Goal: Task Accomplishment & Management: Use online tool/utility

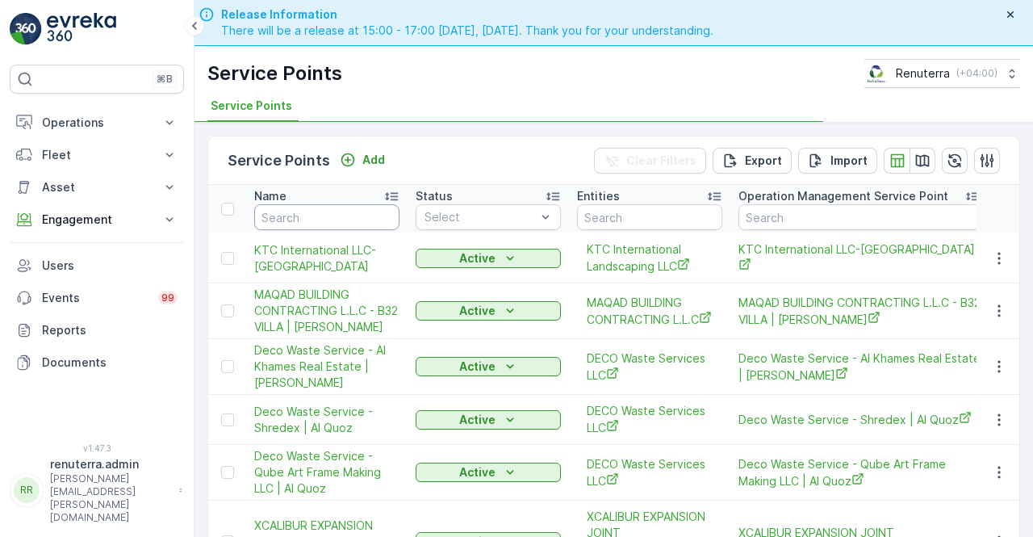
click at [287, 220] on input "text" at bounding box center [326, 217] width 145 height 26
type input "ea"
click at [287, 219] on input "ea" at bounding box center [326, 217] width 145 height 26
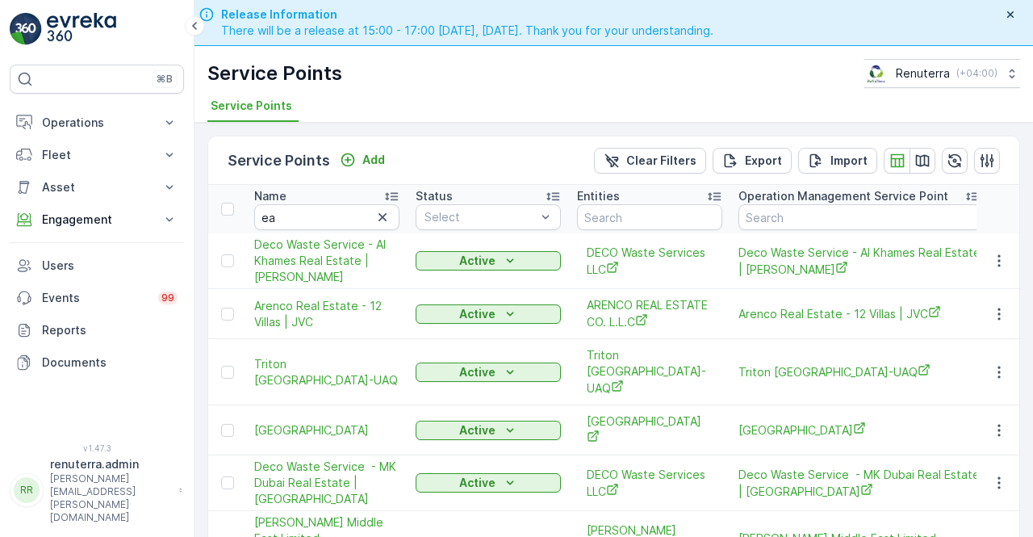
click at [287, 219] on input "ea" at bounding box center [326, 217] width 145 height 26
type input "ess"
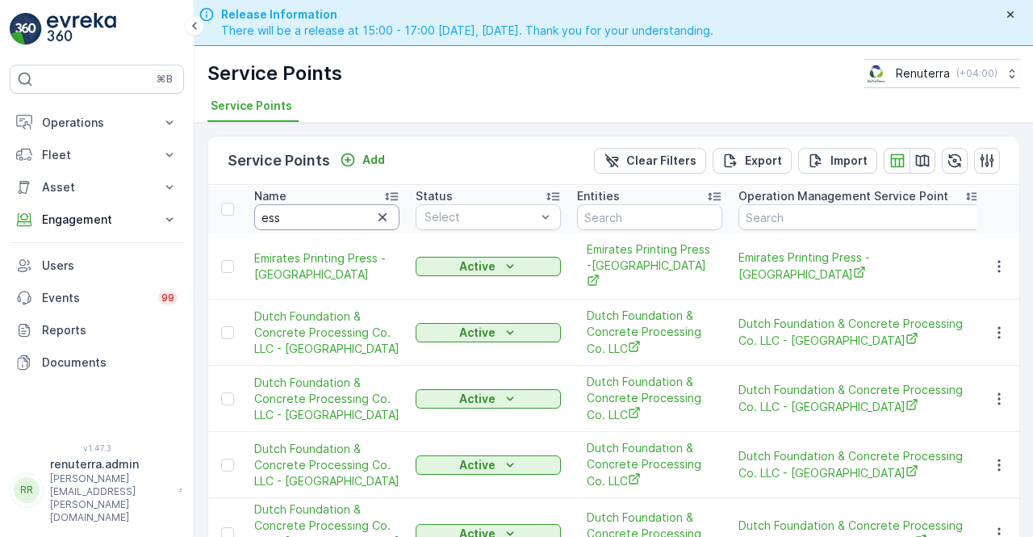
click at [287, 222] on input "ess" at bounding box center [326, 217] width 145 height 26
type input "essa"
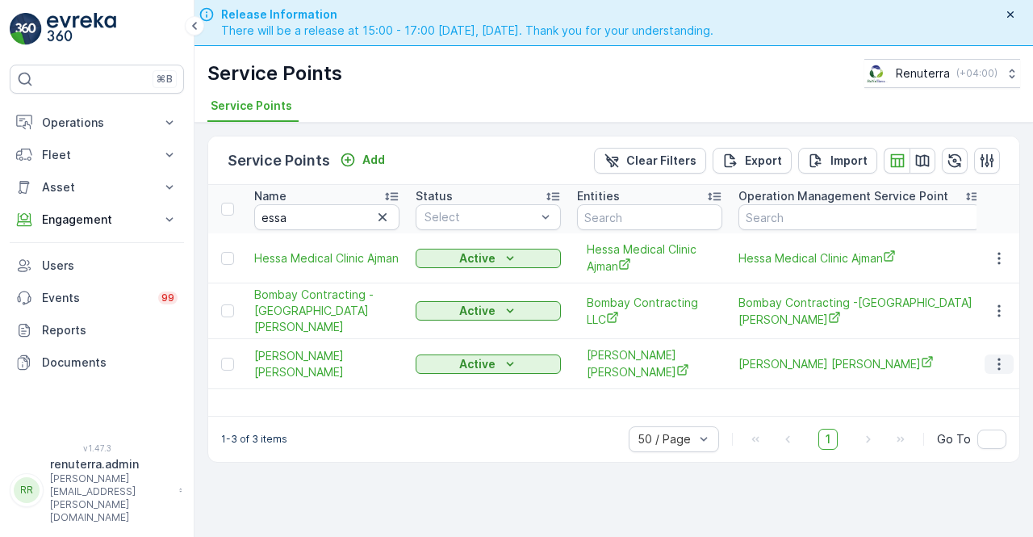
click at [1004, 356] on icon "button" at bounding box center [1000, 364] width 16 height 16
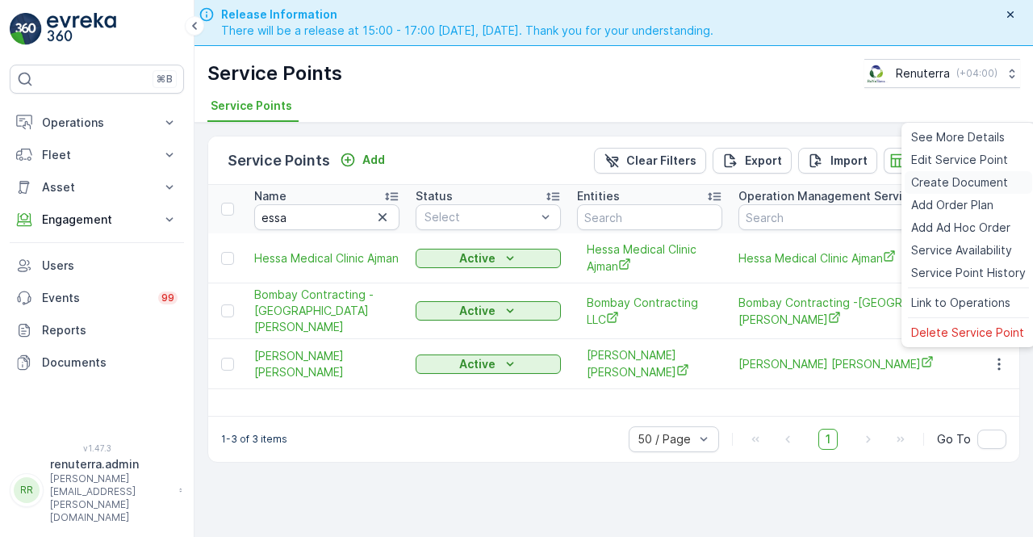
click at [938, 184] on span "Create Document" at bounding box center [960, 182] width 97 height 16
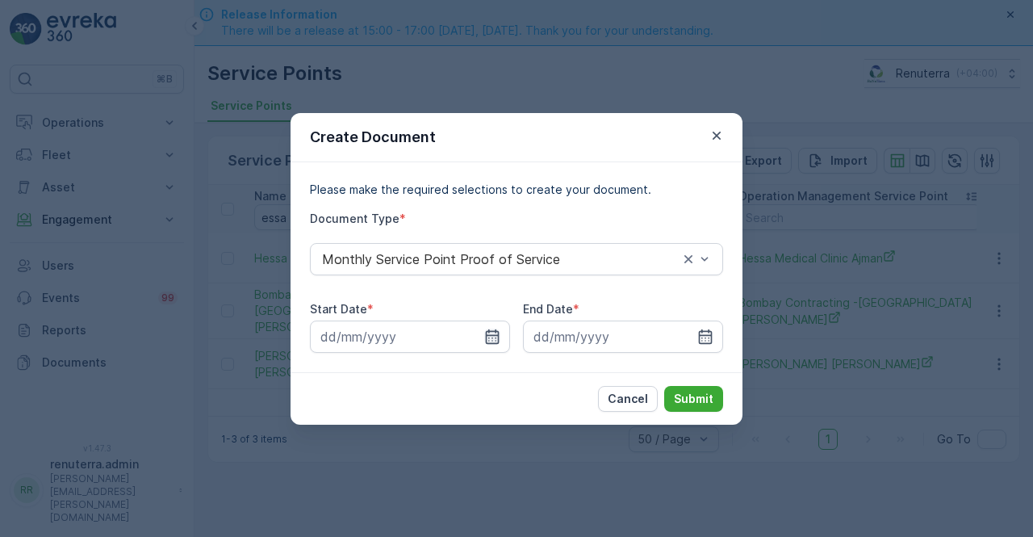
click at [497, 338] on icon "button" at bounding box center [492, 337] width 16 height 16
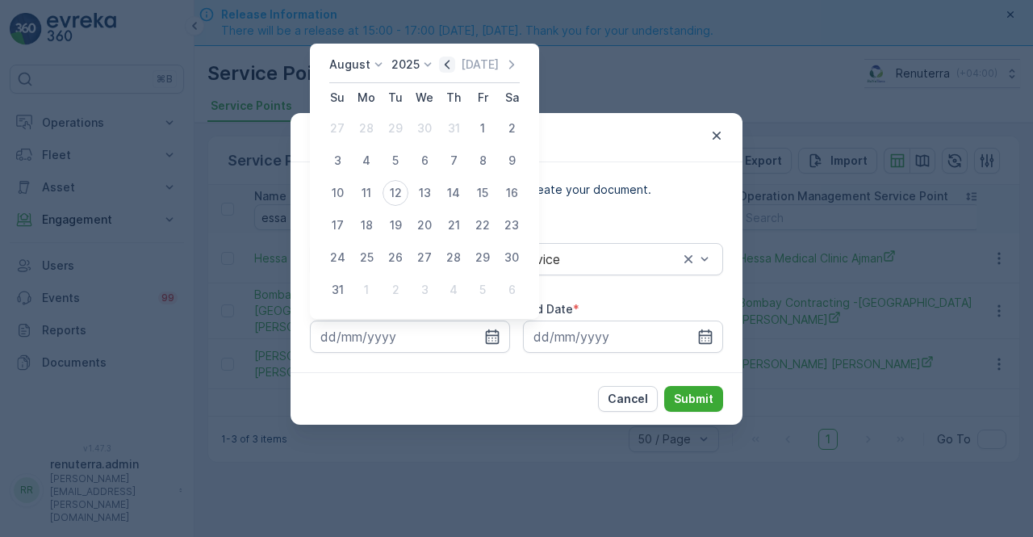
click at [450, 65] on icon "button" at bounding box center [447, 64] width 5 height 9
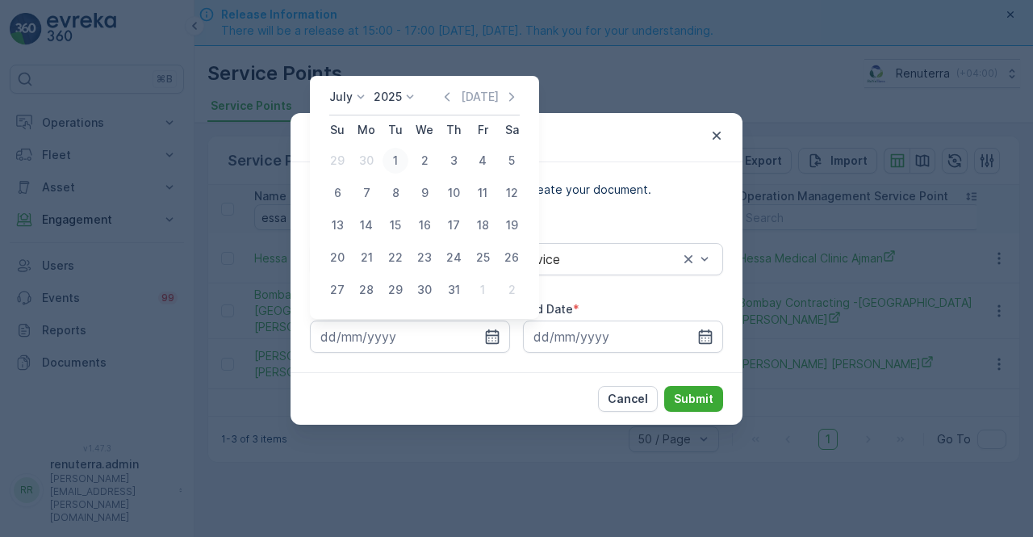
click at [391, 161] on div "1" at bounding box center [396, 161] width 26 height 26
type input "01.07.2025"
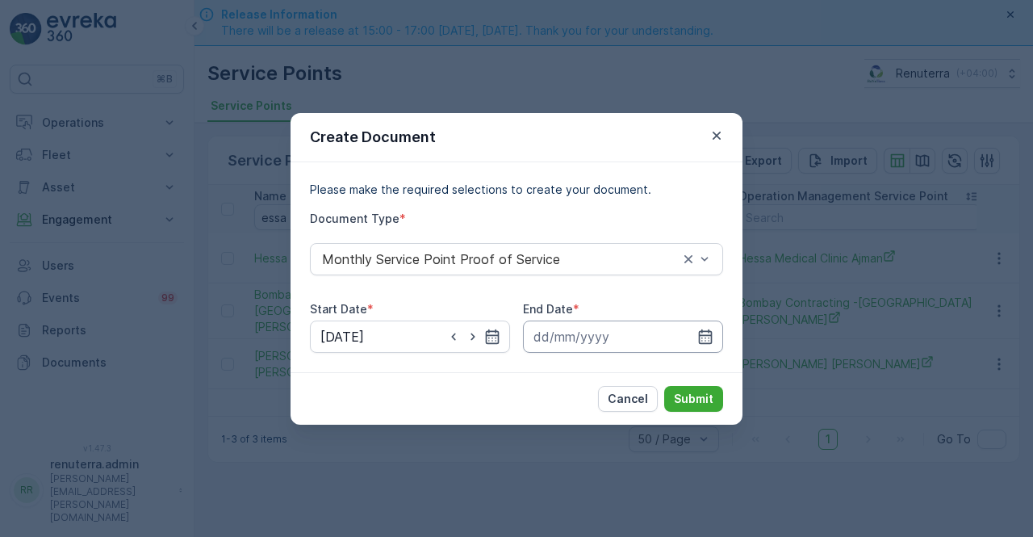
drag, startPoint x: 711, startPoint y: 335, endPoint x: 714, endPoint y: 325, distance: 10.0
click at [714, 332] on div at bounding box center [623, 337] width 200 height 32
click at [706, 343] on icon "button" at bounding box center [706, 336] width 14 height 15
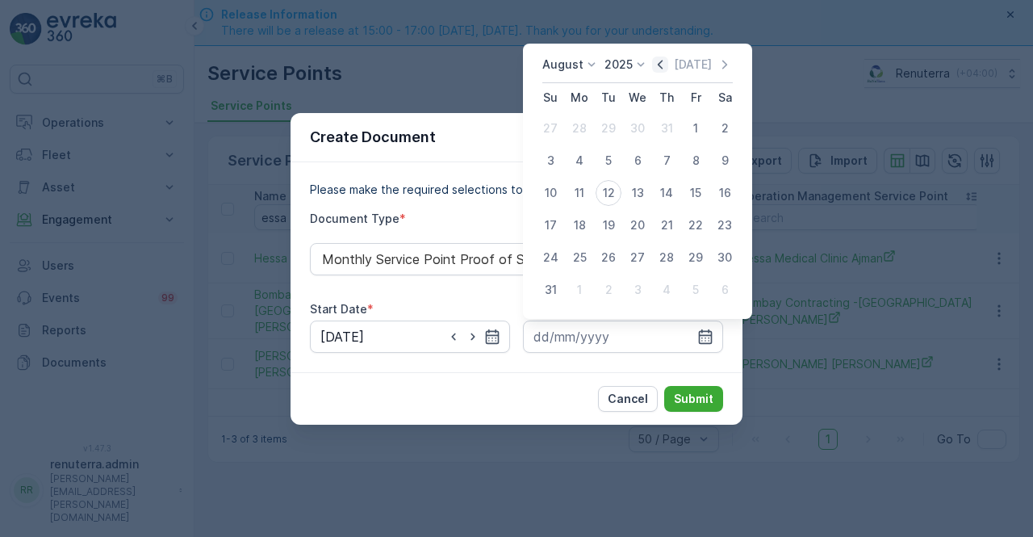
click at [669, 66] on icon "button" at bounding box center [660, 65] width 16 height 16
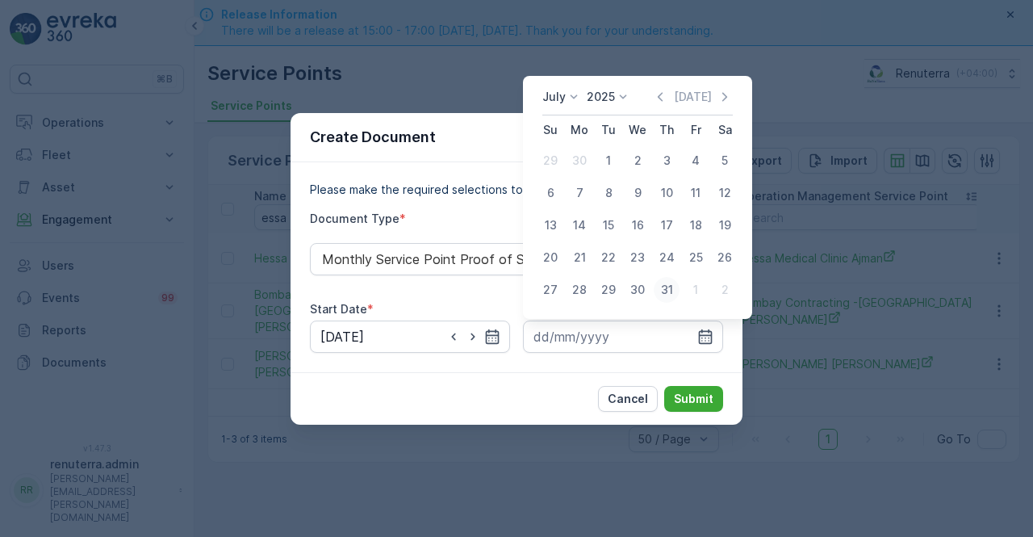
click at [673, 290] on div "31" at bounding box center [667, 290] width 26 height 26
type input "31.07.2025"
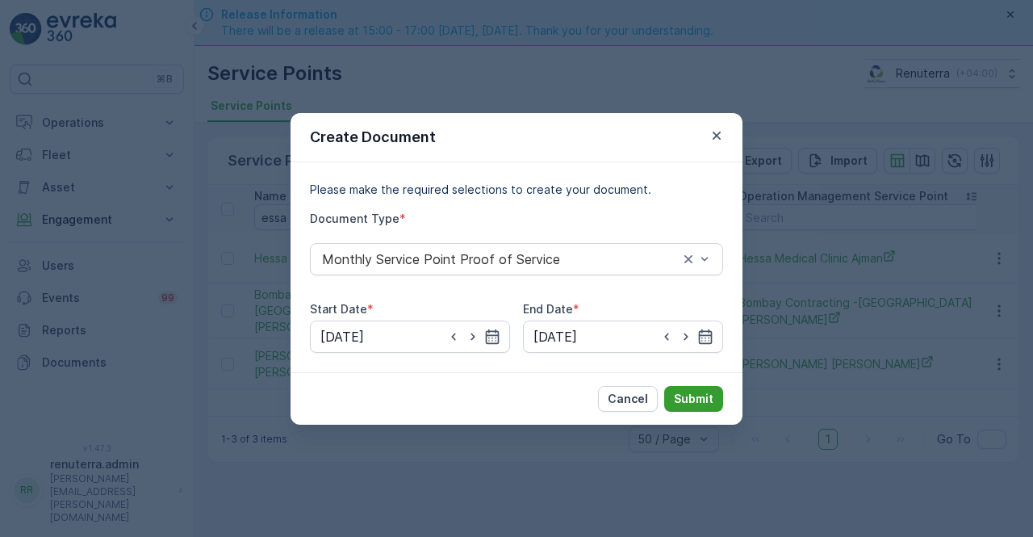
click at [687, 398] on p "Submit" at bounding box center [694, 399] width 40 height 16
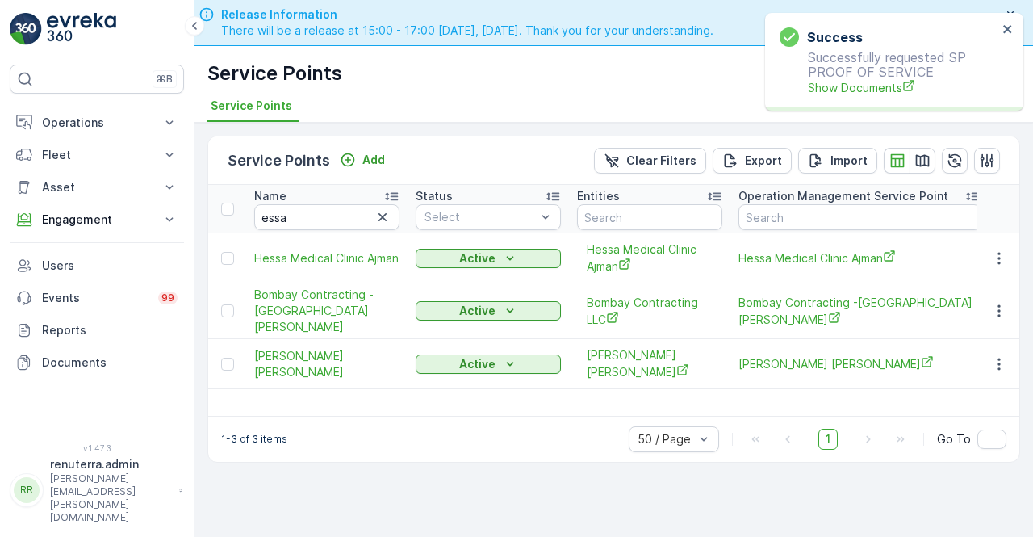
click at [816, 99] on div "Success Successfully requested SP PROOF OF SERVICE Show Documents" at bounding box center [889, 62] width 228 height 78
click at [812, 94] on span "Show Documents" at bounding box center [903, 87] width 190 height 17
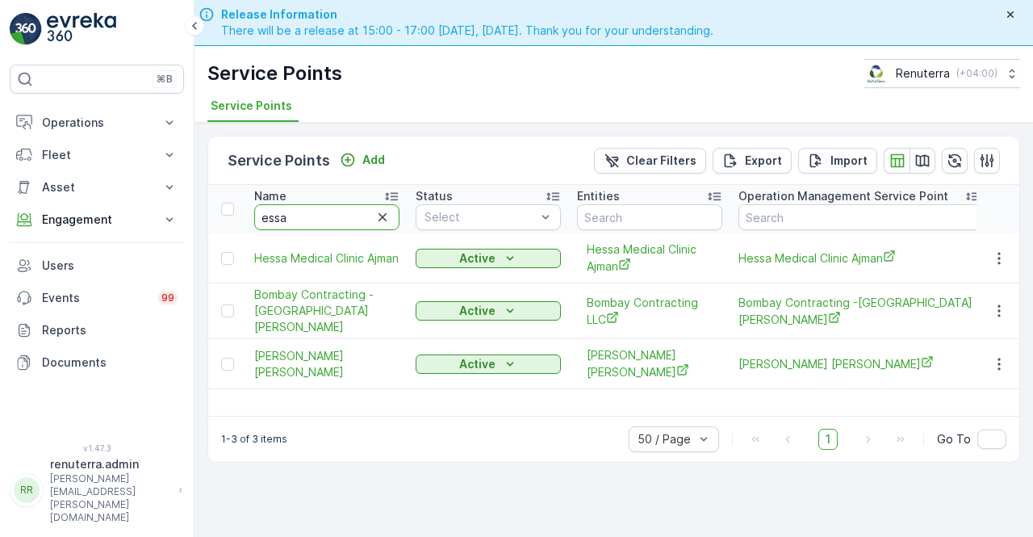
click at [292, 215] on input "essa" at bounding box center [326, 217] width 145 height 26
type input "e"
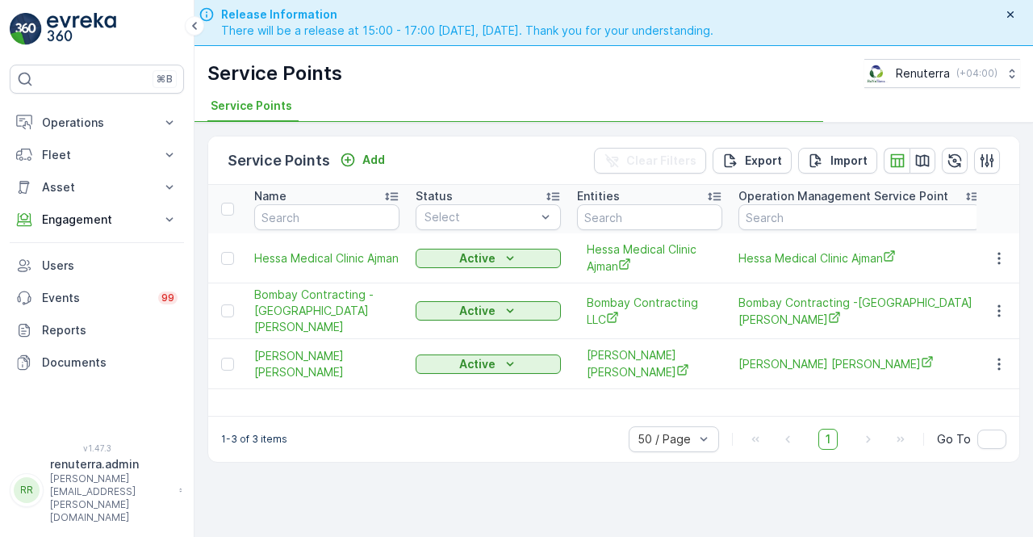
click at [271, 197] on p "Name" at bounding box center [270, 196] width 32 height 16
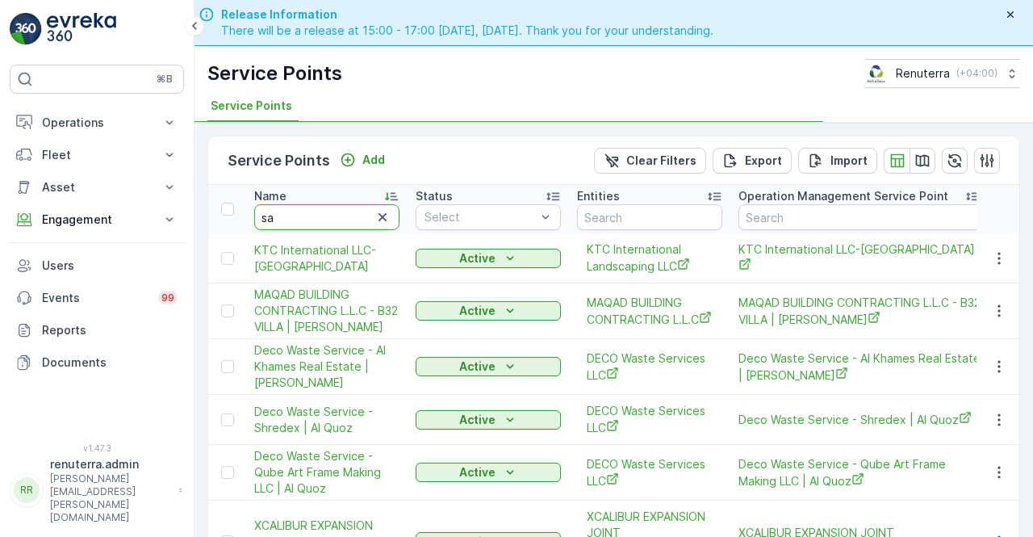
type input "sai"
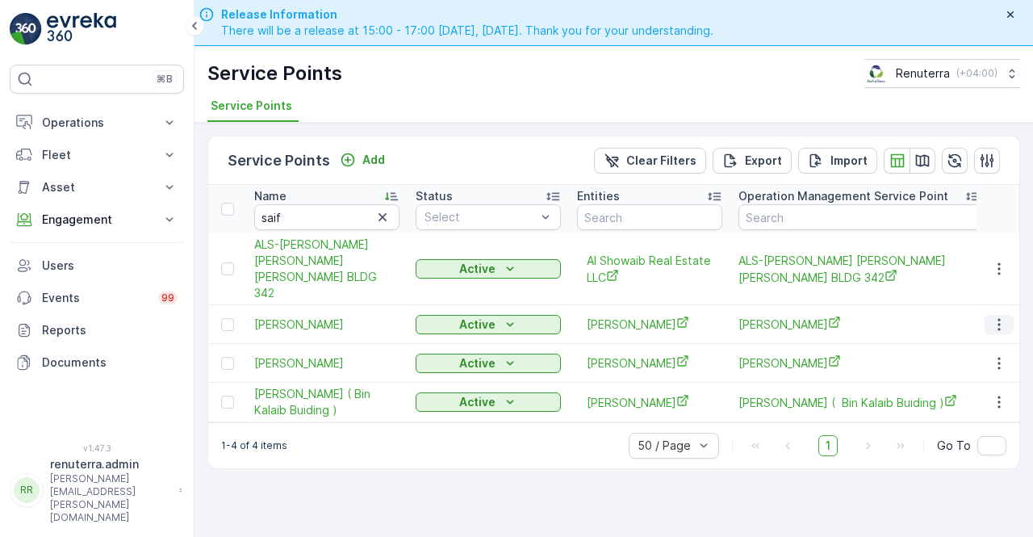
click at [1004, 317] on icon "button" at bounding box center [1000, 325] width 16 height 16
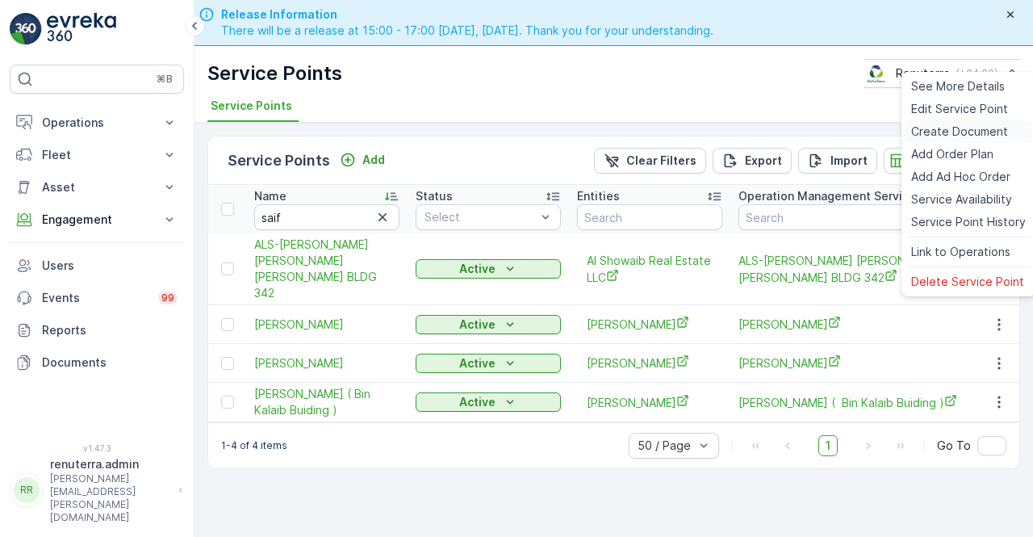
click at [941, 136] on span "Create Document" at bounding box center [960, 132] width 97 height 16
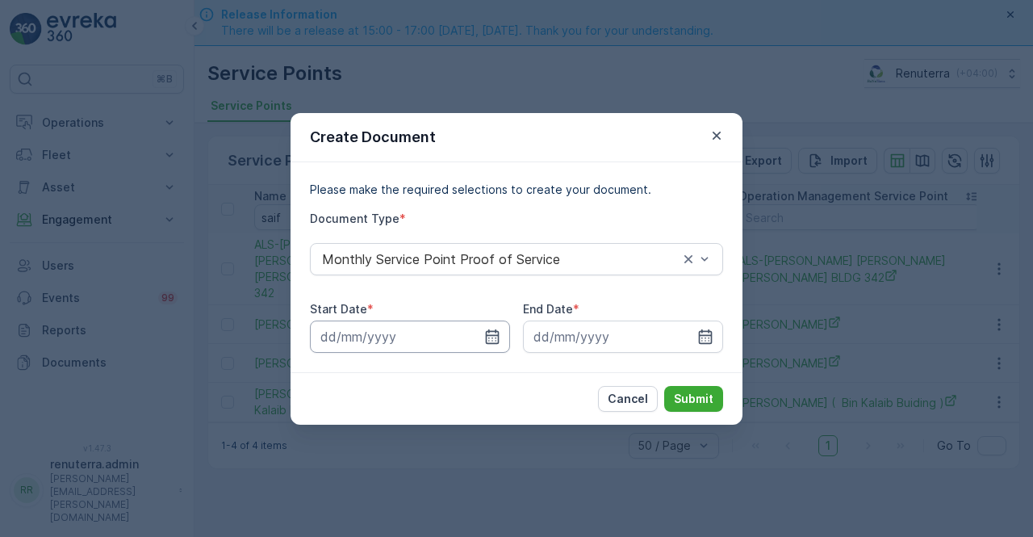
click at [483, 337] on input at bounding box center [410, 337] width 200 height 32
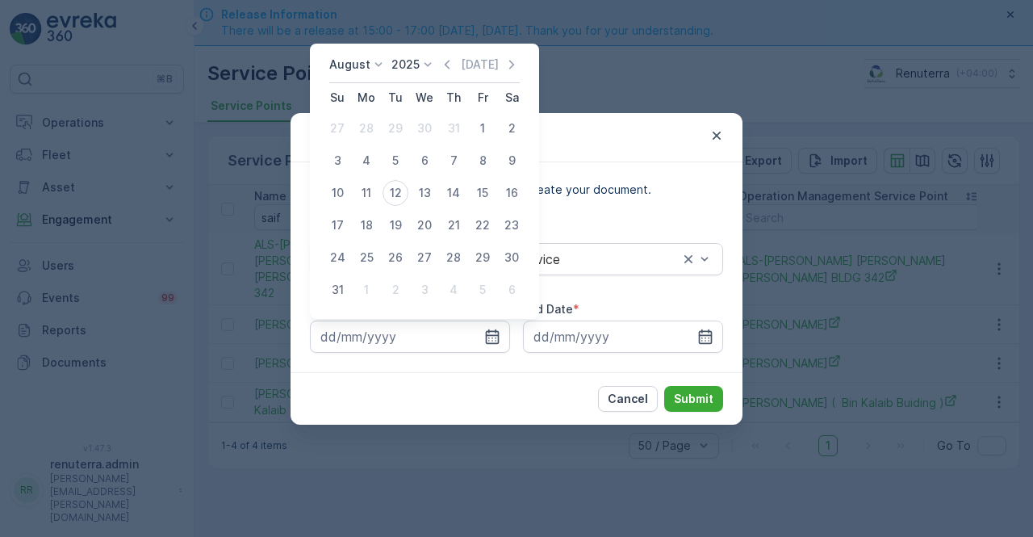
click at [455, 61] on icon "button" at bounding box center [447, 65] width 16 height 16
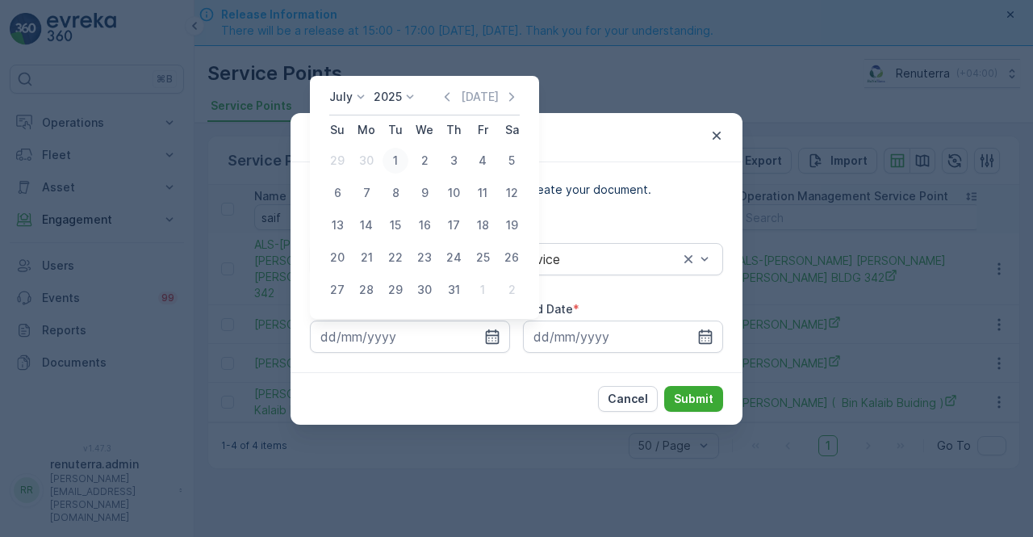
click at [392, 158] on div "1" at bounding box center [396, 161] width 26 height 26
type input "01.07.2025"
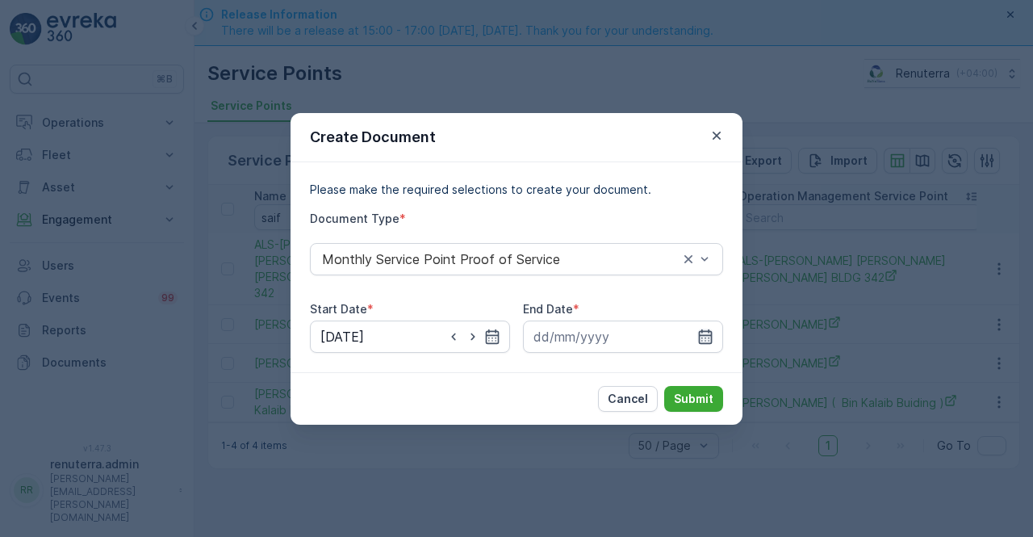
click at [701, 332] on icon "button" at bounding box center [706, 337] width 16 height 16
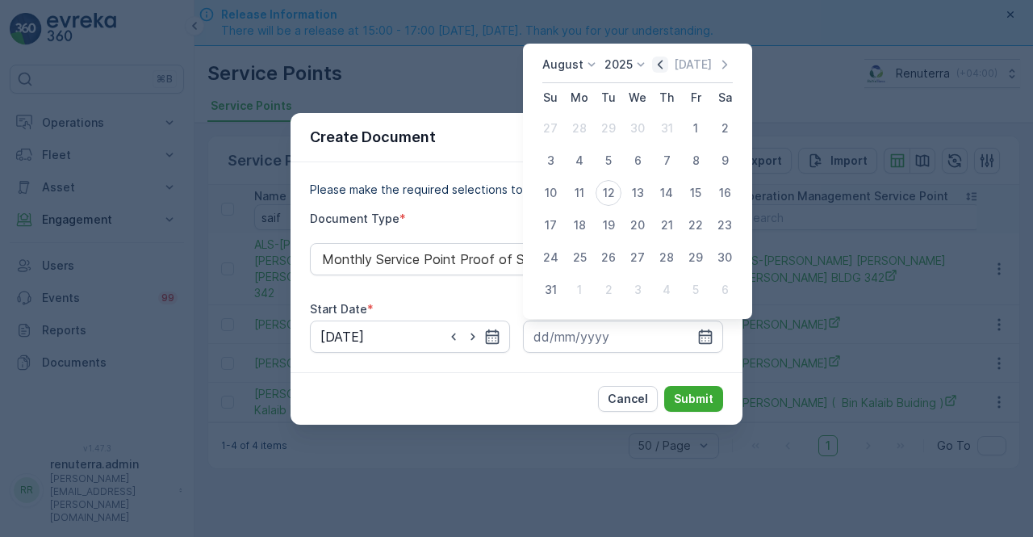
click at [667, 65] on icon "button" at bounding box center [660, 65] width 16 height 16
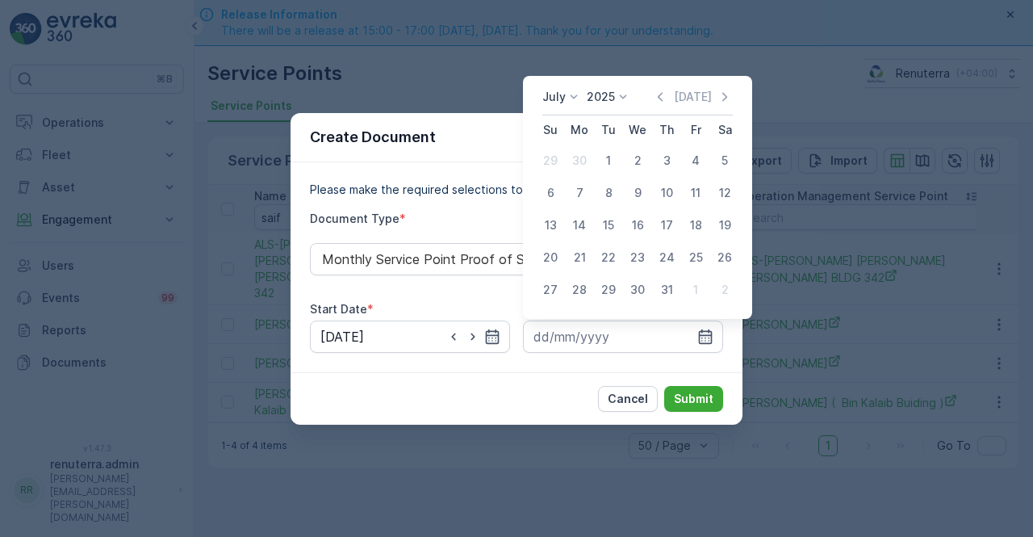
click at [670, 295] on div "31" at bounding box center [667, 290] width 26 height 26
type input "31.07.2025"
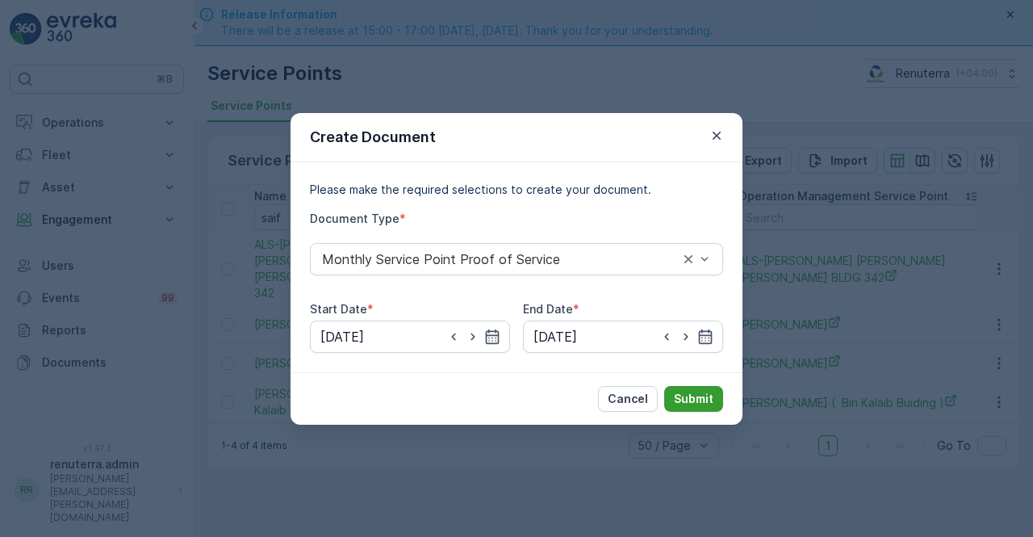
click at [694, 407] on button "Submit" at bounding box center [694, 399] width 59 height 26
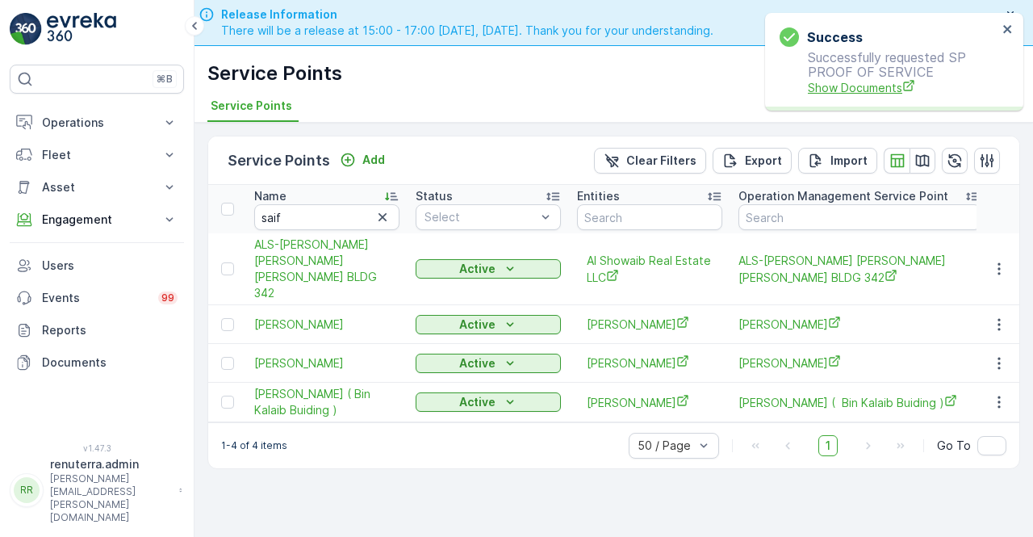
click at [874, 93] on span "Show Documents" at bounding box center [903, 87] width 190 height 17
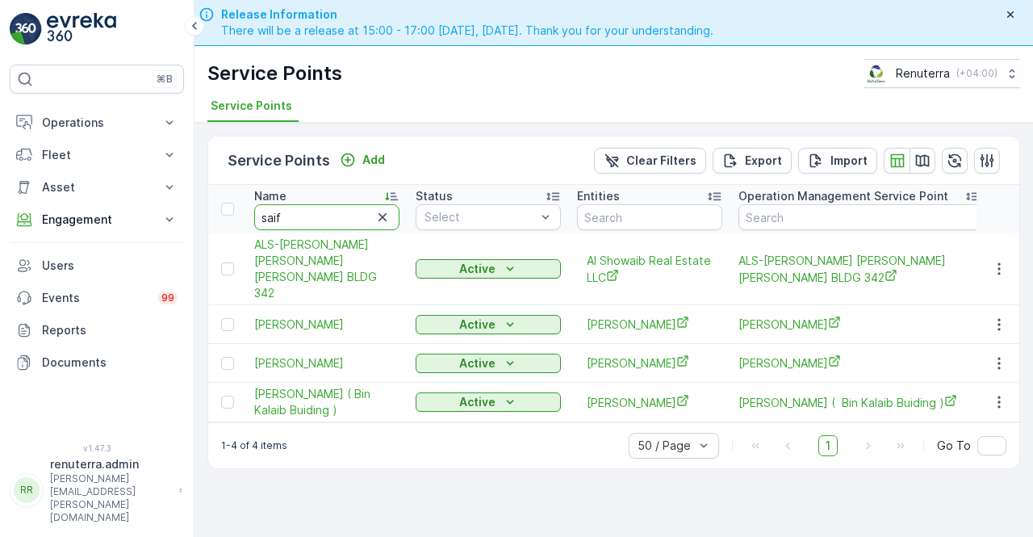
click at [290, 219] on input "saif" at bounding box center [326, 217] width 145 height 26
type input "s"
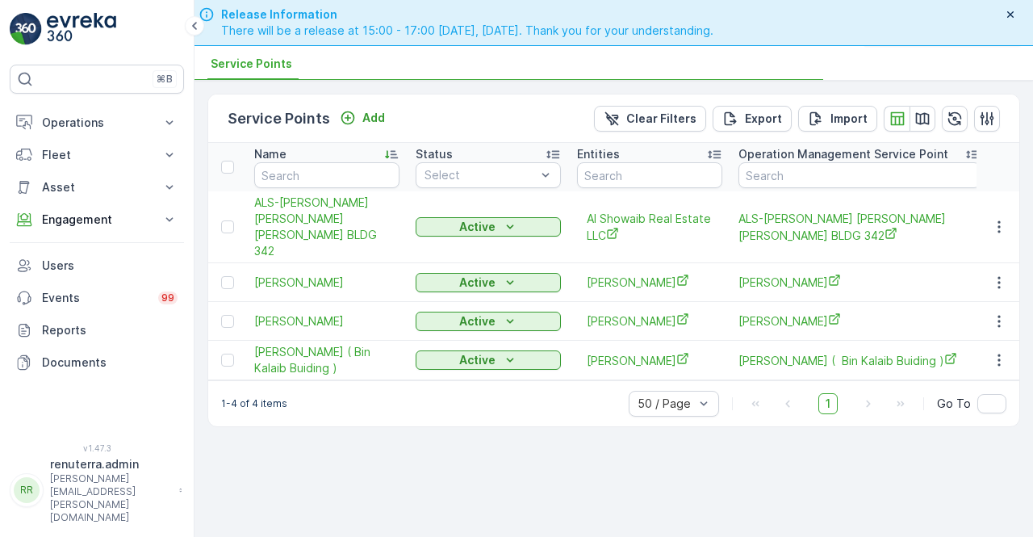
scroll to position [45, 0]
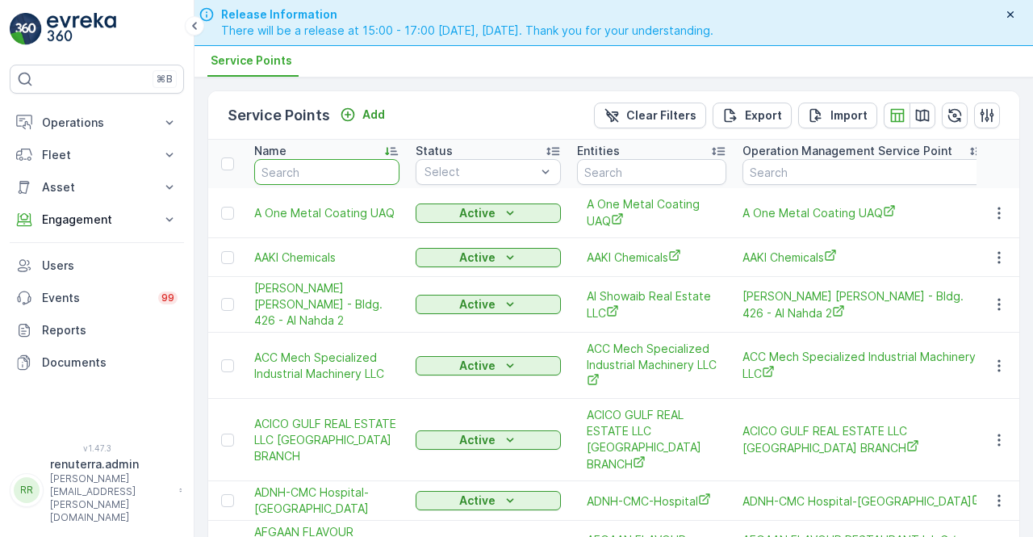
click at [281, 164] on input "text" at bounding box center [326, 172] width 145 height 26
click at [274, 162] on input "text" at bounding box center [326, 172] width 145 height 26
type input "mr"
type input "mr g"
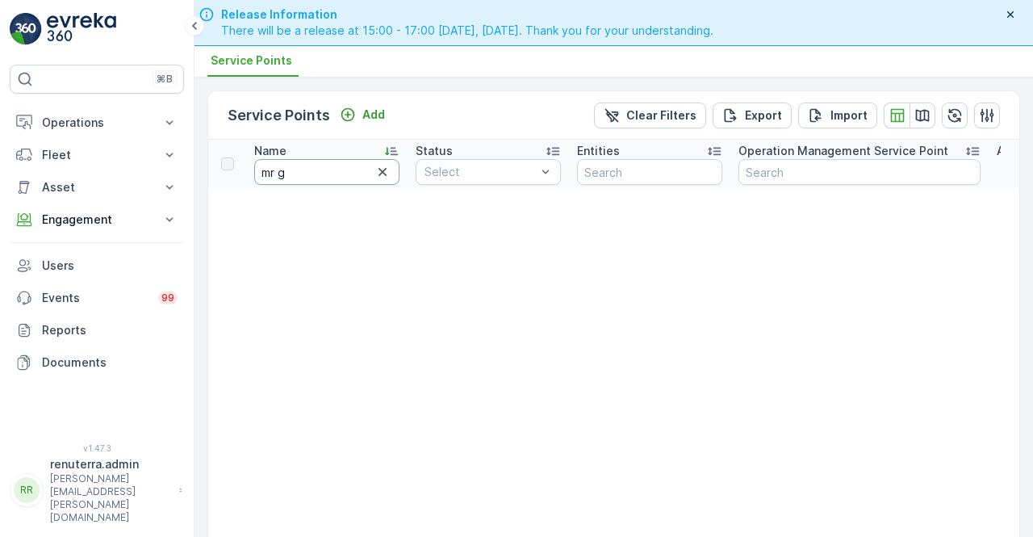
click at [286, 172] on input "mr g" at bounding box center [326, 172] width 145 height 26
type input "mr gh"
click at [294, 167] on input "mr gh" at bounding box center [326, 172] width 145 height 26
click at [282, 169] on input "mr gh" at bounding box center [326, 172] width 145 height 26
click at [278, 174] on input "mr gh" at bounding box center [326, 172] width 145 height 26
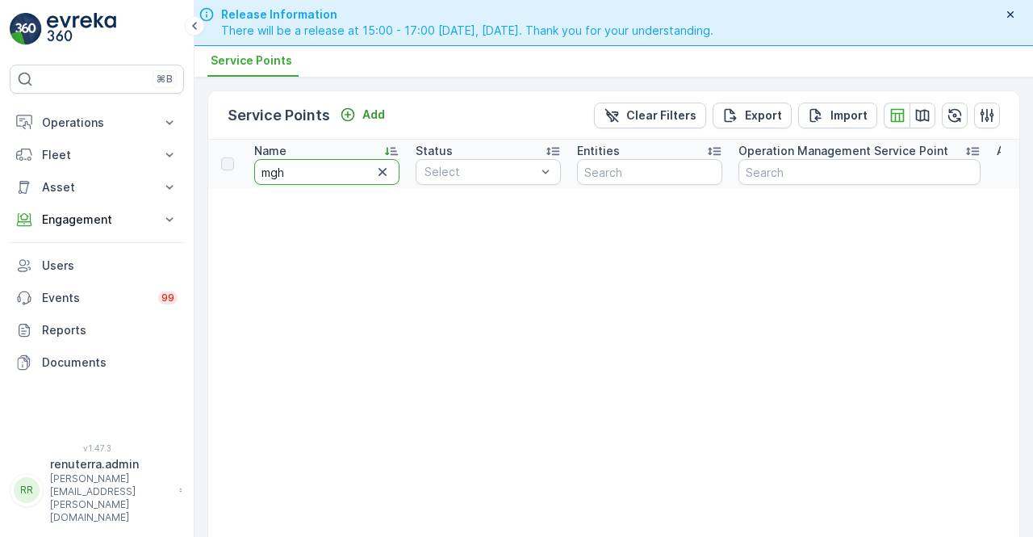
type input "gh"
click at [284, 168] on input "gh" at bounding box center [326, 172] width 145 height 26
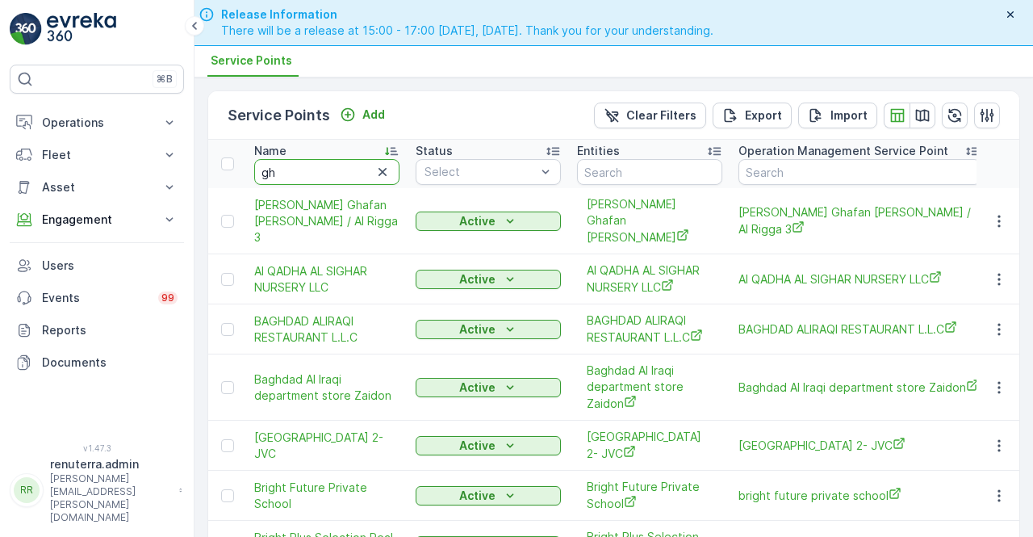
click at [291, 176] on input "gh" at bounding box center [326, 172] width 145 height 26
type input "gha"
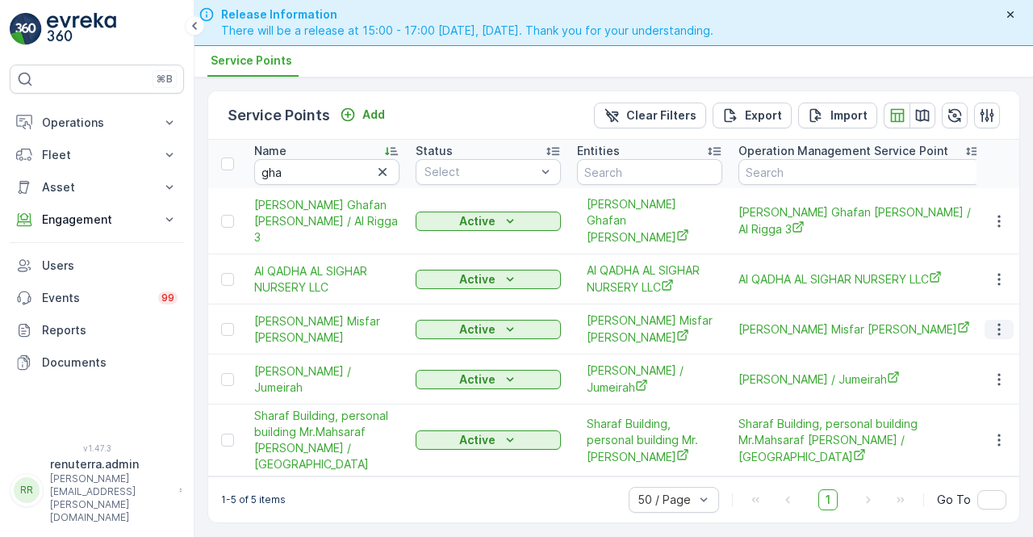
click at [998, 321] on icon "button" at bounding box center [1000, 329] width 16 height 16
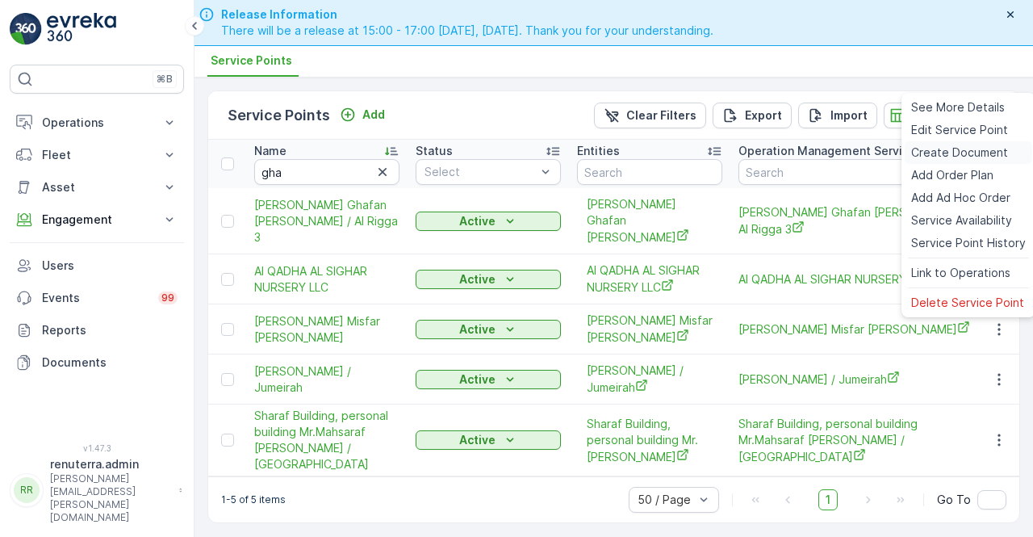
click at [930, 148] on span "Create Document" at bounding box center [960, 153] width 97 height 16
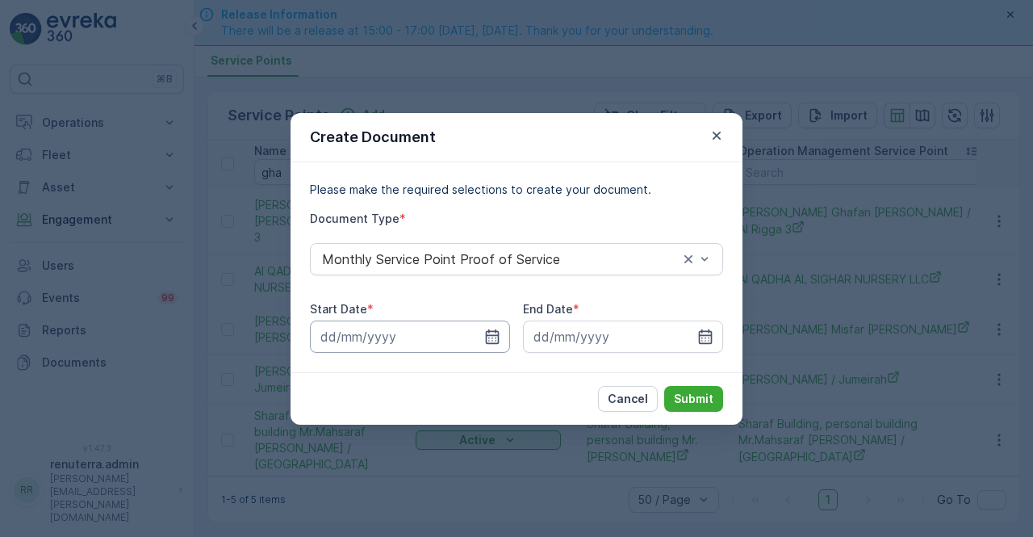
click at [479, 334] on input at bounding box center [410, 337] width 200 height 32
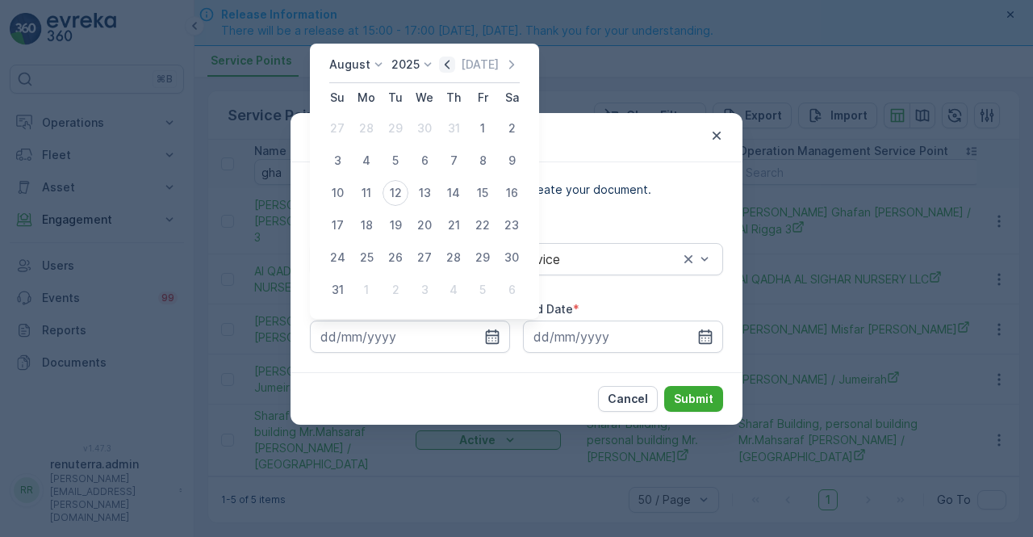
click at [456, 62] on div "Today" at bounding box center [479, 65] width 81 height 16
click at [446, 65] on icon "button" at bounding box center [447, 65] width 16 height 16
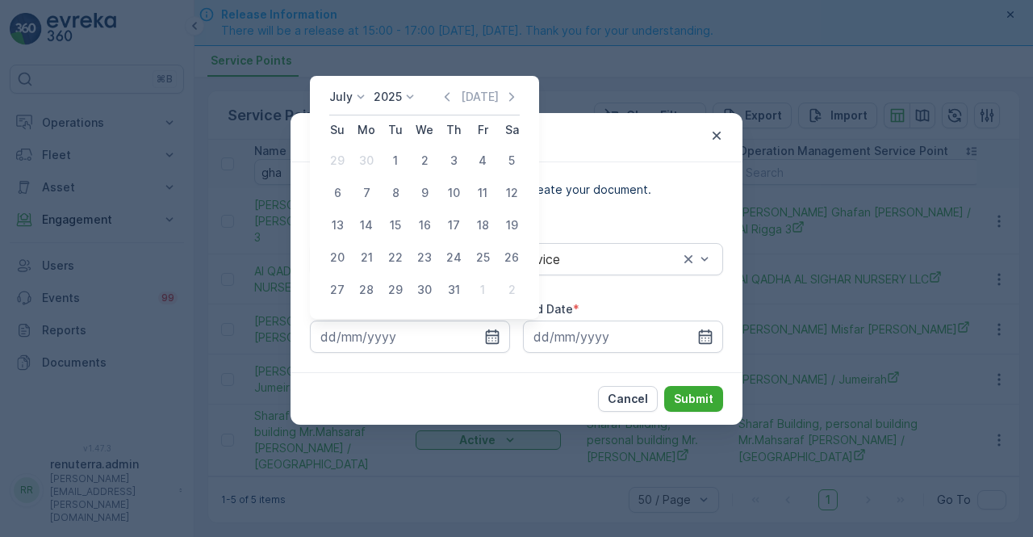
click at [396, 158] on div "1" at bounding box center [396, 161] width 26 height 26
type input "01.07.2025"
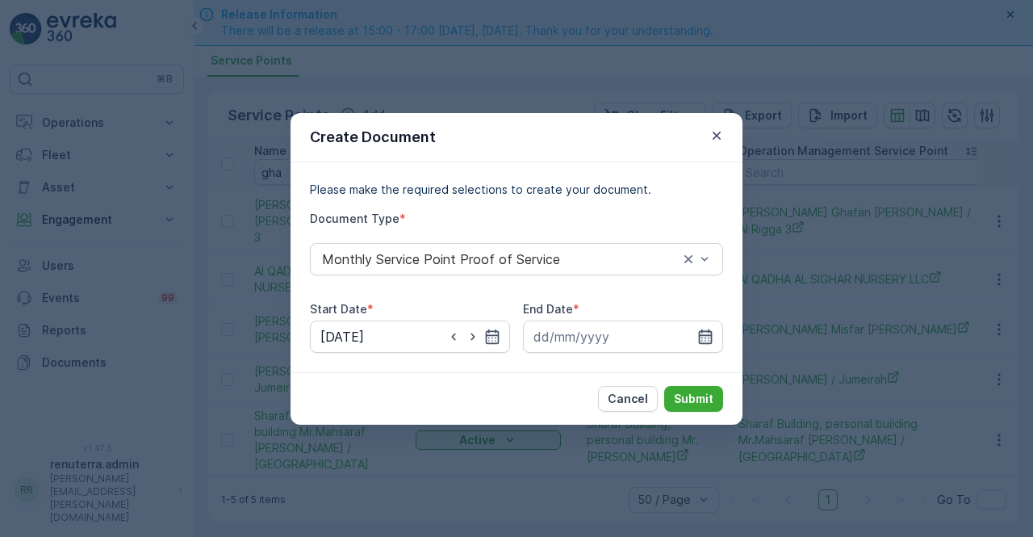
click at [702, 327] on input at bounding box center [623, 337] width 200 height 32
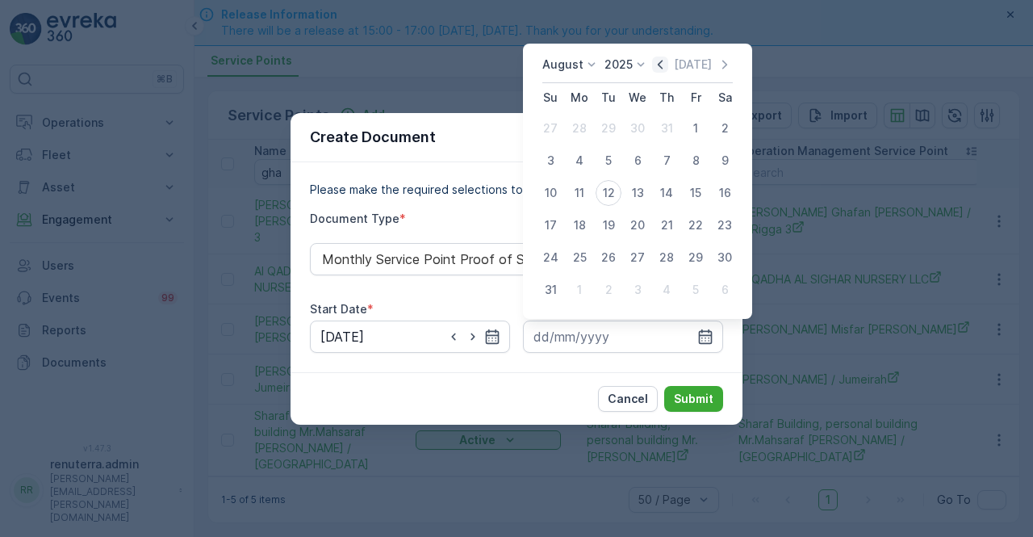
click at [662, 62] on icon "button" at bounding box center [660, 65] width 16 height 16
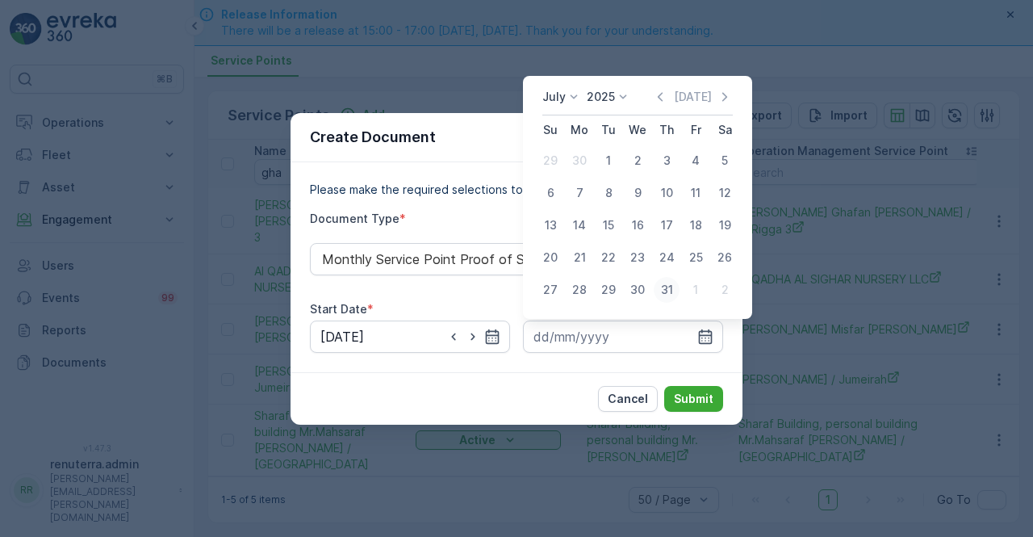
click at [664, 291] on div "31" at bounding box center [667, 290] width 26 height 26
type input "31.07.2025"
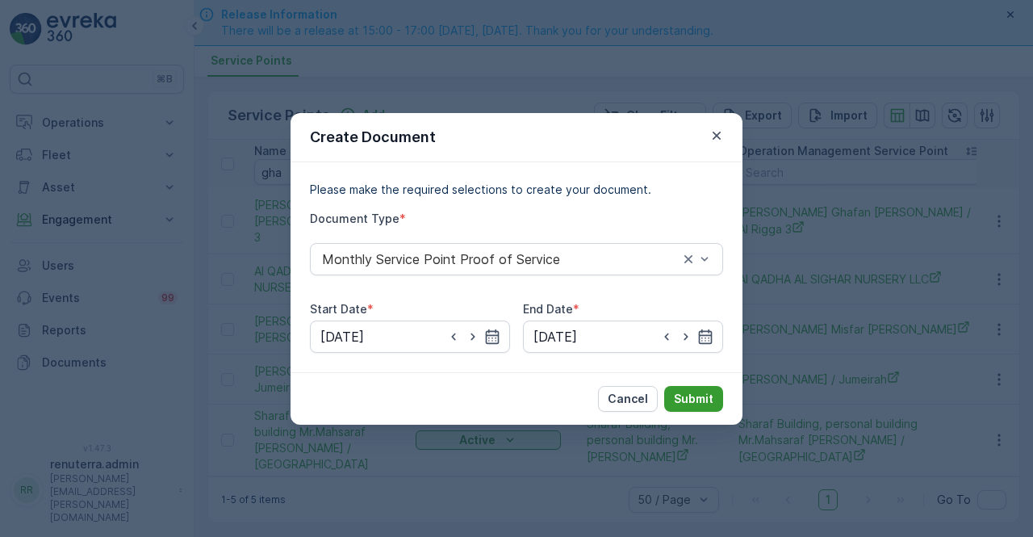
click at [688, 392] on p "Submit" at bounding box center [694, 399] width 40 height 16
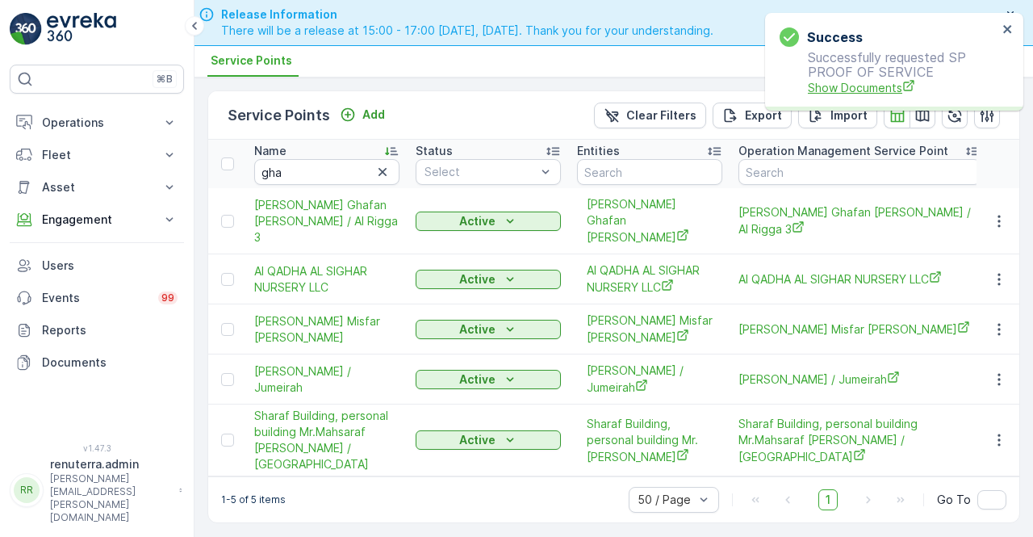
click at [851, 95] on span "Show Documents" at bounding box center [903, 87] width 190 height 17
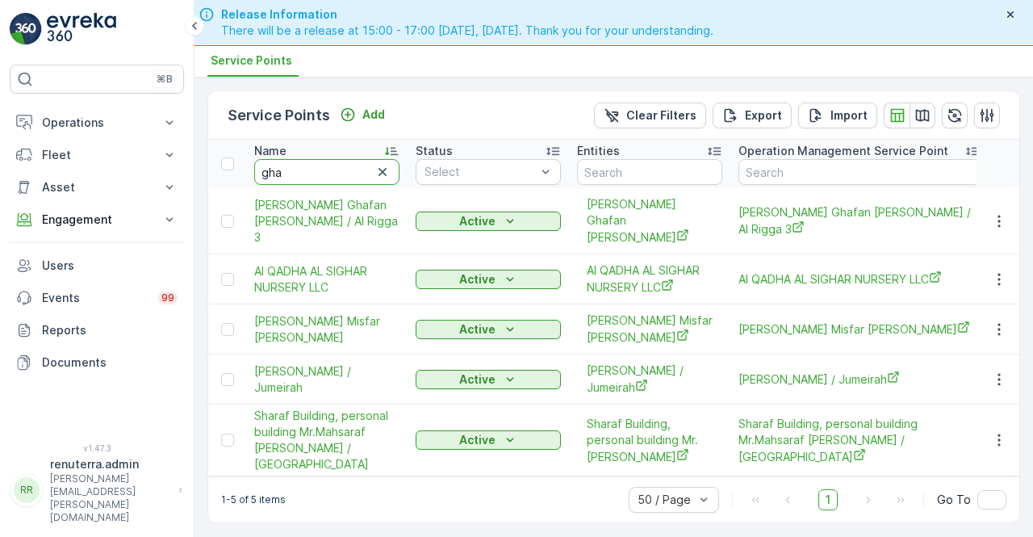
click at [299, 182] on input "gha" at bounding box center [326, 172] width 145 height 26
type input "g"
type input "GIO"
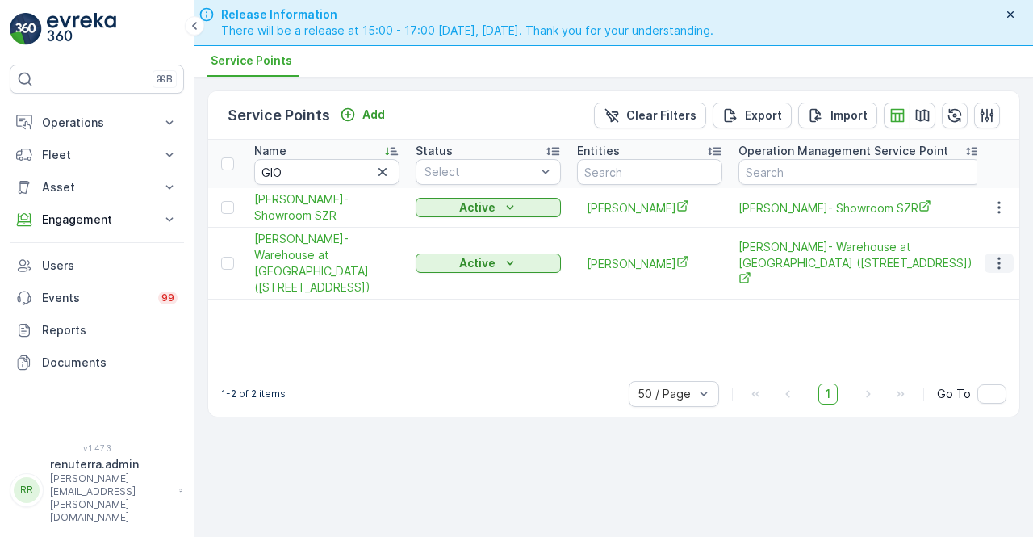
click at [995, 255] on icon "button" at bounding box center [1000, 263] width 16 height 16
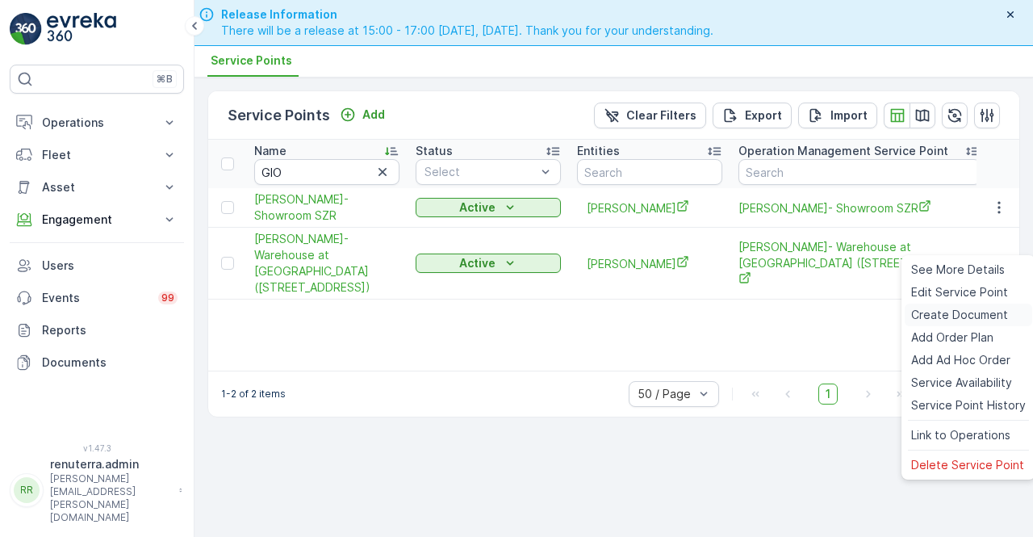
click at [945, 321] on span "Create Document" at bounding box center [960, 315] width 97 height 16
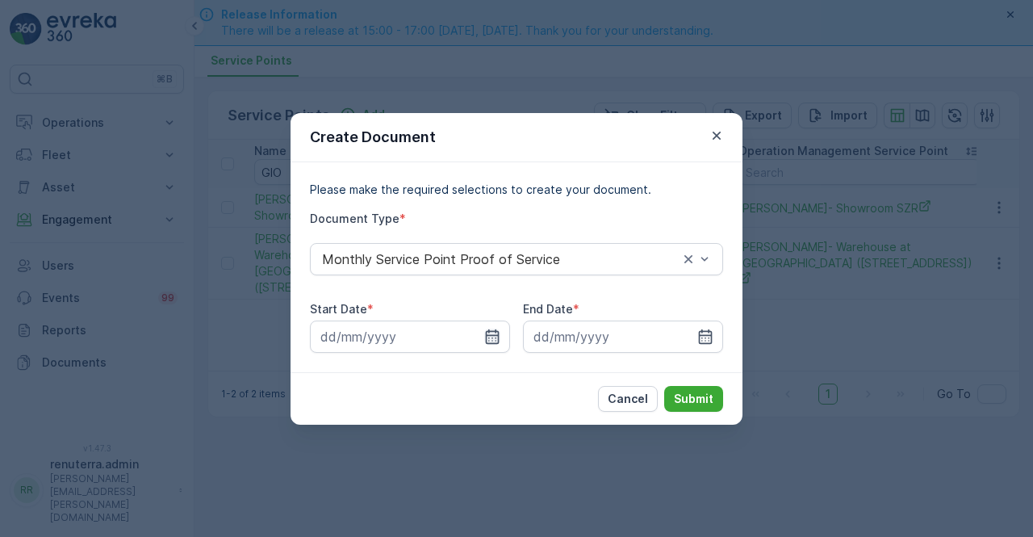
click at [491, 335] on icon "button" at bounding box center [493, 336] width 14 height 15
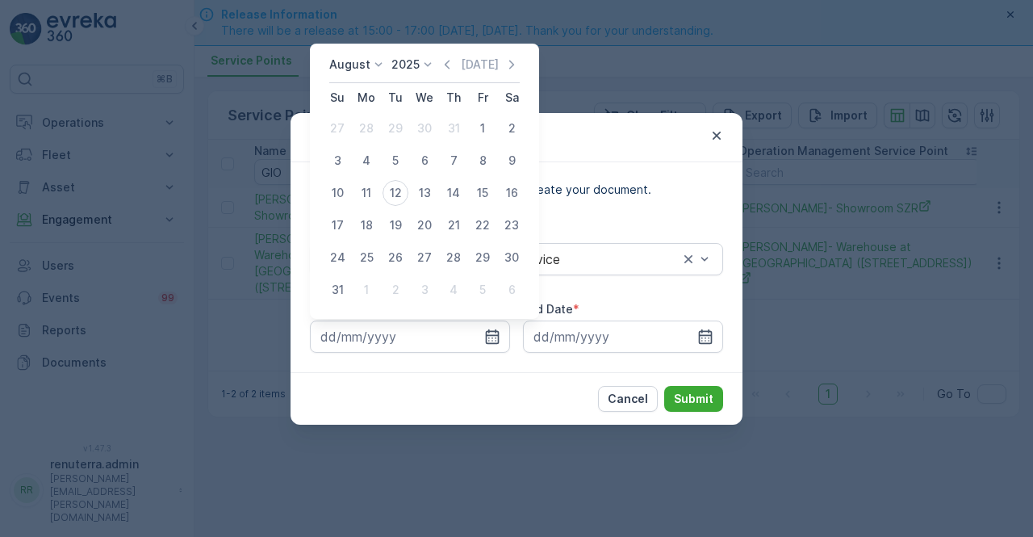
drag, startPoint x: 446, startPoint y: 61, endPoint x: 421, endPoint y: 111, distance: 56.0
click at [442, 61] on div "August 2025 Today" at bounding box center [424, 70] width 191 height 27
click at [455, 69] on icon "button" at bounding box center [447, 65] width 16 height 16
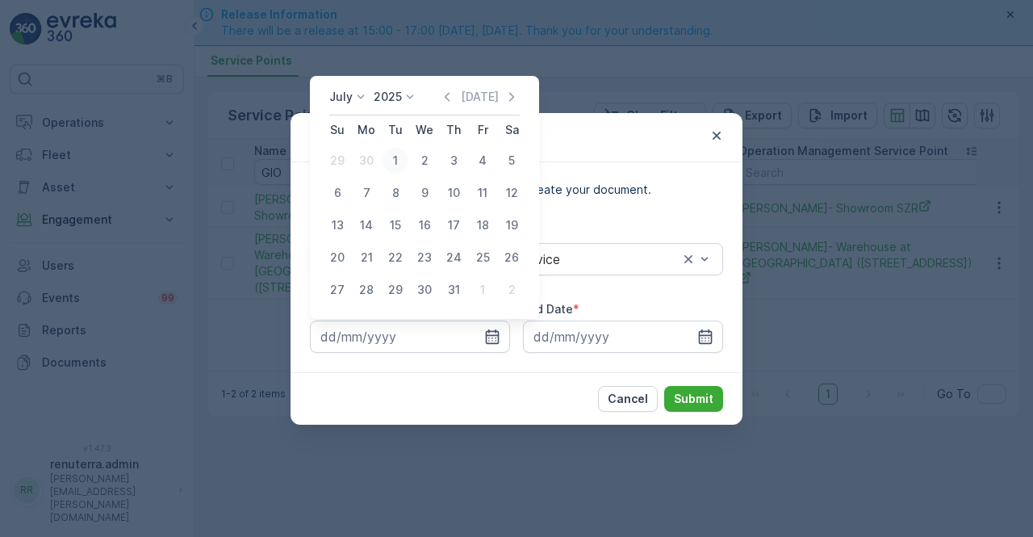
click at [399, 161] on div "1" at bounding box center [396, 161] width 26 height 26
type input "01.07.2025"
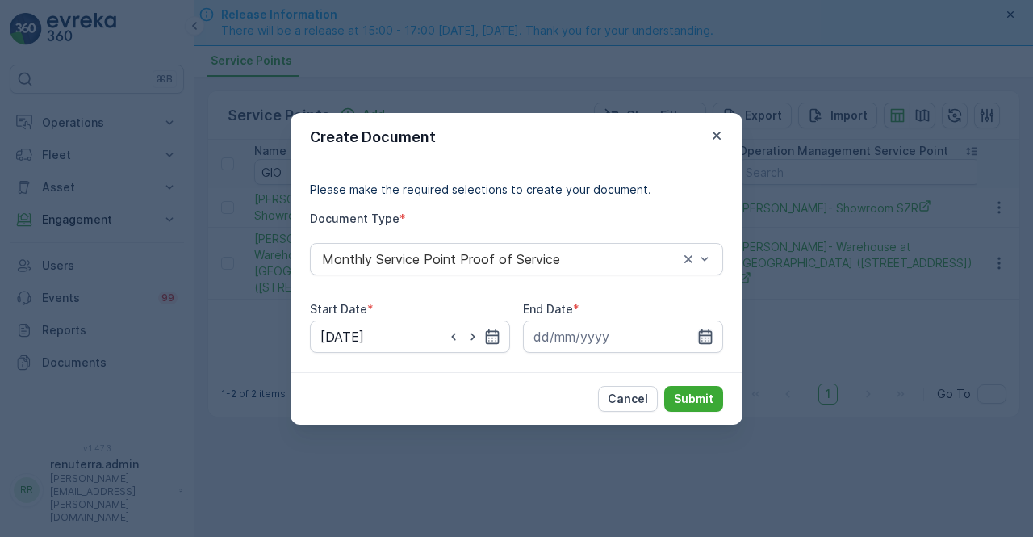
click at [706, 337] on icon "button" at bounding box center [706, 337] width 16 height 16
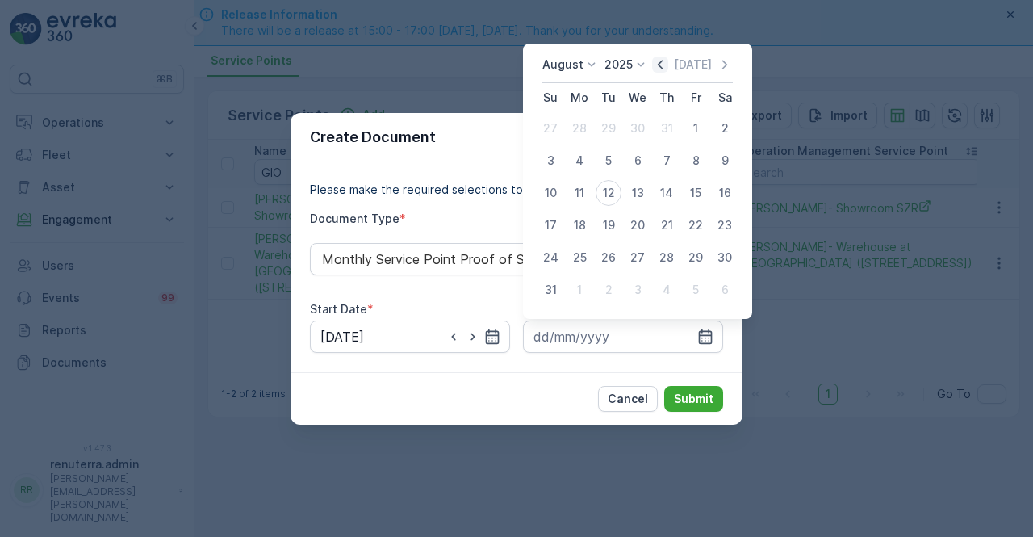
click at [663, 67] on icon "button" at bounding box center [660, 64] width 5 height 9
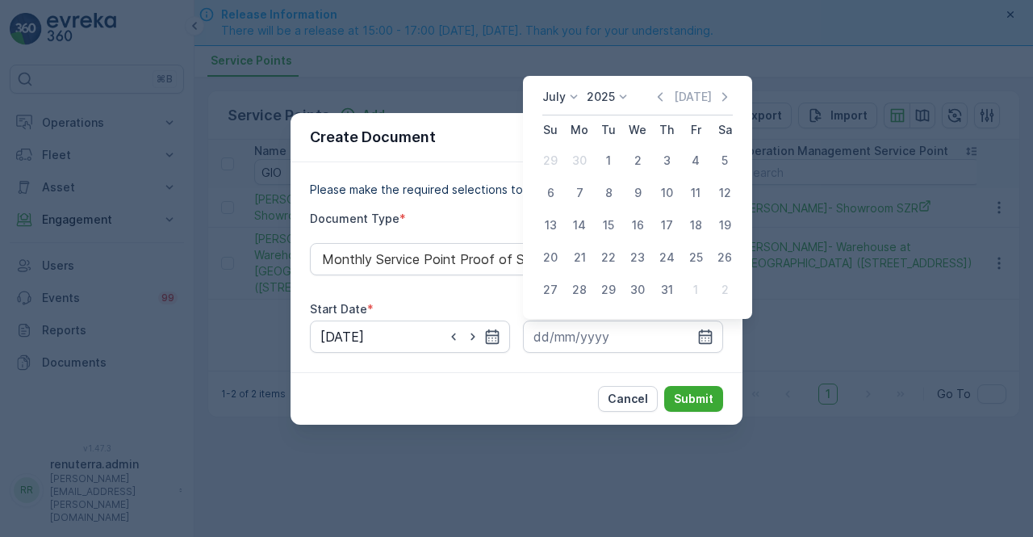
click at [664, 288] on div "31" at bounding box center [667, 290] width 26 height 26
type input "31.07.2025"
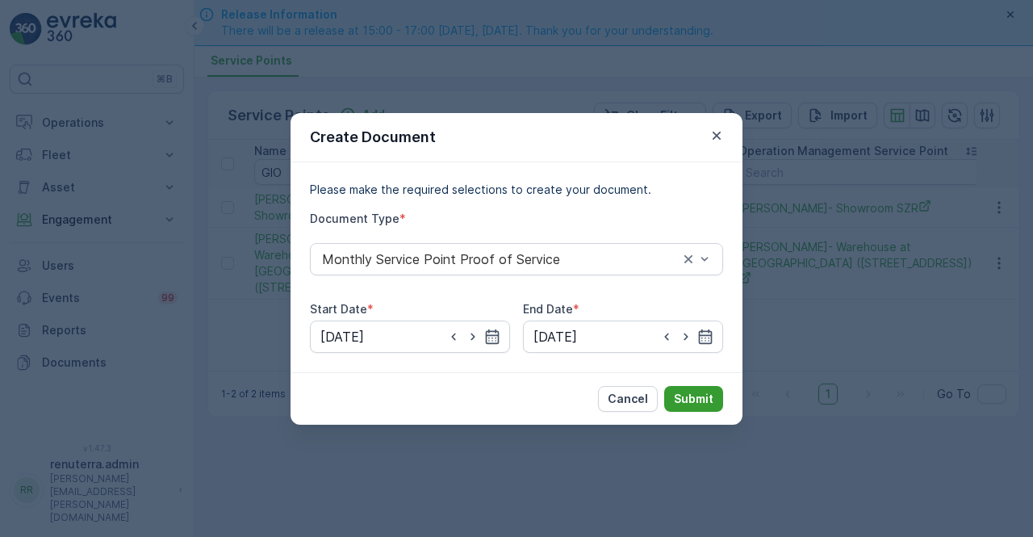
click at [679, 391] on p "Submit" at bounding box center [694, 399] width 40 height 16
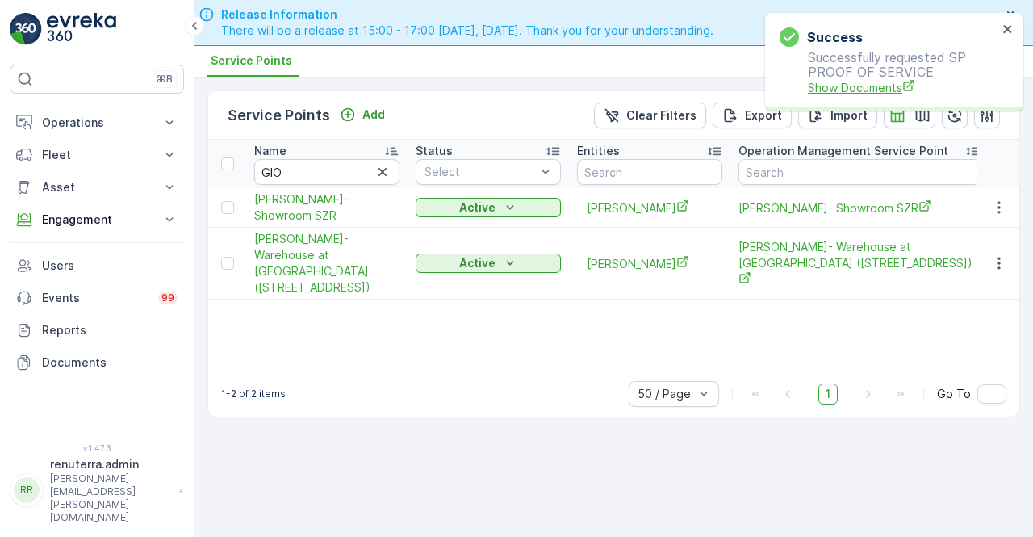
click at [827, 85] on span "Show Documents" at bounding box center [903, 87] width 190 height 17
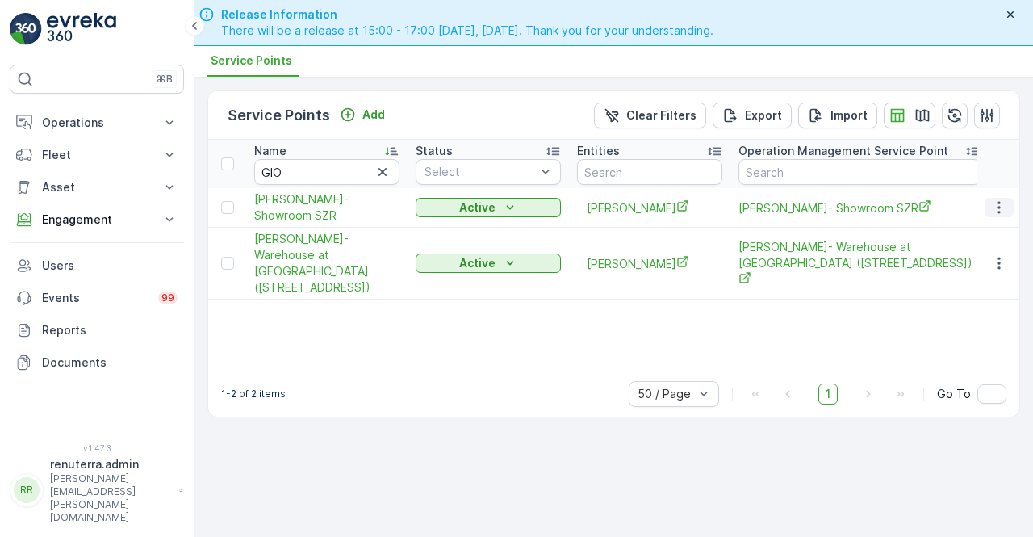
click at [1009, 204] on button "button" at bounding box center [999, 207] width 29 height 19
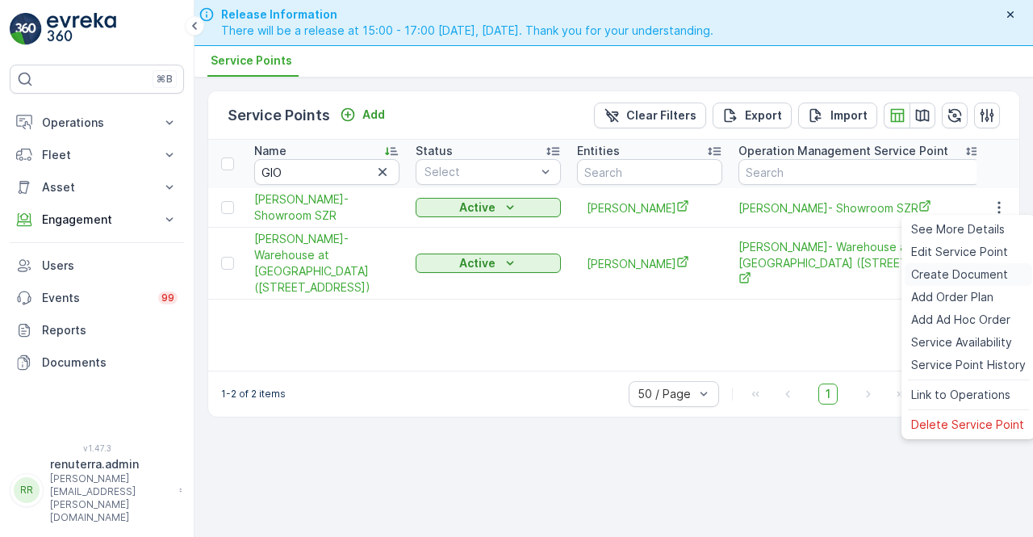
click at [936, 277] on span "Create Document" at bounding box center [960, 274] width 97 height 16
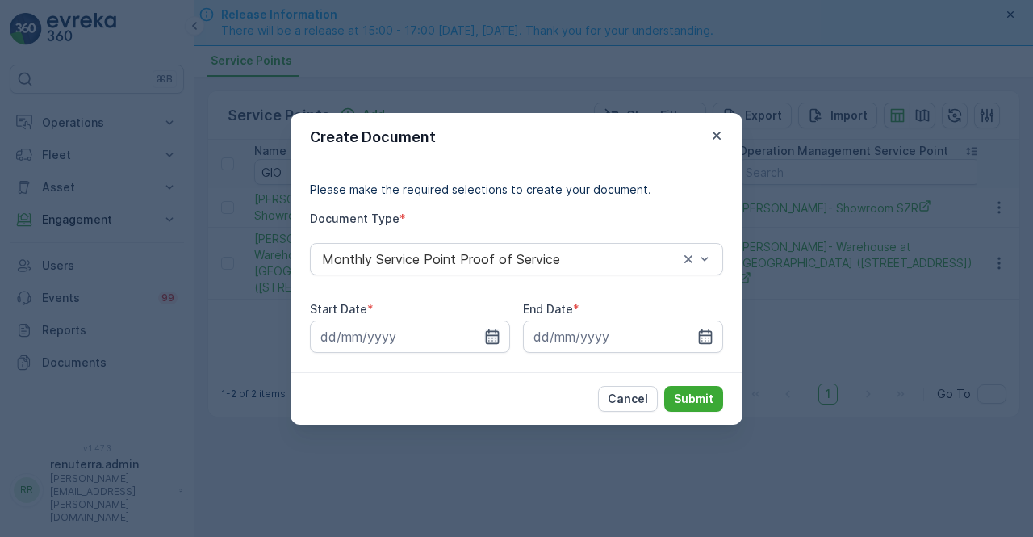
click at [498, 332] on icon "button" at bounding box center [493, 336] width 14 height 15
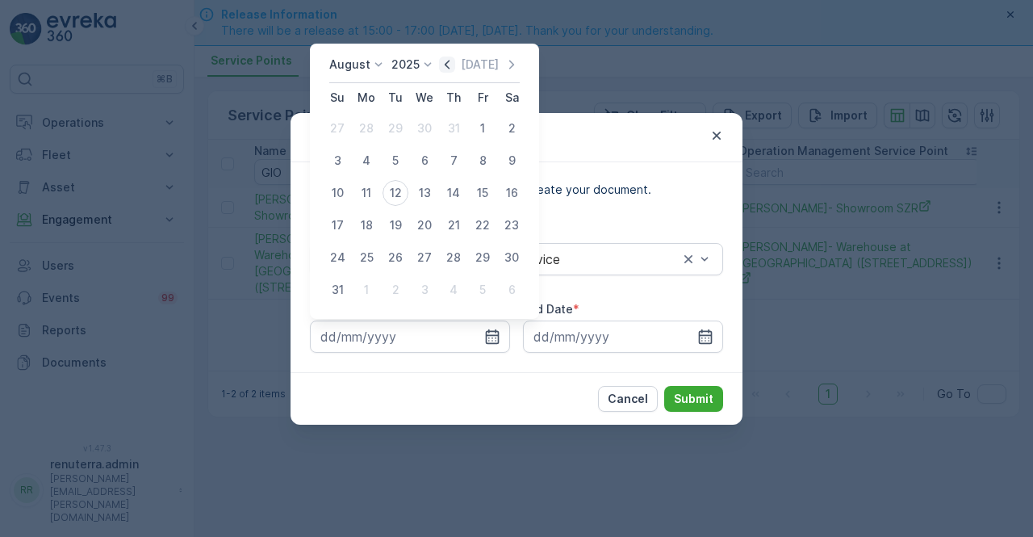
click at [455, 63] on icon "button" at bounding box center [447, 65] width 16 height 16
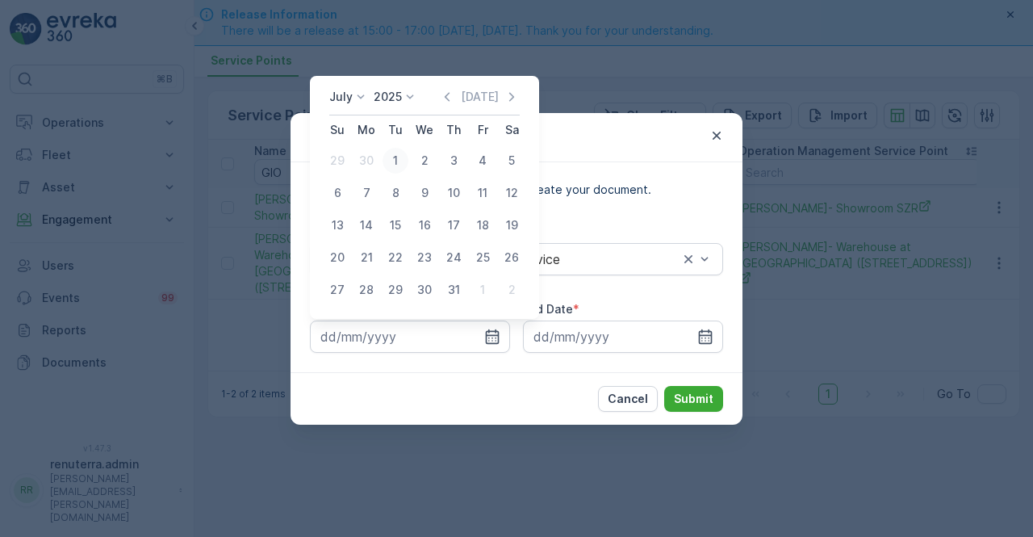
click at [390, 163] on div "1" at bounding box center [396, 161] width 26 height 26
type input "01.07.2025"
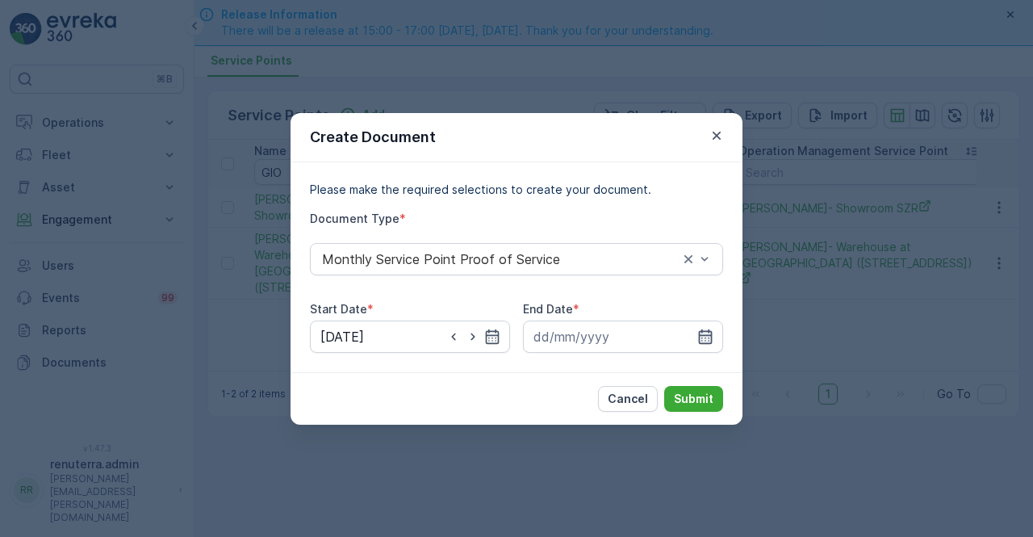
click at [701, 333] on icon "button" at bounding box center [706, 337] width 16 height 16
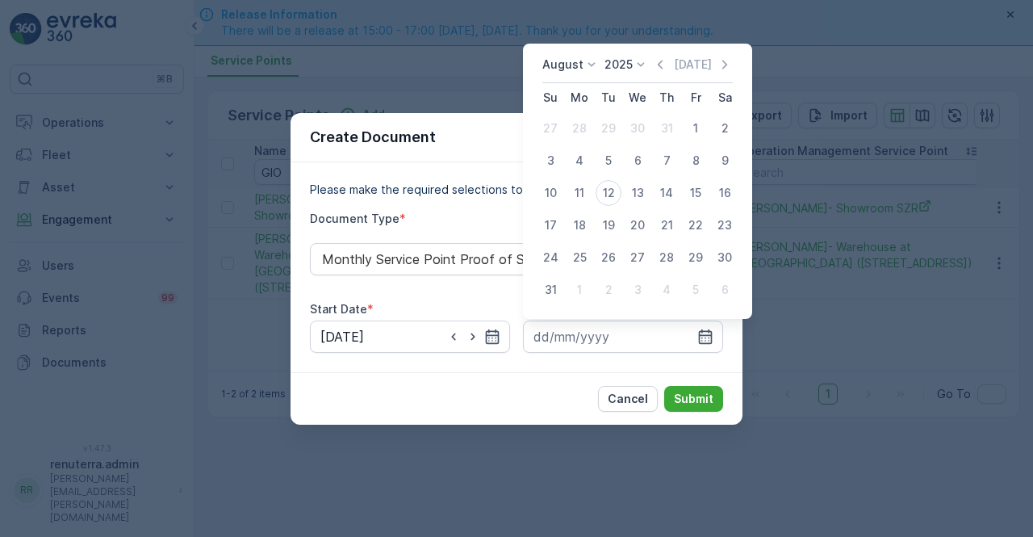
click at [669, 65] on icon "button" at bounding box center [660, 65] width 16 height 16
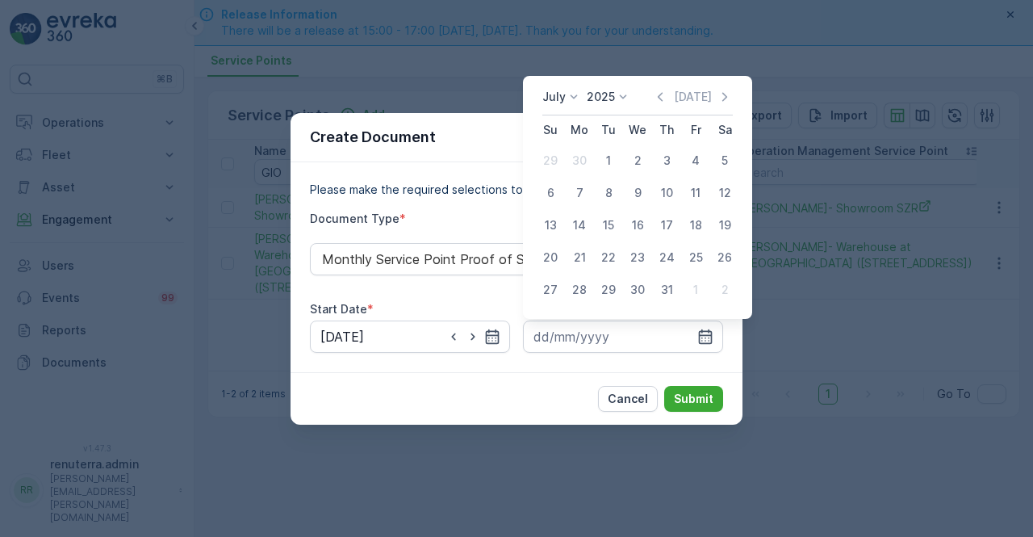
drag, startPoint x: 656, startPoint y: 287, endPoint x: 659, endPoint y: 296, distance: 9.2
click at [657, 289] on div "31" at bounding box center [667, 290] width 26 height 26
type input "31.07.2025"
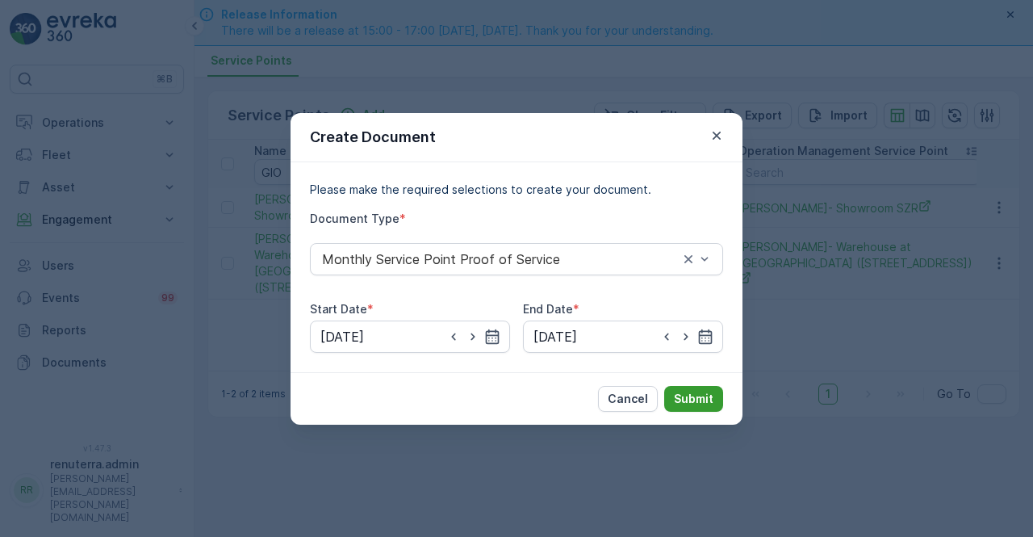
click at [690, 396] on p "Submit" at bounding box center [694, 399] width 40 height 16
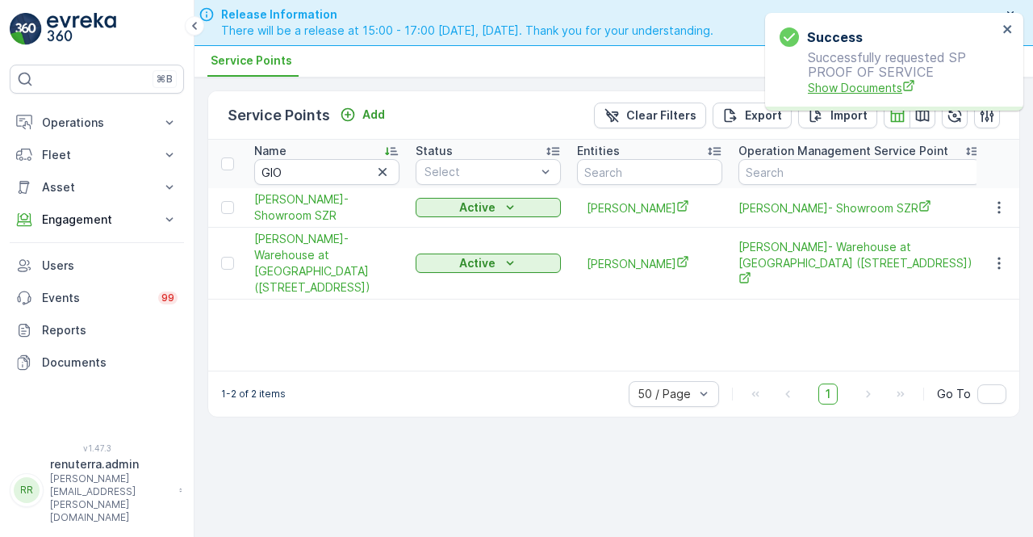
click at [858, 94] on span "Show Documents" at bounding box center [903, 87] width 190 height 17
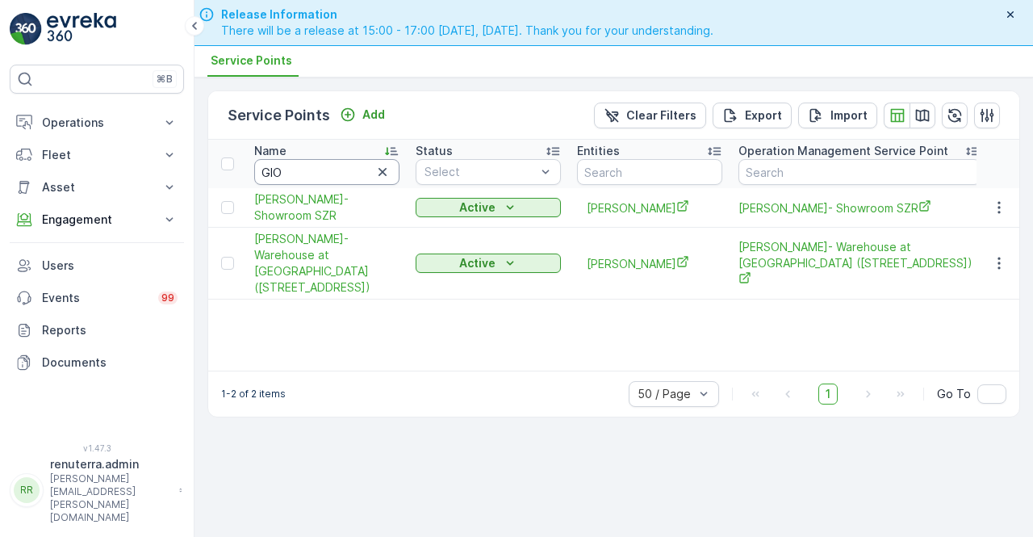
click at [292, 176] on input "GIO" at bounding box center [326, 172] width 145 height 26
type input "G"
type input "mid"
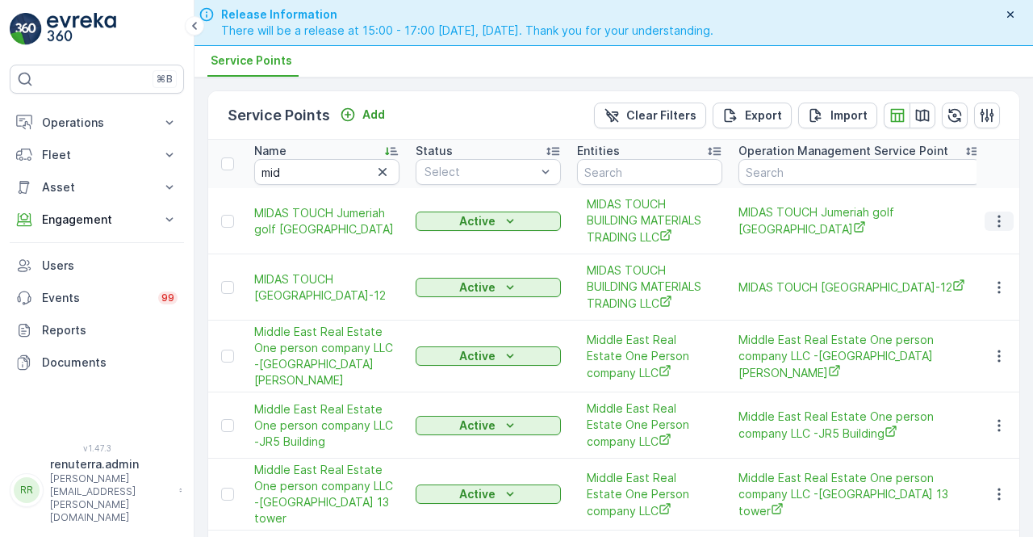
click at [995, 228] on button "button" at bounding box center [999, 221] width 29 height 19
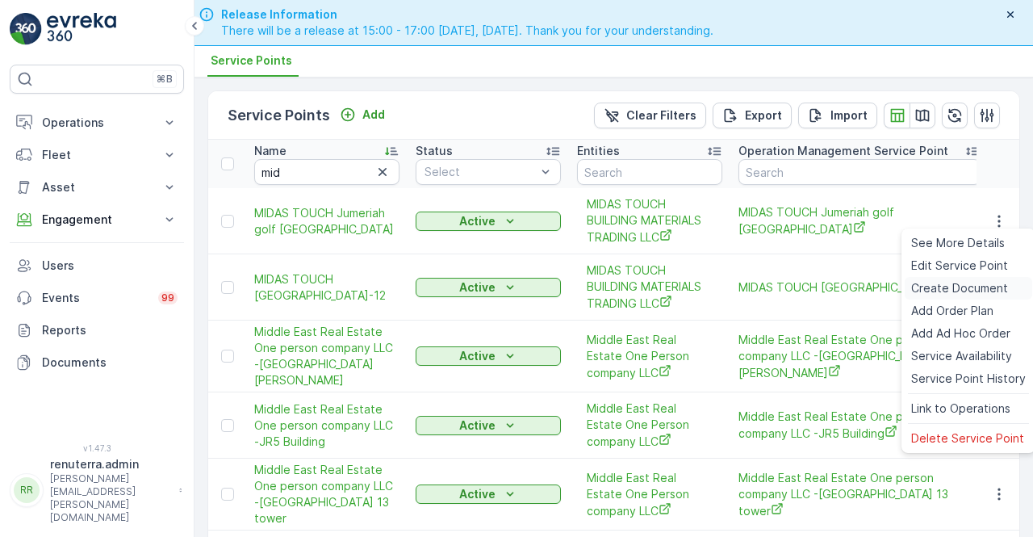
click at [946, 281] on div "Create Document" at bounding box center [969, 288] width 128 height 23
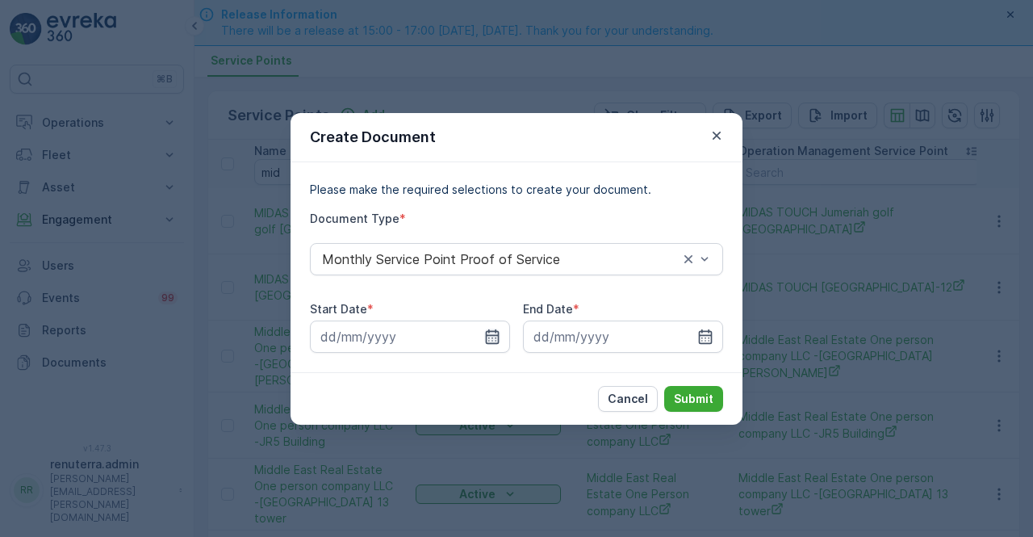
click at [493, 339] on icon "button" at bounding box center [492, 337] width 16 height 16
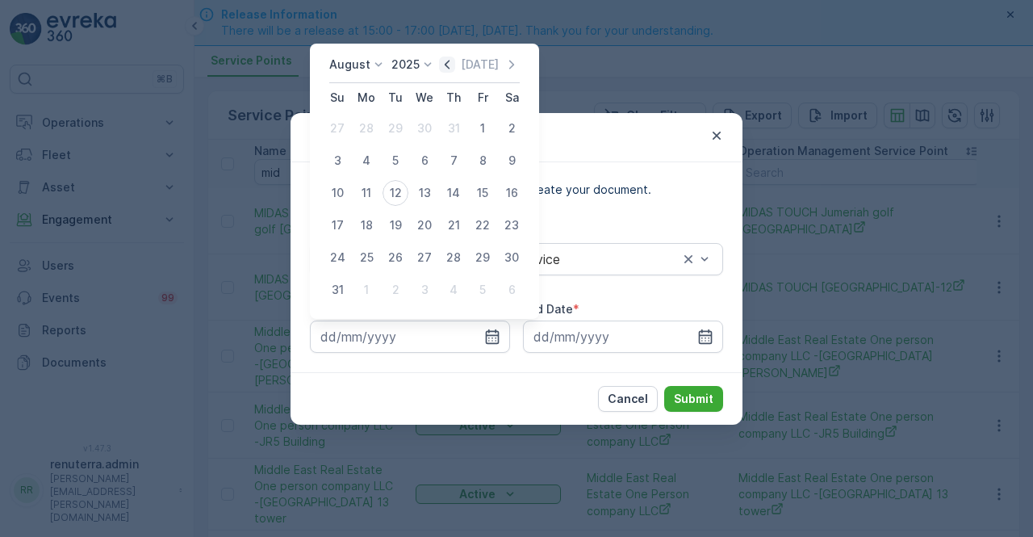
click at [455, 64] on icon "button" at bounding box center [447, 65] width 16 height 16
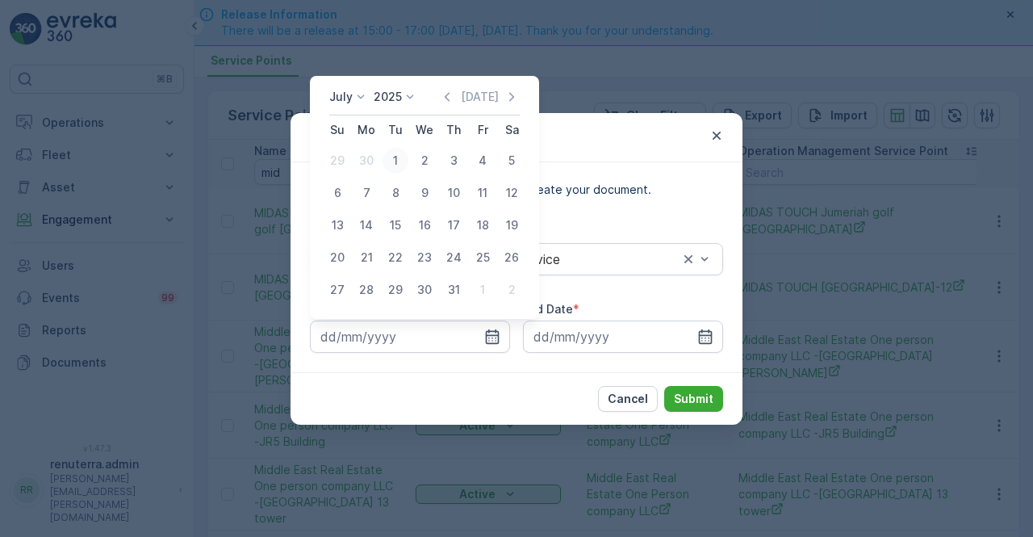
click at [389, 157] on div "1" at bounding box center [396, 161] width 26 height 26
type input "01.07.2025"
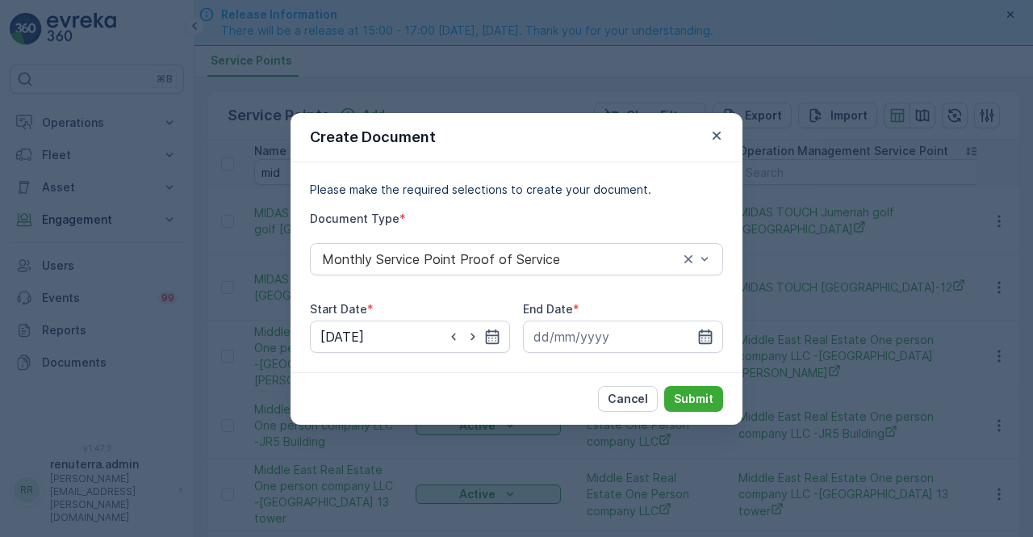
click at [707, 333] on icon "button" at bounding box center [706, 337] width 16 height 16
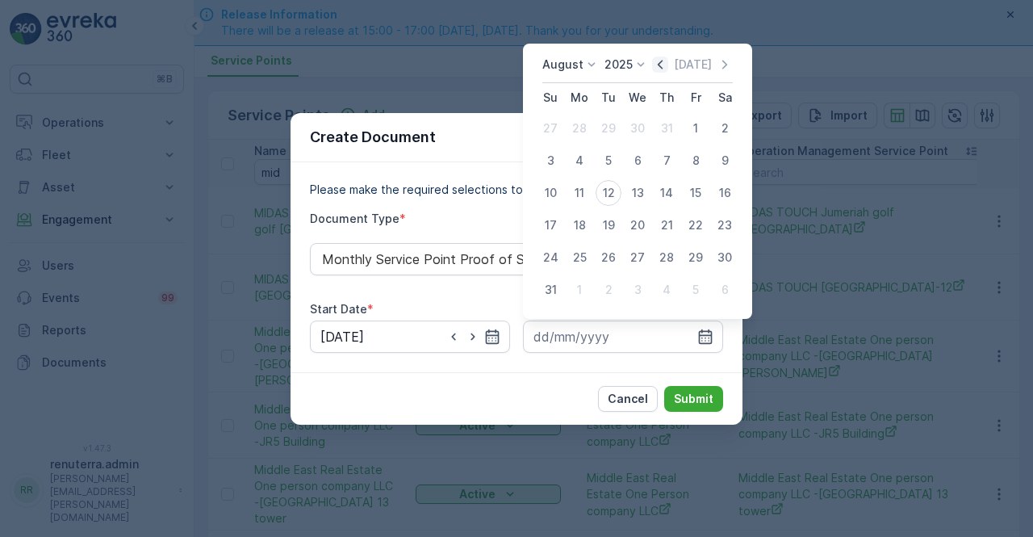
click at [657, 66] on icon "button" at bounding box center [660, 65] width 16 height 16
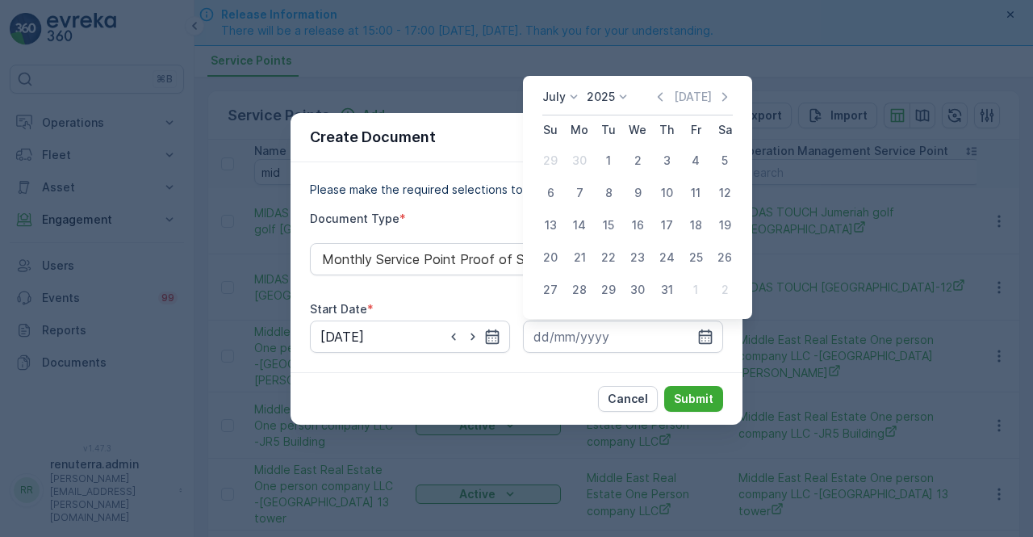
click at [662, 294] on div "31" at bounding box center [667, 290] width 26 height 26
type input "31.07.2025"
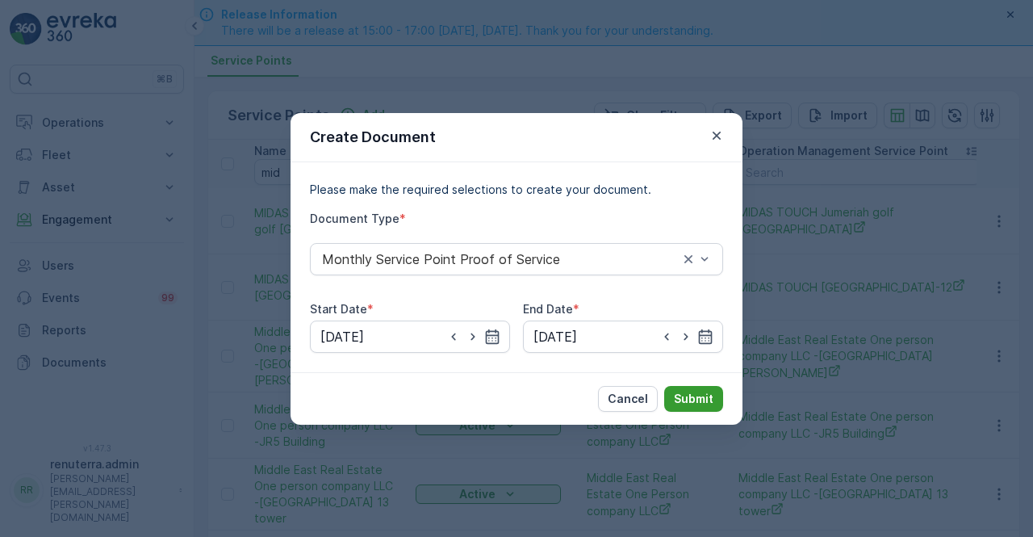
click at [686, 386] on button "Submit" at bounding box center [694, 399] width 59 height 26
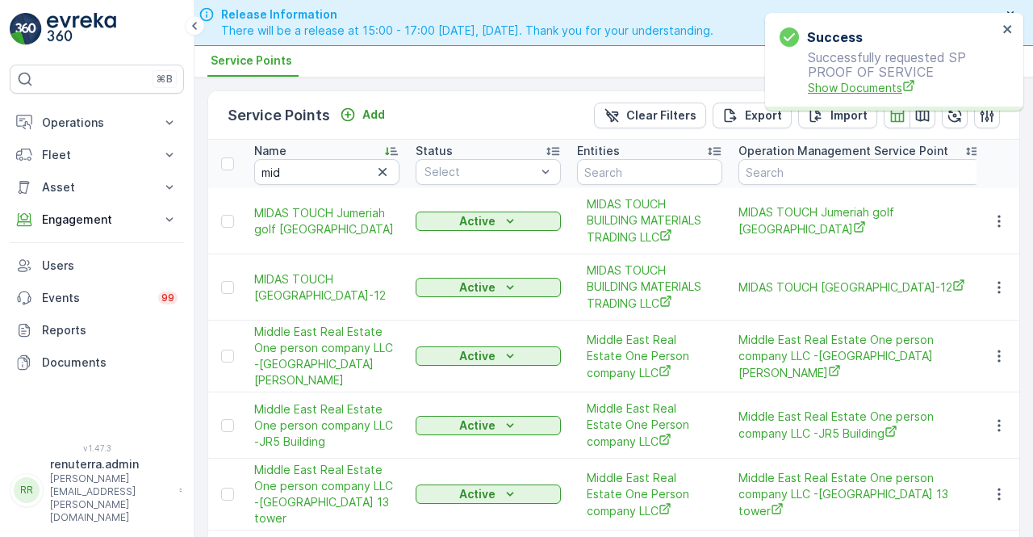
click at [862, 90] on span "Show Documents" at bounding box center [903, 87] width 190 height 17
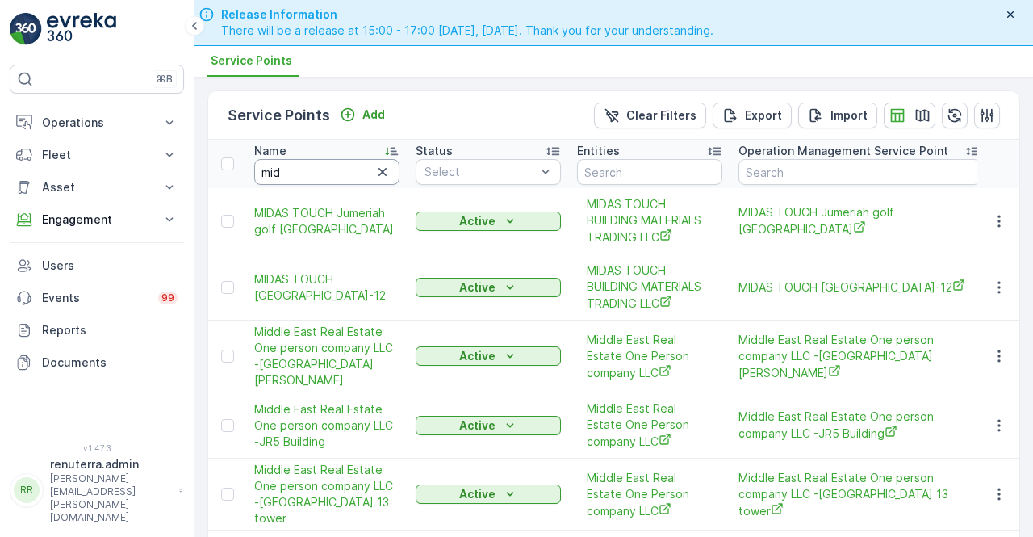
click at [304, 169] on input "mid" at bounding box center [326, 172] width 145 height 26
type input "m"
click at [304, 162] on input "text" at bounding box center [326, 172] width 145 height 26
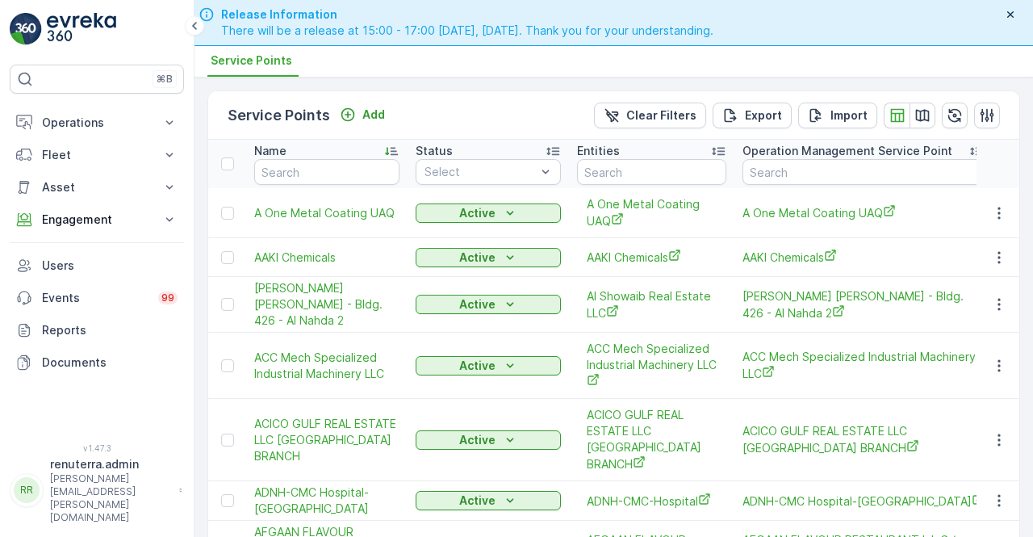
click at [283, 161] on input "text" at bounding box center [326, 172] width 145 height 26
type input "mk"
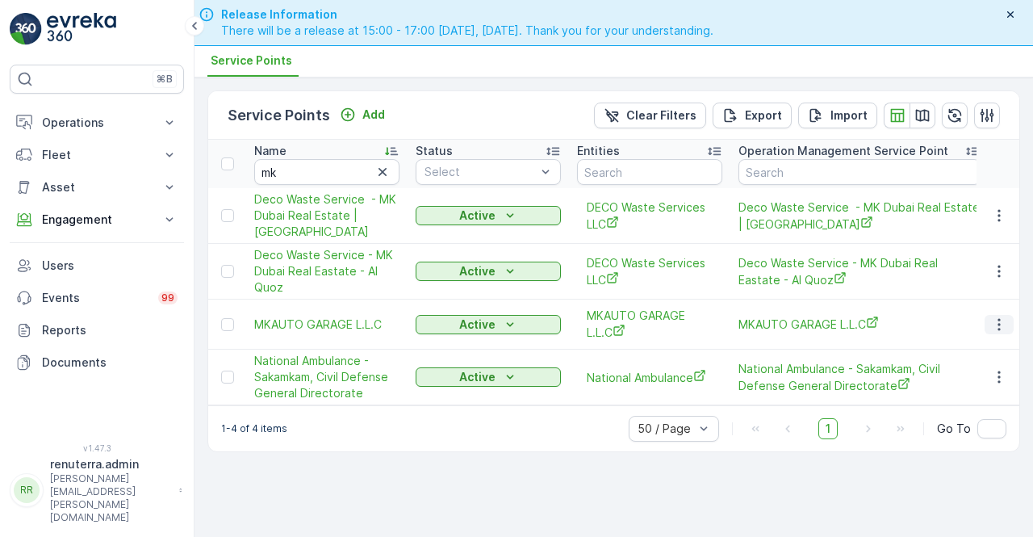
click at [996, 317] on icon "button" at bounding box center [1000, 325] width 16 height 16
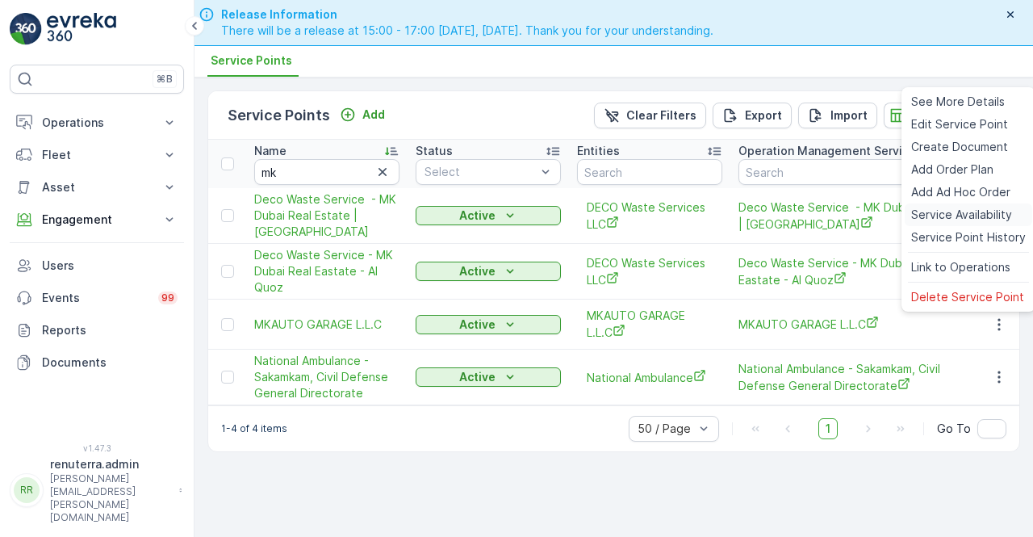
click at [935, 210] on span "Service Availability" at bounding box center [962, 215] width 101 height 16
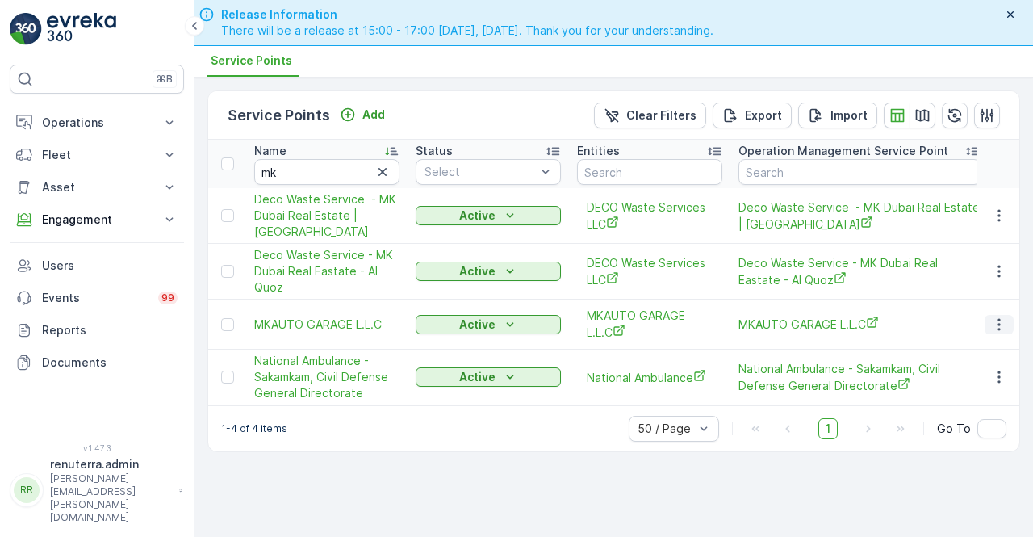
click at [1000, 324] on icon "button" at bounding box center [1000, 325] width 16 height 16
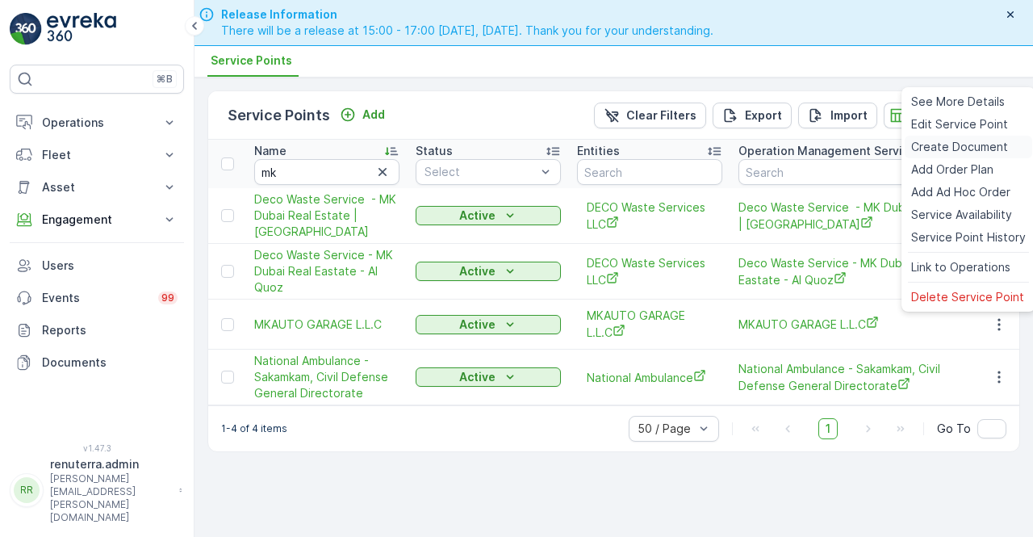
click at [940, 145] on span "Create Document" at bounding box center [960, 147] width 97 height 16
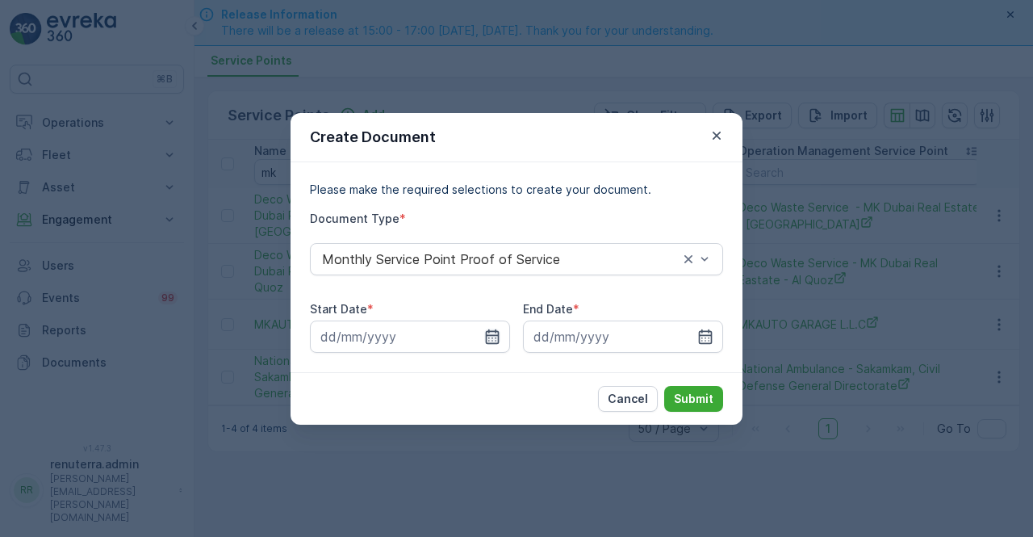
drag, startPoint x: 489, startPoint y: 339, endPoint x: 491, endPoint y: 330, distance: 9.0
click at [490, 339] on icon "button" at bounding box center [492, 337] width 16 height 16
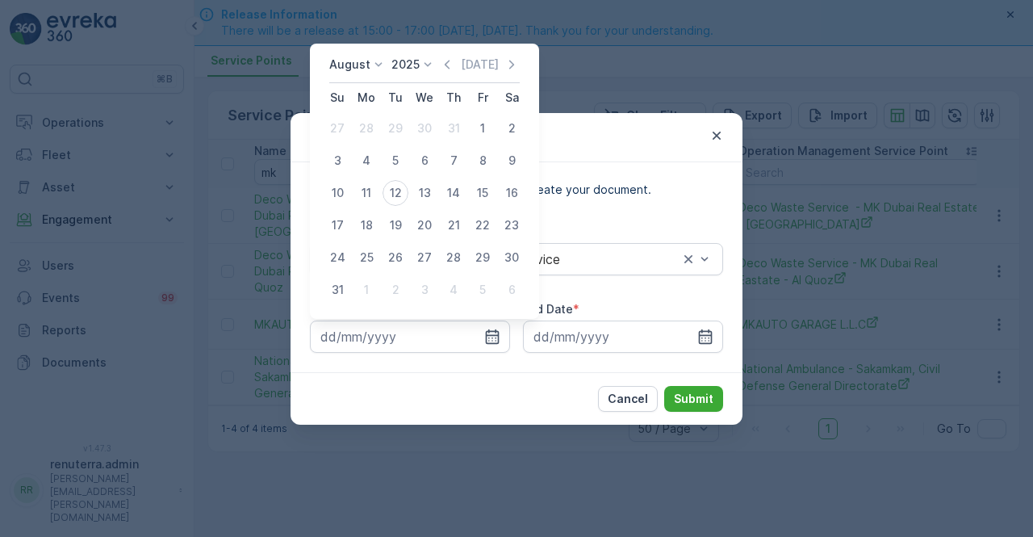
click at [447, 62] on icon "button" at bounding box center [447, 65] width 16 height 16
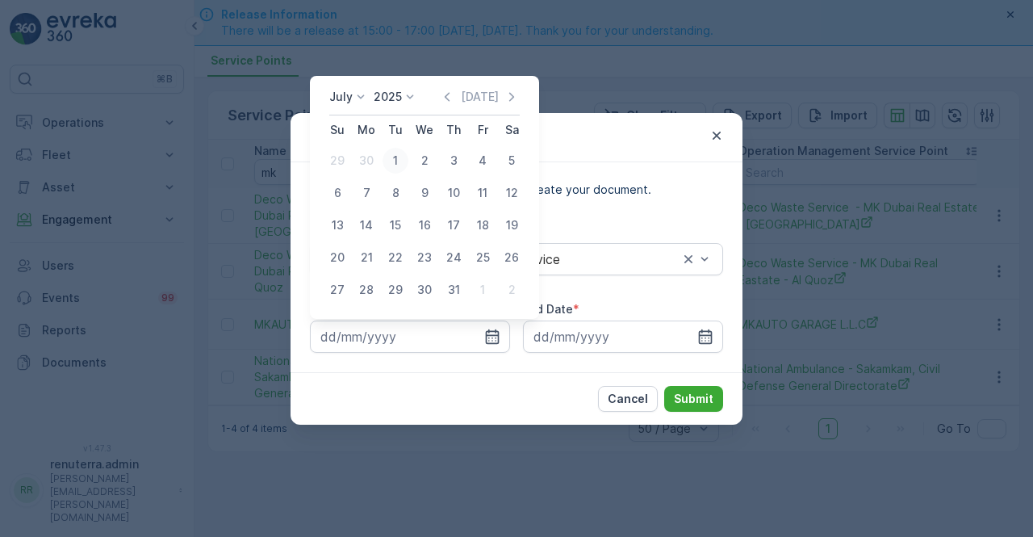
click at [394, 162] on div "1" at bounding box center [396, 161] width 26 height 26
type input "01.07.2025"
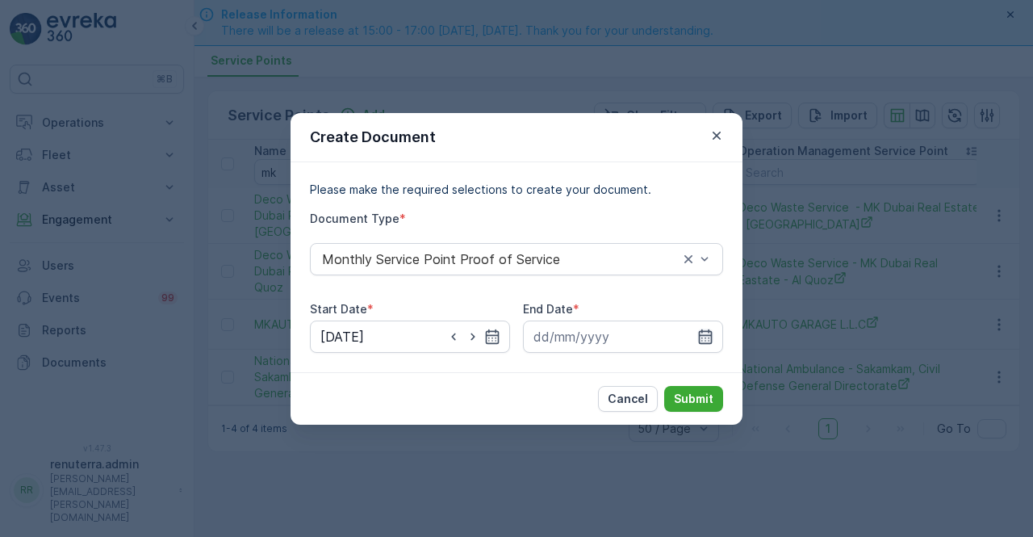
drag, startPoint x: 713, startPoint y: 337, endPoint x: 697, endPoint y: 325, distance: 20.2
click at [711, 337] on icon "button" at bounding box center [706, 337] width 16 height 16
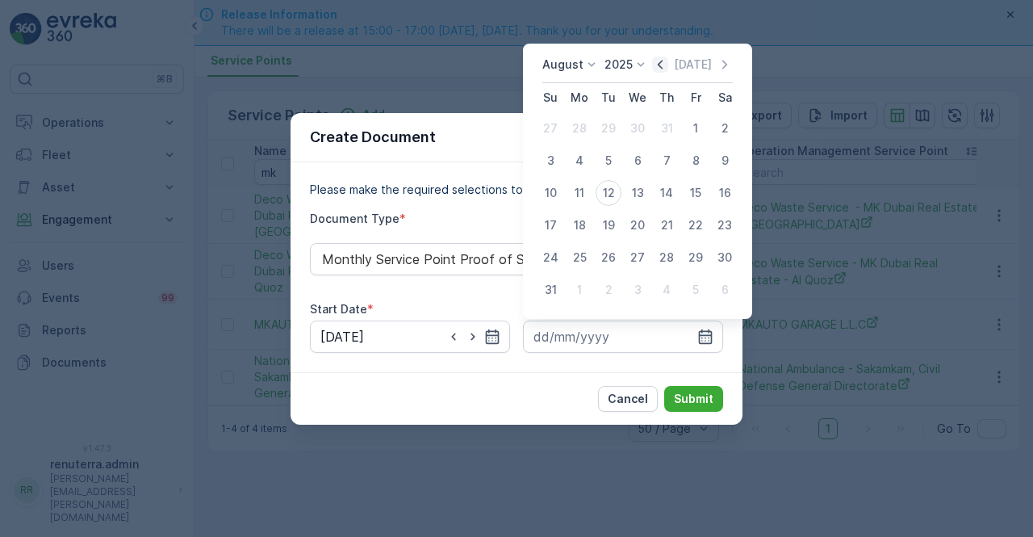
click at [666, 71] on icon "button" at bounding box center [660, 65] width 16 height 16
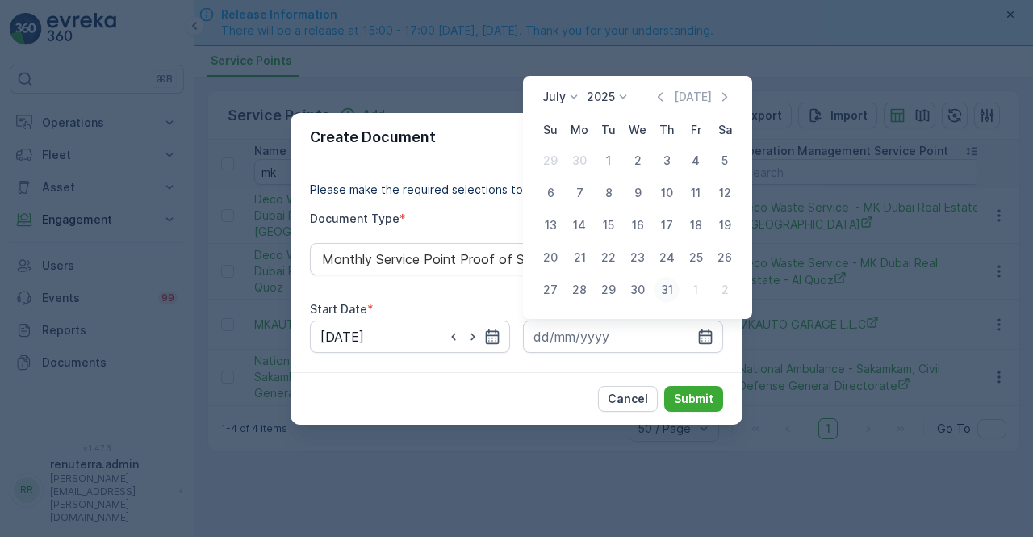
click at [670, 290] on div "31" at bounding box center [667, 290] width 26 height 26
type input "31.07.2025"
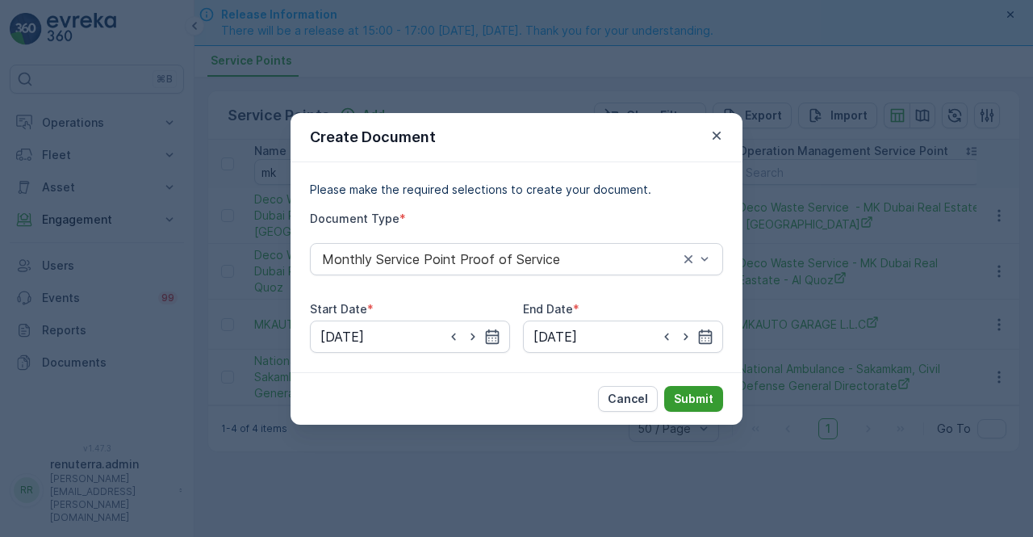
click at [680, 397] on p "Submit" at bounding box center [694, 399] width 40 height 16
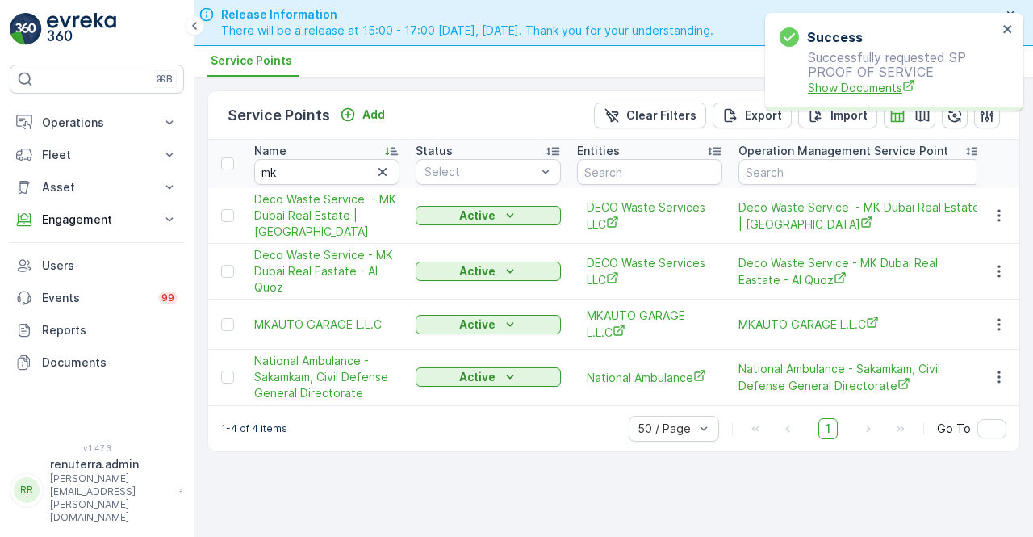
click at [844, 93] on span "Show Documents" at bounding box center [903, 87] width 190 height 17
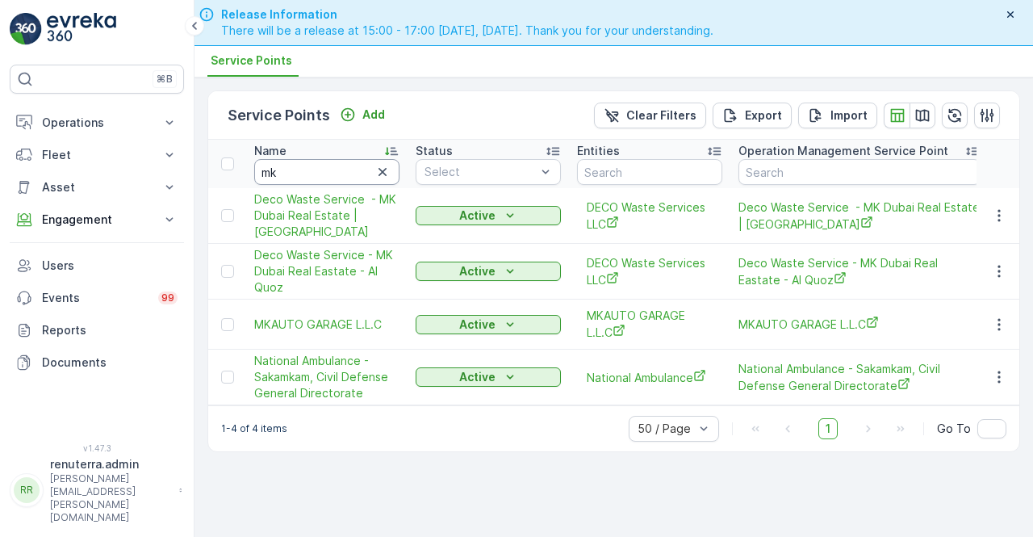
click at [285, 162] on input "mk" at bounding box center [326, 172] width 145 height 26
type input "m"
type input "modern mar"
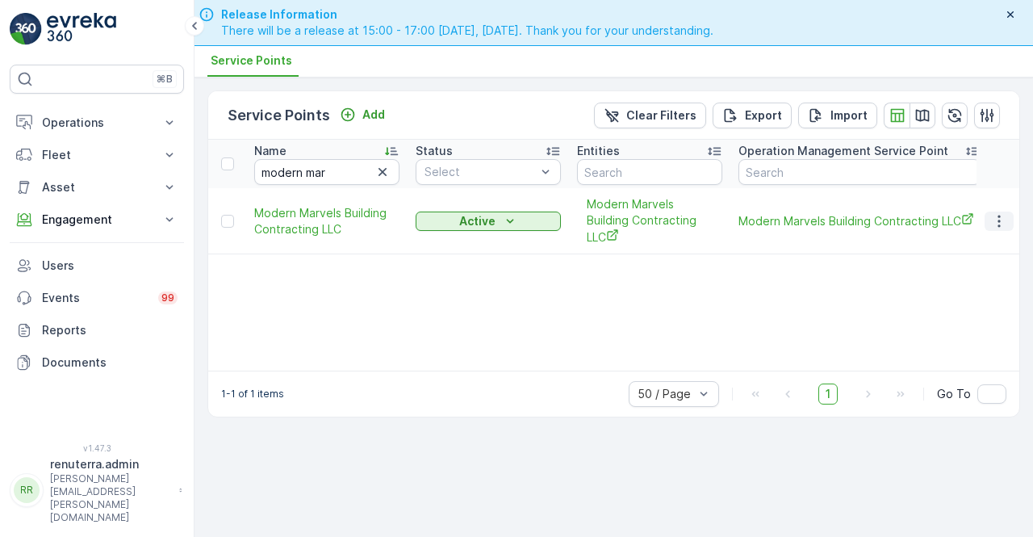
drag, startPoint x: 1000, startPoint y: 217, endPoint x: 995, endPoint y: 228, distance: 11.6
click at [999, 222] on icon "button" at bounding box center [1000, 221] width 16 height 16
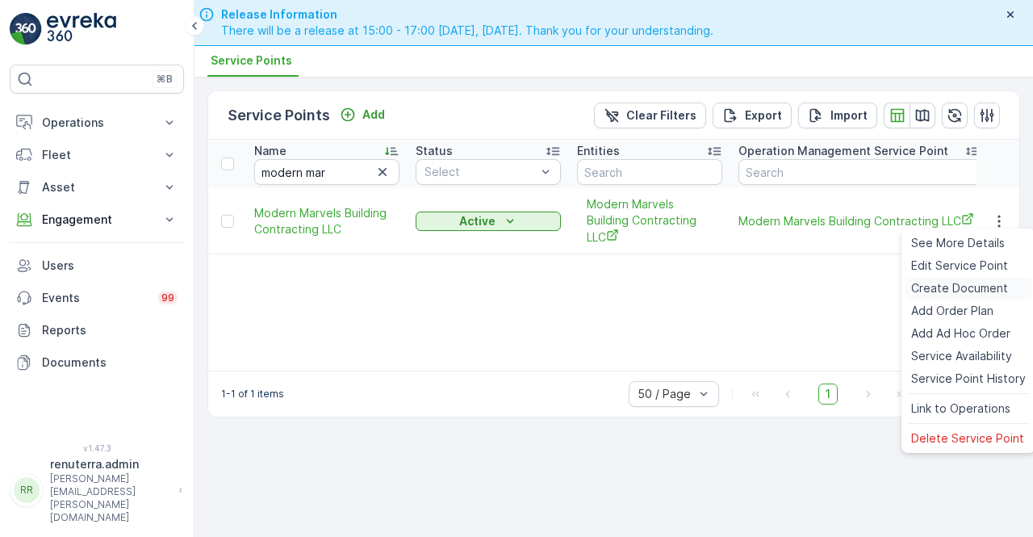
click at [954, 295] on span "Create Document" at bounding box center [960, 288] width 97 height 16
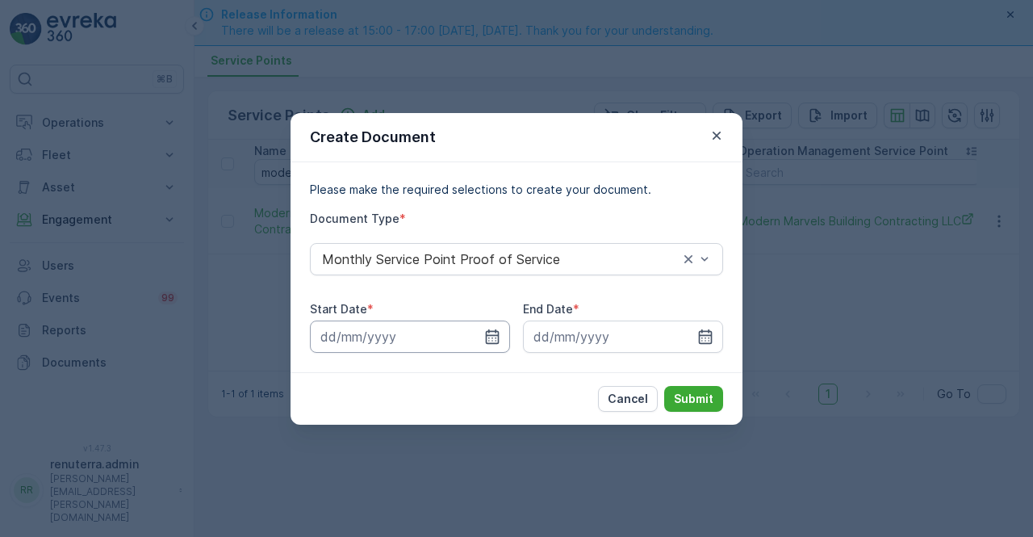
drag, startPoint x: 490, startPoint y: 343, endPoint x: 486, endPoint y: 324, distance: 19.8
click at [489, 342] on icon "button" at bounding box center [492, 337] width 16 height 16
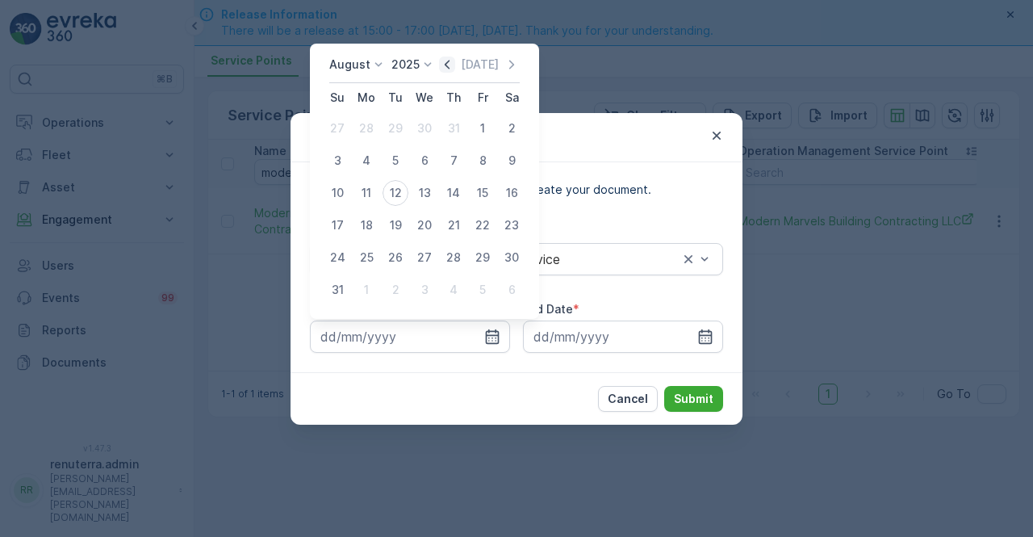
click at [448, 72] on icon "button" at bounding box center [447, 65] width 16 height 16
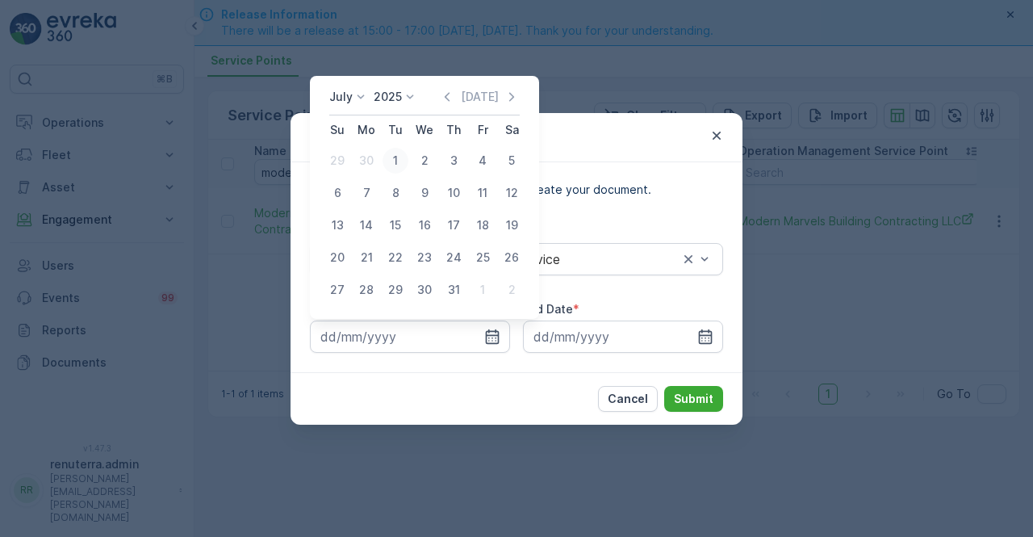
click at [394, 163] on div "1" at bounding box center [396, 161] width 26 height 26
type input "01.07.2025"
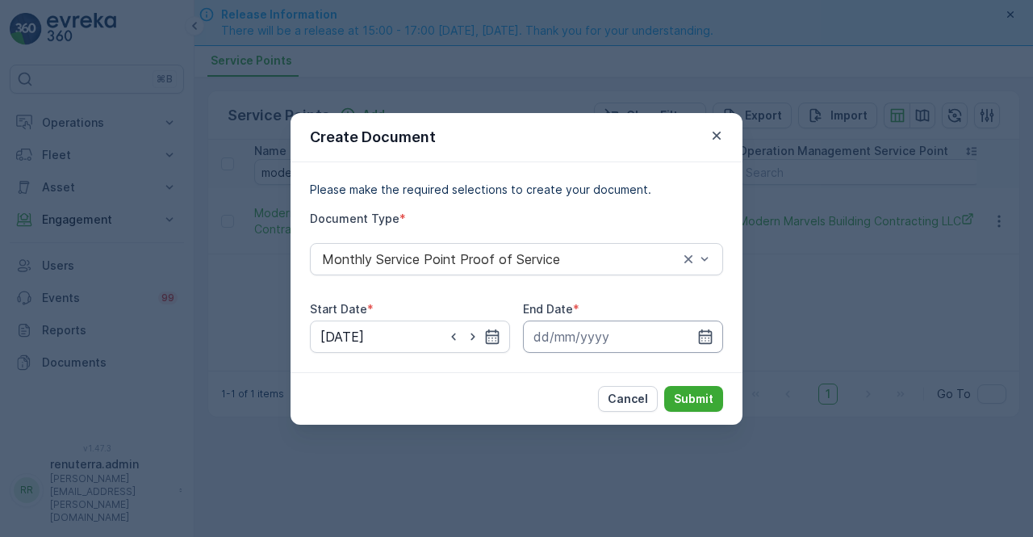
click at [699, 329] on icon "button" at bounding box center [706, 337] width 16 height 16
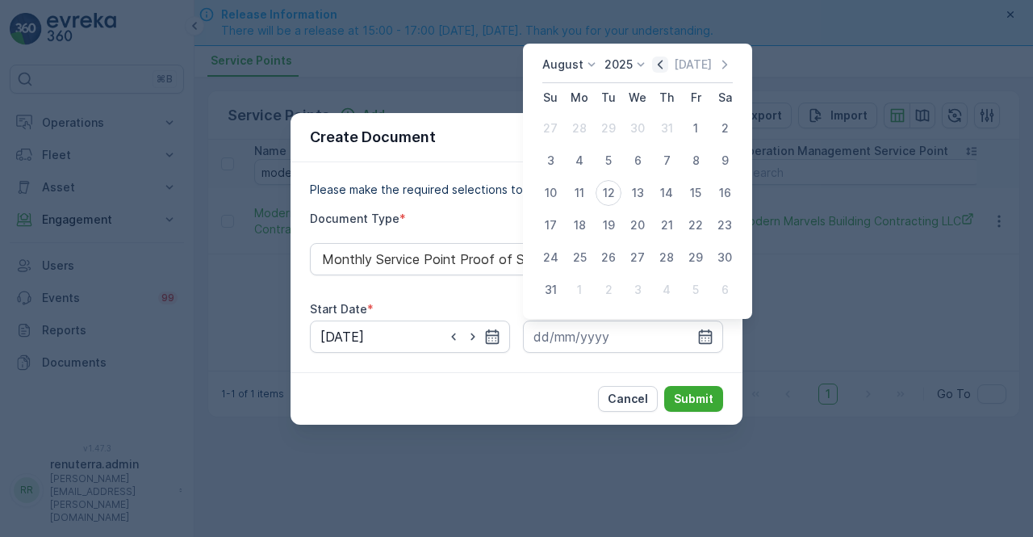
click at [662, 61] on icon "button" at bounding box center [660, 65] width 16 height 16
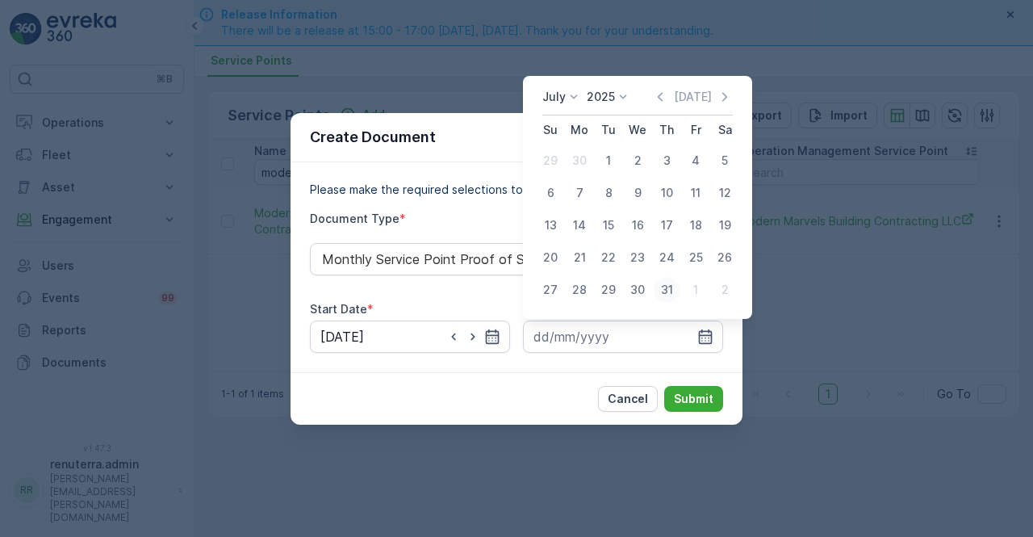
click at [664, 298] on div "31" at bounding box center [667, 290] width 26 height 26
type input "31.07.2025"
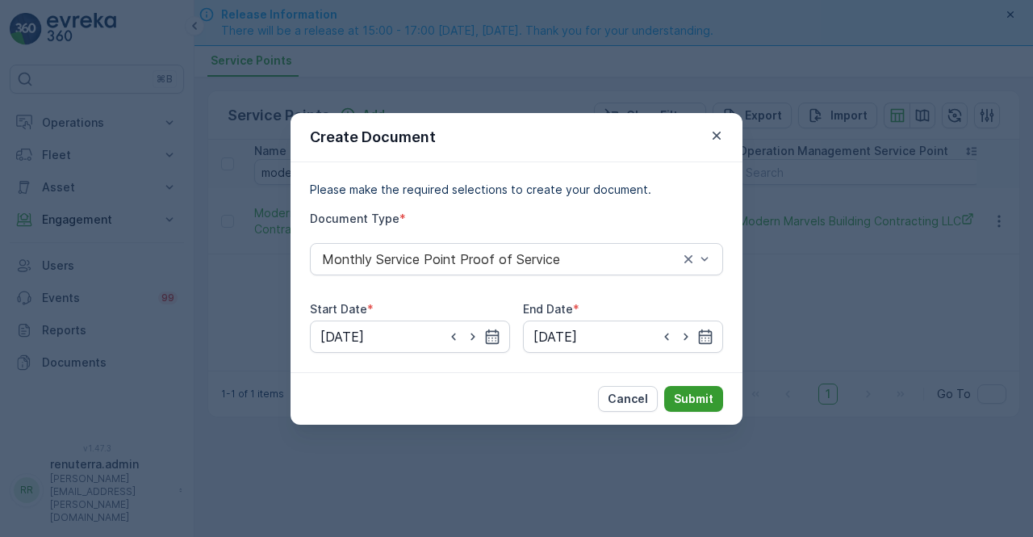
click at [687, 394] on p "Submit" at bounding box center [694, 399] width 40 height 16
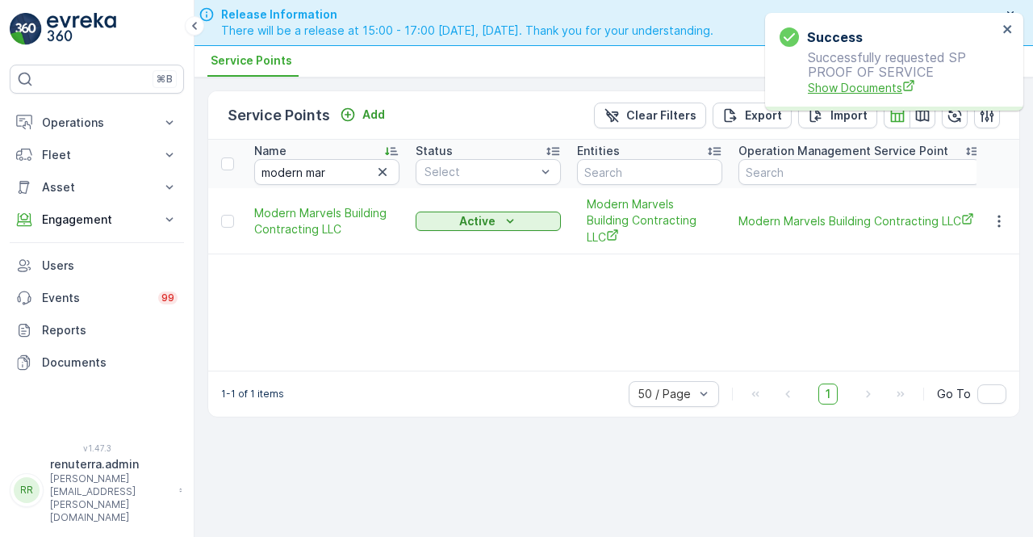
click at [832, 91] on span "Show Documents" at bounding box center [903, 87] width 190 height 17
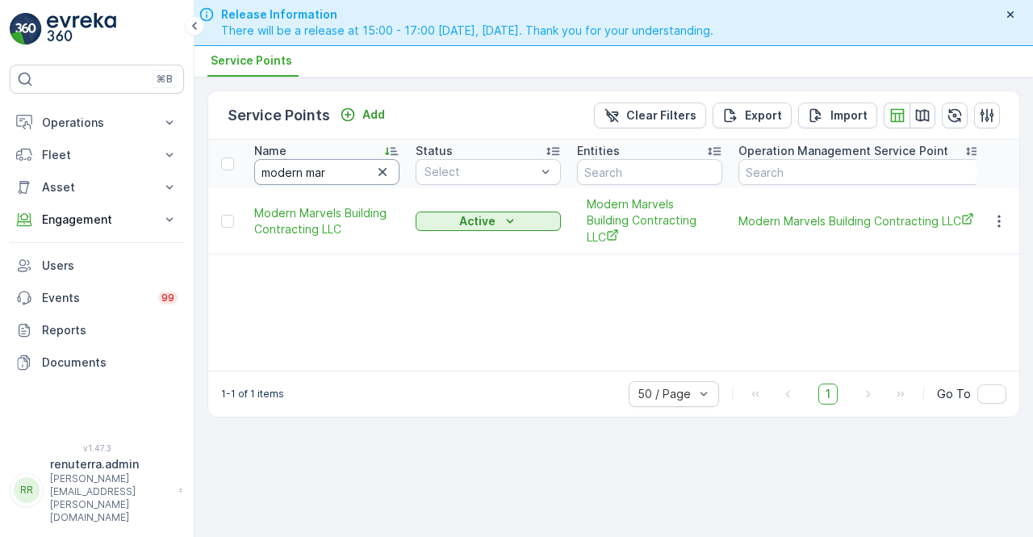
click at [334, 174] on input "modern mar" at bounding box center [326, 172] width 145 height 26
type input "m"
type input "mothers"
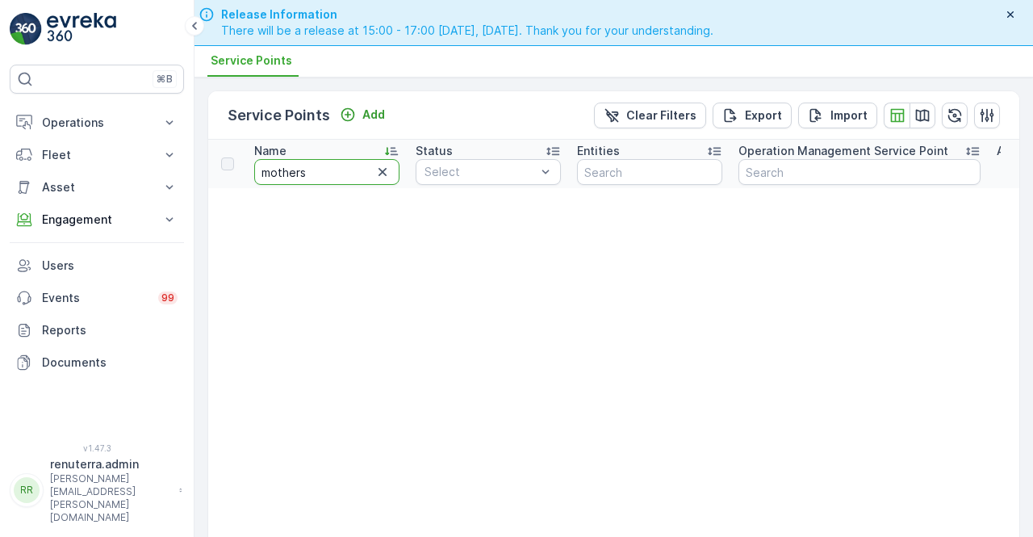
click at [327, 178] on input "mothers" at bounding box center [326, 172] width 145 height 26
type input "mother"
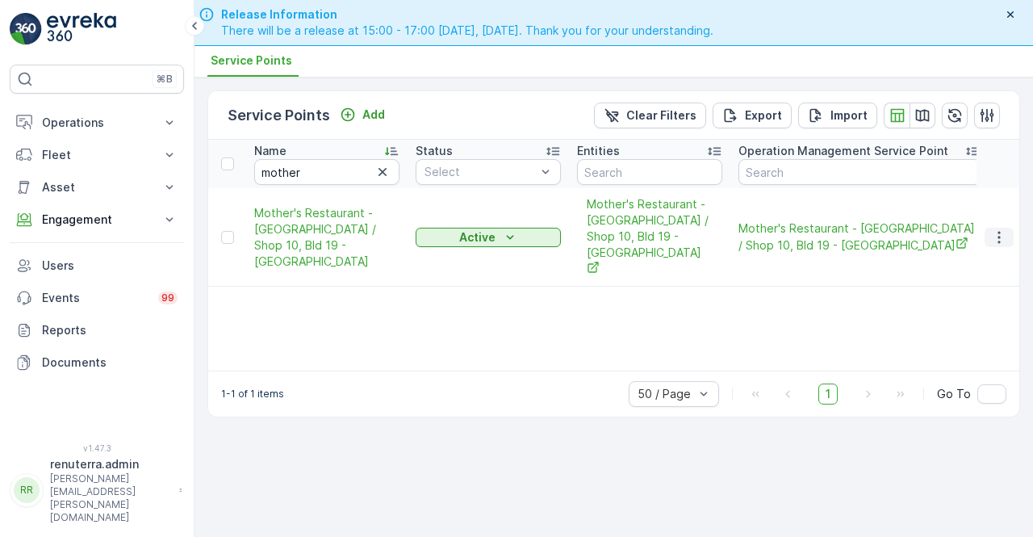
drag, startPoint x: 998, startPoint y: 214, endPoint x: 998, endPoint y: 227, distance: 12.9
click at [999, 229] on icon "button" at bounding box center [1000, 237] width 16 height 16
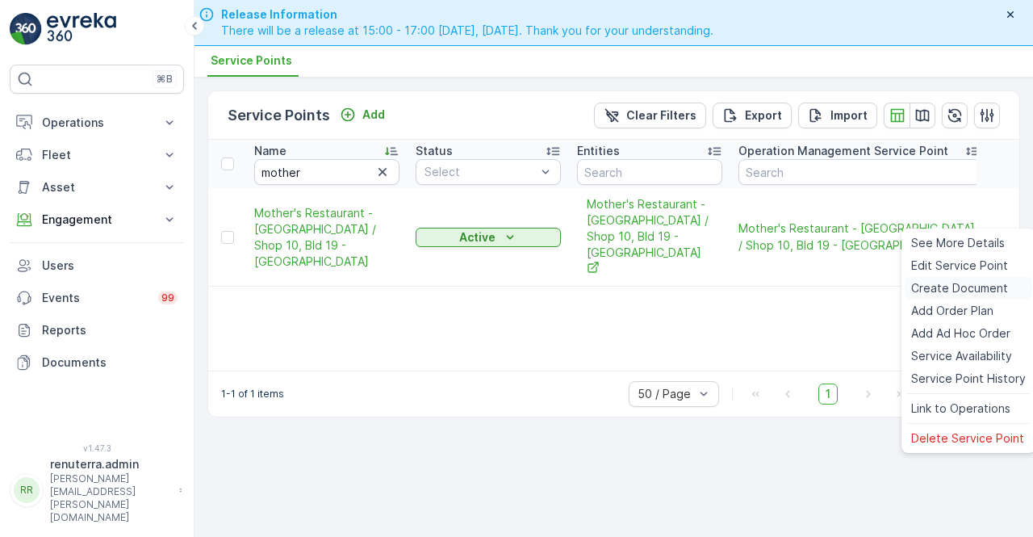
drag, startPoint x: 948, startPoint y: 287, endPoint x: 939, endPoint y: 288, distance: 8.9
click at [939, 288] on span "Create Document" at bounding box center [960, 288] width 97 height 16
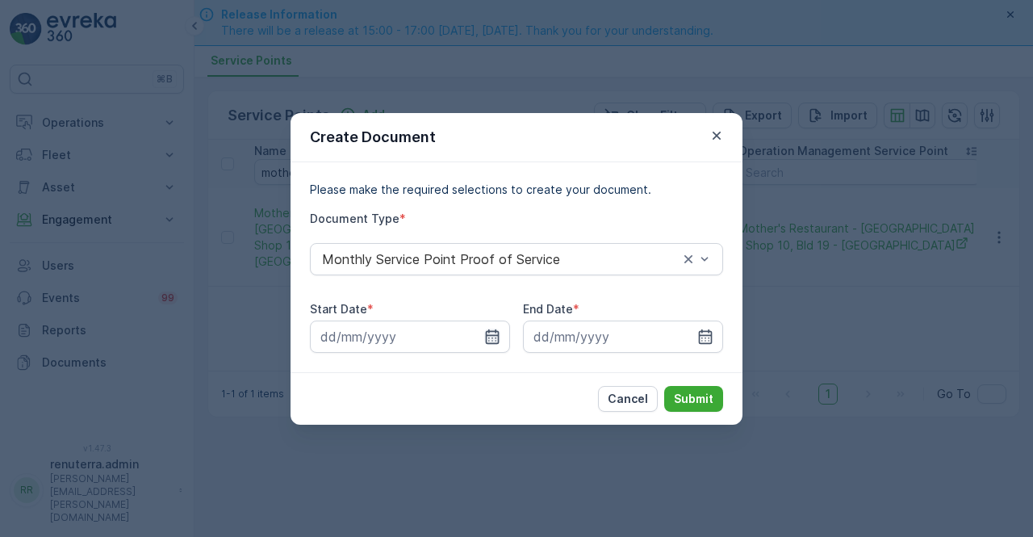
click at [487, 334] on icon "button" at bounding box center [493, 336] width 14 height 15
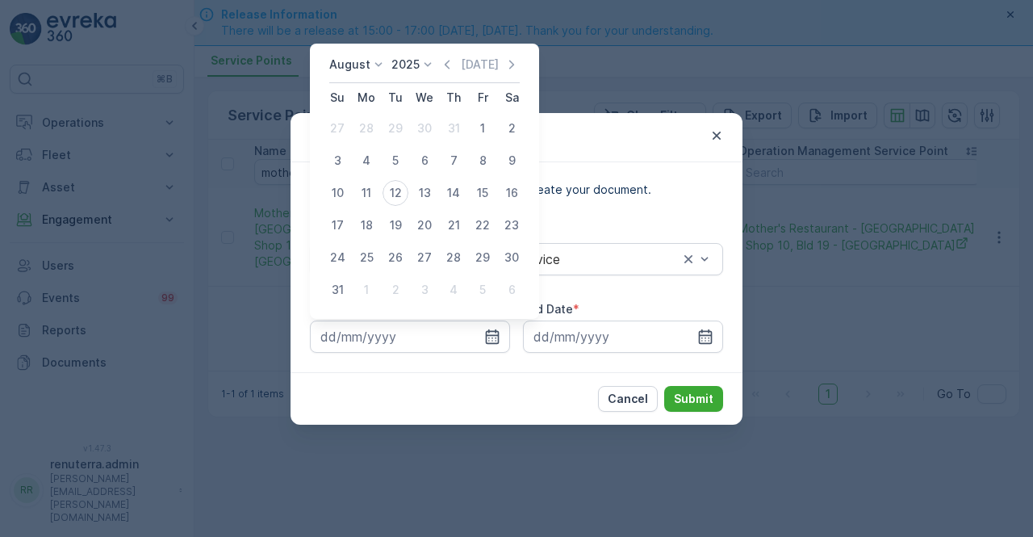
click at [446, 62] on icon "button" at bounding box center [447, 65] width 16 height 16
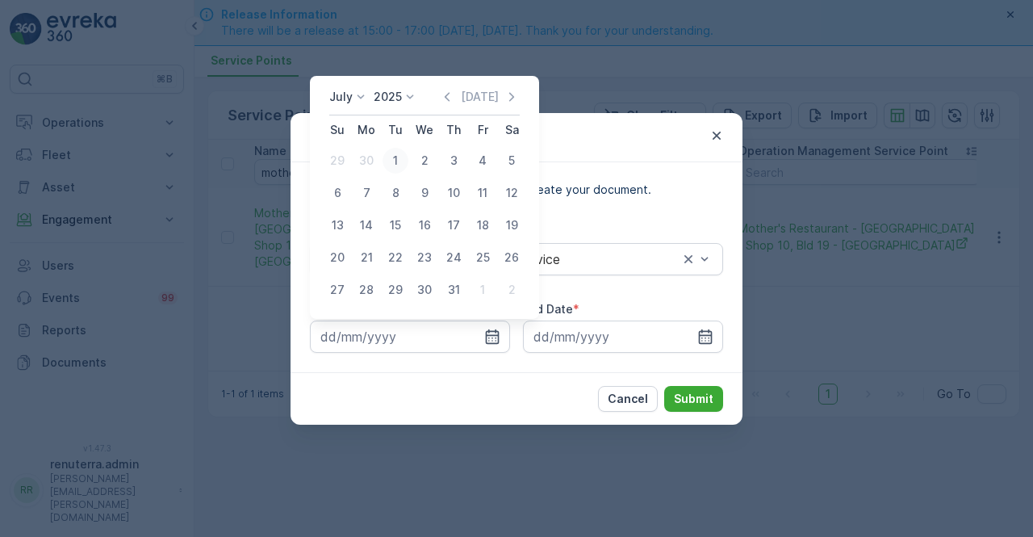
click at [398, 163] on div "1" at bounding box center [396, 161] width 26 height 26
type input "01.07.2025"
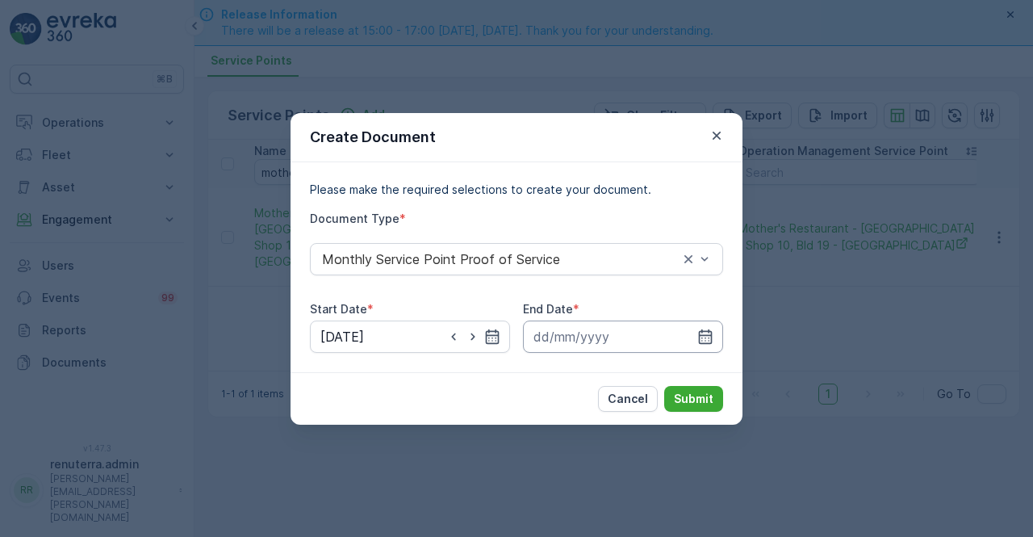
click at [711, 327] on input at bounding box center [623, 337] width 200 height 32
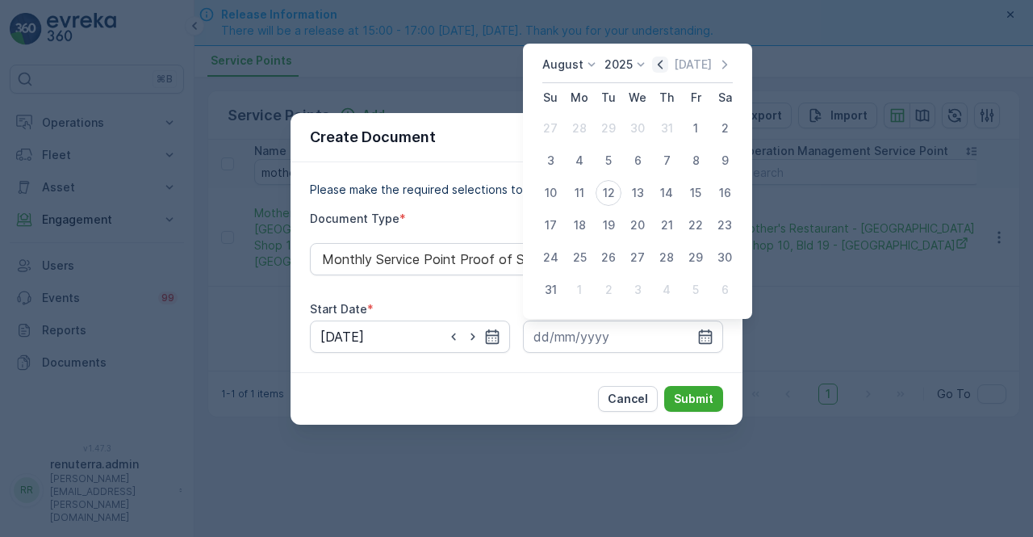
click at [663, 64] on icon "button" at bounding box center [660, 64] width 5 height 9
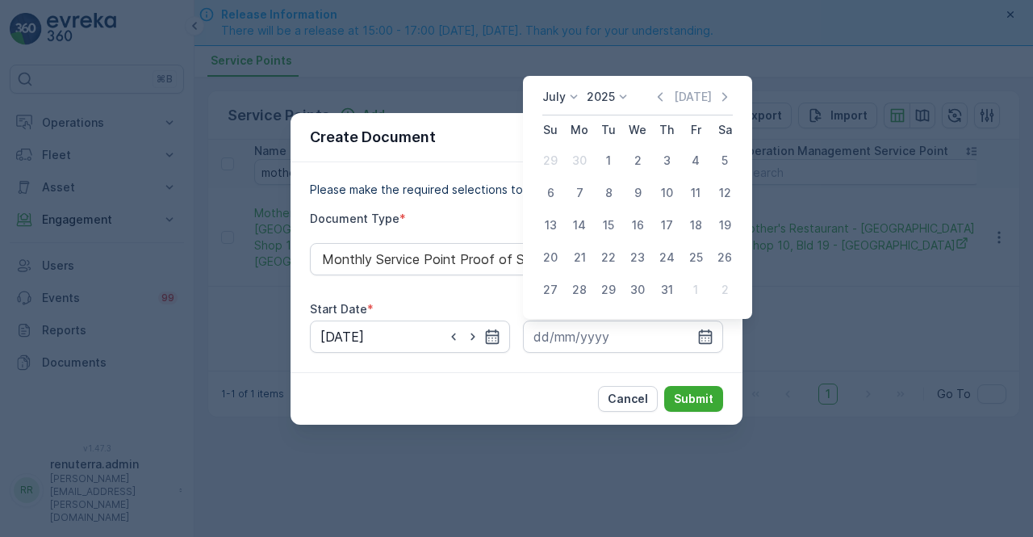
click at [669, 291] on div "31" at bounding box center [667, 290] width 26 height 26
type input "31.07.2025"
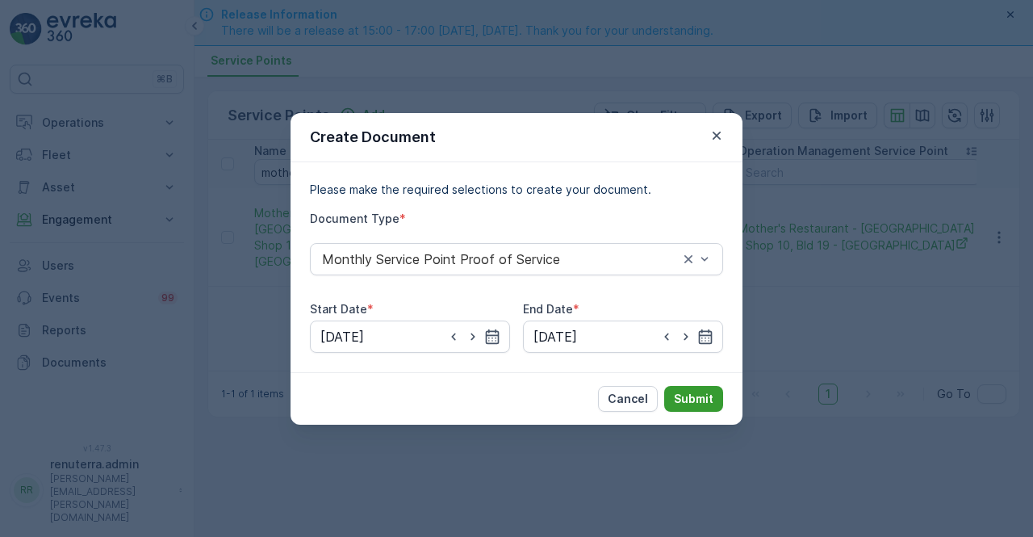
click at [692, 402] on p "Submit" at bounding box center [694, 399] width 40 height 16
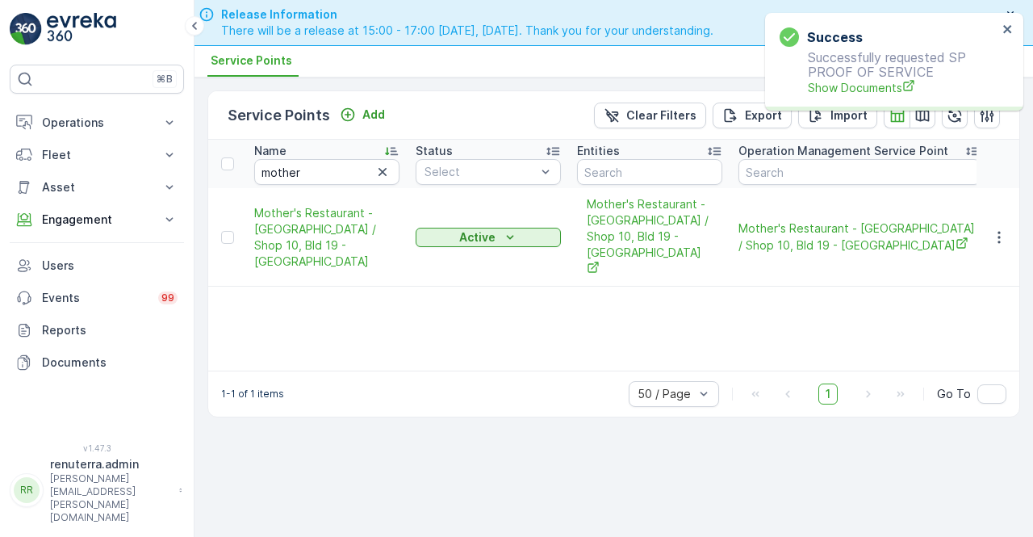
click at [861, 98] on div "Success Successfully requested SP PROOF OF SERVICE Show Documents" at bounding box center [889, 62] width 228 height 78
click at [856, 94] on span "Show Documents" at bounding box center [903, 87] width 190 height 17
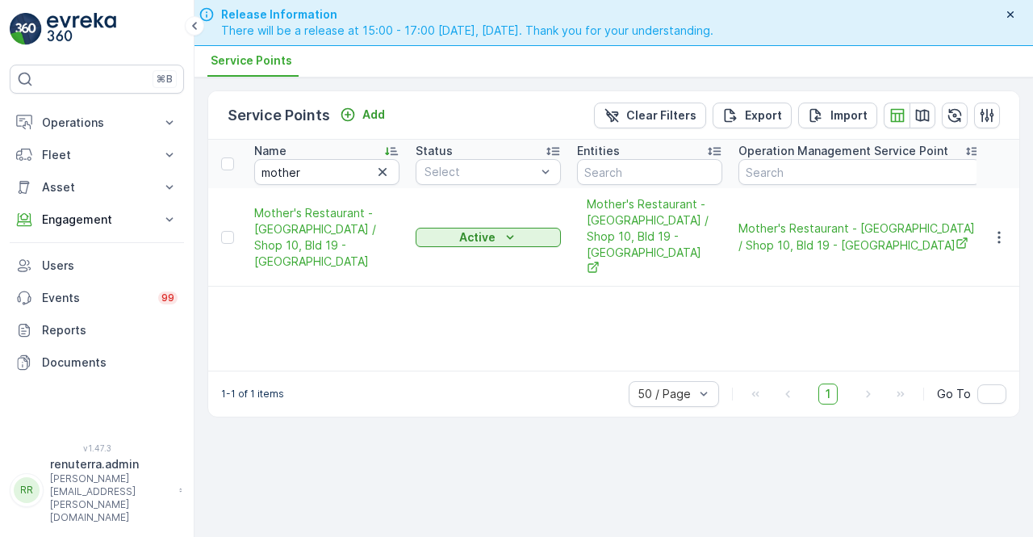
click at [326, 184] on th "Name mother" at bounding box center [326, 164] width 161 height 48
click at [323, 179] on input "mother" at bounding box center [326, 172] width 145 height 26
type input "m"
type input "musta"
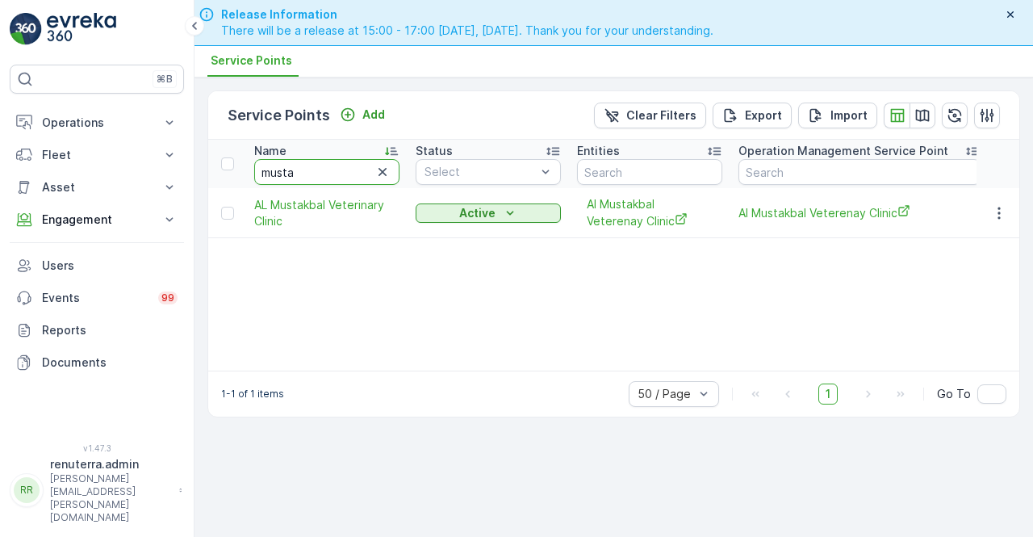
click at [312, 174] on input "musta" at bounding box center [326, 172] width 145 height 26
type input "mustafa"
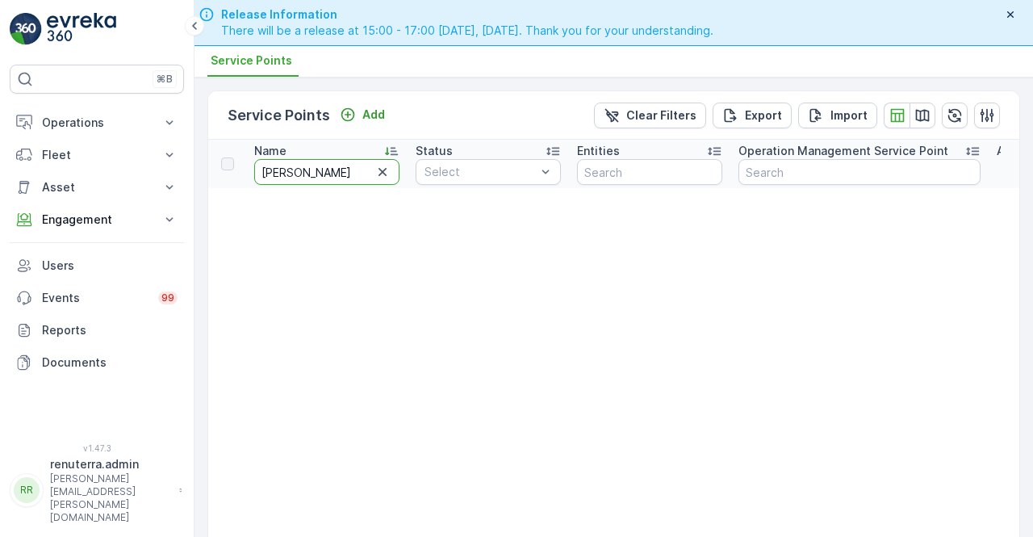
drag, startPoint x: 278, startPoint y: 177, endPoint x: 276, endPoint y: 187, distance: 9.8
click at [278, 180] on input "mustafa" at bounding box center [326, 172] width 145 height 26
type input "mostafa"
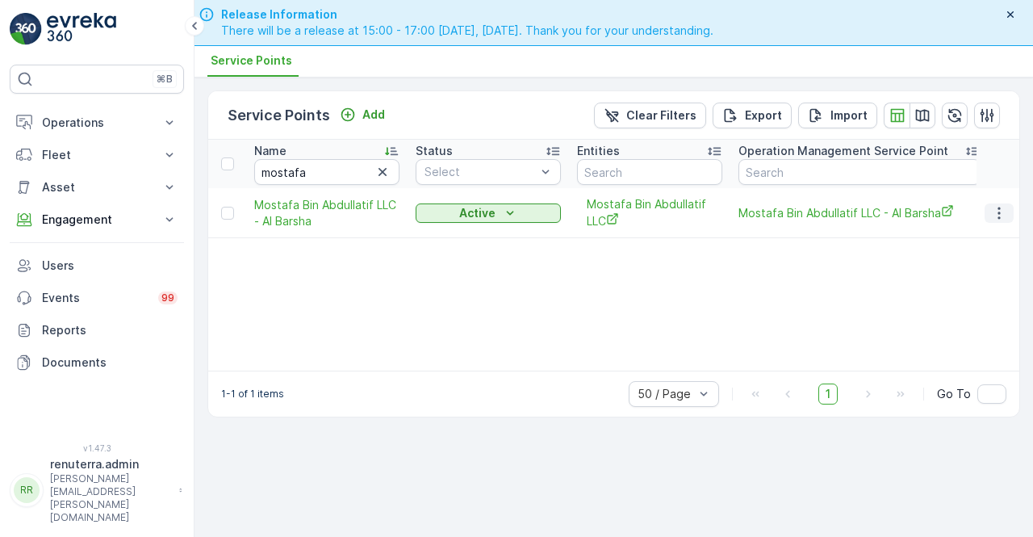
click at [993, 214] on icon "button" at bounding box center [1000, 213] width 16 height 16
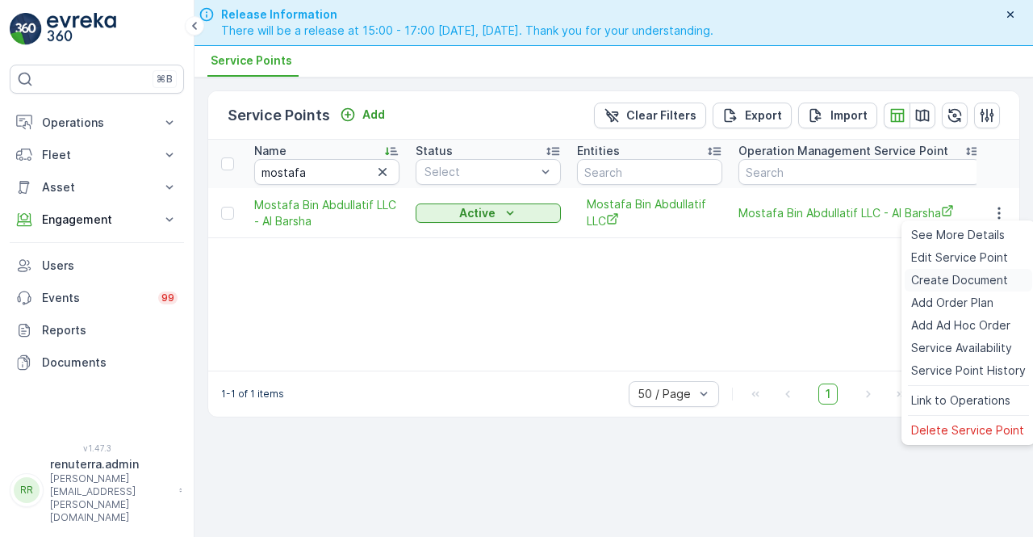
click at [940, 277] on span "Create Document" at bounding box center [960, 280] width 97 height 16
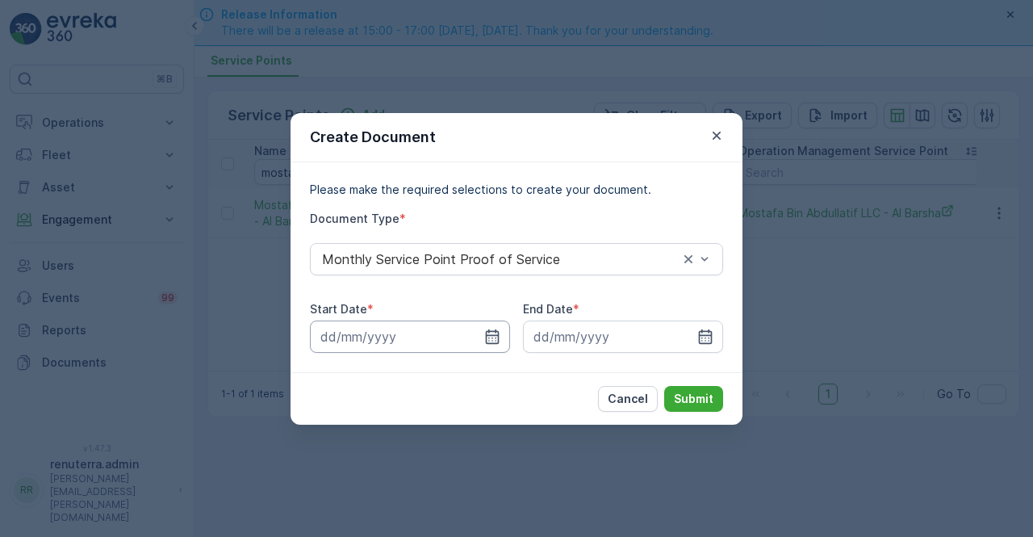
click at [482, 344] on input at bounding box center [410, 337] width 200 height 32
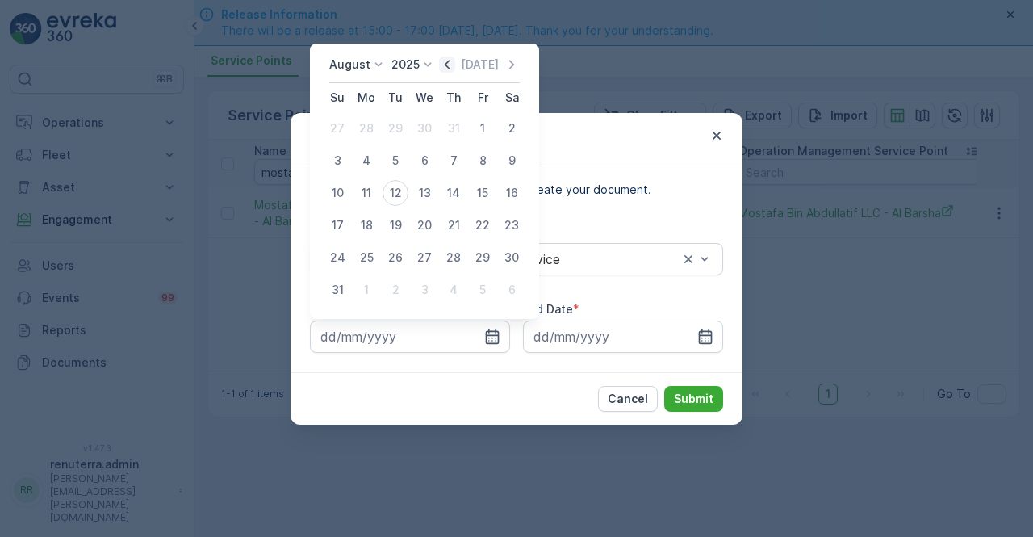
click at [449, 69] on icon "button" at bounding box center [447, 65] width 16 height 16
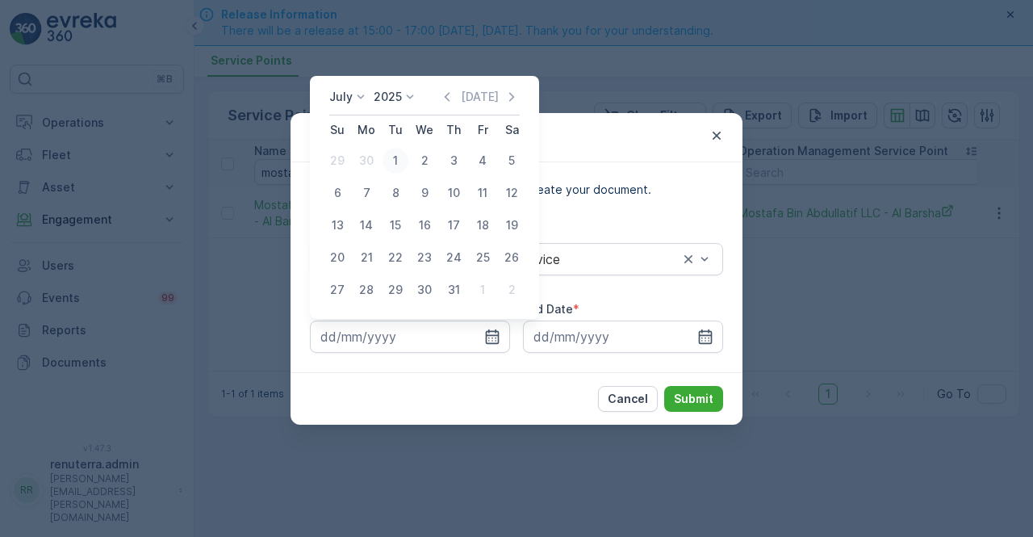
click at [392, 161] on div "1" at bounding box center [396, 161] width 26 height 26
type input "01.07.2025"
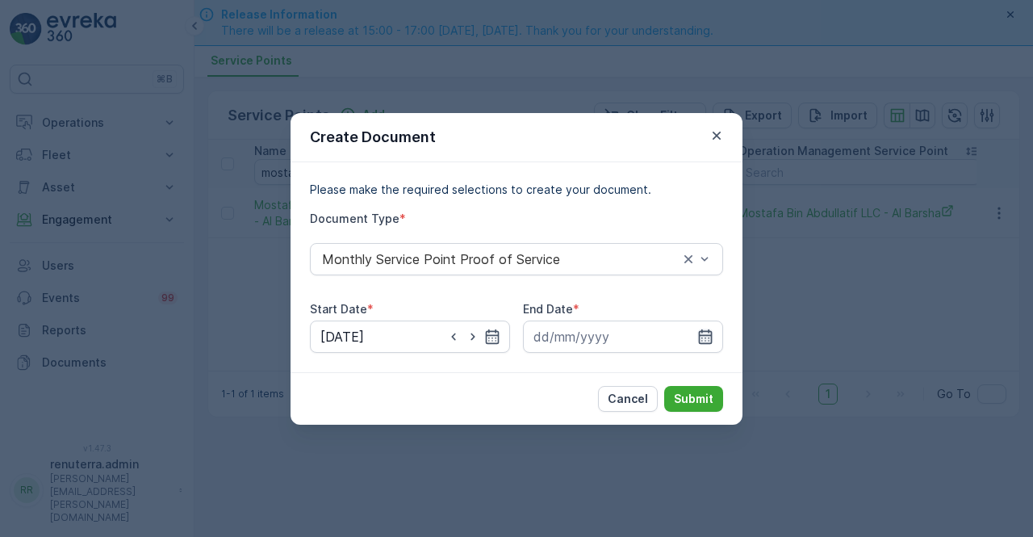
click at [709, 342] on icon "button" at bounding box center [706, 337] width 16 height 16
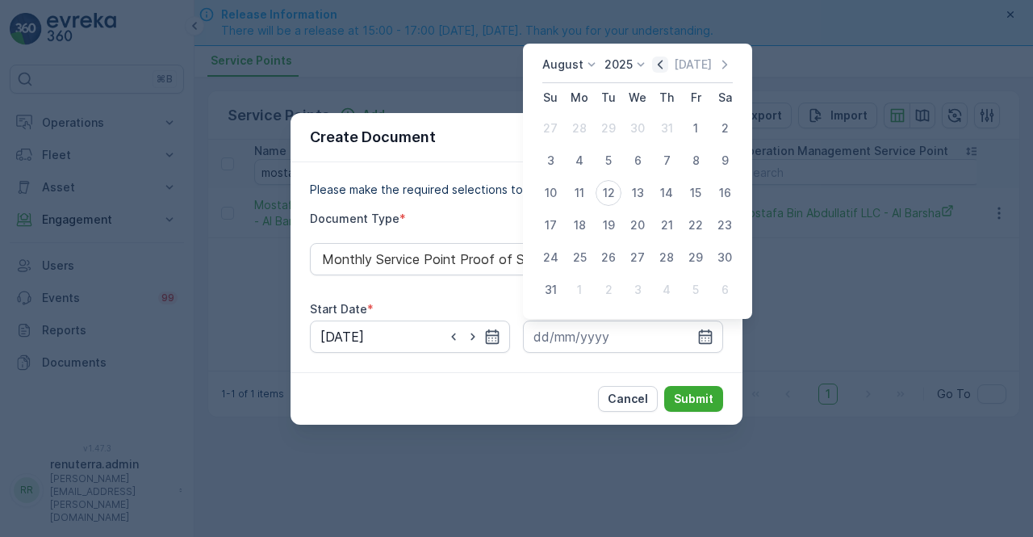
click at [669, 69] on icon "button" at bounding box center [660, 65] width 16 height 16
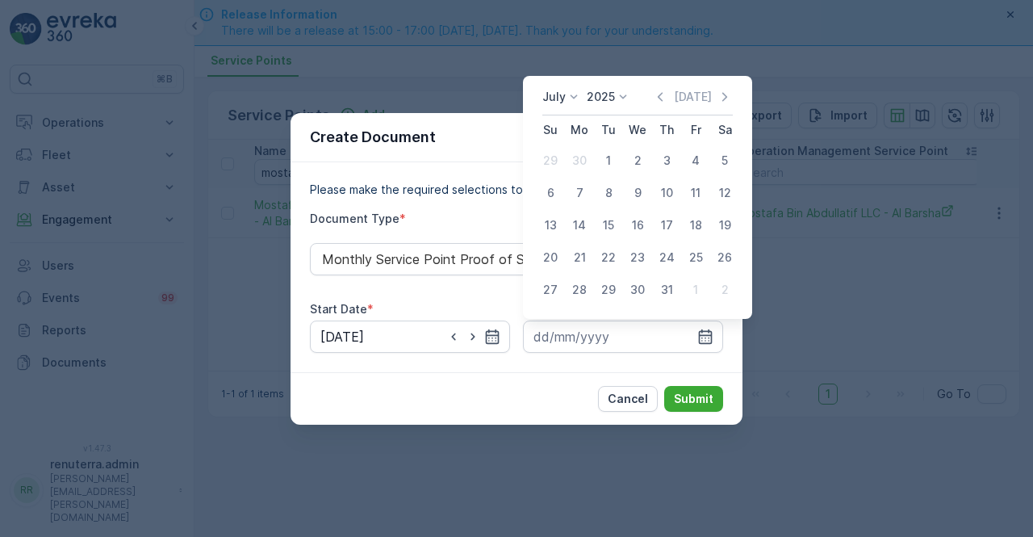
click at [660, 304] on td "31" at bounding box center [666, 290] width 29 height 32
click at [670, 296] on div "31" at bounding box center [667, 290] width 26 height 26
type input "31.07.2025"
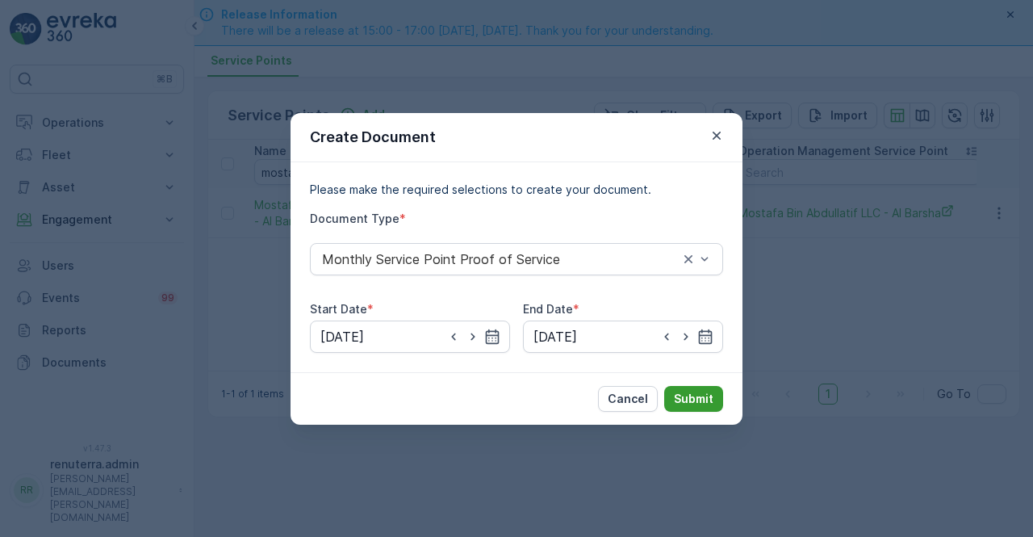
click at [686, 403] on p "Submit" at bounding box center [694, 399] width 40 height 16
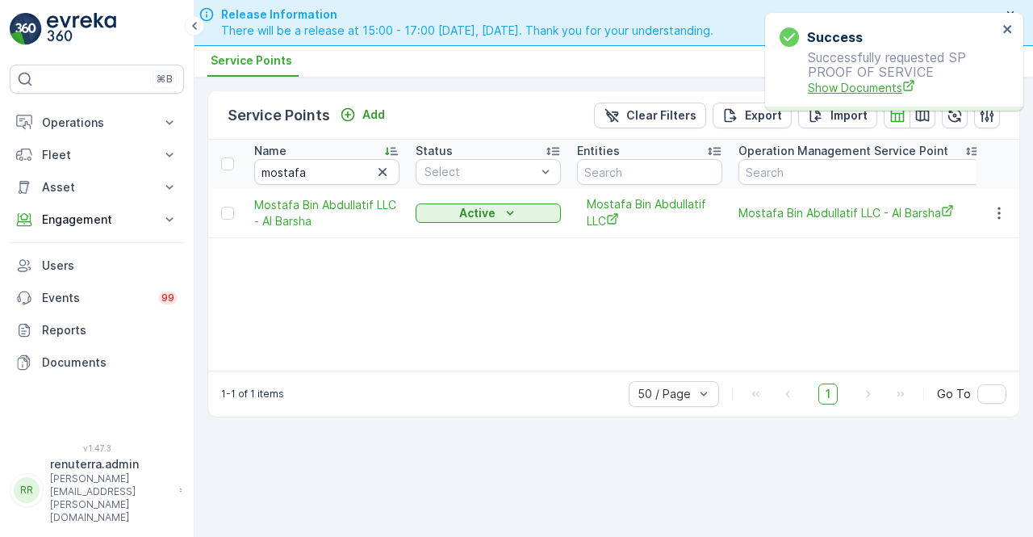
click at [832, 88] on span "Show Documents" at bounding box center [903, 87] width 190 height 17
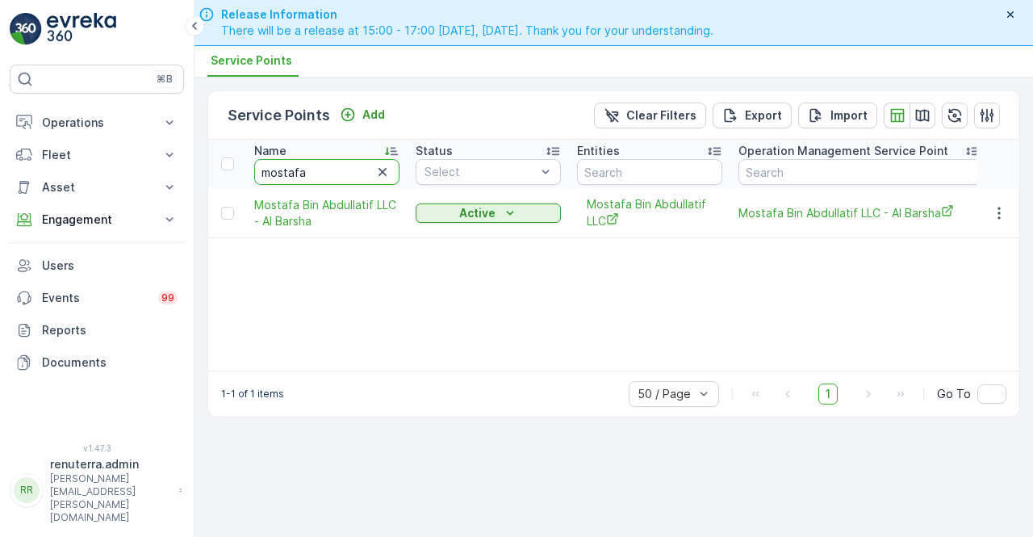
click at [302, 169] on input "mostafa" at bounding box center [326, 172] width 145 height 26
type input "m"
type input "khali"
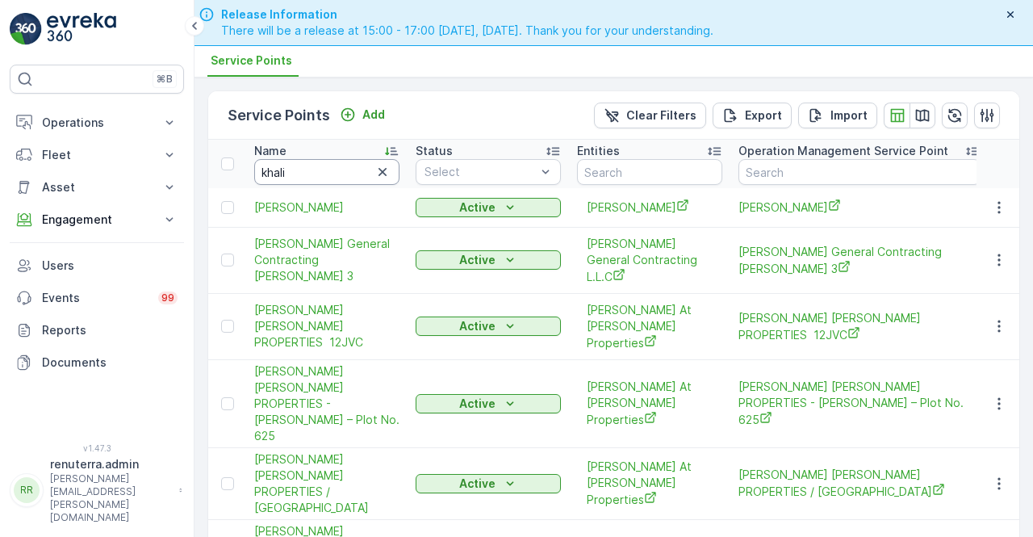
click at [299, 170] on input "khali" at bounding box center [326, 172] width 145 height 26
type input "khalifa"
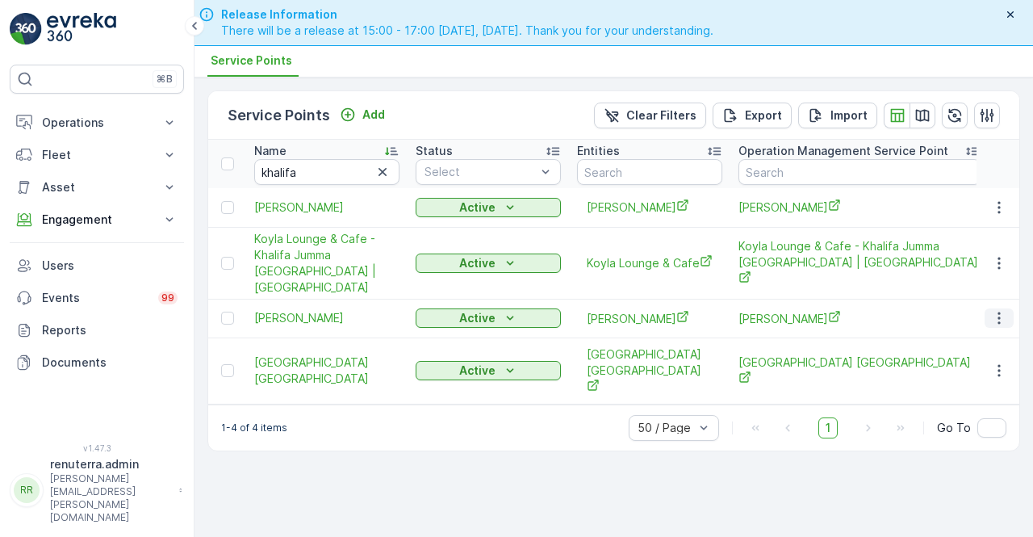
click at [995, 326] on icon "button" at bounding box center [1000, 318] width 16 height 16
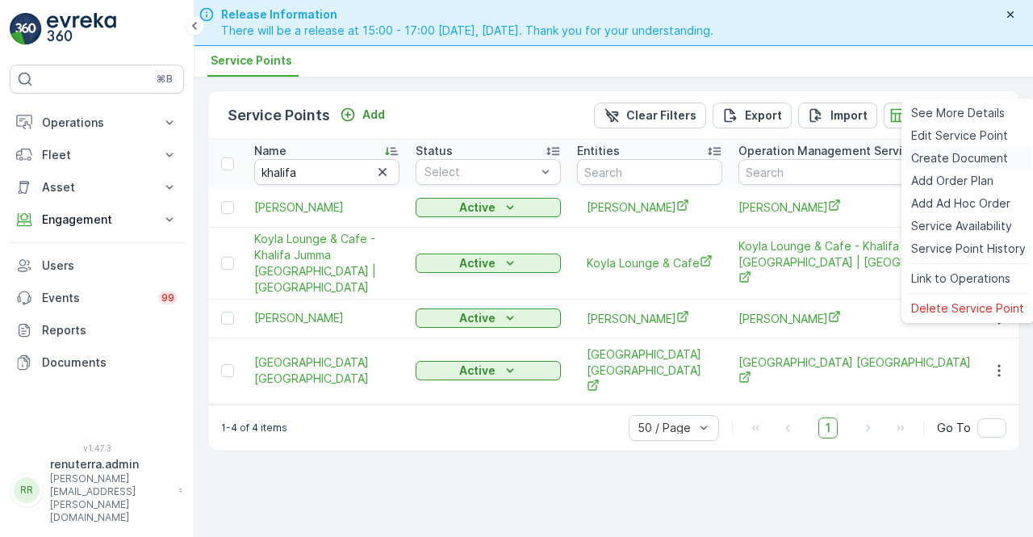
click at [921, 157] on span "Create Document" at bounding box center [960, 158] width 97 height 16
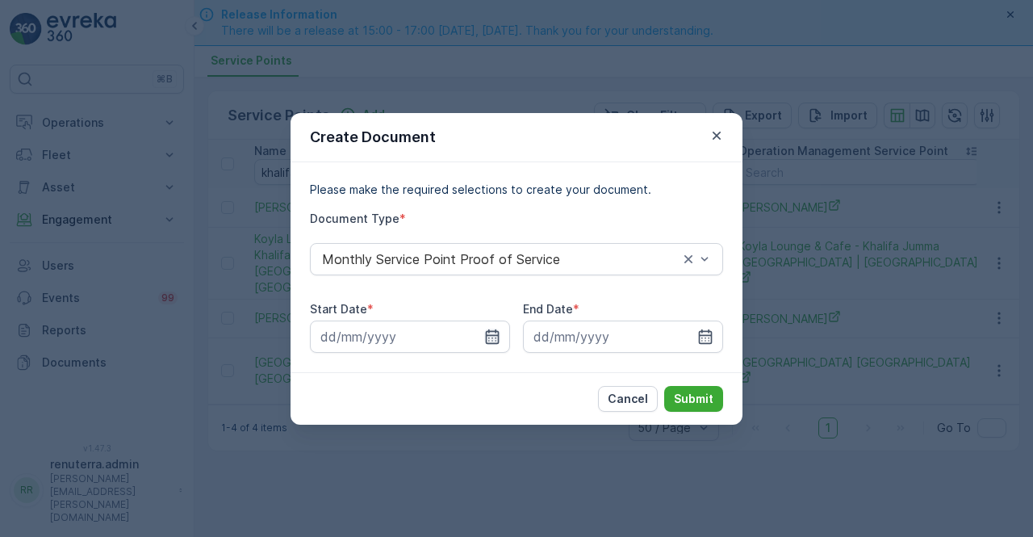
click at [497, 331] on icon "button" at bounding box center [493, 336] width 14 height 15
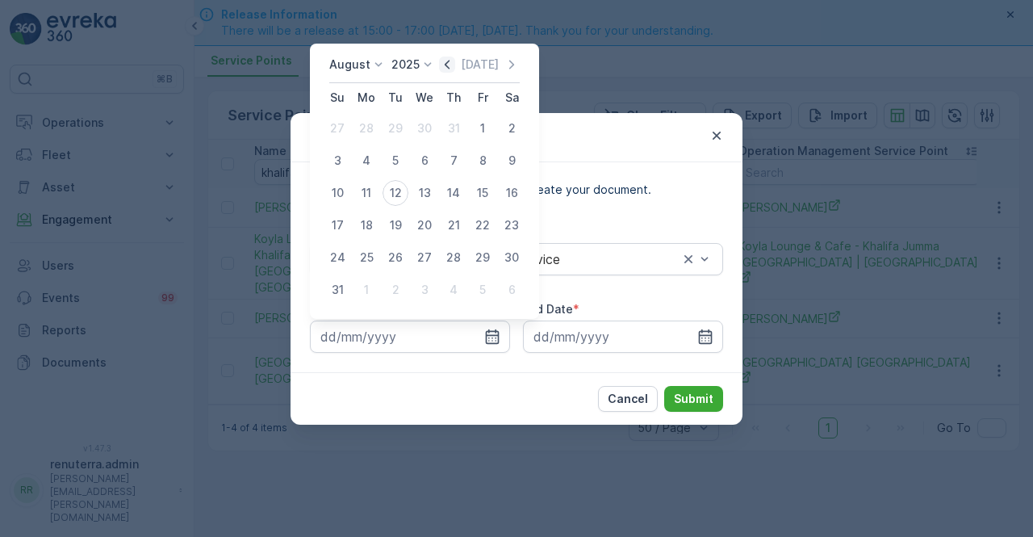
click at [447, 64] on icon "button" at bounding box center [447, 65] width 16 height 16
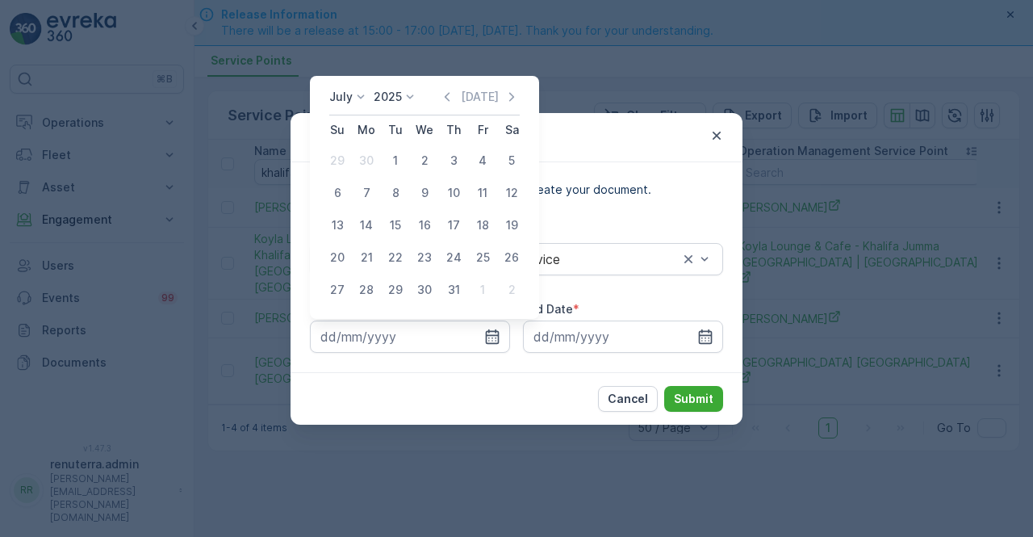
drag, startPoint x: 396, startPoint y: 154, endPoint x: 411, endPoint y: 179, distance: 29.4
click at [397, 156] on div "1" at bounding box center [396, 161] width 26 height 26
type input "01.07.2025"
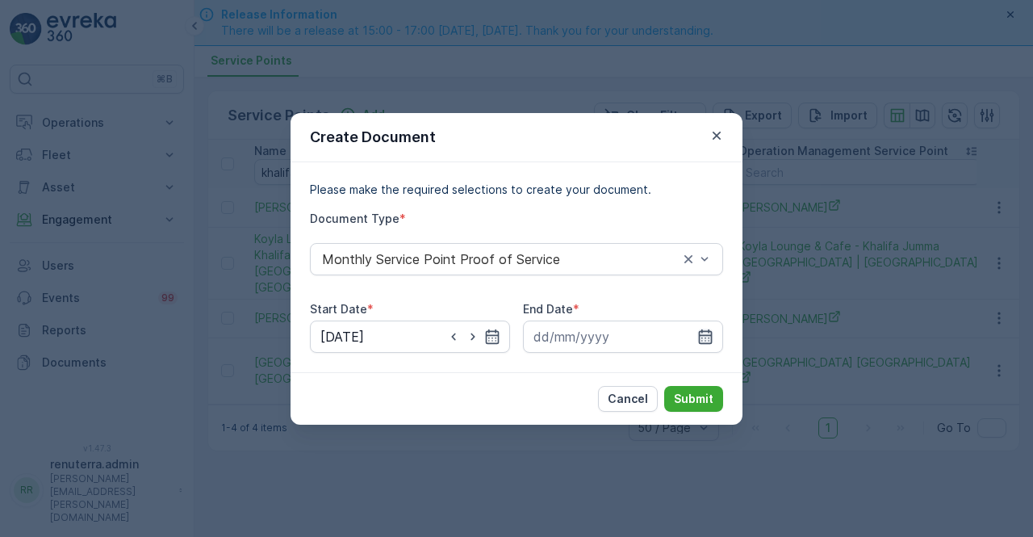
click at [712, 338] on icon "button" at bounding box center [706, 337] width 16 height 16
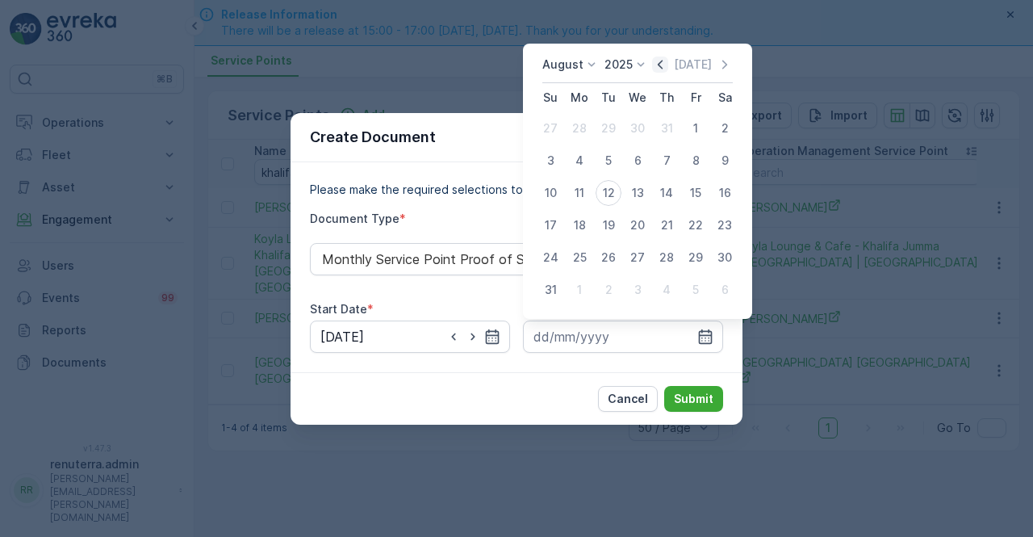
click at [664, 69] on icon "button" at bounding box center [660, 65] width 16 height 16
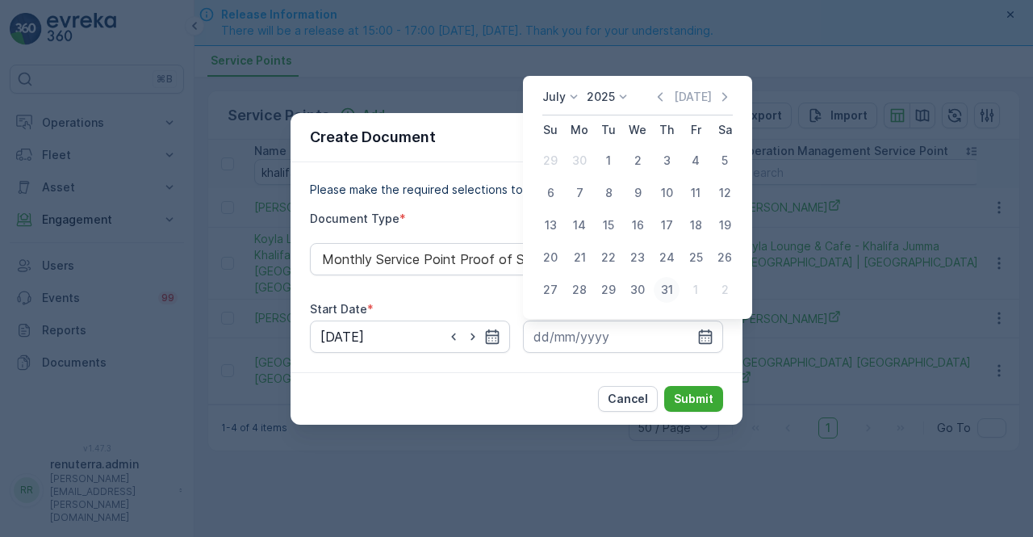
click at [665, 290] on div "31" at bounding box center [667, 290] width 26 height 26
type input "31.07.2025"
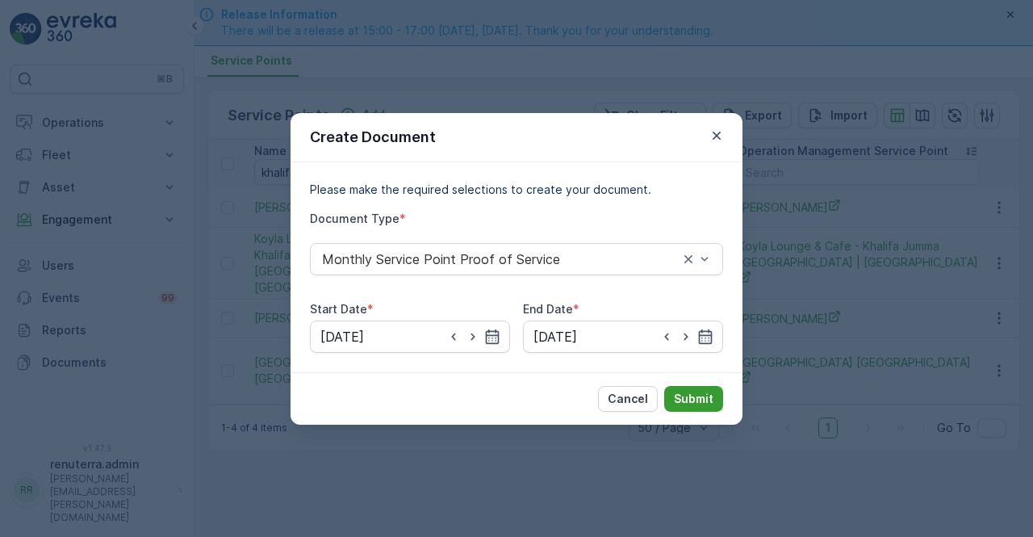
click at [686, 391] on p "Submit" at bounding box center [694, 399] width 40 height 16
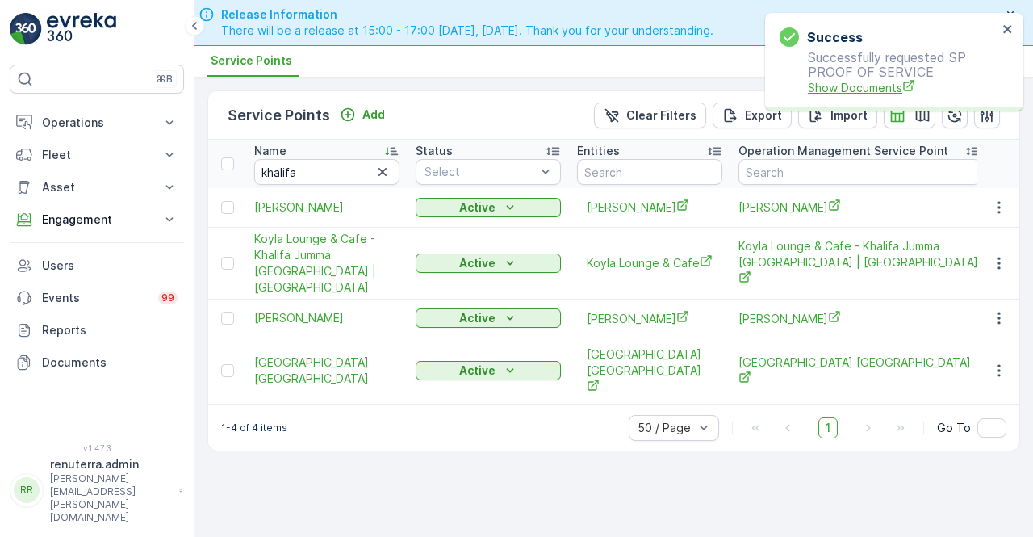
click at [870, 90] on span "Show Documents" at bounding box center [903, 87] width 190 height 17
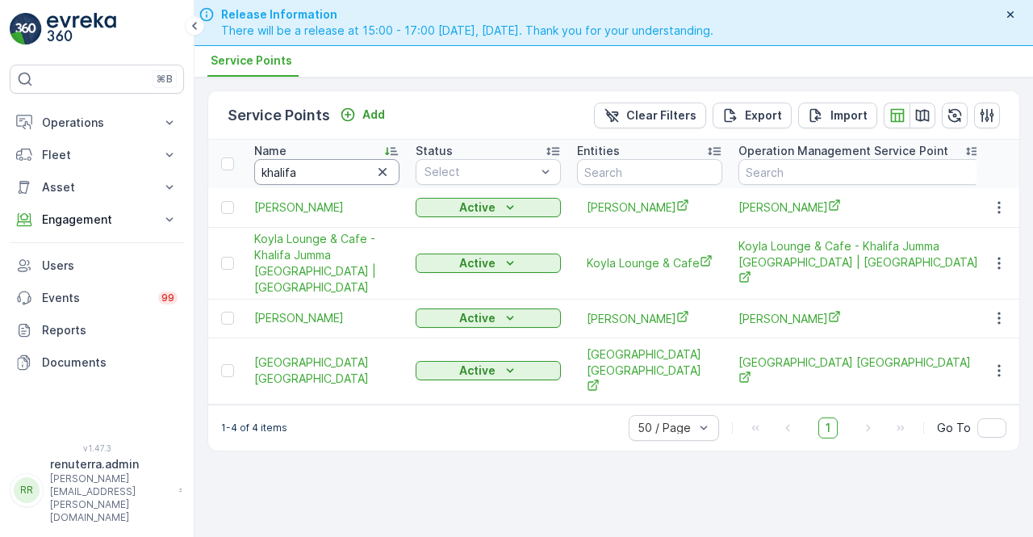
click at [310, 162] on input "khalifa" at bounding box center [326, 172] width 145 height 26
type input "k"
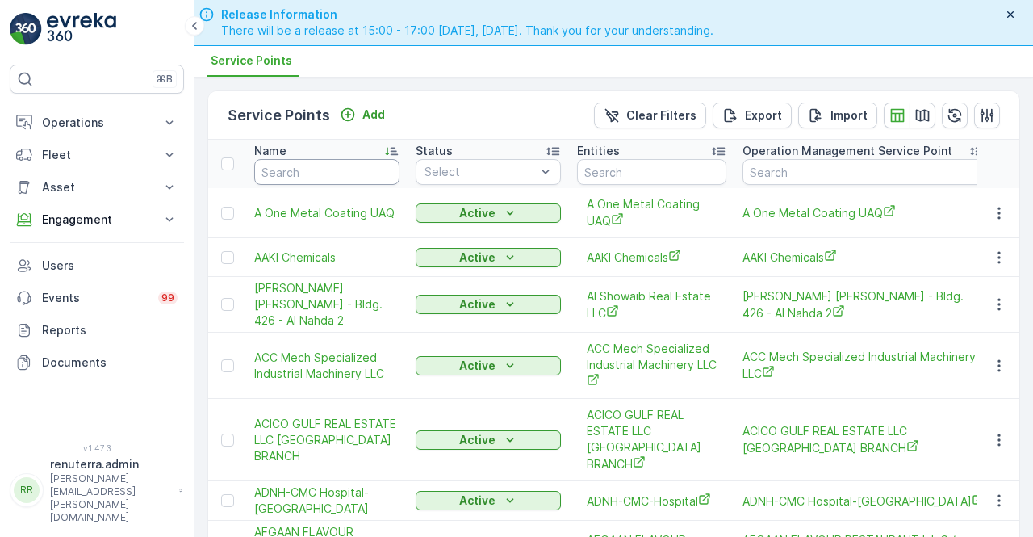
click at [310, 162] on input "text" at bounding box center [326, 172] width 145 height 26
type input "moha"
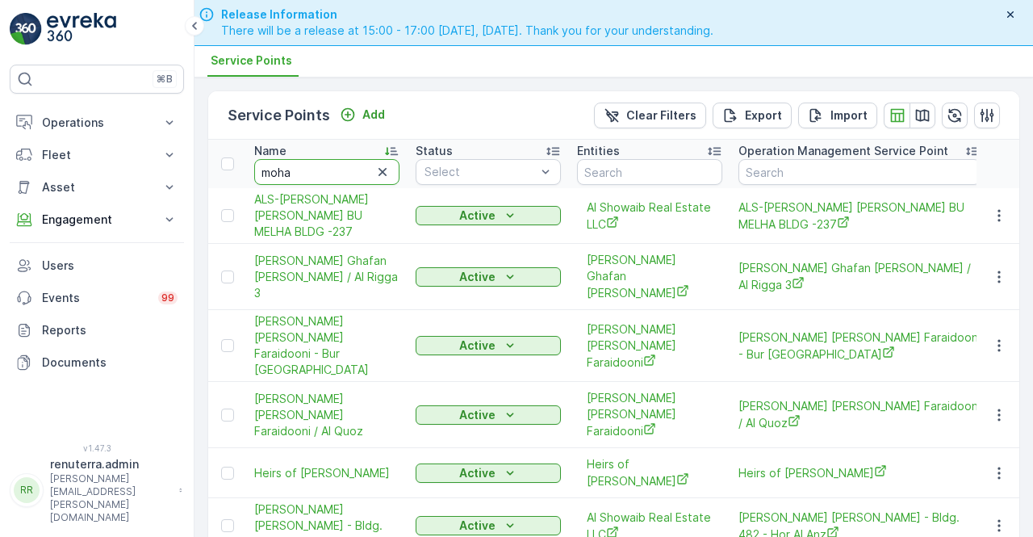
click at [310, 162] on input "moha" at bounding box center [326, 172] width 145 height 26
type input "mohammed al an"
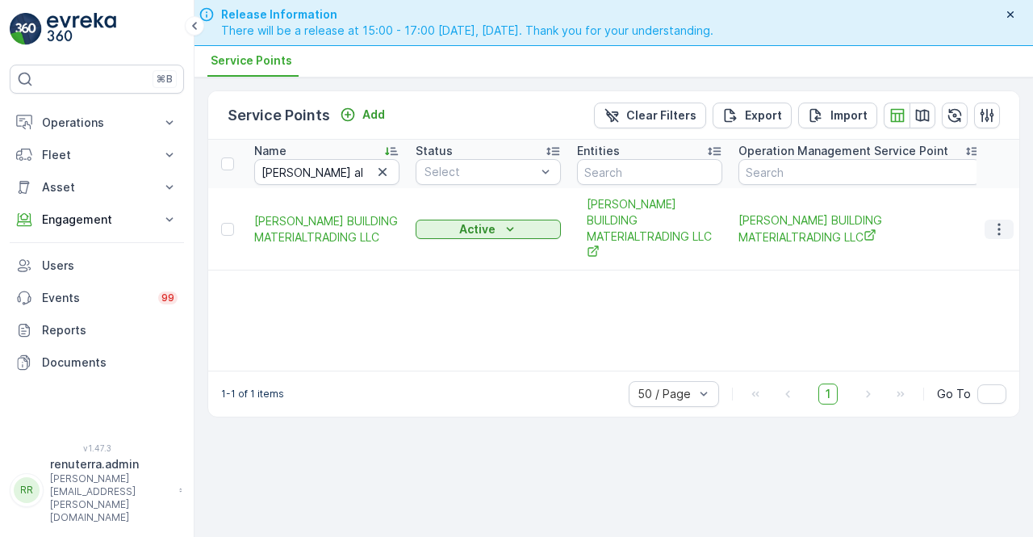
click at [993, 227] on icon "button" at bounding box center [1000, 229] width 16 height 16
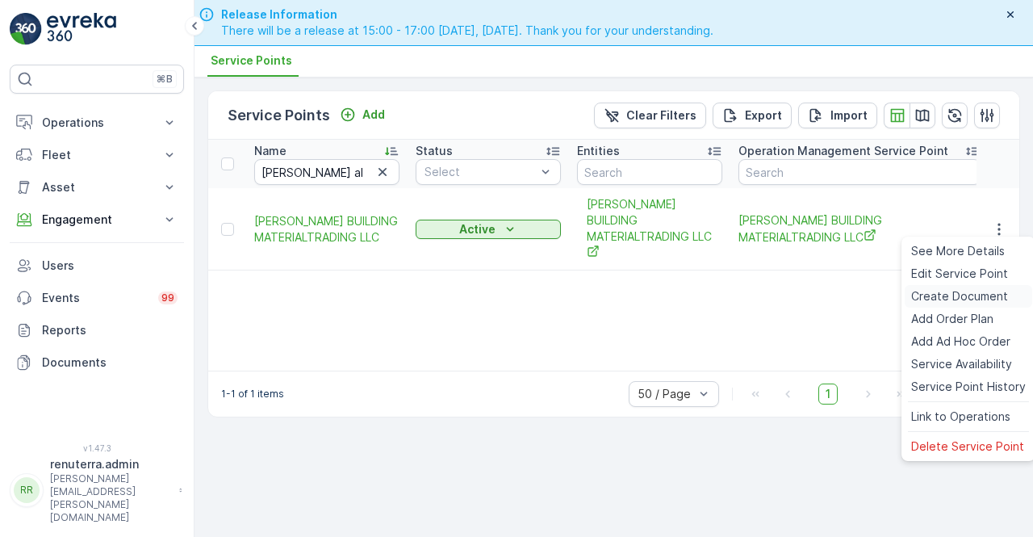
click at [924, 293] on span "Create Document" at bounding box center [960, 296] width 97 height 16
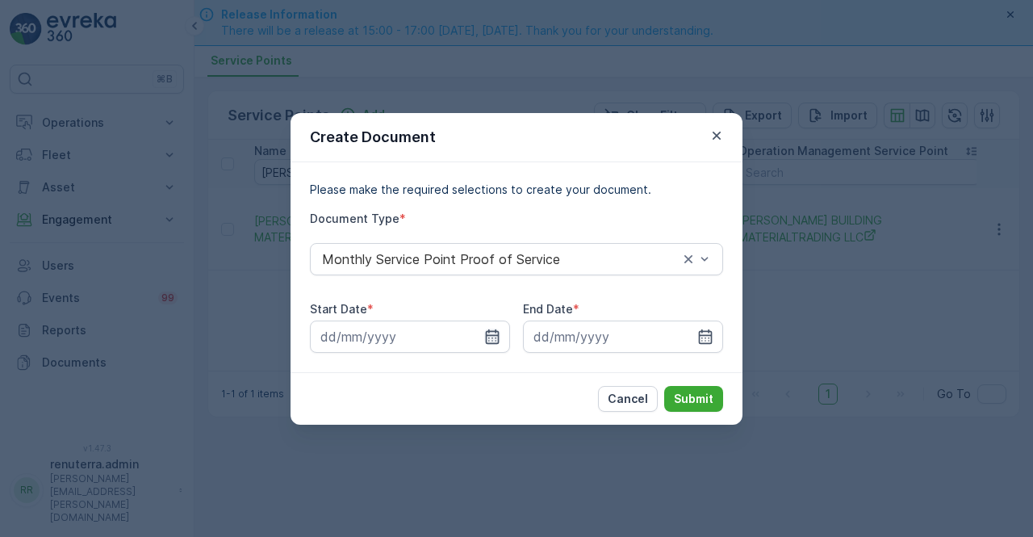
click at [494, 332] on icon "button" at bounding box center [492, 337] width 16 height 16
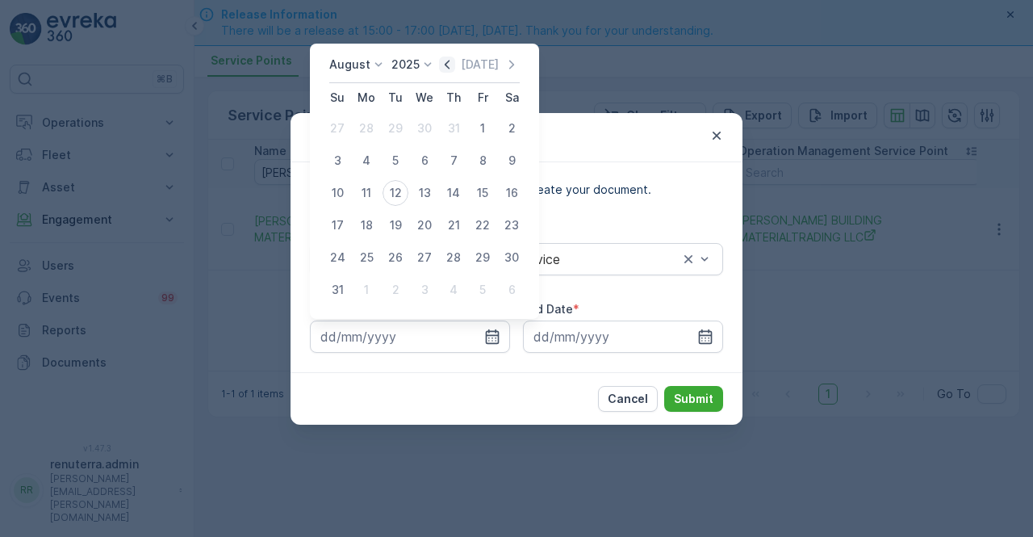
click at [455, 64] on icon "button" at bounding box center [447, 65] width 16 height 16
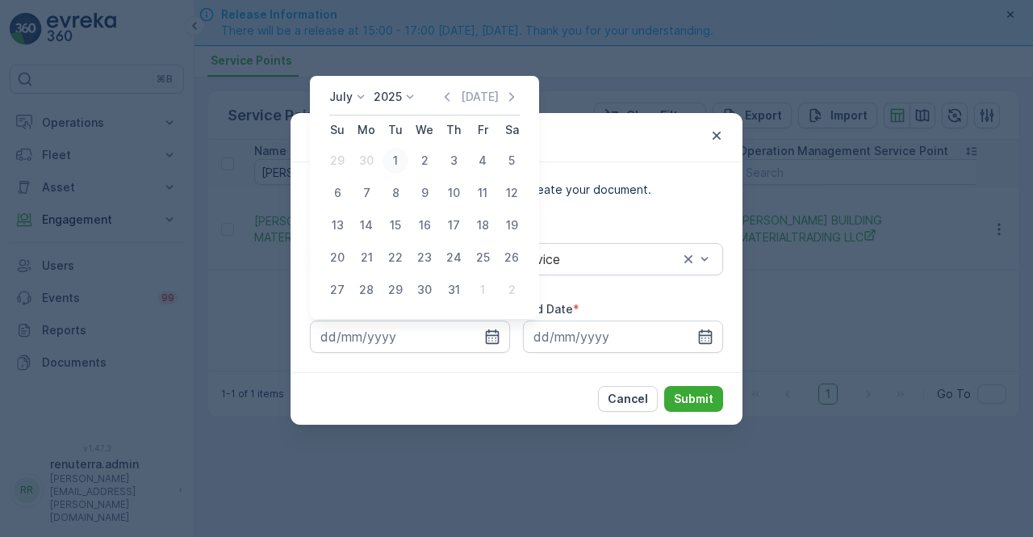
click at [394, 159] on div "1" at bounding box center [396, 161] width 26 height 26
type input "01.07.2025"
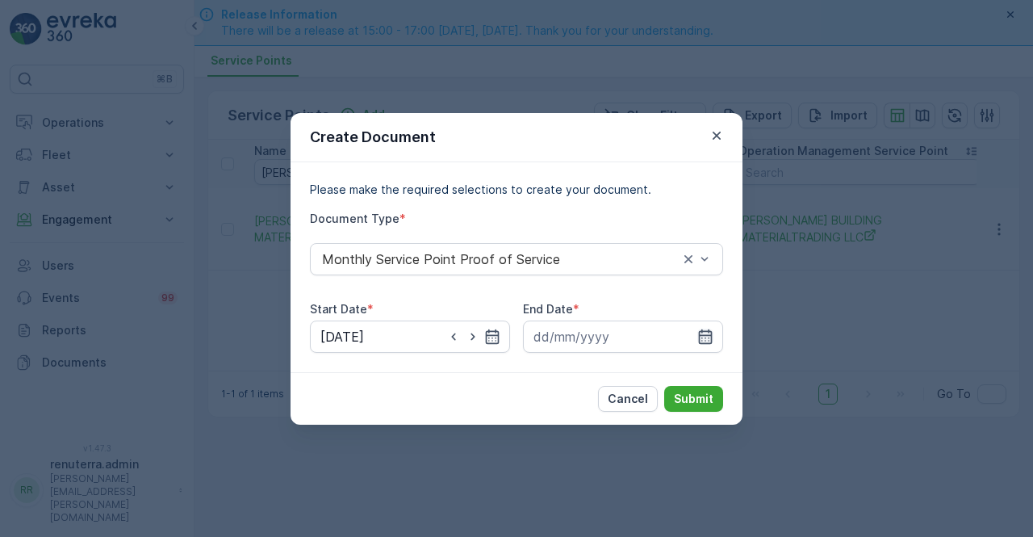
click at [701, 333] on icon "button" at bounding box center [706, 337] width 16 height 16
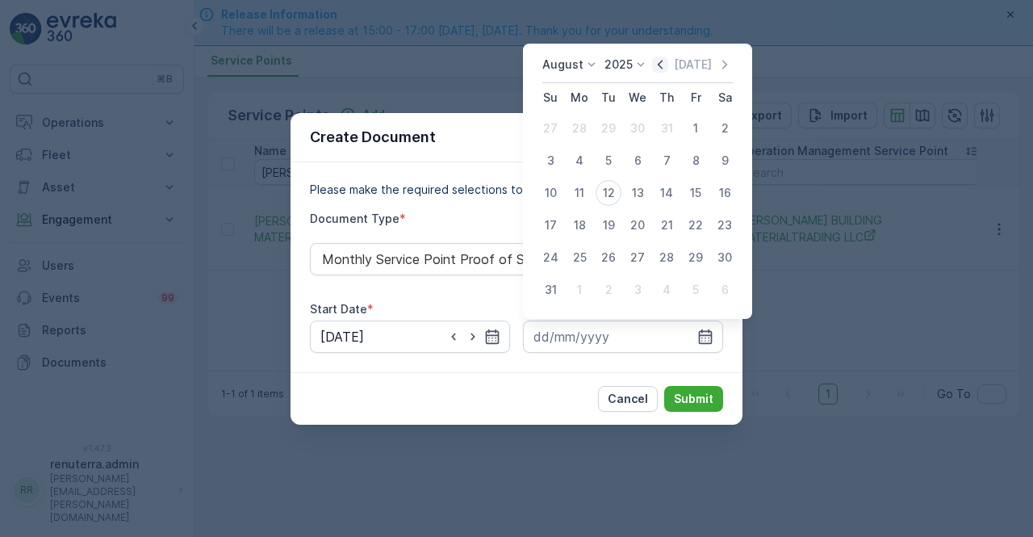
click at [669, 73] on icon "button" at bounding box center [660, 65] width 16 height 16
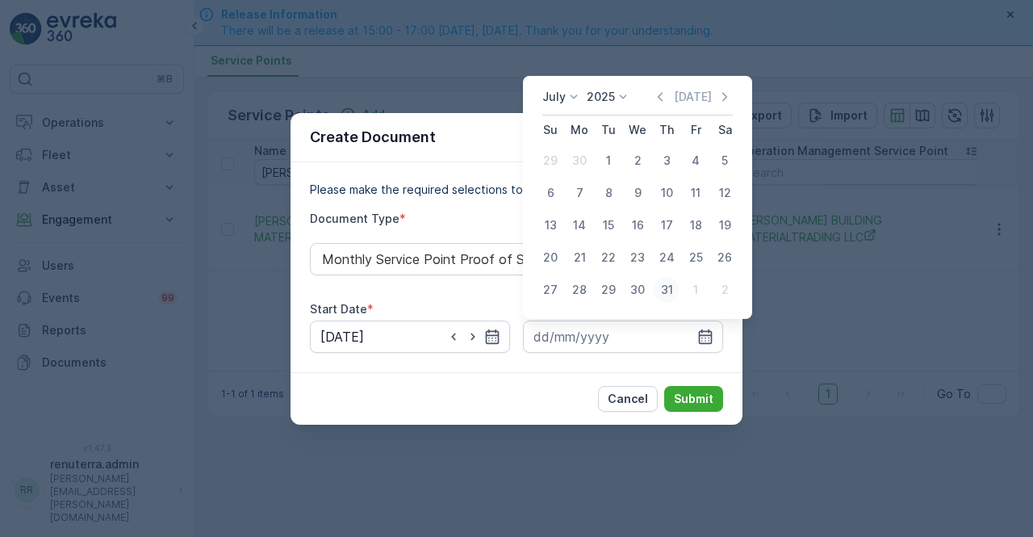
click at [667, 293] on div "31" at bounding box center [667, 290] width 26 height 26
type input "31.07.2025"
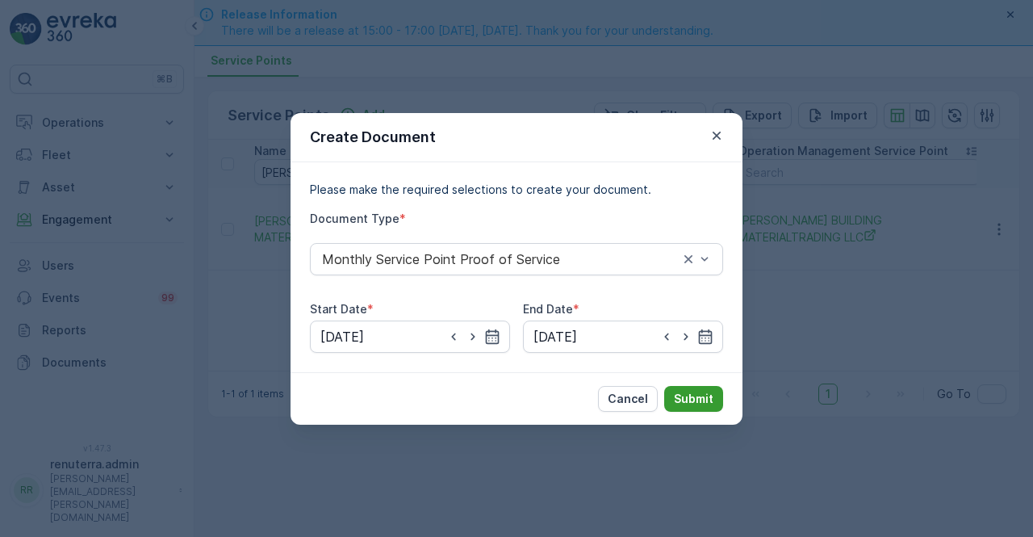
click at [696, 393] on p "Submit" at bounding box center [694, 399] width 40 height 16
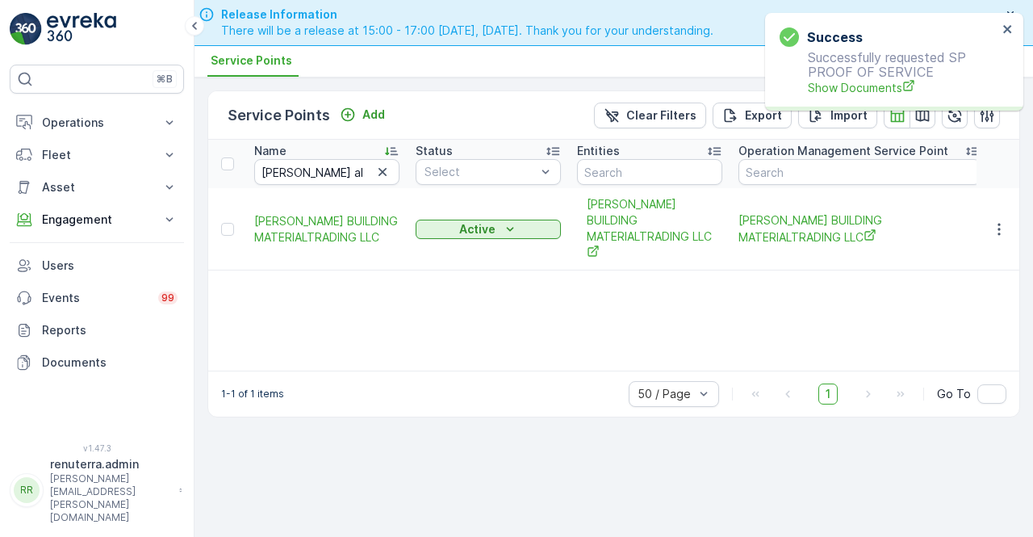
click at [815, 96] on div "Success Successfully requested SP PROOF OF SERVICE Show Documents" at bounding box center [889, 62] width 228 height 78
click at [835, 82] on span "Show Documents" at bounding box center [903, 87] width 190 height 17
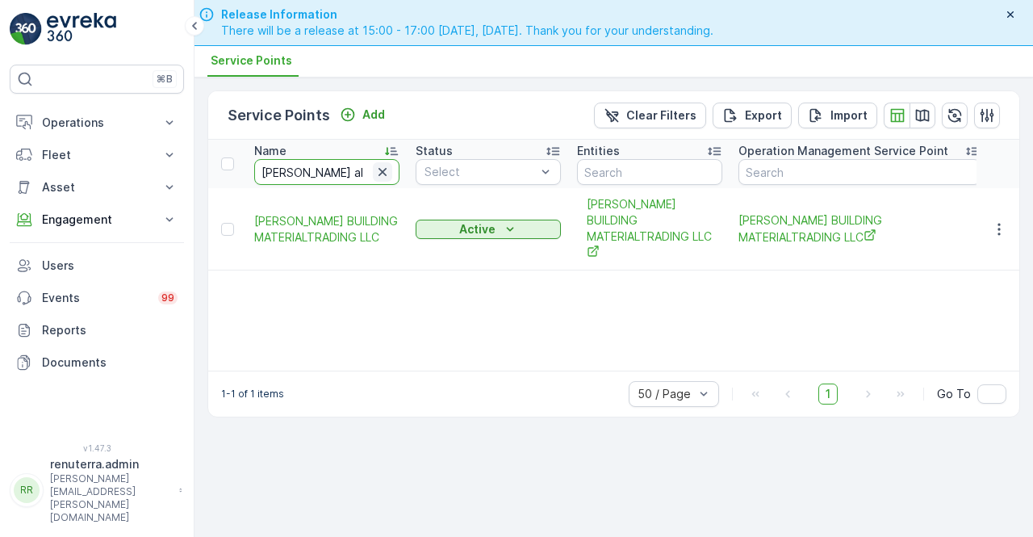
drag, startPoint x: 361, startPoint y: 170, endPoint x: 376, endPoint y: 172, distance: 15.5
click at [364, 170] on input "mohammed al an" at bounding box center [326, 172] width 145 height 26
click at [384, 171] on icon "button" at bounding box center [383, 172] width 8 height 8
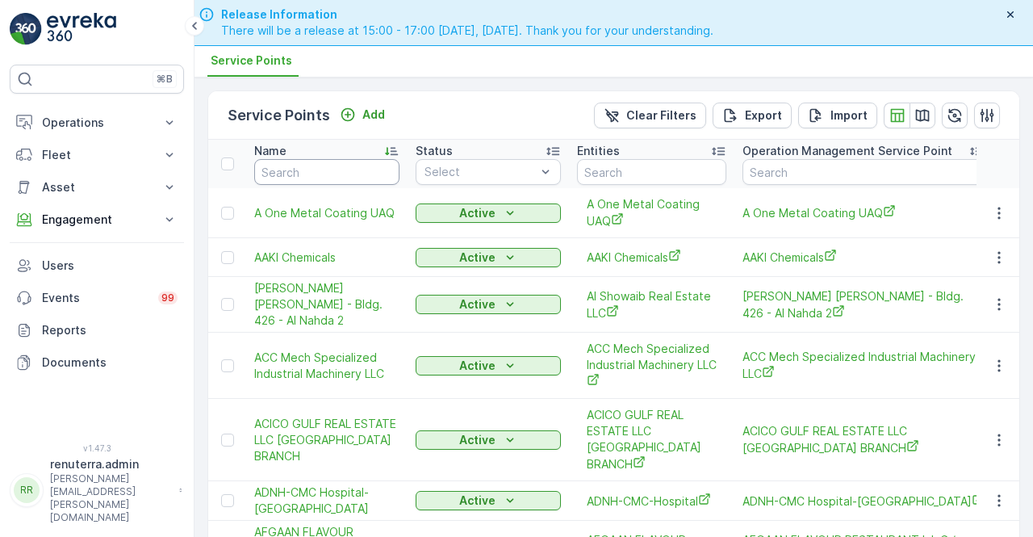
click at [300, 168] on input "text" at bounding box center [326, 172] width 145 height 26
type input "g&B"
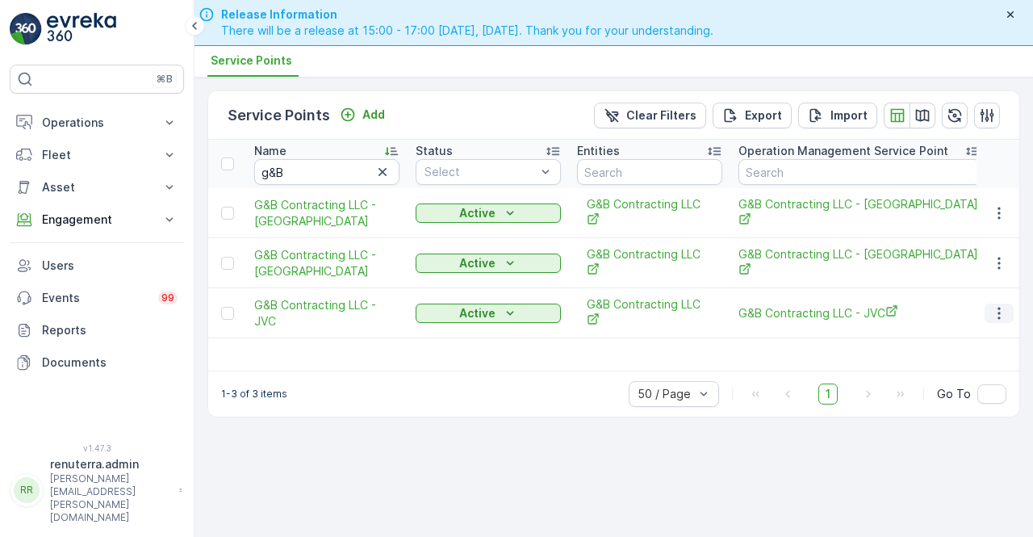
click at [998, 305] on icon "button" at bounding box center [1000, 313] width 16 height 16
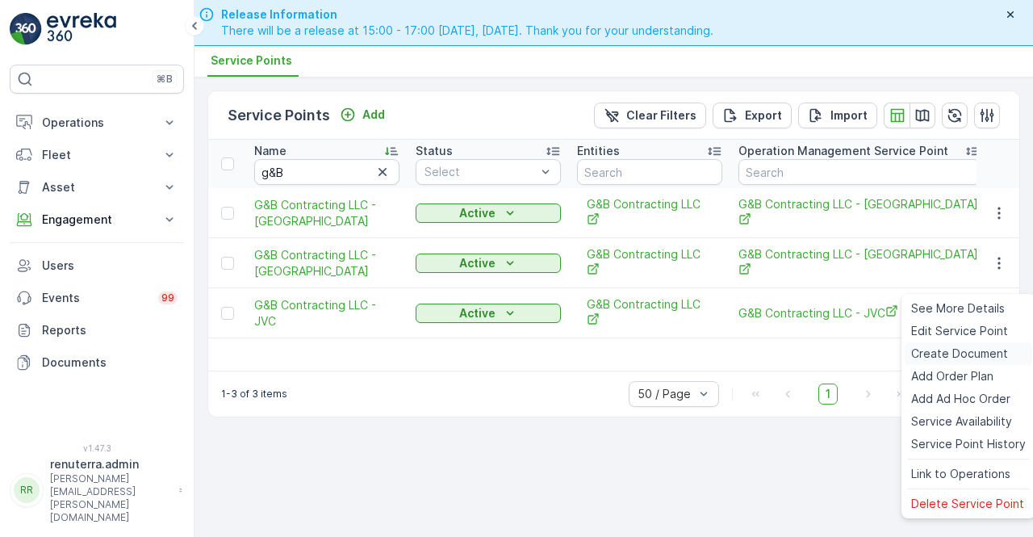
click at [924, 351] on span "Create Document" at bounding box center [960, 354] width 97 height 16
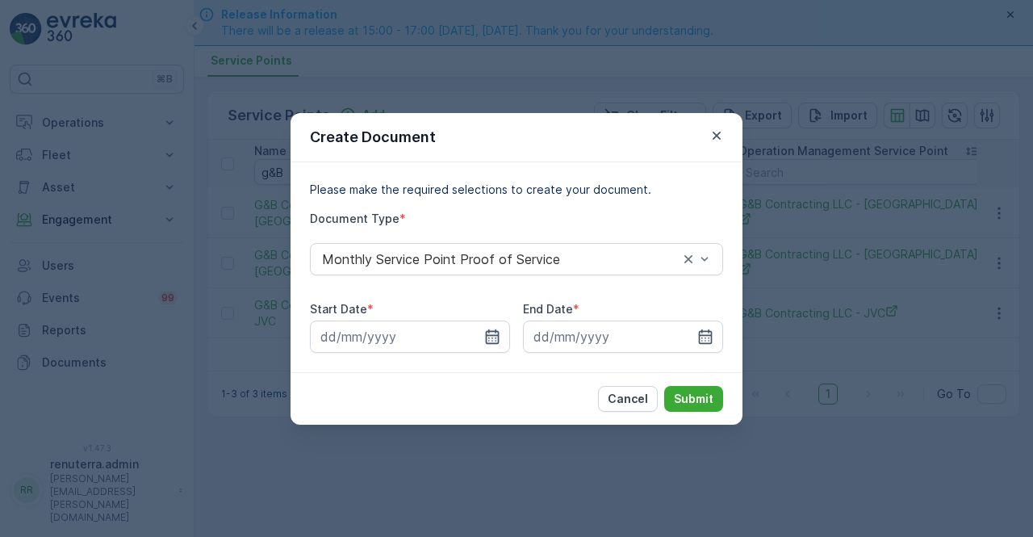
click at [484, 335] on icon "button" at bounding box center [492, 337] width 16 height 16
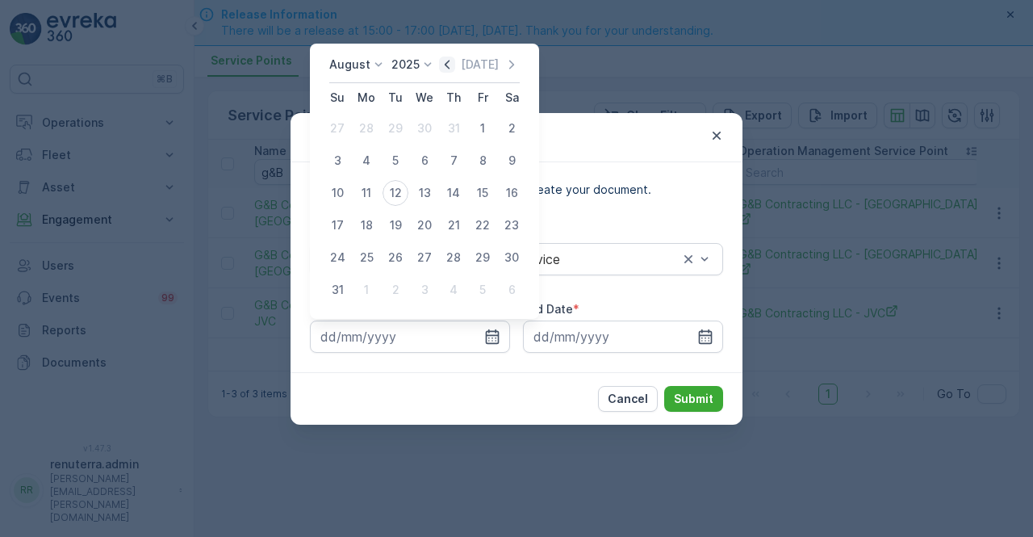
click at [447, 69] on icon "button" at bounding box center [447, 65] width 16 height 16
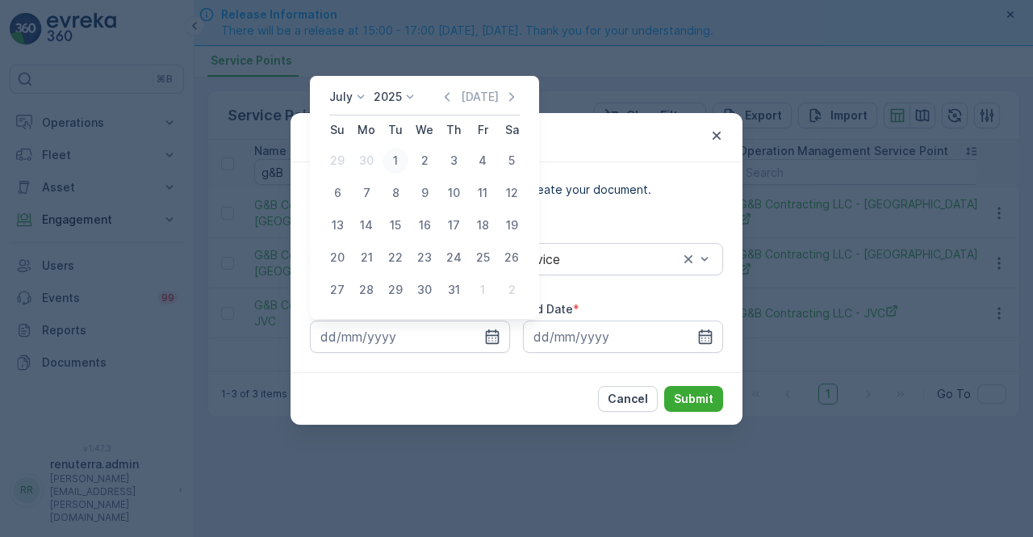
click at [392, 159] on div "1" at bounding box center [396, 161] width 26 height 26
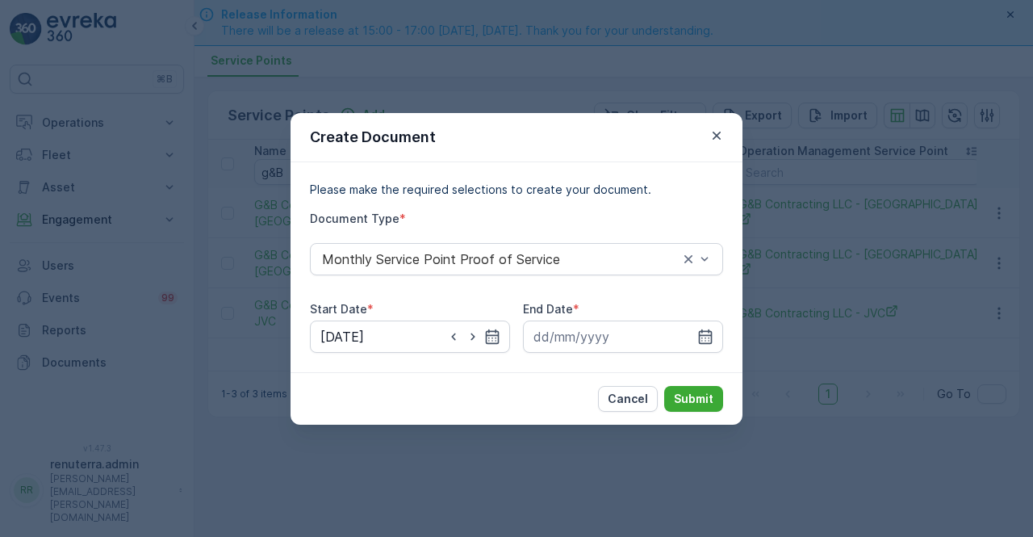
type input "01.07.2025"
click at [704, 333] on icon "button" at bounding box center [706, 337] width 16 height 16
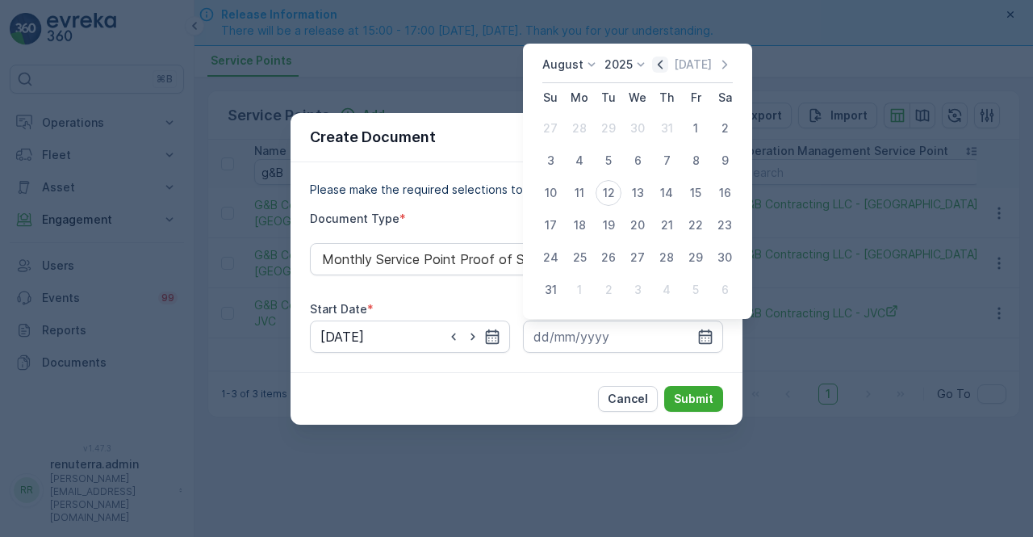
click at [663, 64] on icon "button" at bounding box center [660, 64] width 5 height 9
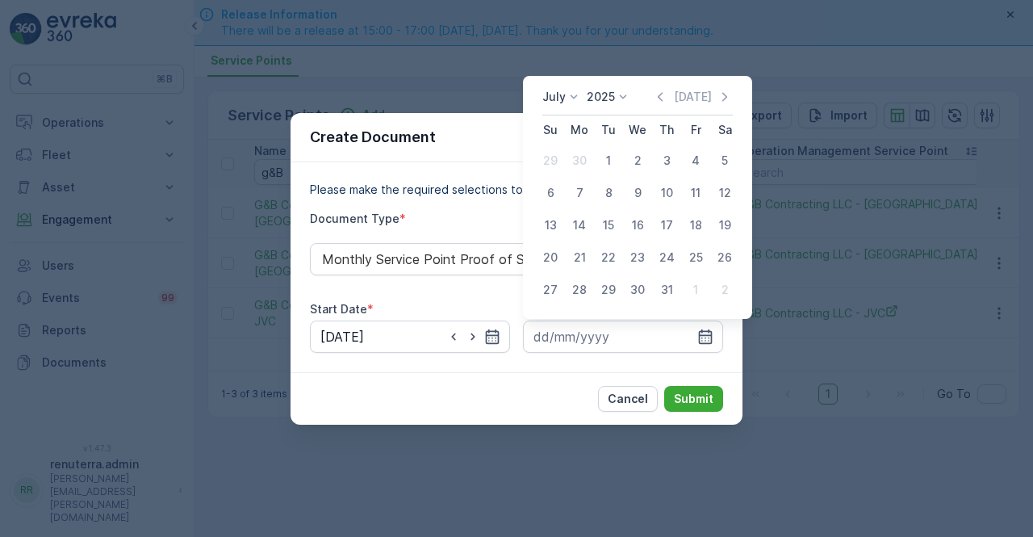
click at [658, 274] on td "31" at bounding box center [666, 290] width 29 height 32
click at [669, 299] on div "31" at bounding box center [667, 290] width 26 height 26
type input "31.07.2025"
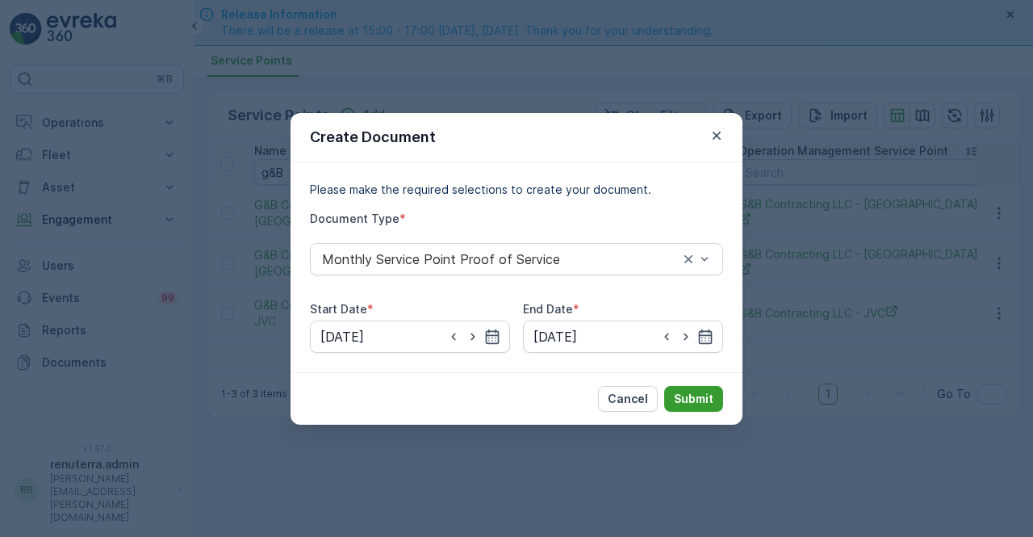
click at [698, 400] on p "Submit" at bounding box center [694, 399] width 40 height 16
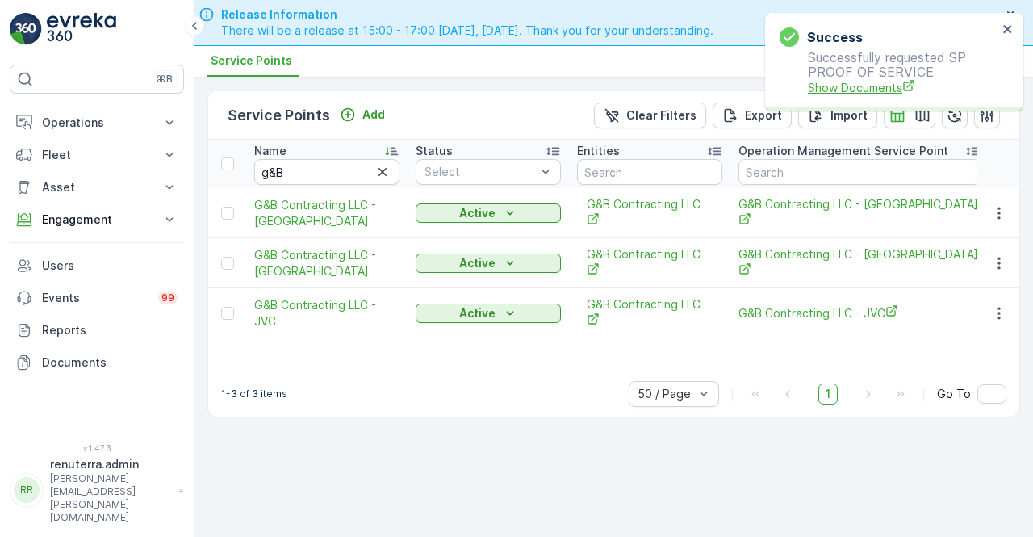
click at [817, 88] on span "Show Documents" at bounding box center [903, 87] width 190 height 17
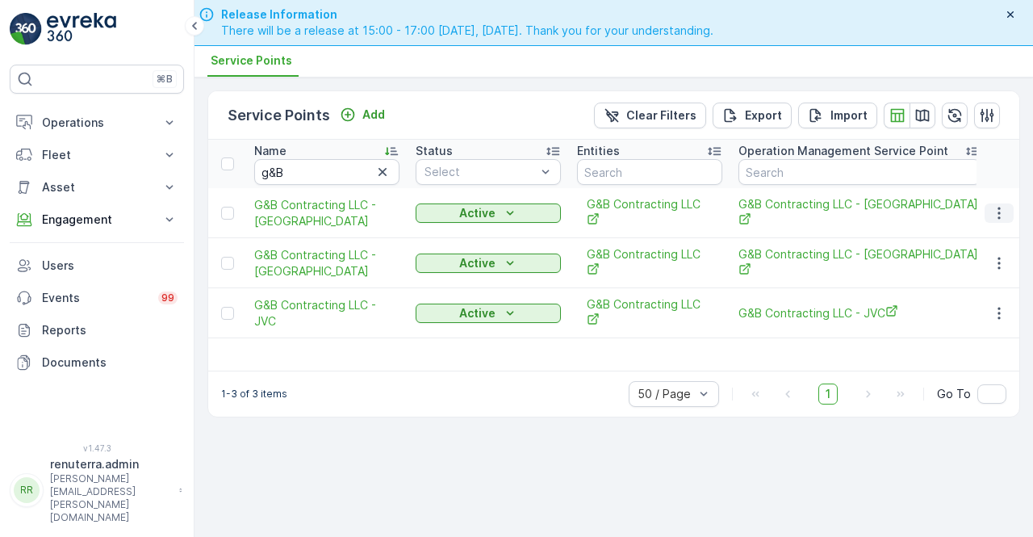
click at [988, 203] on button "button" at bounding box center [999, 212] width 29 height 19
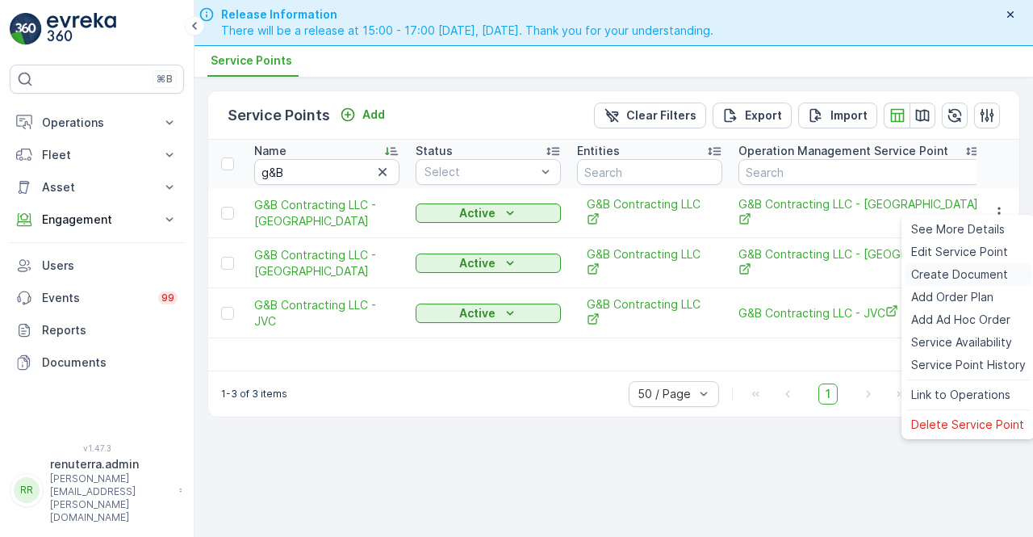
click at [945, 276] on span "Create Document" at bounding box center [960, 274] width 97 height 16
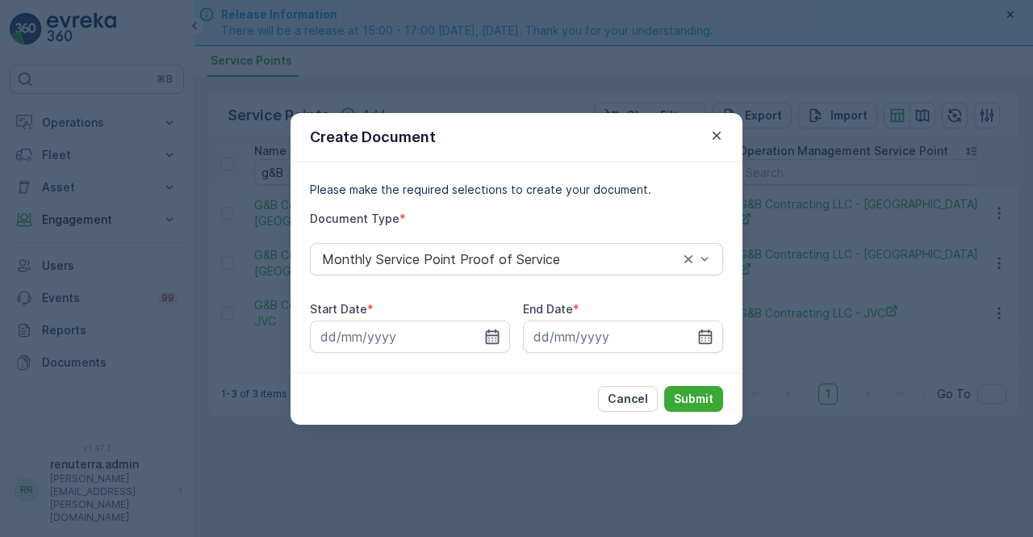
click at [491, 337] on icon "button" at bounding box center [492, 337] width 16 height 16
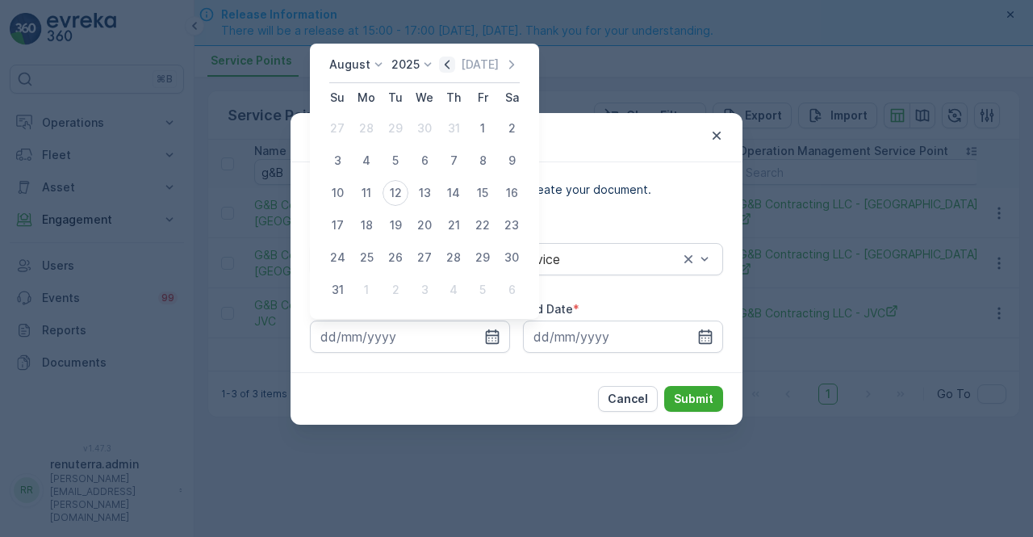
click at [455, 62] on icon "button" at bounding box center [447, 65] width 16 height 16
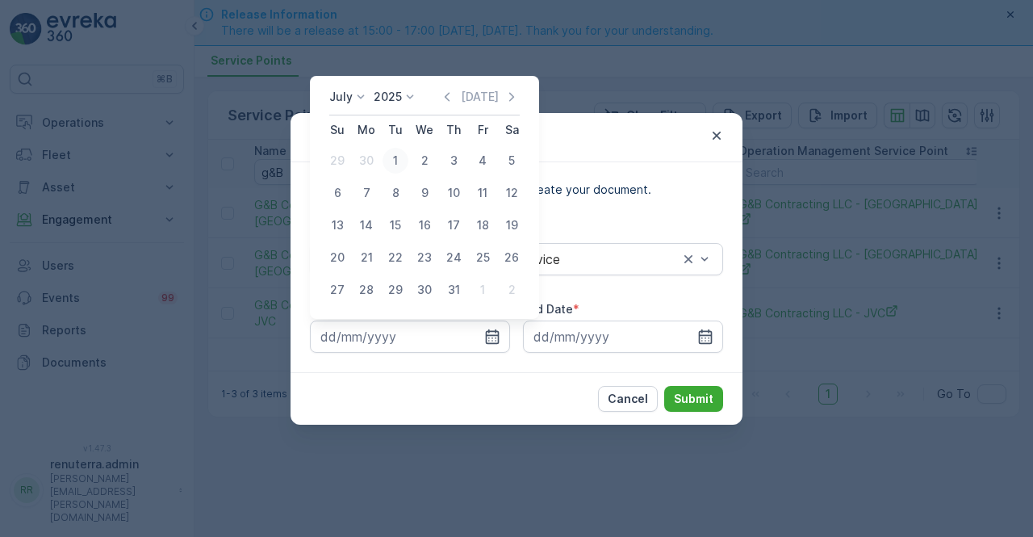
click at [400, 157] on div "1" at bounding box center [396, 161] width 26 height 26
type input "01.07.2025"
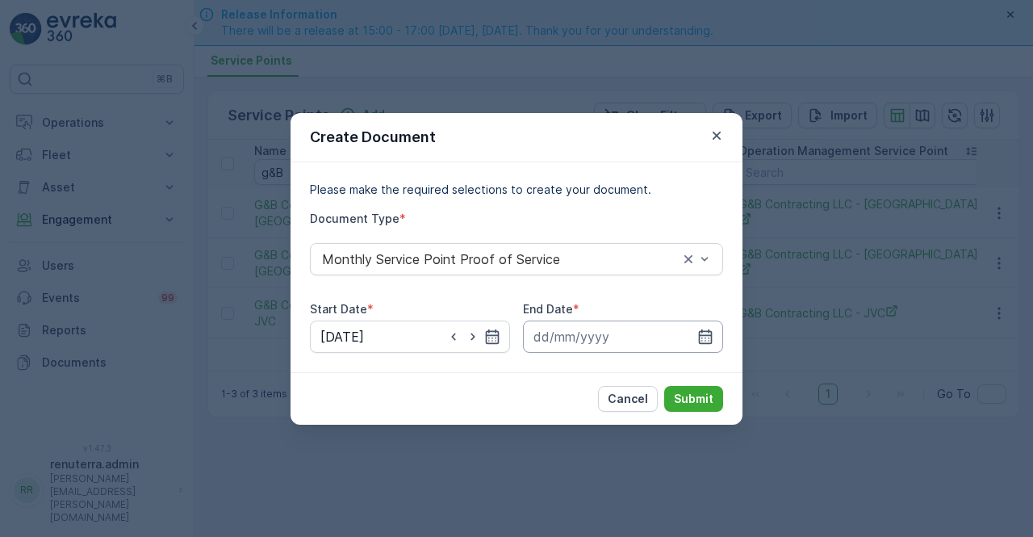
click at [704, 346] on input at bounding box center [623, 337] width 200 height 32
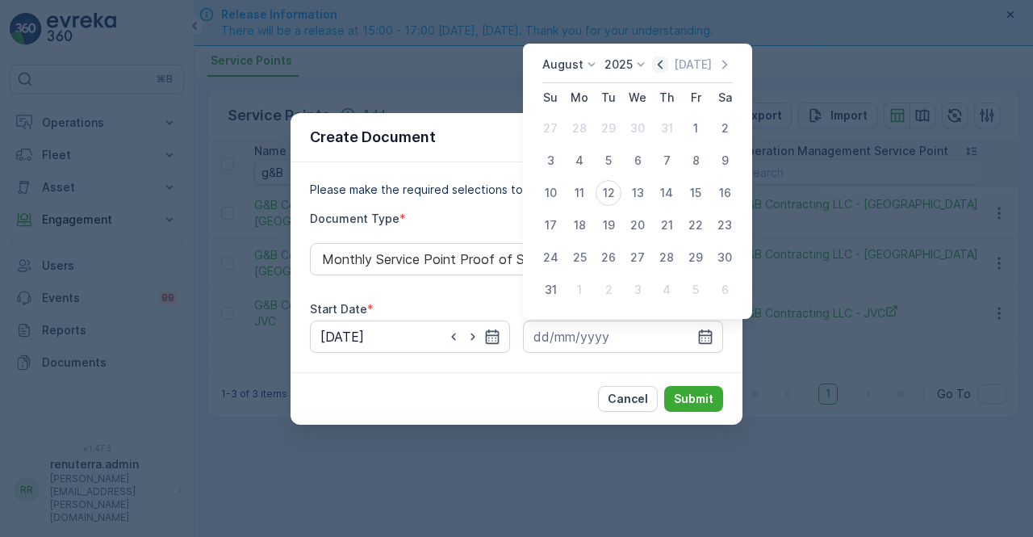
click at [662, 66] on icon "button" at bounding box center [660, 65] width 16 height 16
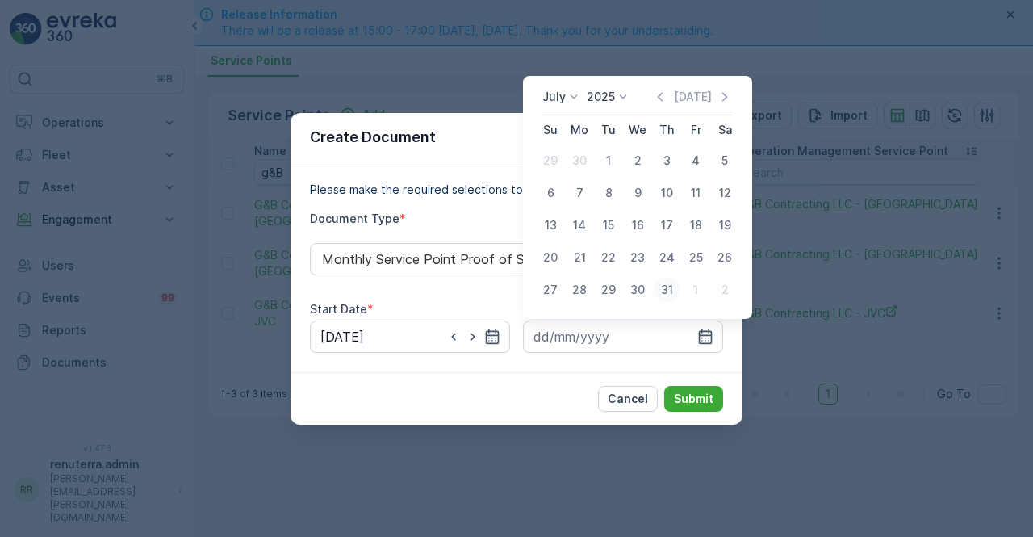
click at [662, 296] on div "31" at bounding box center [667, 290] width 26 height 26
type input "31.07.2025"
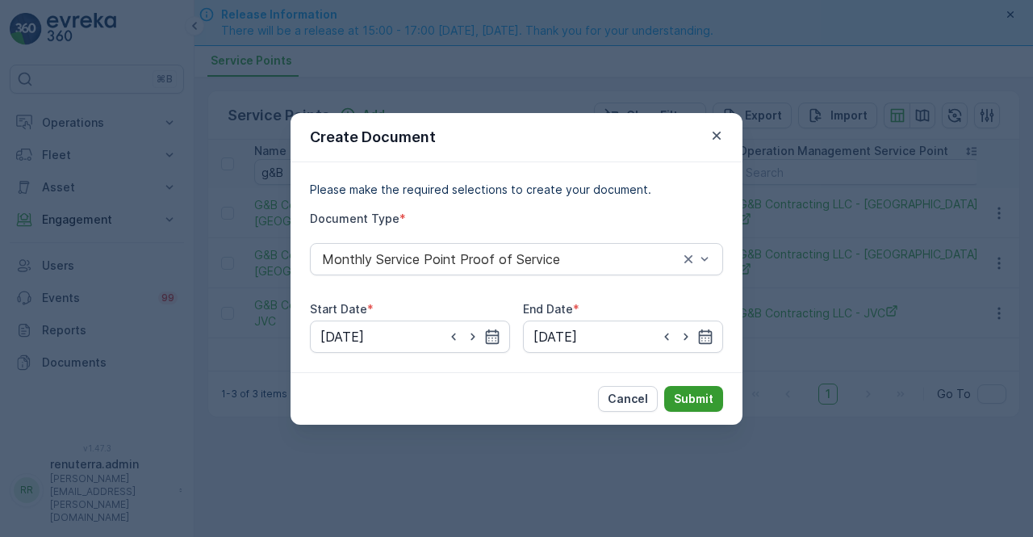
click at [686, 399] on p "Submit" at bounding box center [694, 399] width 40 height 16
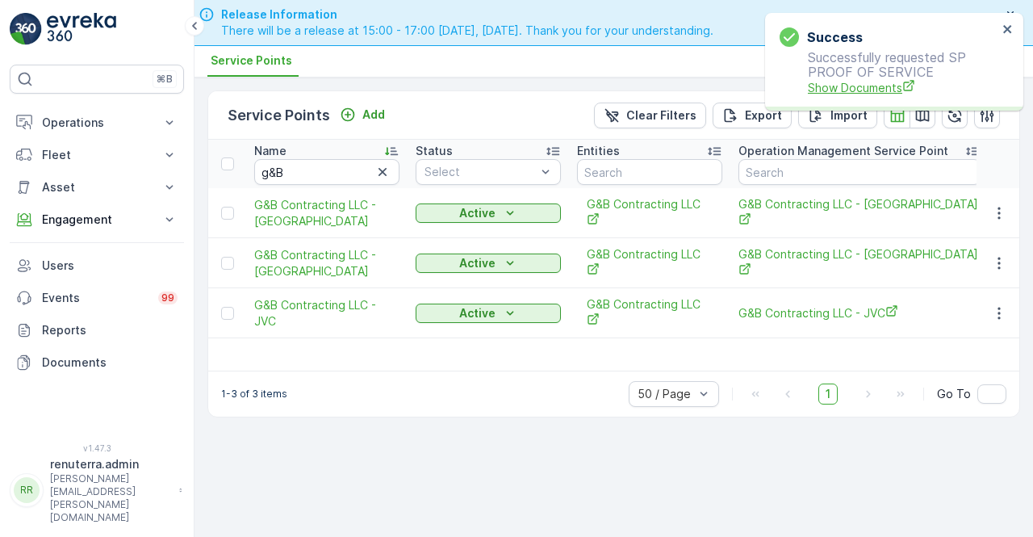
click at [850, 91] on span "Show Documents" at bounding box center [903, 87] width 190 height 17
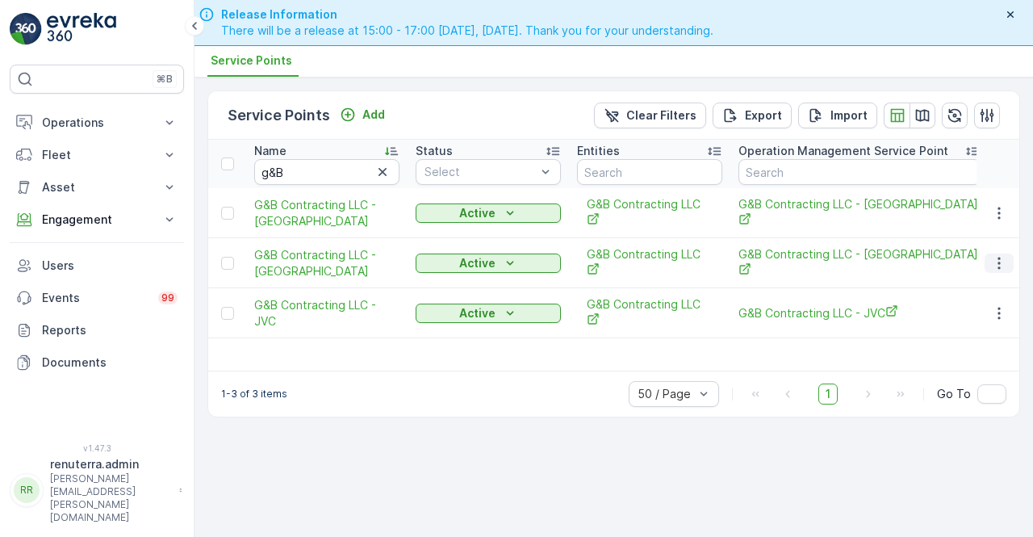
click at [999, 255] on icon "button" at bounding box center [1000, 263] width 16 height 16
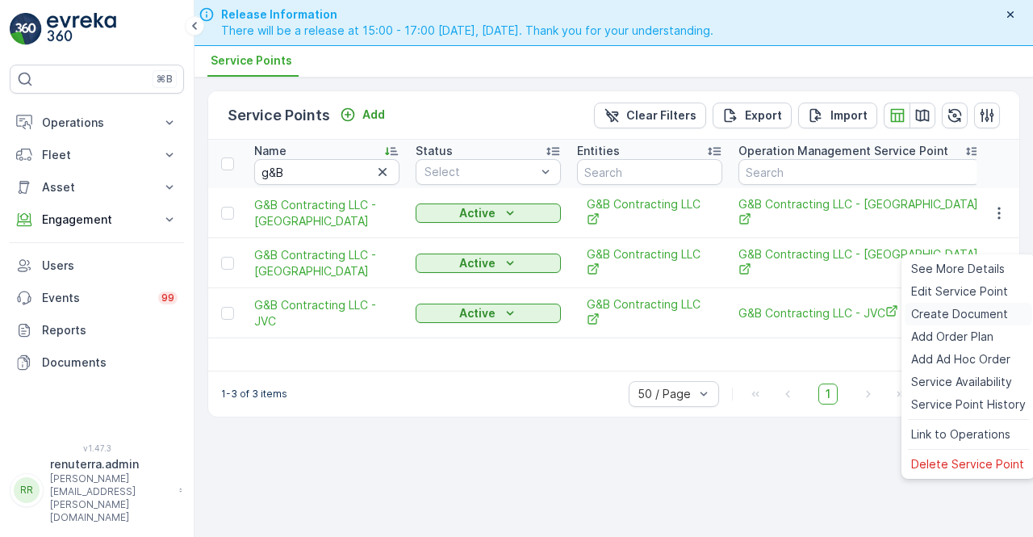
click at [950, 315] on span "Create Document" at bounding box center [960, 314] width 97 height 16
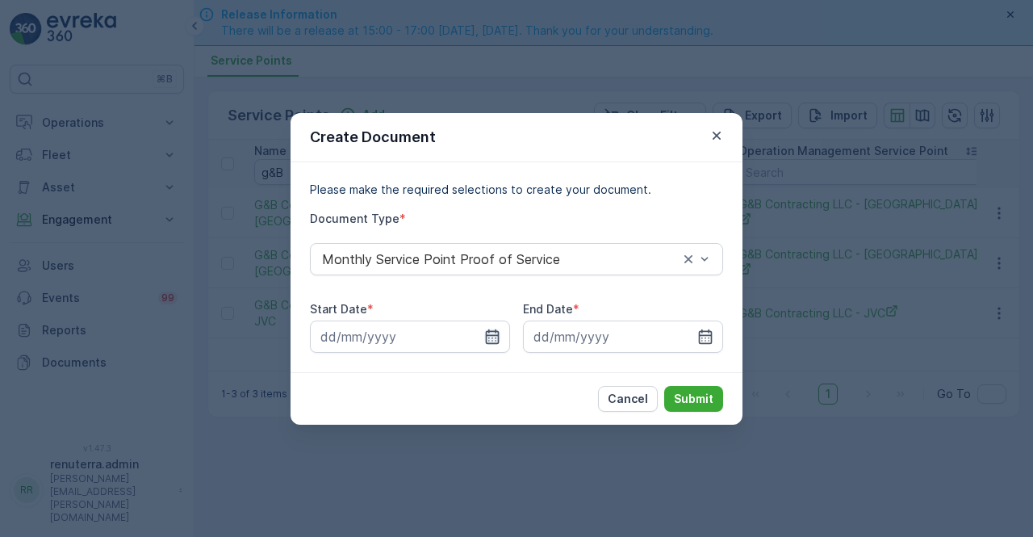
click at [493, 340] on icon "button" at bounding box center [492, 337] width 16 height 16
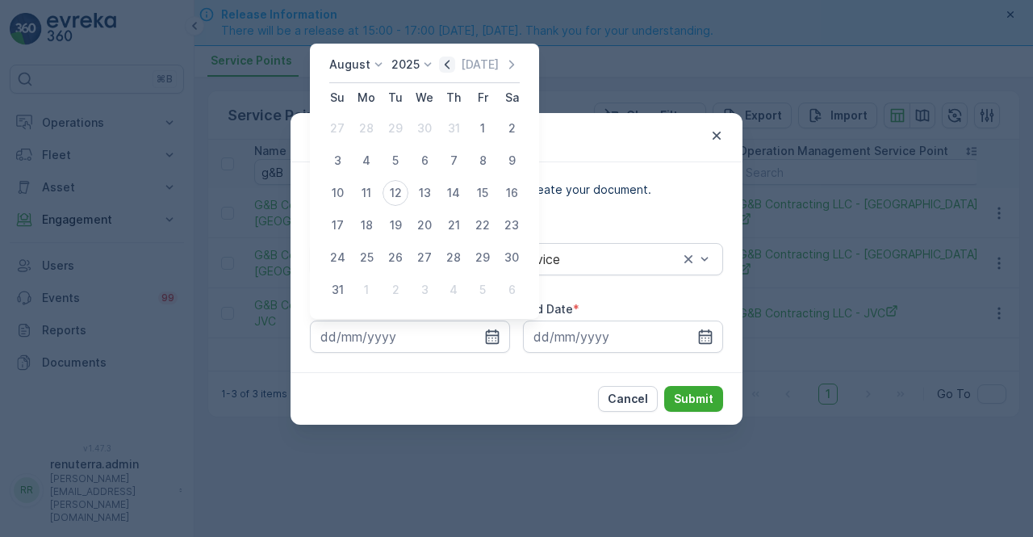
drag, startPoint x: 455, startPoint y: 64, endPoint x: 439, endPoint y: 83, distance: 24.7
click at [454, 64] on icon "button" at bounding box center [447, 65] width 16 height 16
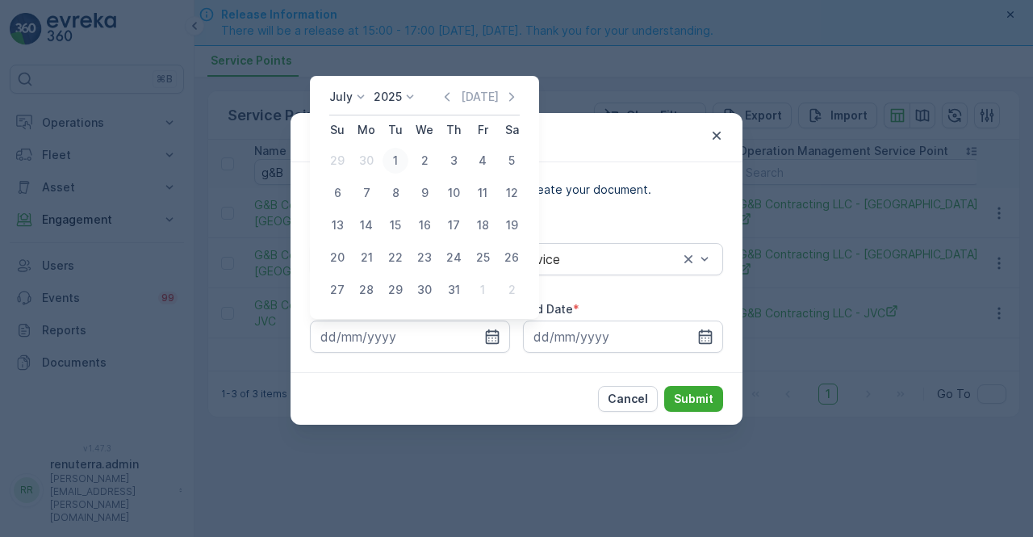
click at [396, 159] on div "1" at bounding box center [396, 161] width 26 height 26
type input "01.07.2025"
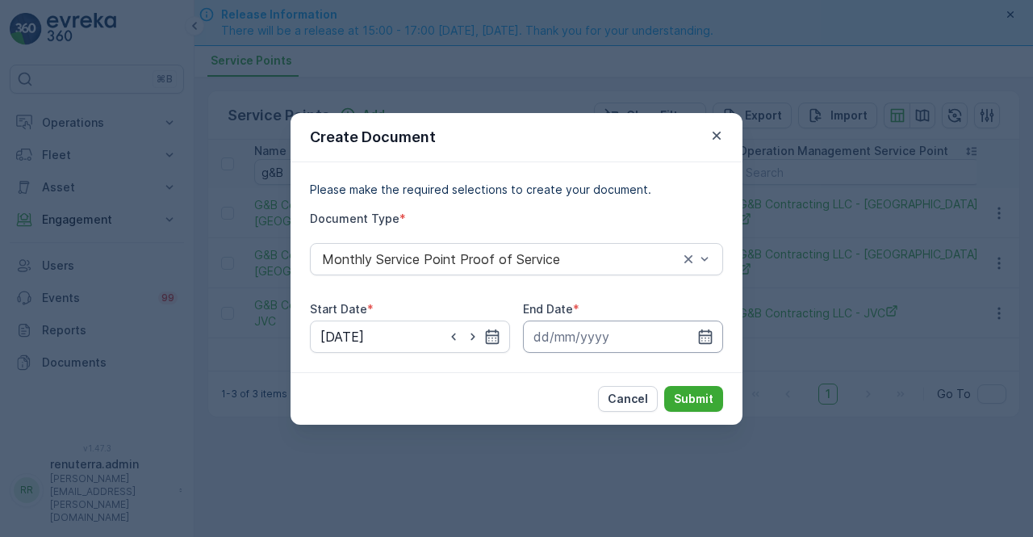
drag, startPoint x: 711, startPoint y: 337, endPoint x: 706, endPoint y: 322, distance: 16.3
click at [709, 335] on icon "button" at bounding box center [706, 336] width 14 height 15
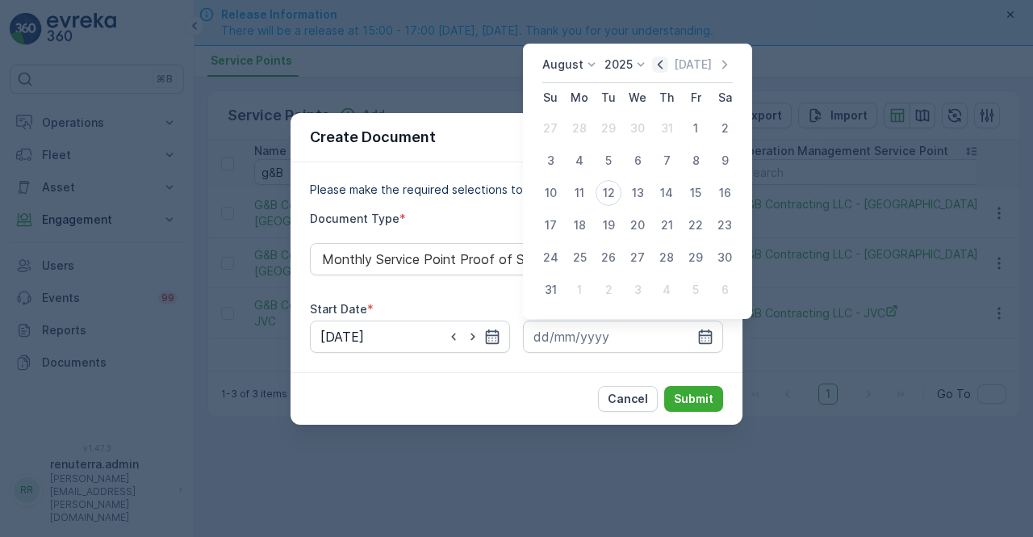
click at [664, 62] on icon "button" at bounding box center [660, 65] width 16 height 16
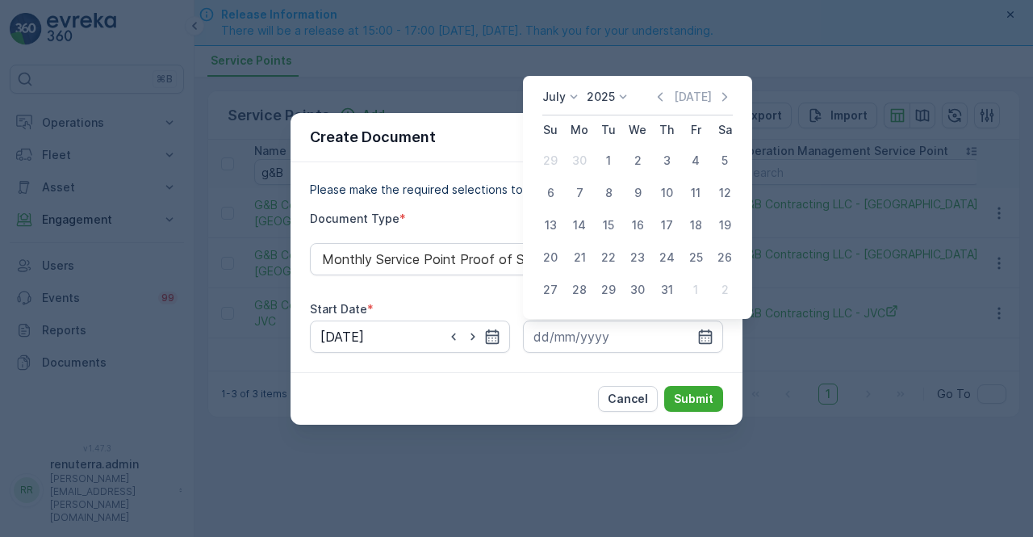
click at [669, 282] on div "31" at bounding box center [667, 290] width 26 height 26
type input "31.07.2025"
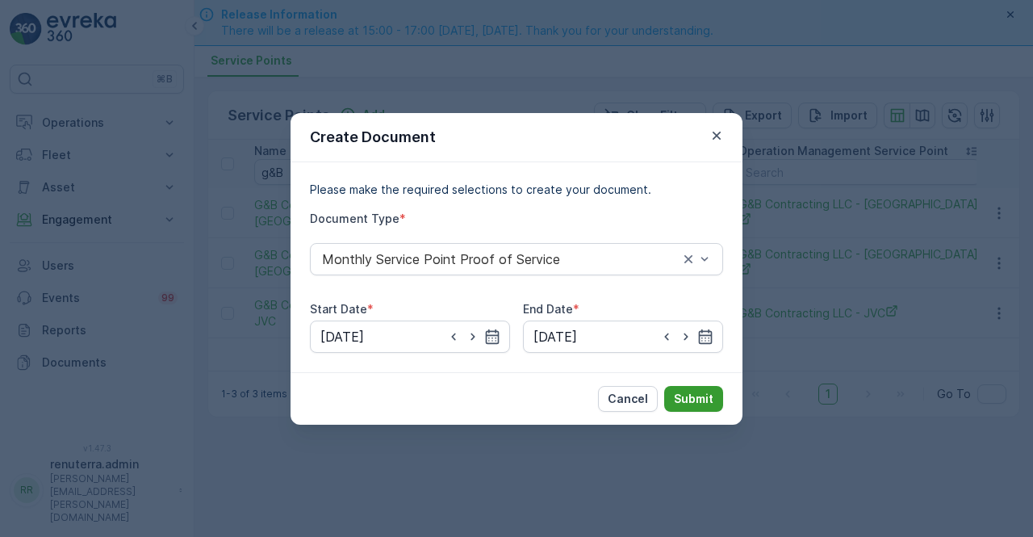
click at [698, 406] on button "Submit" at bounding box center [694, 399] width 59 height 26
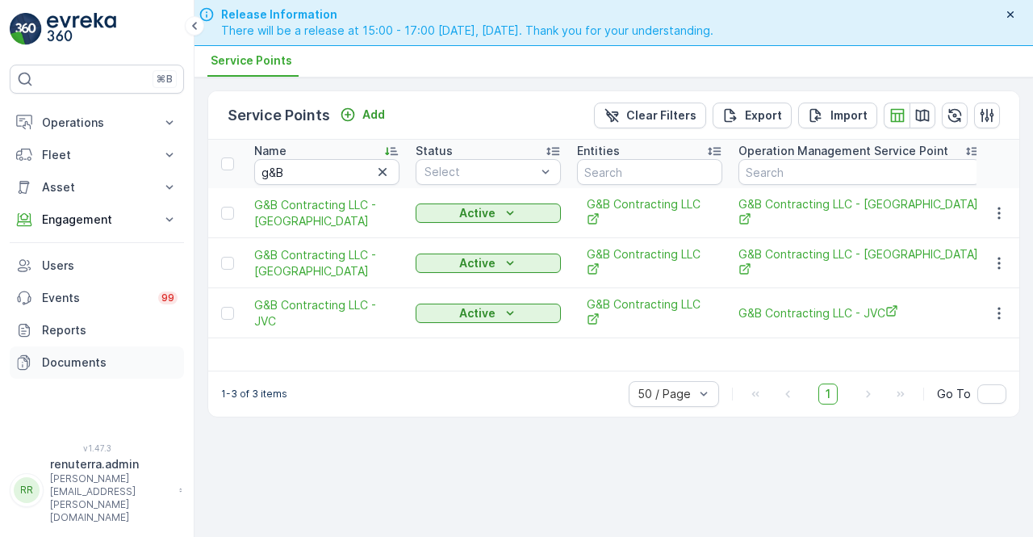
click at [78, 358] on p "Documents" at bounding box center [110, 362] width 136 height 16
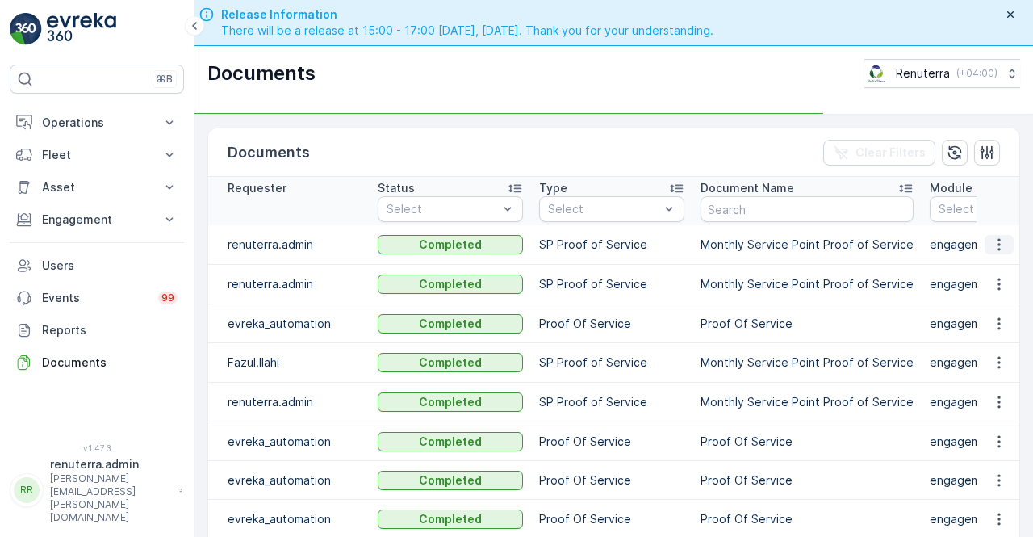
click at [994, 244] on icon "button" at bounding box center [1000, 245] width 16 height 16
click at [992, 248] on icon "button" at bounding box center [1000, 245] width 16 height 16
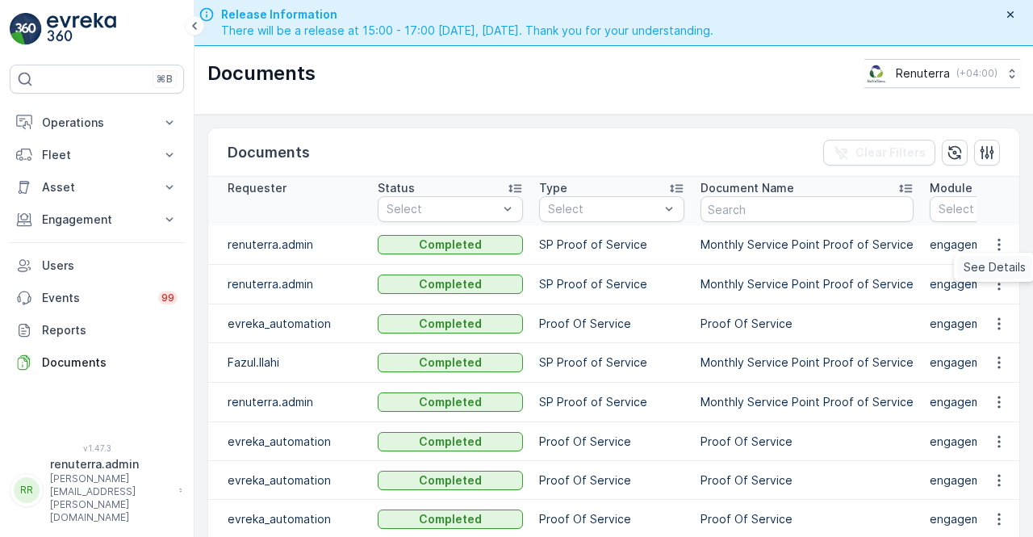
click at [994, 262] on span "See Details" at bounding box center [995, 267] width 62 height 16
click at [57, 219] on p "Engagement" at bounding box center [97, 220] width 110 height 16
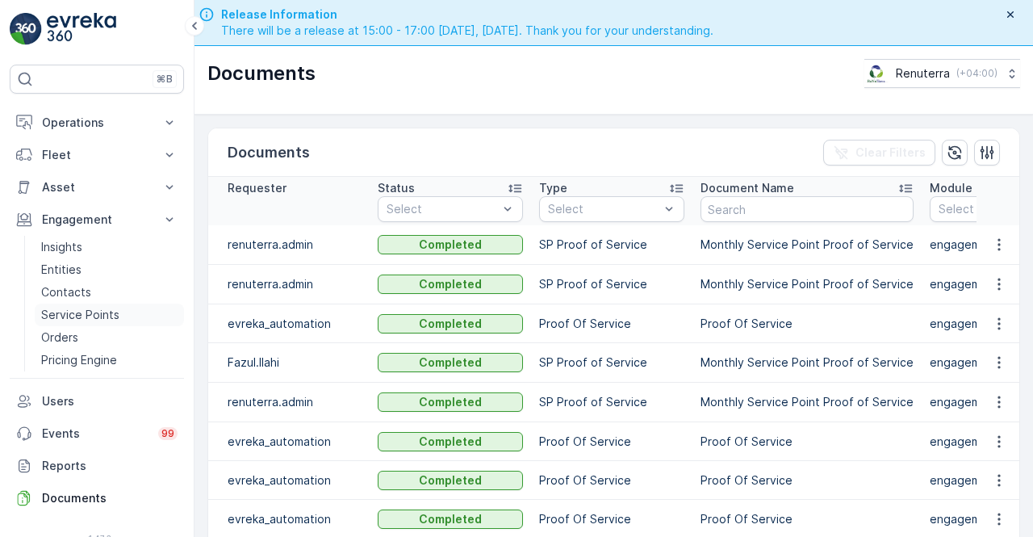
click at [68, 312] on p "Service Points" at bounding box center [80, 315] width 78 height 16
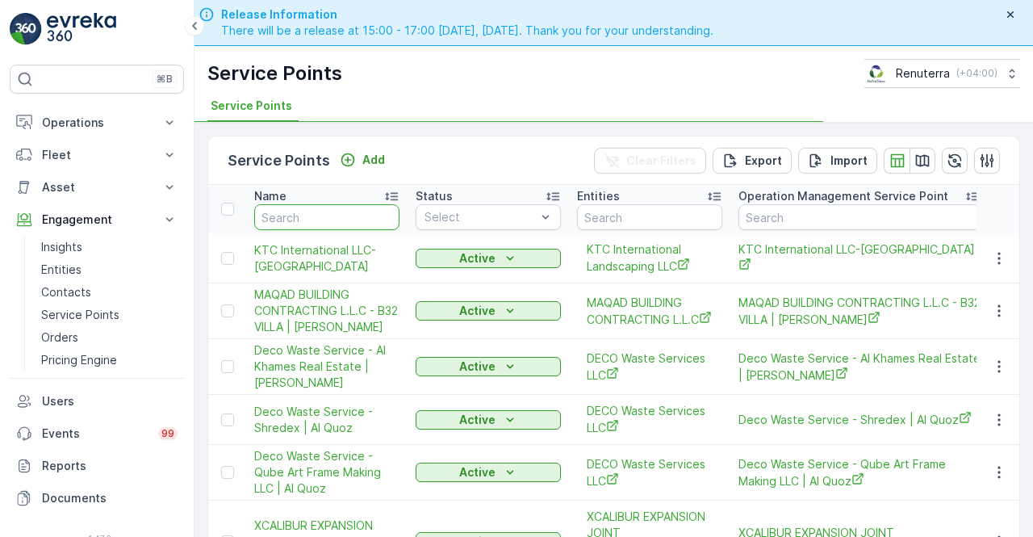
click at [276, 221] on input "text" at bounding box center [326, 217] width 145 height 26
type input "moto"
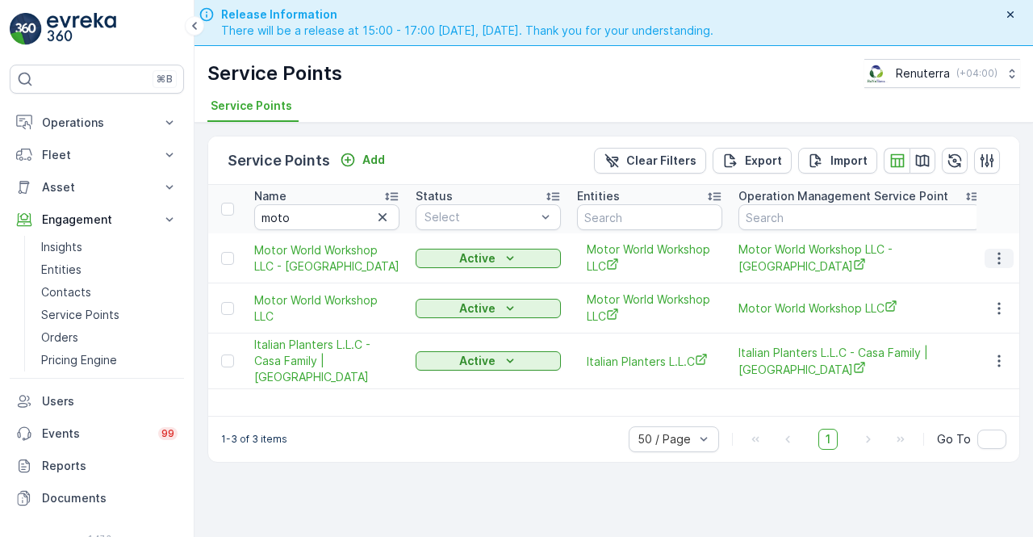
click at [996, 254] on icon "button" at bounding box center [1000, 258] width 16 height 16
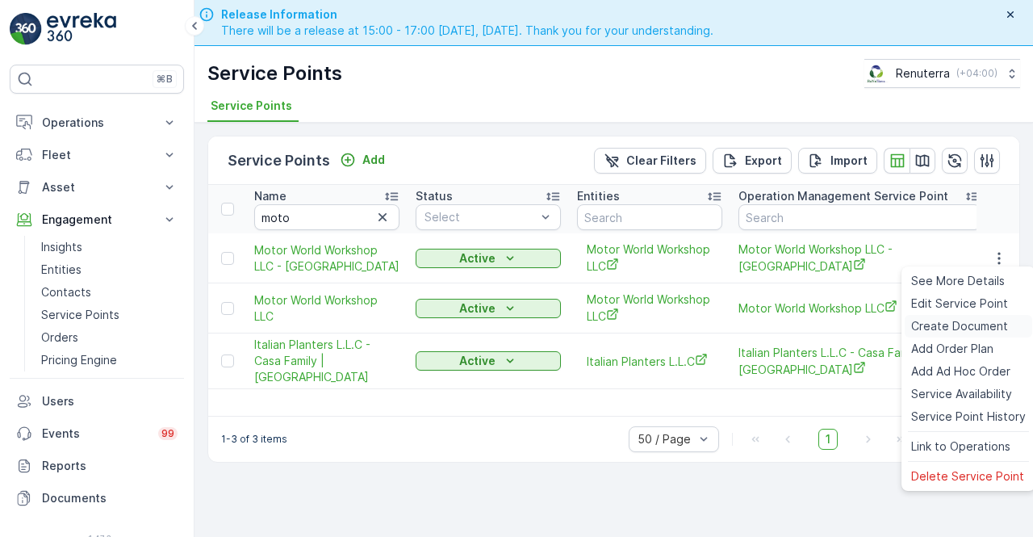
click at [924, 325] on span "Create Document" at bounding box center [960, 326] width 97 height 16
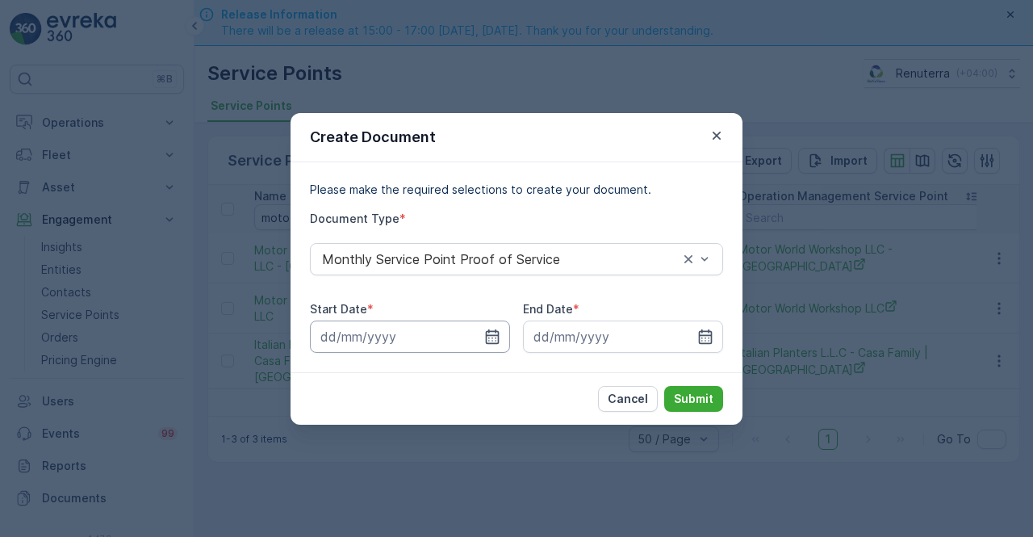
click at [475, 338] on input at bounding box center [410, 337] width 200 height 32
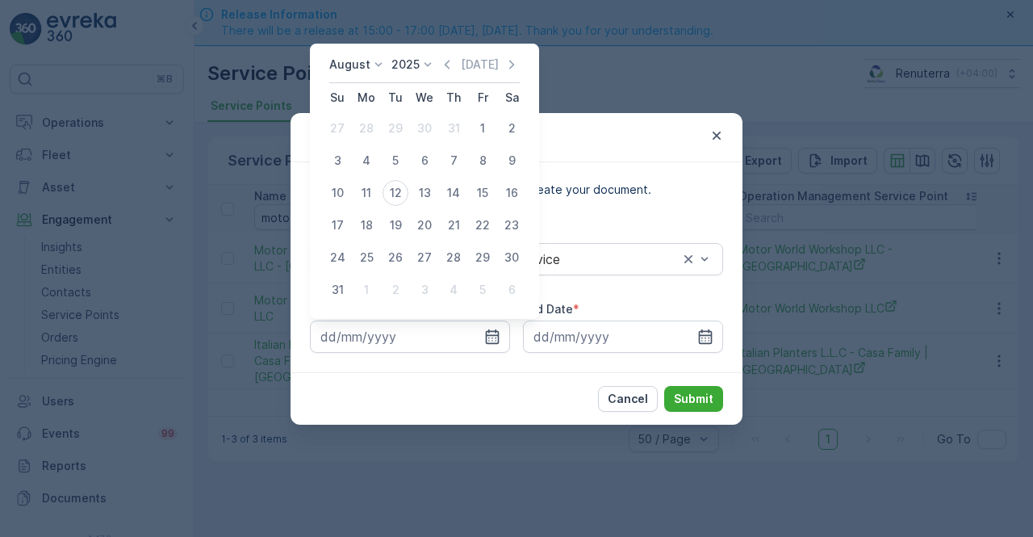
drag, startPoint x: 453, startPoint y: 65, endPoint x: 445, endPoint y: 69, distance: 9.0
click at [449, 68] on icon "button" at bounding box center [447, 65] width 16 height 16
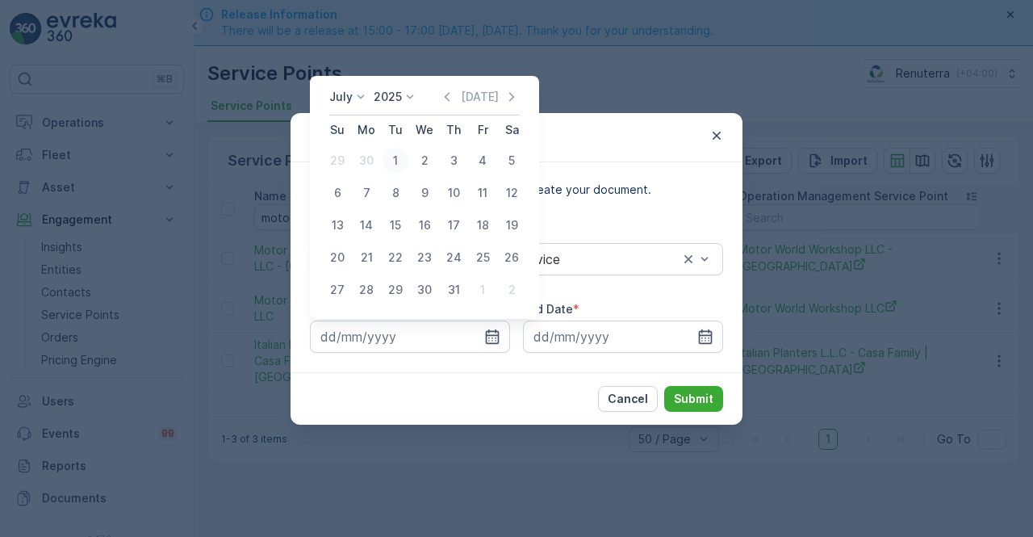
click at [396, 164] on div "1" at bounding box center [396, 161] width 26 height 26
type input "01.07.2025"
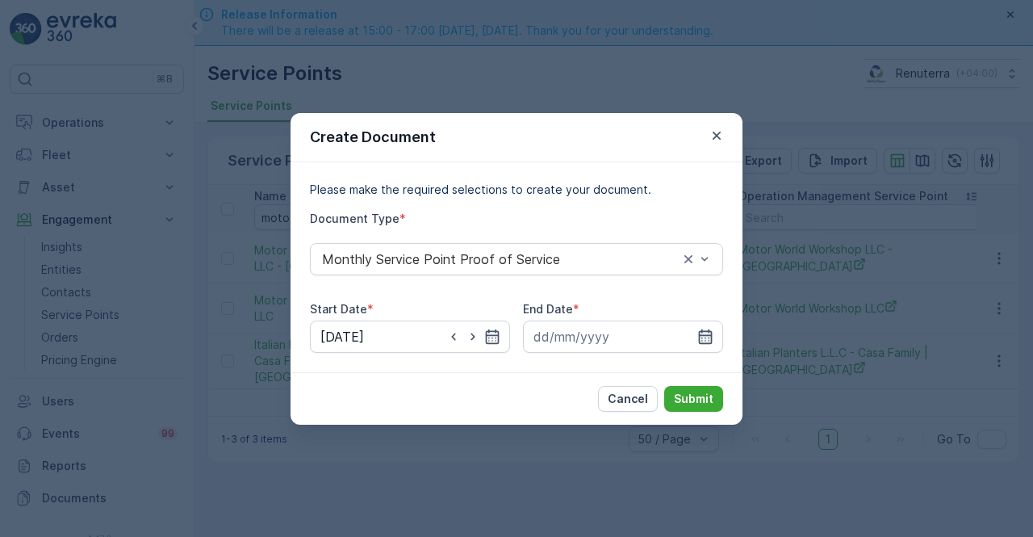
click at [698, 338] on icon "button" at bounding box center [706, 337] width 16 height 16
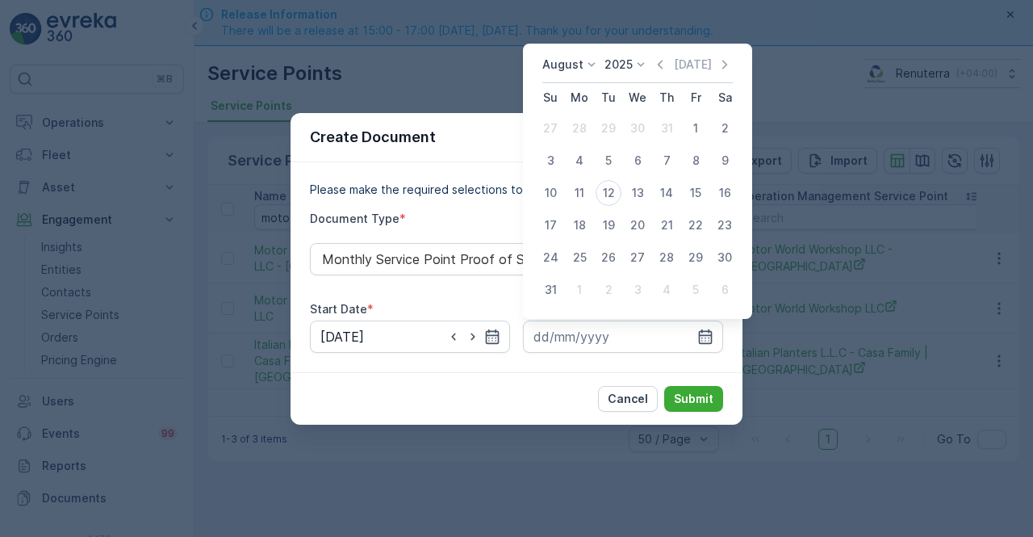
click at [663, 67] on icon "button" at bounding box center [660, 64] width 5 height 9
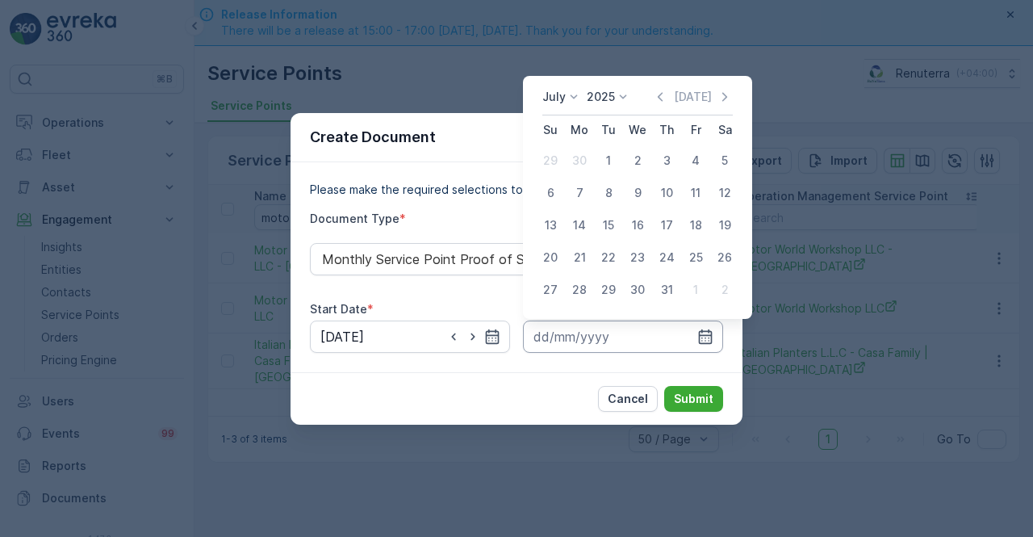
drag, startPoint x: 672, startPoint y: 283, endPoint x: 665, endPoint y: 325, distance: 43.4
click at [671, 287] on div "31" at bounding box center [667, 290] width 26 height 26
type input "31.07.2025"
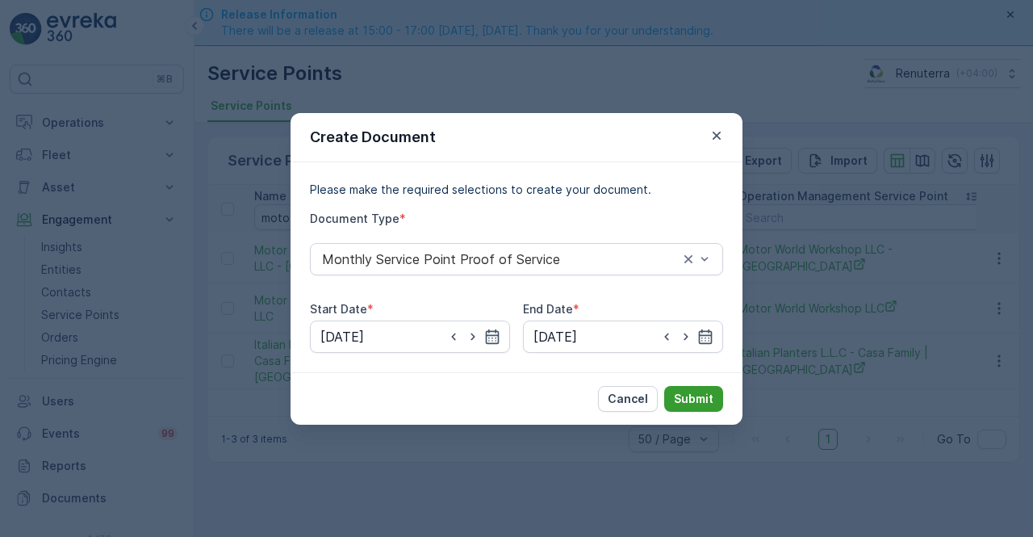
click at [703, 394] on p "Submit" at bounding box center [694, 399] width 40 height 16
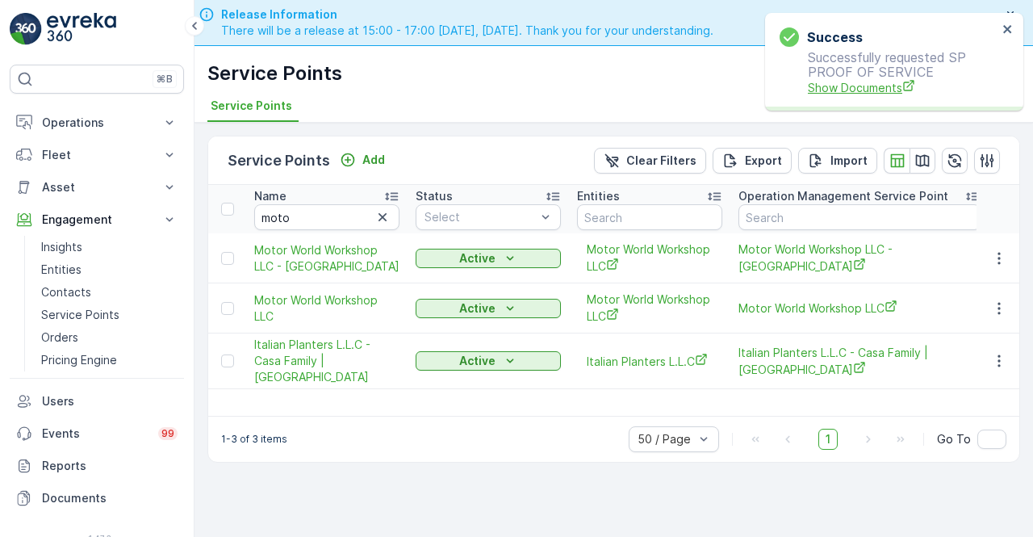
click at [817, 91] on span "Show Documents" at bounding box center [903, 87] width 190 height 17
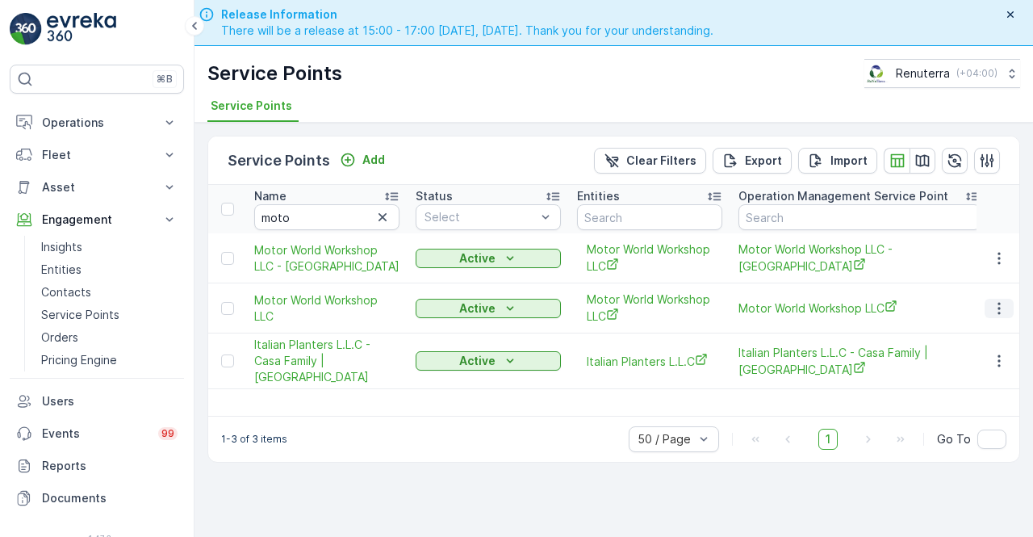
click at [998, 296] on td at bounding box center [999, 308] width 44 height 50
click at [996, 312] on icon "button" at bounding box center [1000, 308] width 16 height 16
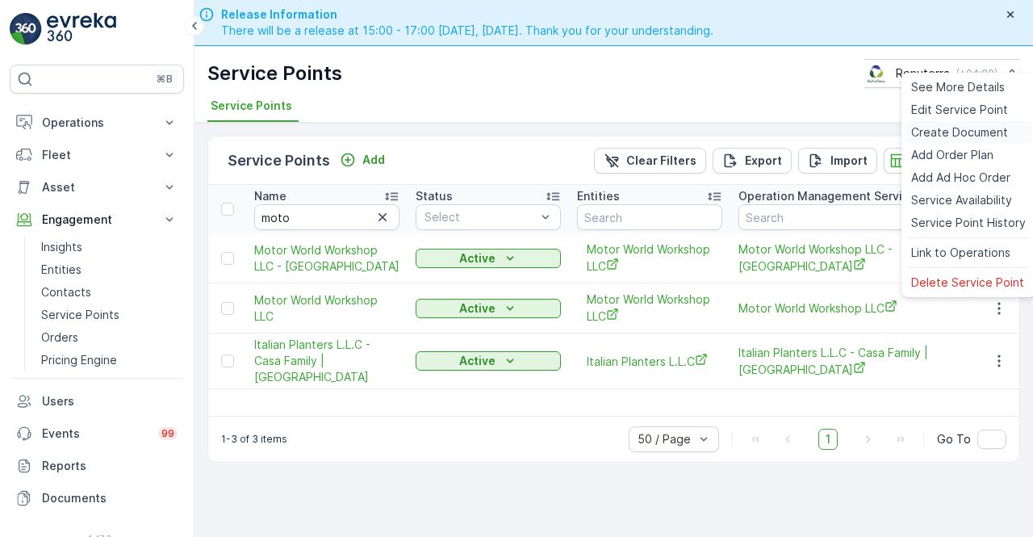
click at [928, 136] on span "Create Document" at bounding box center [960, 132] width 97 height 16
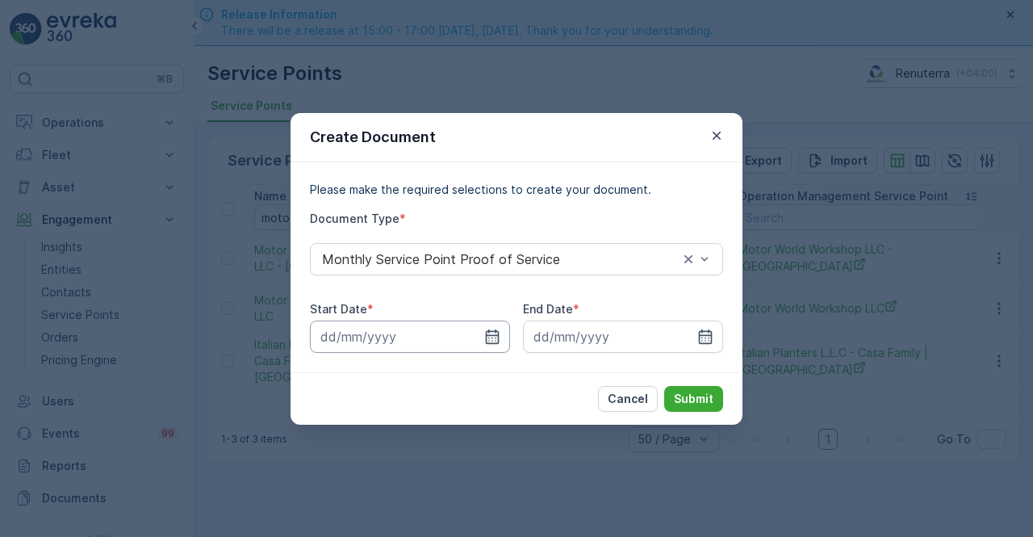
click at [502, 334] on input at bounding box center [410, 337] width 200 height 32
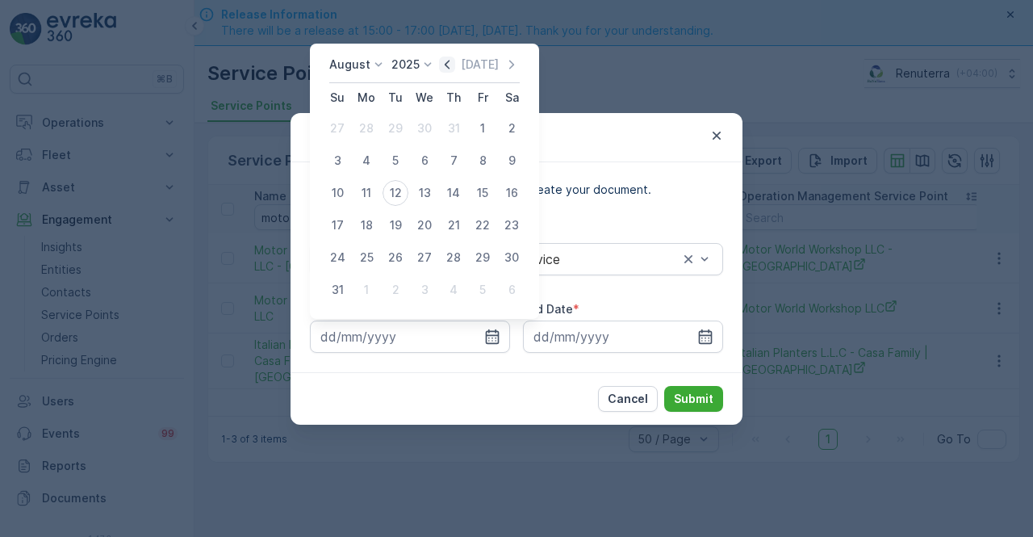
click at [450, 67] on icon "button" at bounding box center [447, 64] width 5 height 9
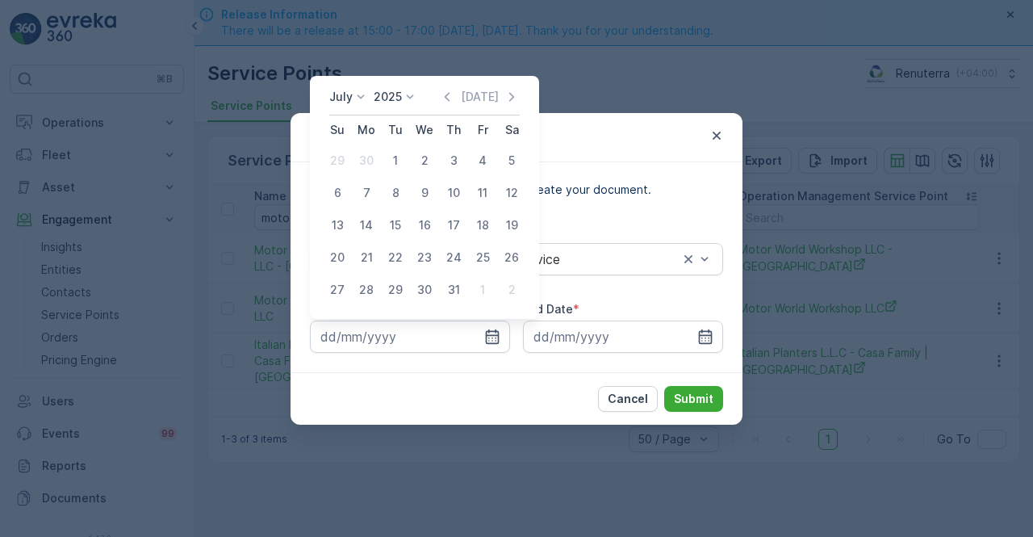
click at [390, 161] on div "1" at bounding box center [396, 161] width 26 height 26
type input "01.07.2025"
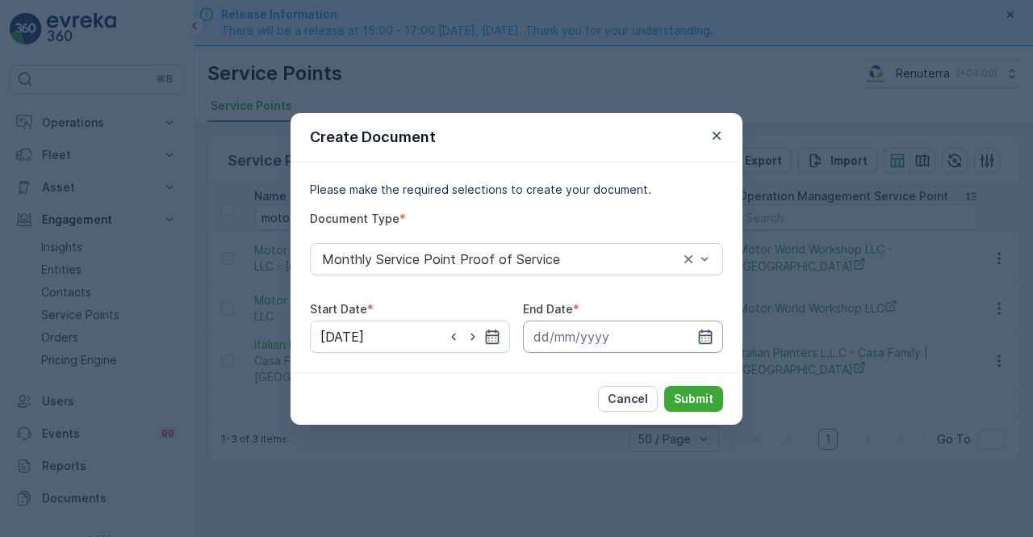
click at [717, 346] on input at bounding box center [623, 337] width 200 height 32
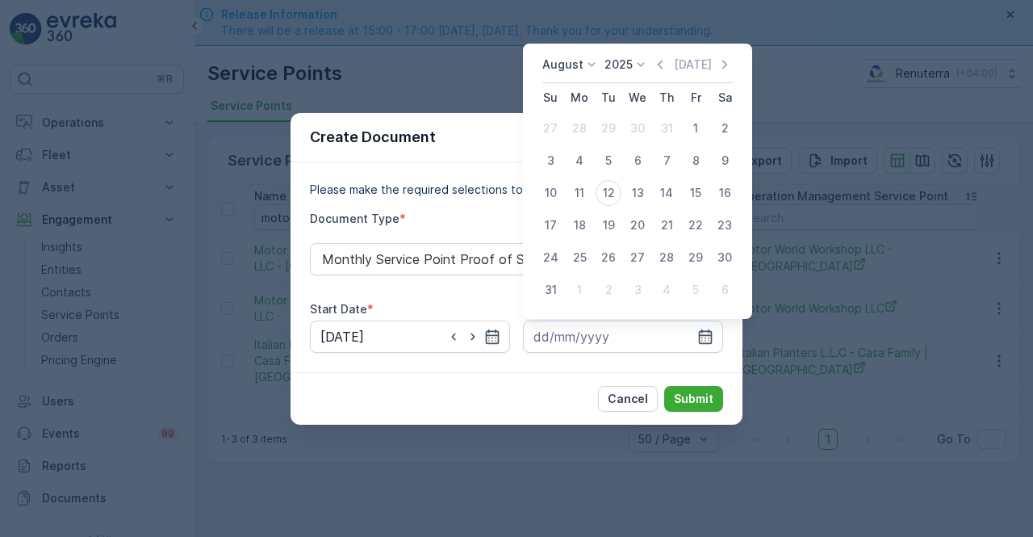
drag, startPoint x: 669, startPoint y: 63, endPoint x: 663, endPoint y: 85, distance: 22.7
click at [668, 64] on icon "button" at bounding box center [660, 65] width 16 height 16
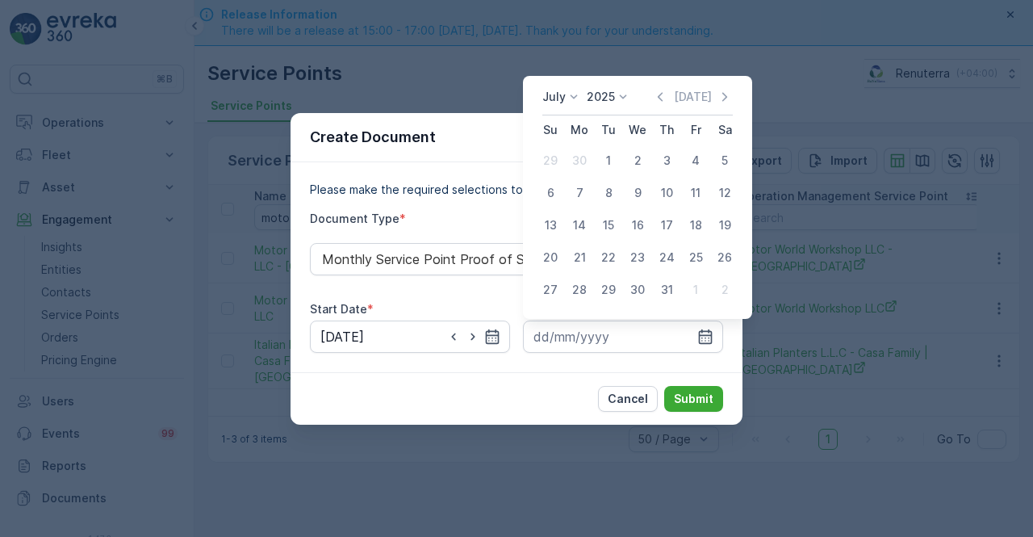
drag, startPoint x: 672, startPoint y: 285, endPoint x: 676, endPoint y: 363, distance: 77.6
click at [672, 287] on div "31" at bounding box center [667, 290] width 26 height 26
type input "31.07.2025"
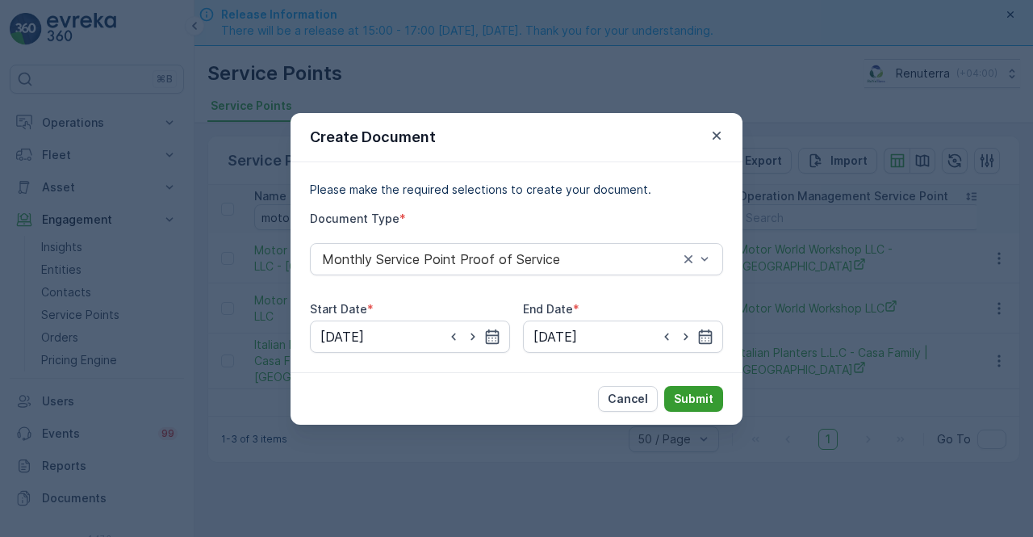
click at [692, 396] on p "Submit" at bounding box center [694, 399] width 40 height 16
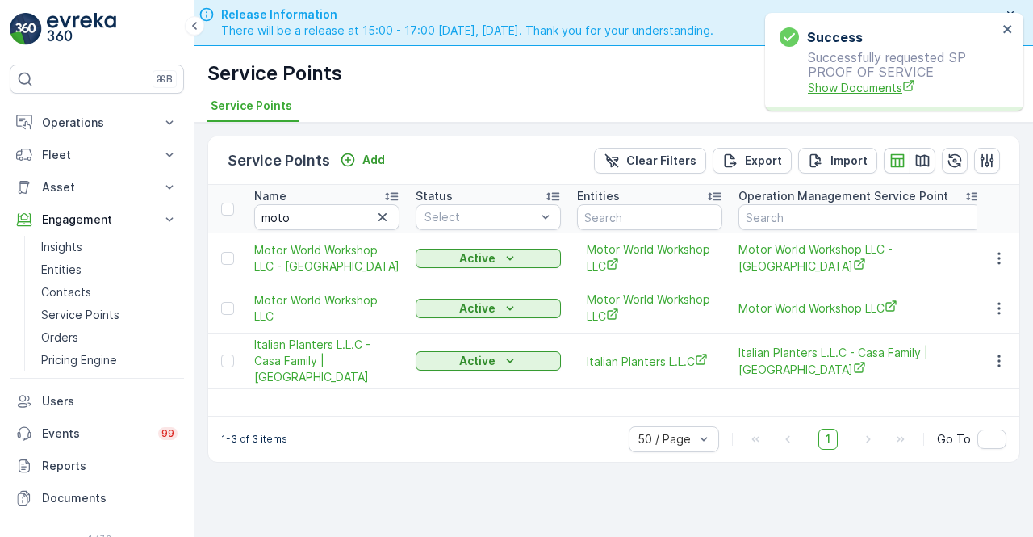
click at [843, 91] on span "Show Documents" at bounding box center [903, 87] width 190 height 17
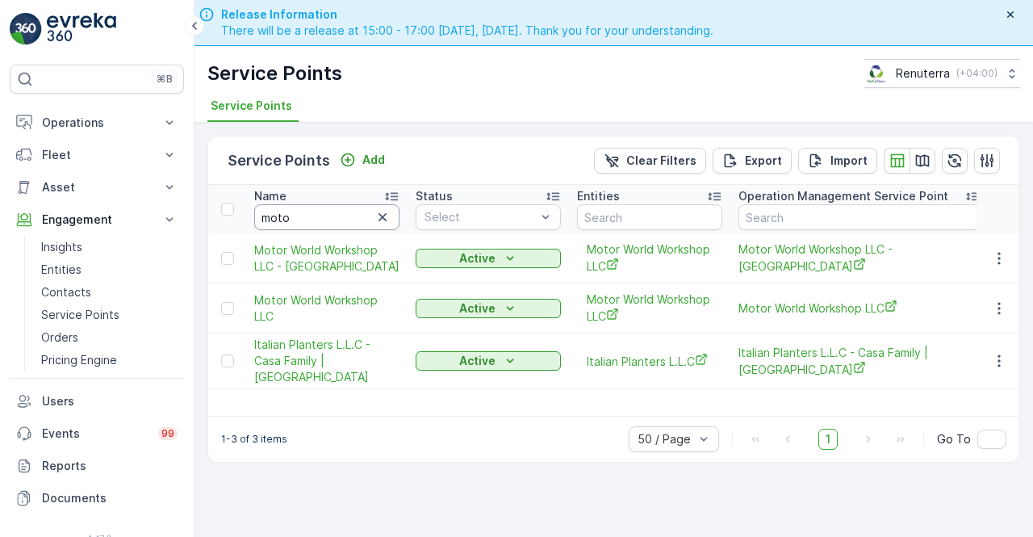
click at [317, 219] on input "moto" at bounding box center [326, 217] width 145 height 26
type input "m"
type input "desert"
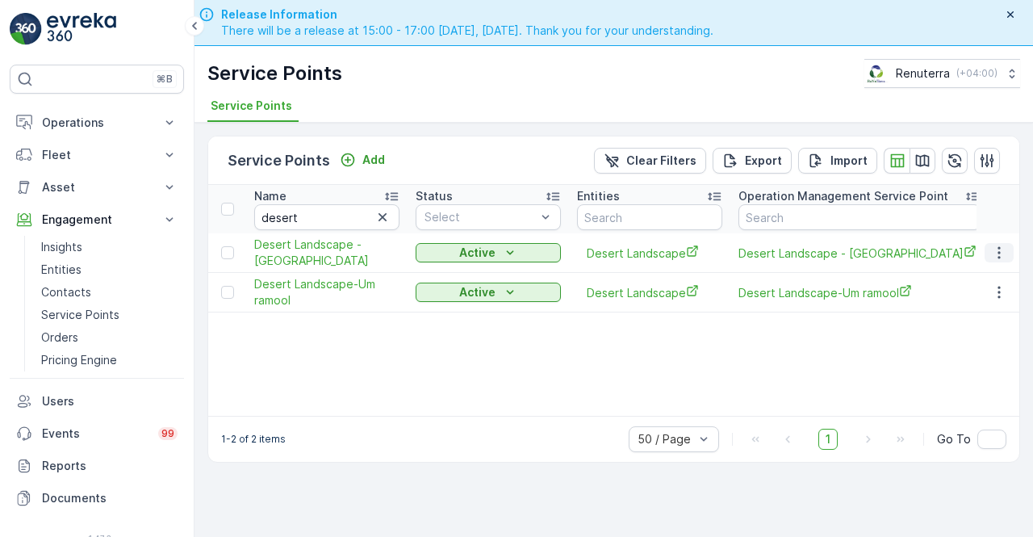
click at [1009, 256] on button "button" at bounding box center [999, 252] width 29 height 19
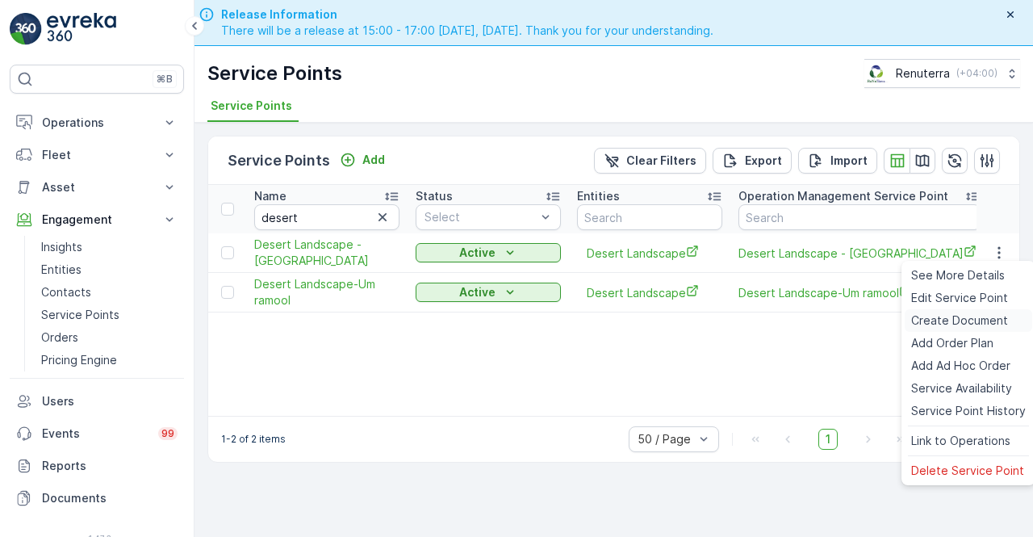
click at [960, 321] on span "Create Document" at bounding box center [960, 320] width 97 height 16
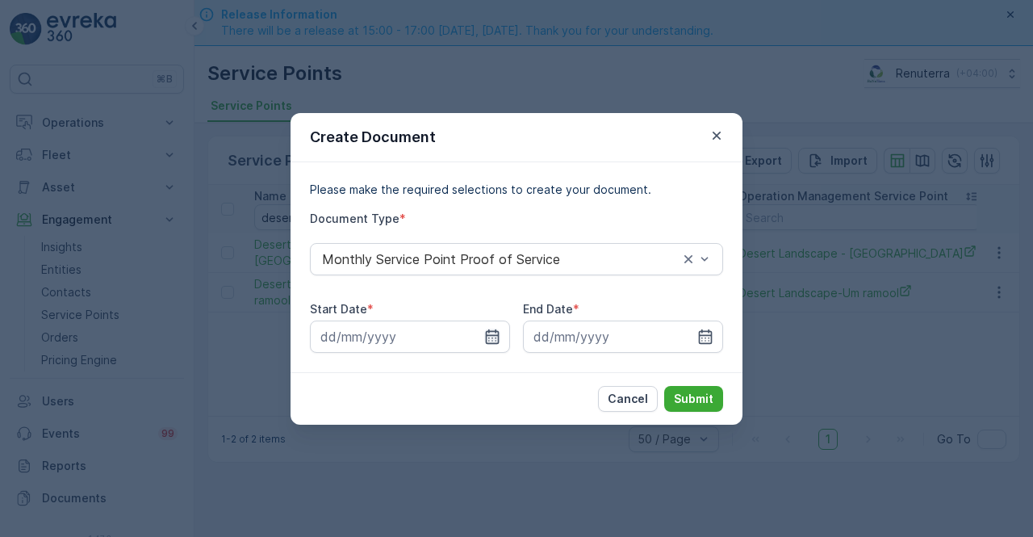
click at [499, 338] on icon "button" at bounding box center [492, 337] width 16 height 16
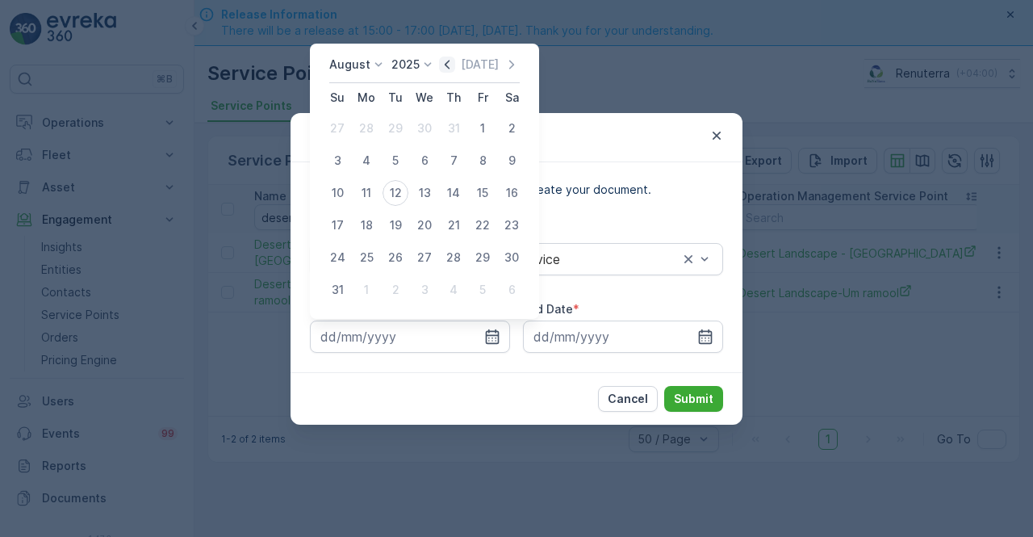
click at [447, 65] on icon "button" at bounding box center [447, 65] width 16 height 16
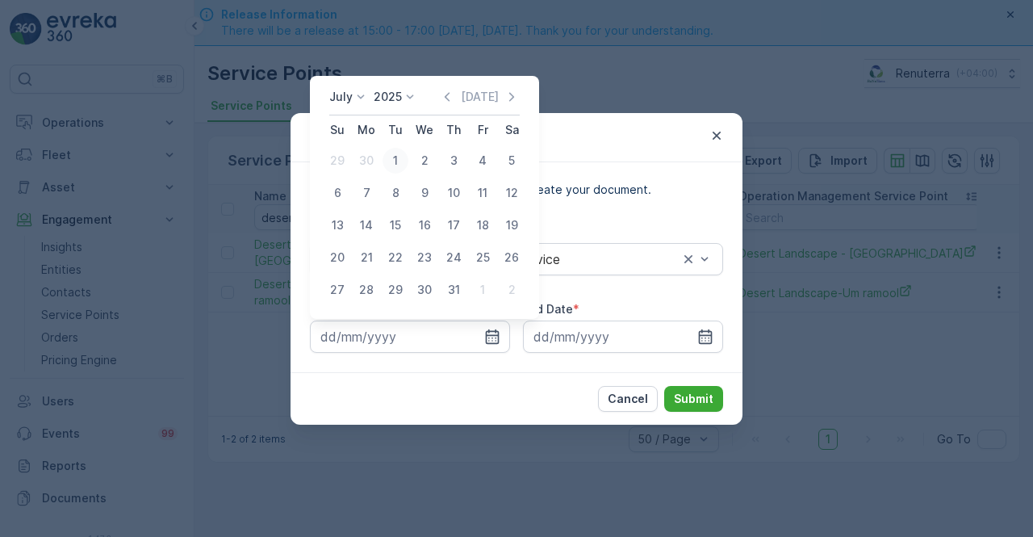
click at [404, 159] on div "1" at bounding box center [396, 161] width 26 height 26
type input "01.07.2025"
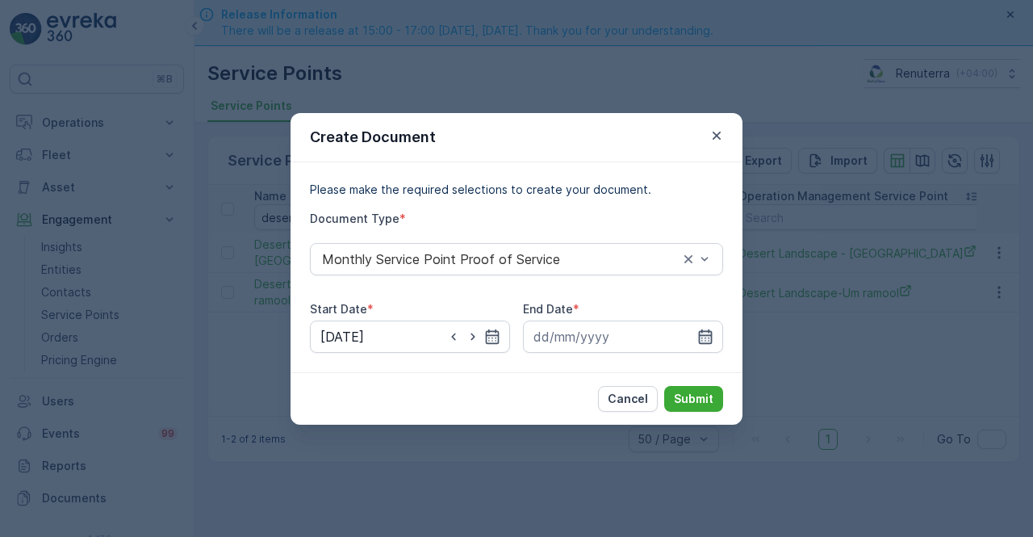
click at [713, 332] on icon "button" at bounding box center [706, 337] width 16 height 16
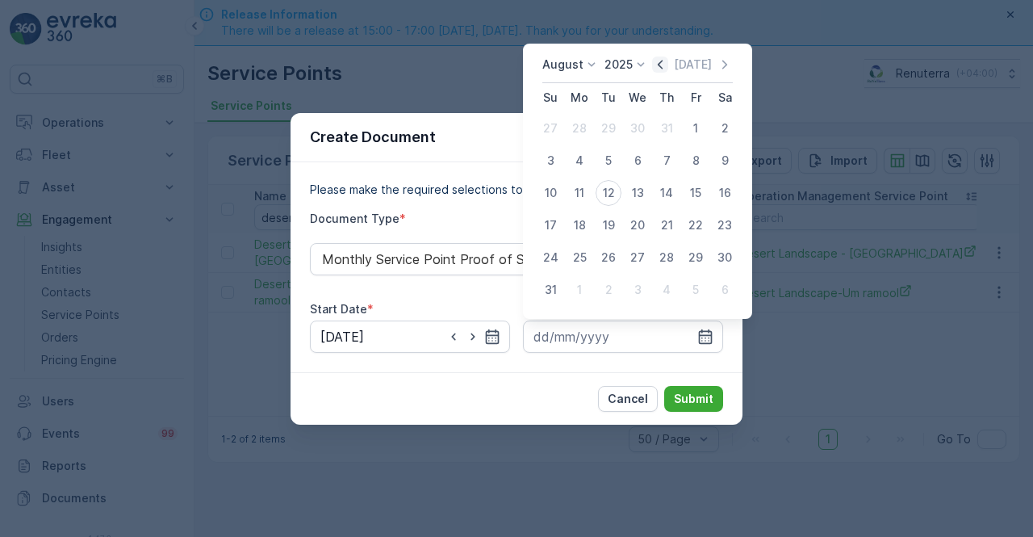
click at [669, 69] on icon "button" at bounding box center [660, 65] width 16 height 16
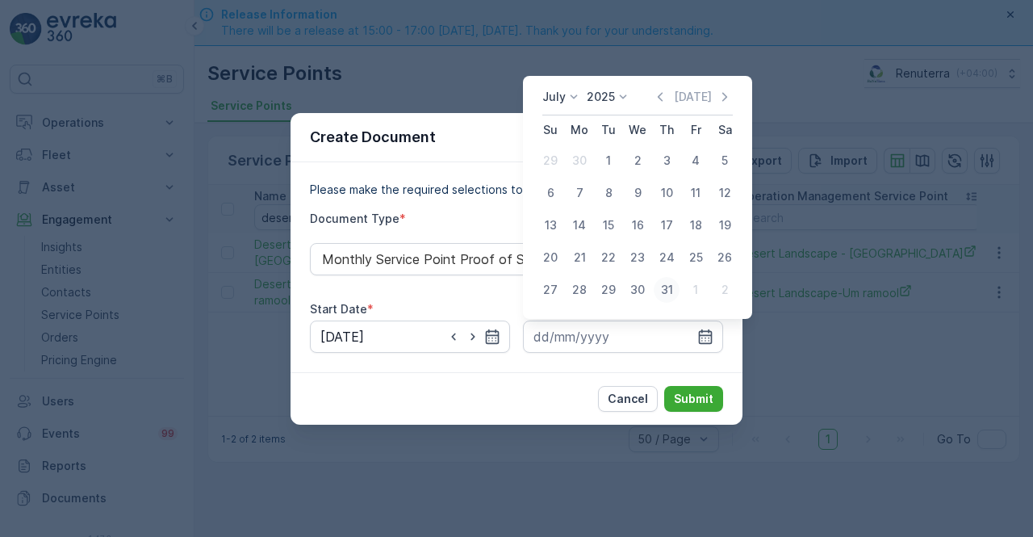
click at [673, 290] on div "31" at bounding box center [667, 290] width 26 height 26
type input "31.07.2025"
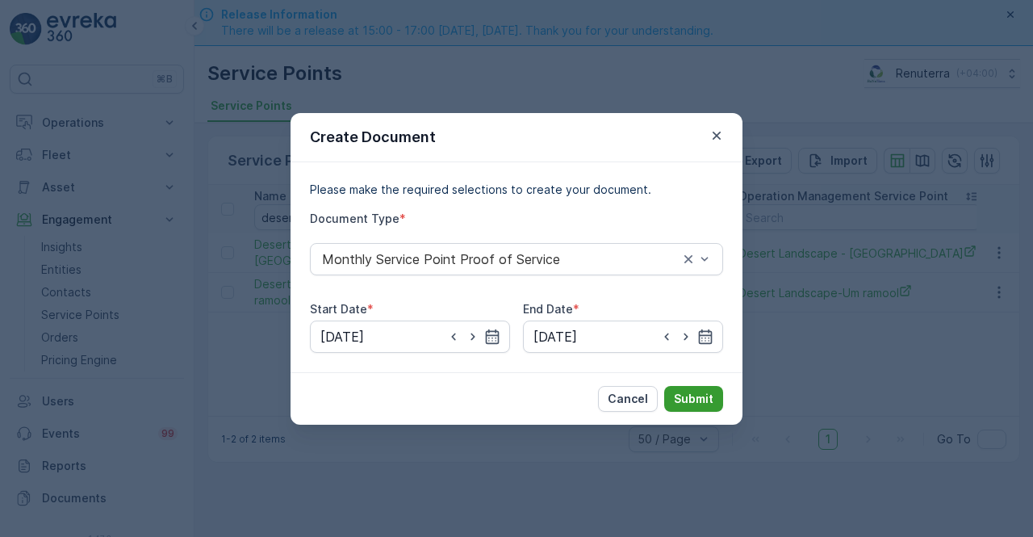
click at [691, 395] on p "Submit" at bounding box center [694, 399] width 40 height 16
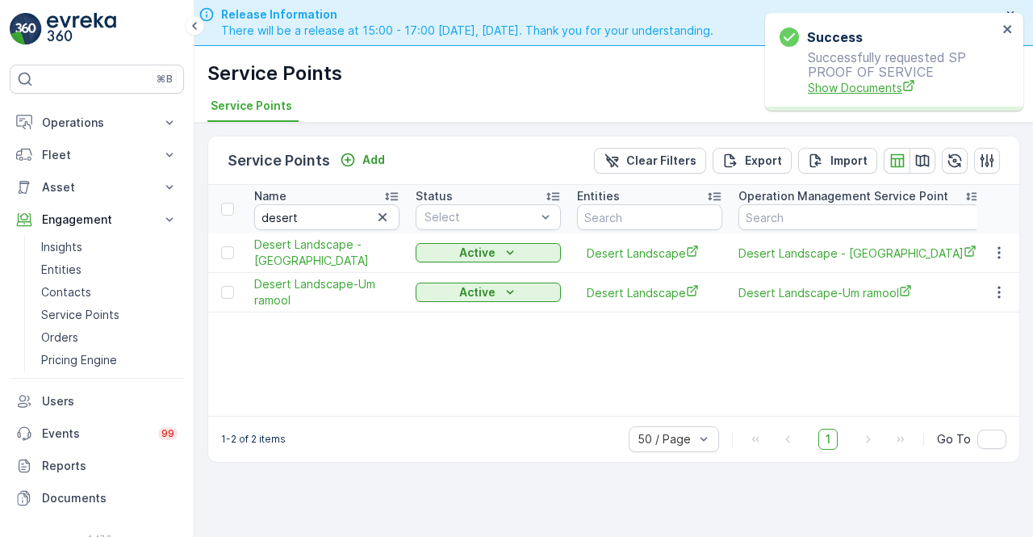
click at [834, 94] on span "Show Documents" at bounding box center [903, 87] width 190 height 17
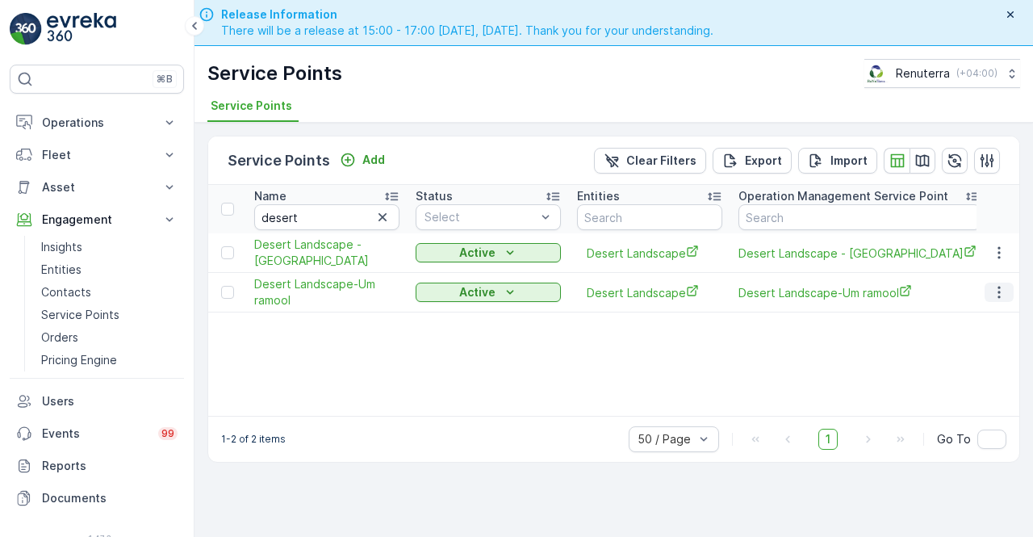
click at [1008, 289] on icon "button" at bounding box center [1000, 292] width 16 height 16
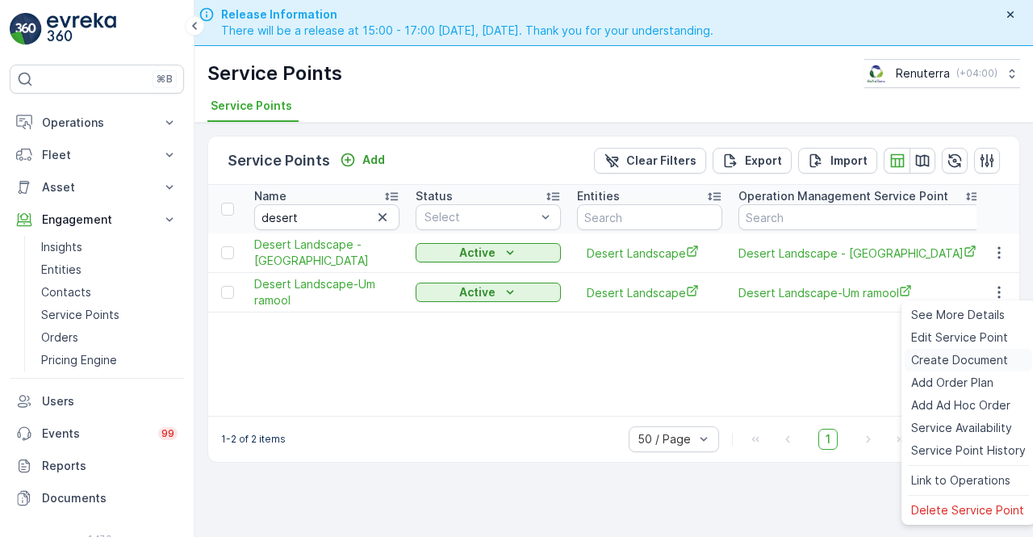
click at [943, 355] on span "Create Document" at bounding box center [960, 360] width 97 height 16
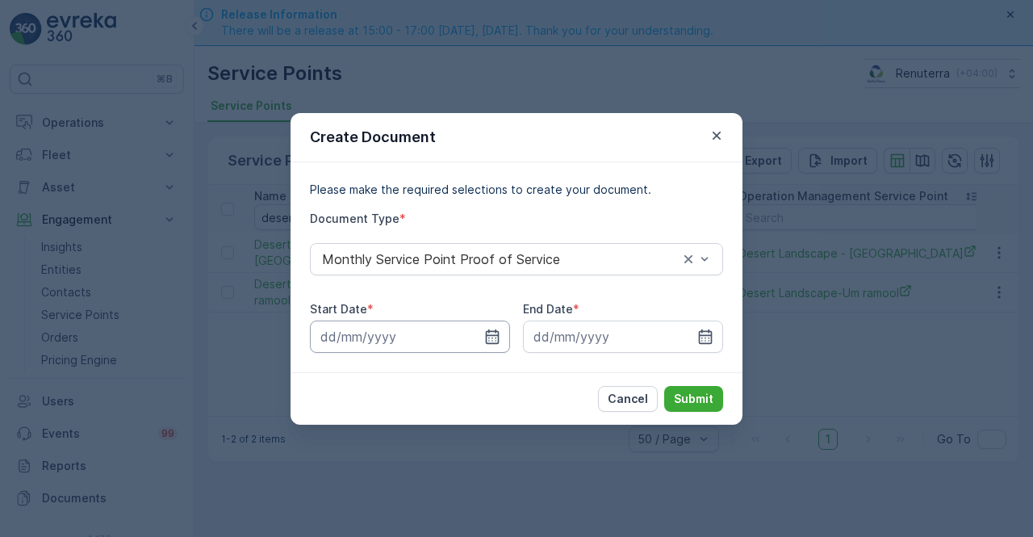
click at [484, 326] on input at bounding box center [410, 337] width 200 height 32
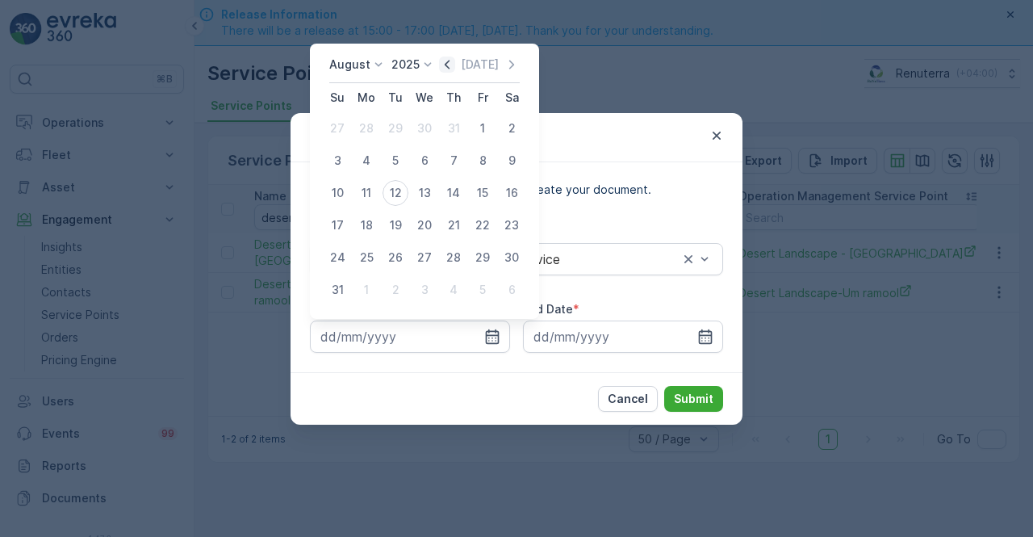
click at [452, 61] on icon "button" at bounding box center [447, 65] width 16 height 16
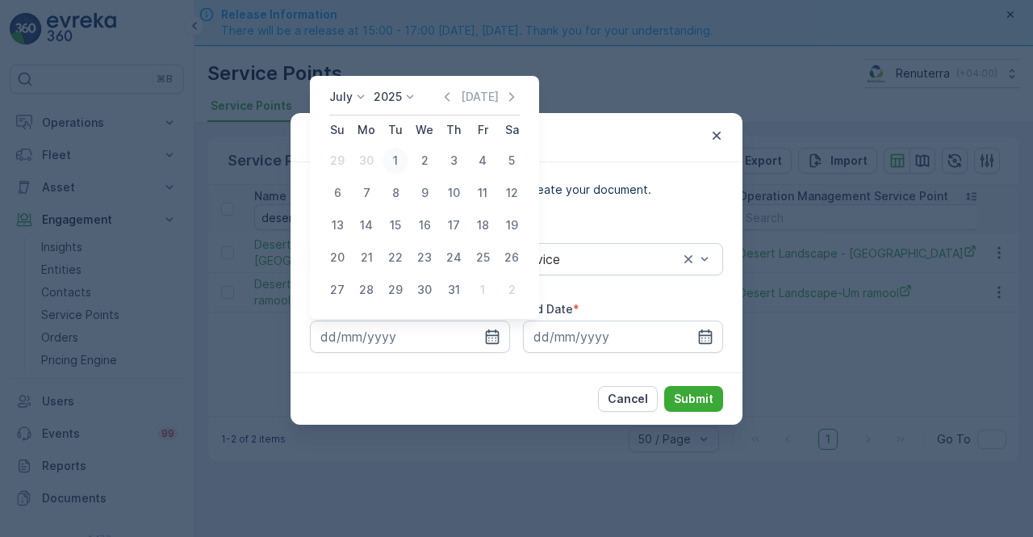
click at [397, 162] on div "1" at bounding box center [396, 161] width 26 height 26
type input "01.07.2025"
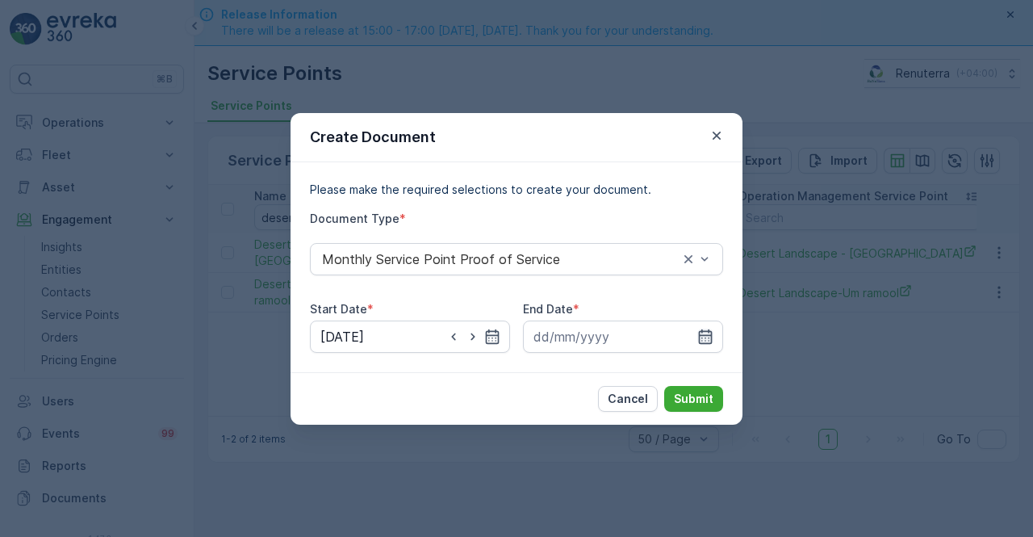
click at [712, 335] on icon "button" at bounding box center [706, 337] width 16 height 16
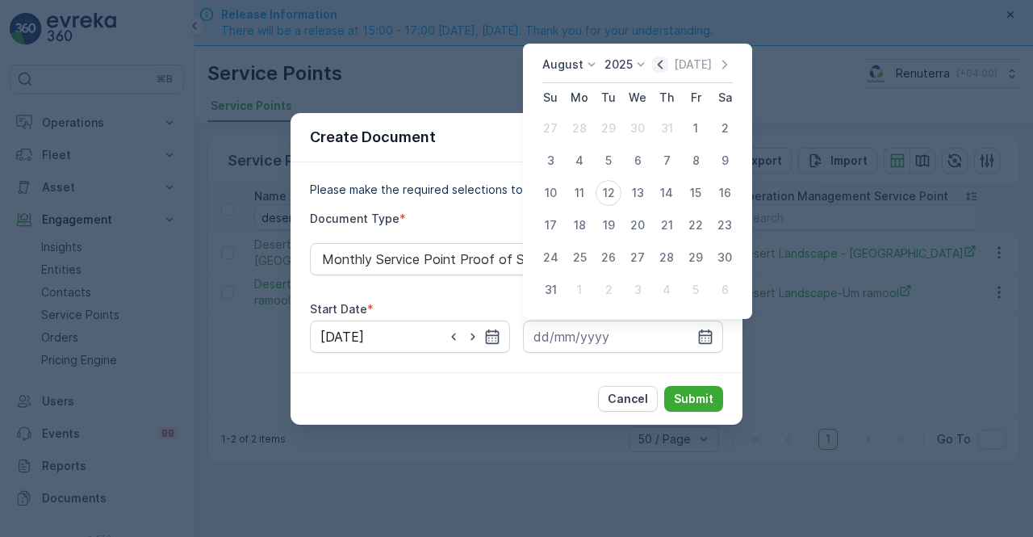
click at [669, 67] on icon "button" at bounding box center [660, 65] width 16 height 16
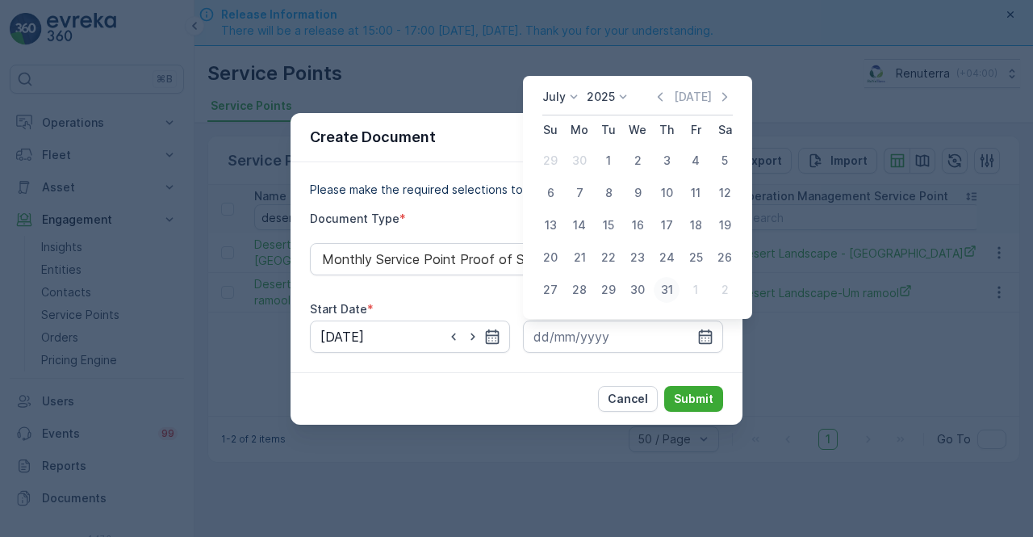
click at [663, 294] on div "31" at bounding box center [667, 290] width 26 height 26
type input "31.07.2025"
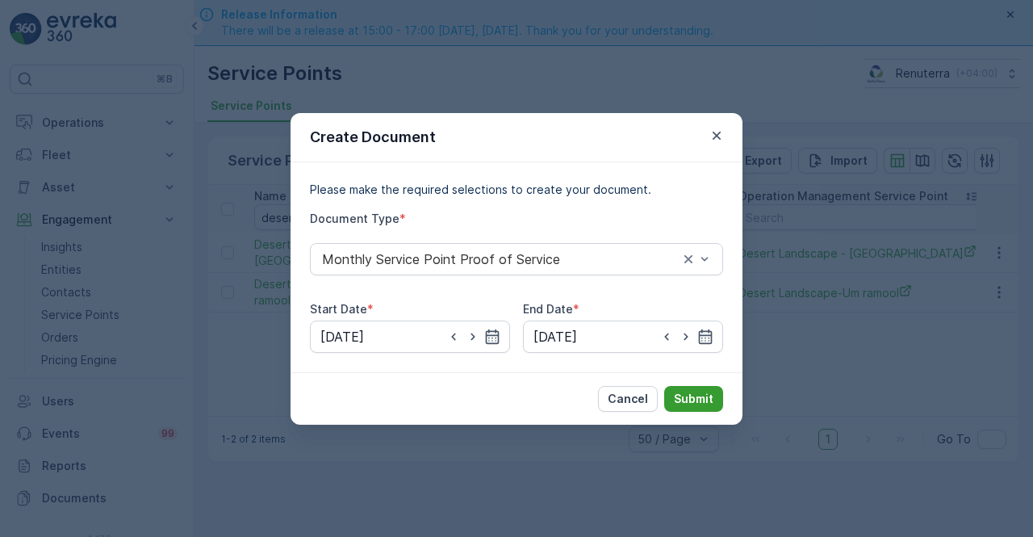
click at [696, 405] on p "Submit" at bounding box center [694, 399] width 40 height 16
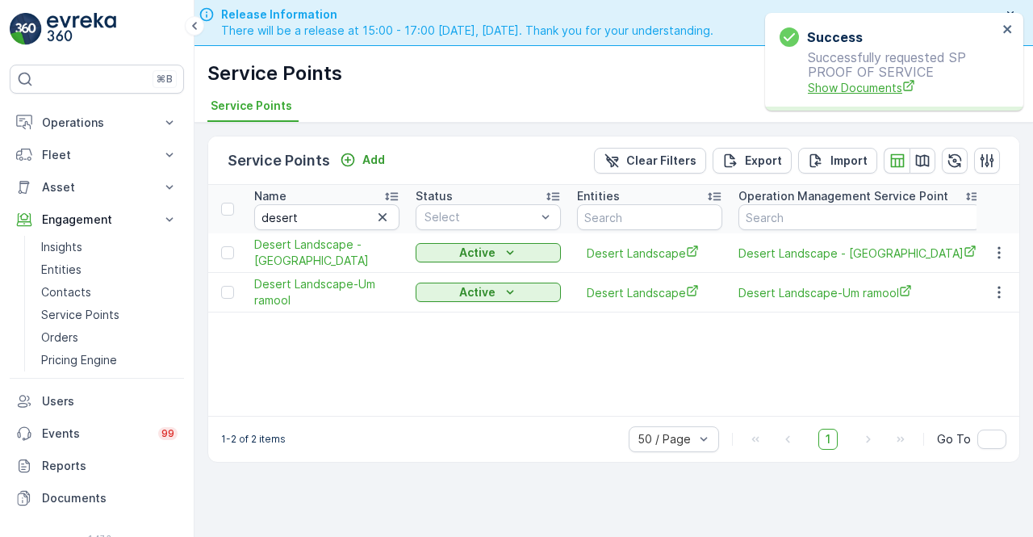
click at [832, 94] on span "Show Documents" at bounding box center [903, 87] width 190 height 17
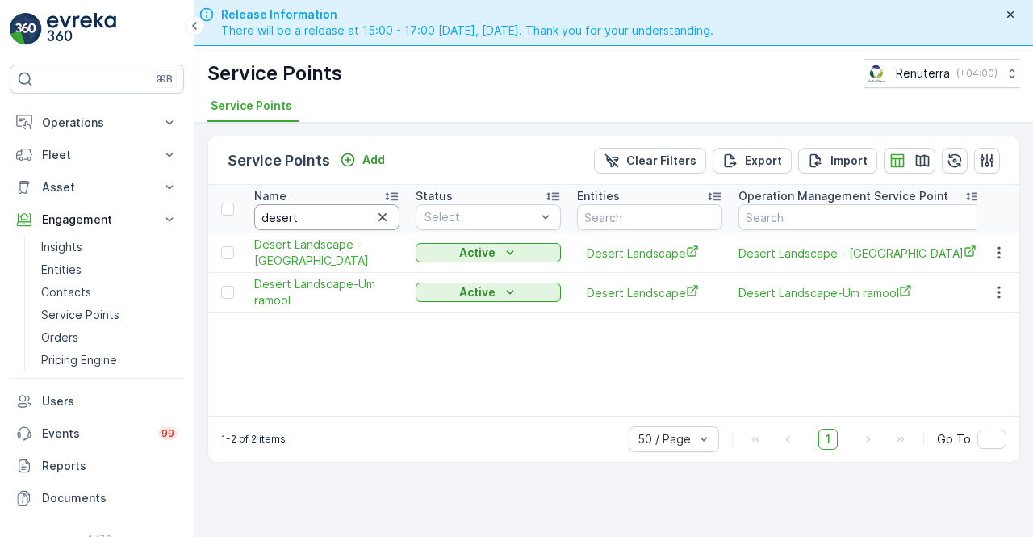
click at [305, 216] on input "desert" at bounding box center [326, 217] width 145 height 26
type input "d"
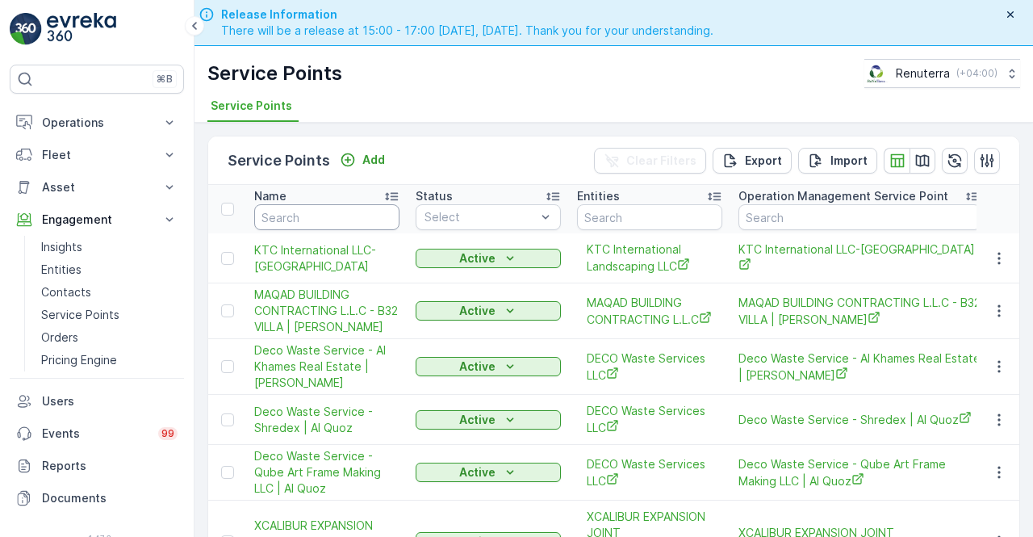
click at [313, 216] on input "text" at bounding box center [326, 217] width 145 height 26
click at [288, 218] on input "text" at bounding box center [326, 217] width 145 height 26
type input "ktc"
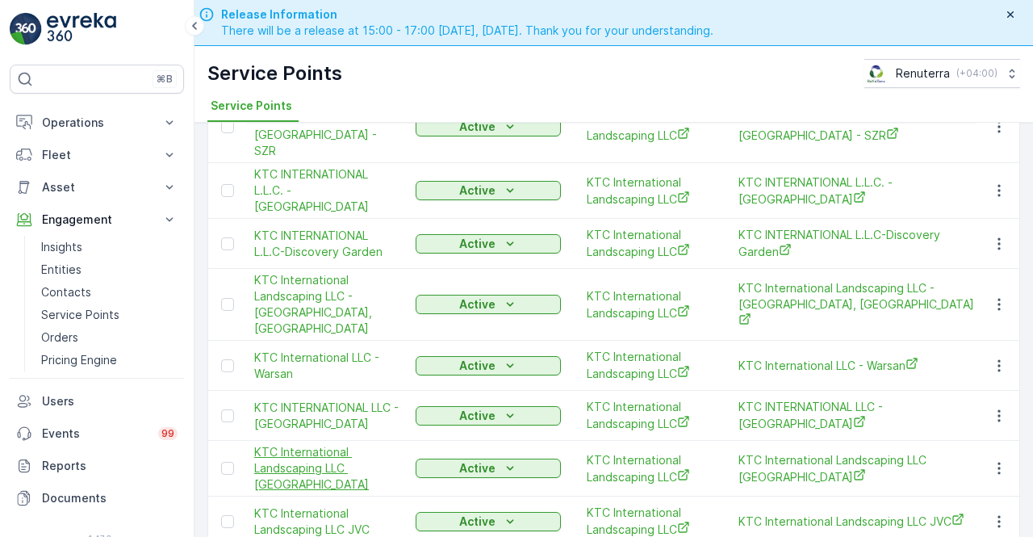
scroll to position [161, 0]
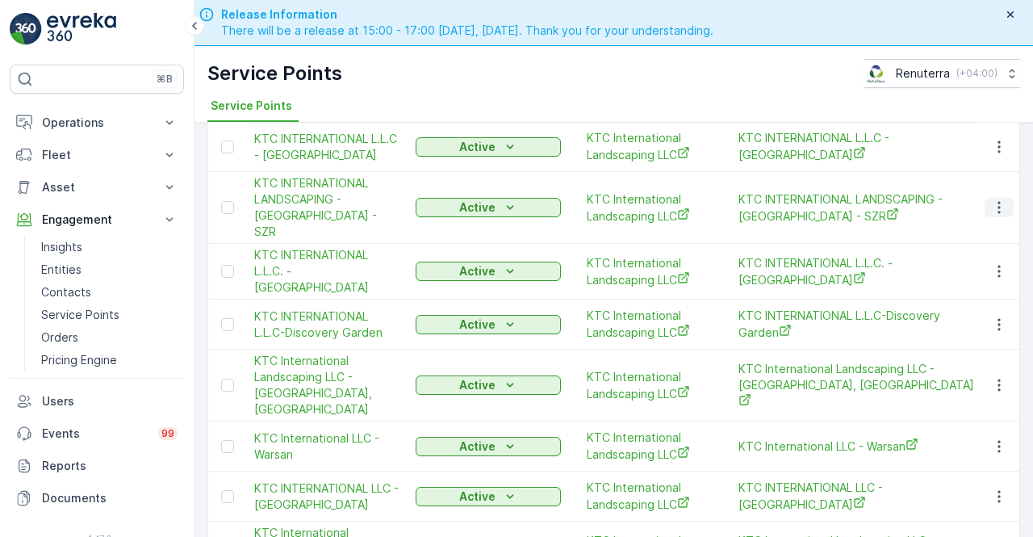
drag, startPoint x: 1003, startPoint y: 189, endPoint x: 992, endPoint y: 203, distance: 17.8
click at [1004, 198] on button "button" at bounding box center [999, 207] width 29 height 19
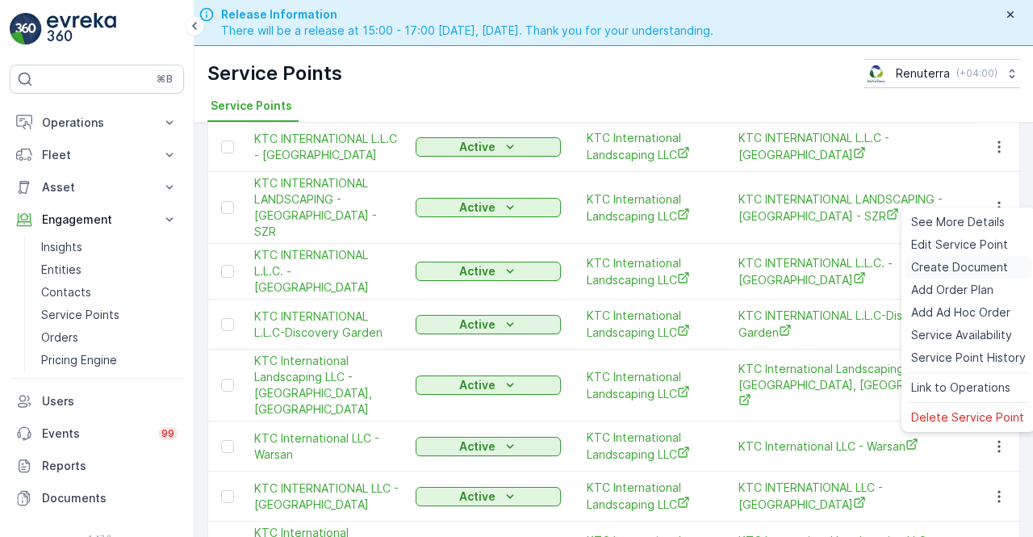
click at [937, 270] on span "Create Document" at bounding box center [960, 267] width 97 height 16
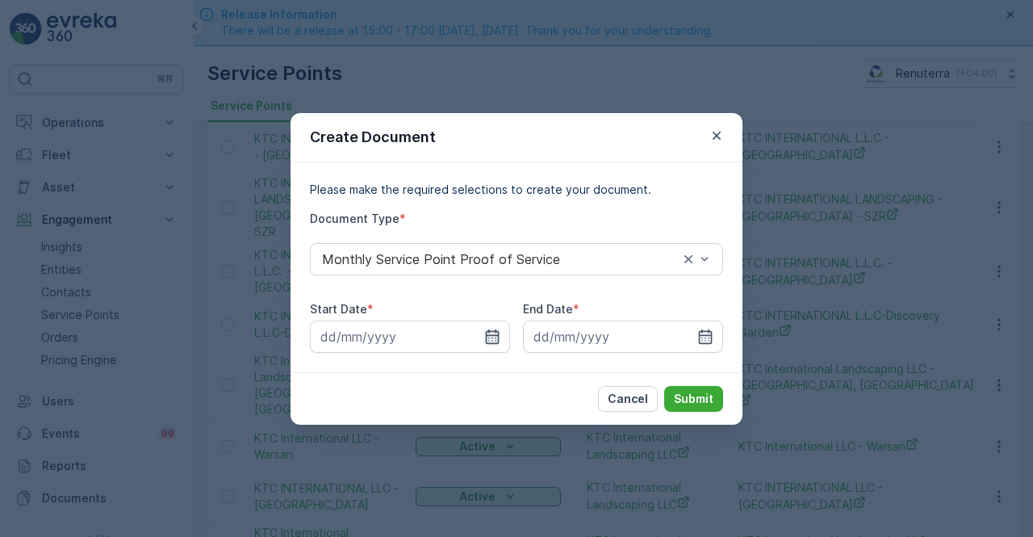
click at [488, 336] on icon "button" at bounding box center [492, 337] width 16 height 16
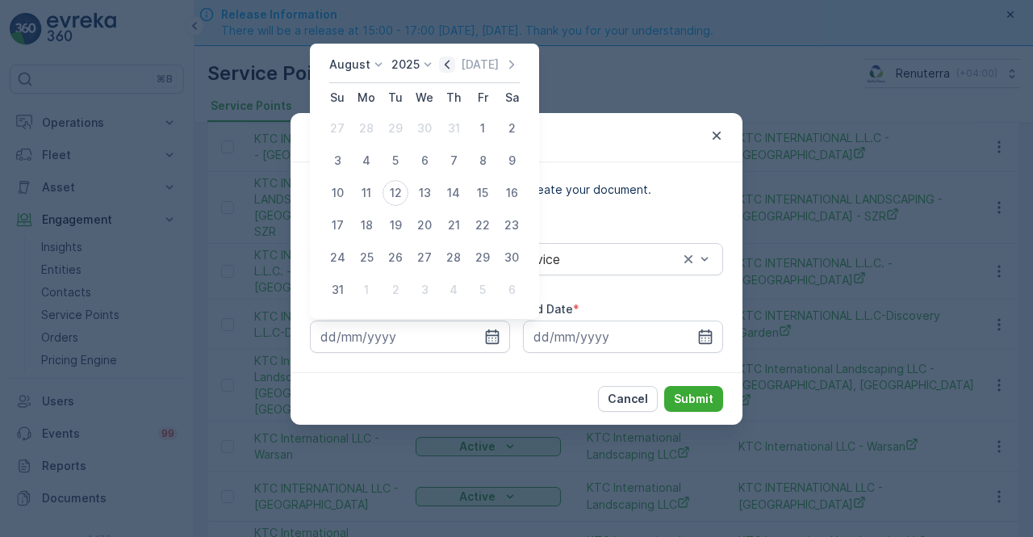
click at [446, 67] on icon "button" at bounding box center [447, 65] width 16 height 16
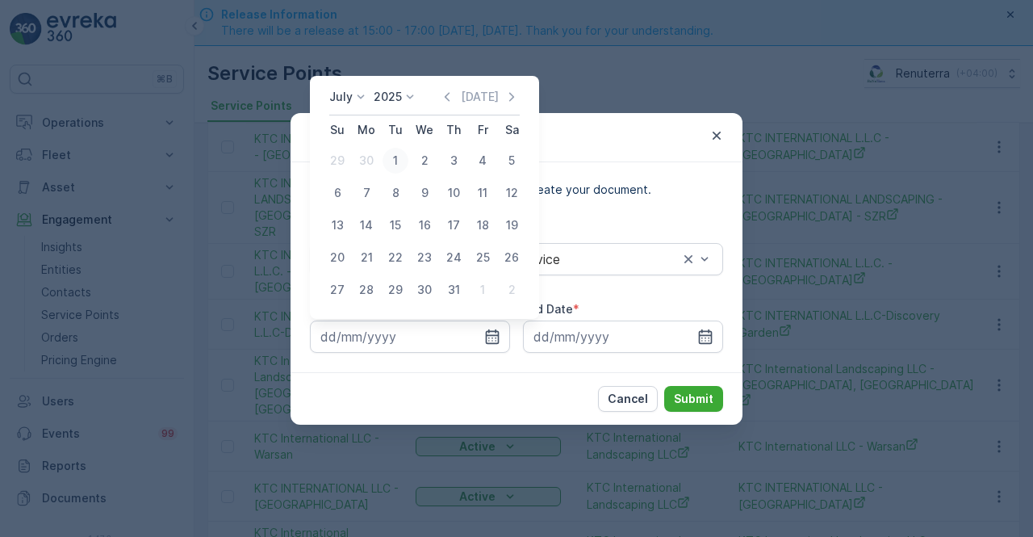
click at [394, 162] on div "1" at bounding box center [396, 161] width 26 height 26
type input "01.07.2025"
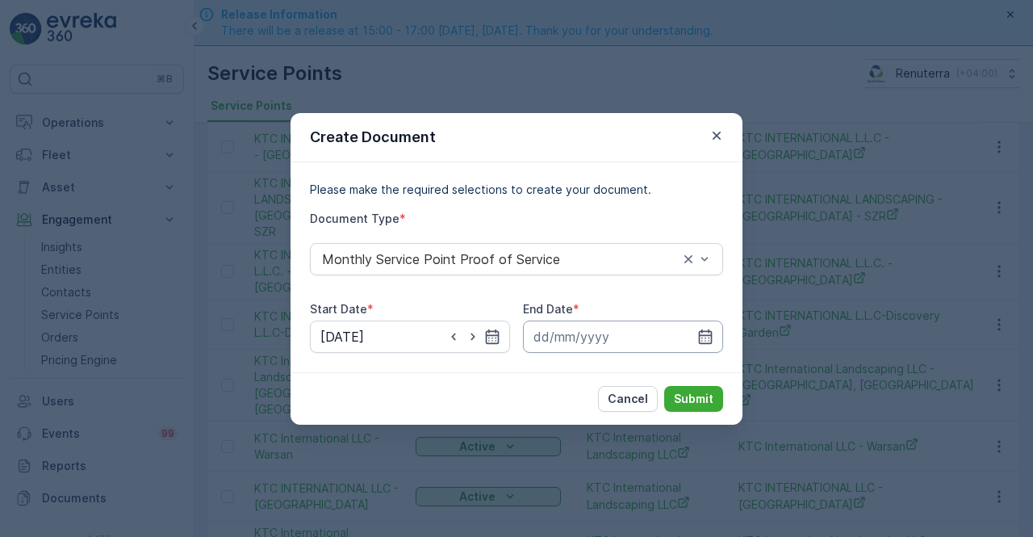
click at [694, 334] on input at bounding box center [623, 337] width 200 height 32
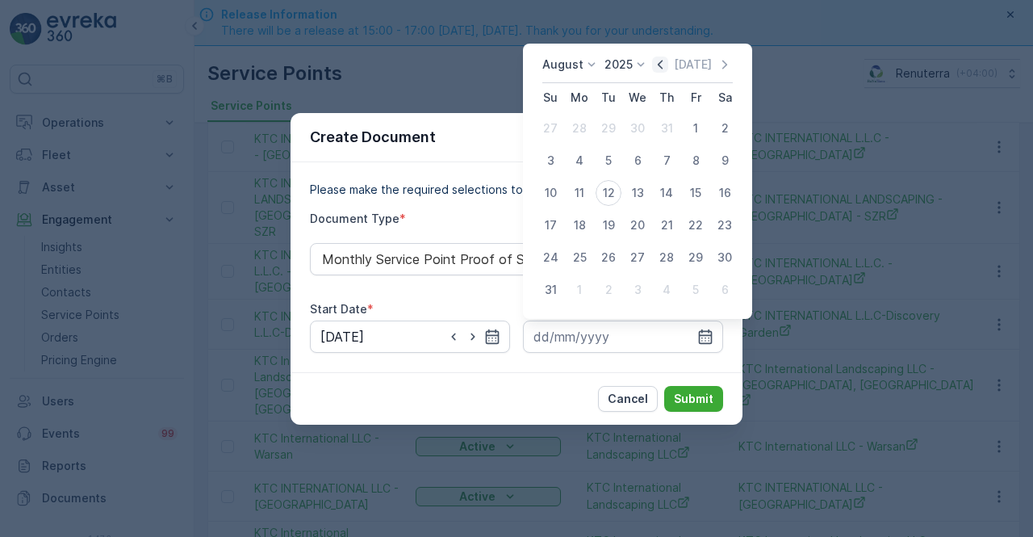
click at [663, 67] on icon "button" at bounding box center [660, 65] width 16 height 16
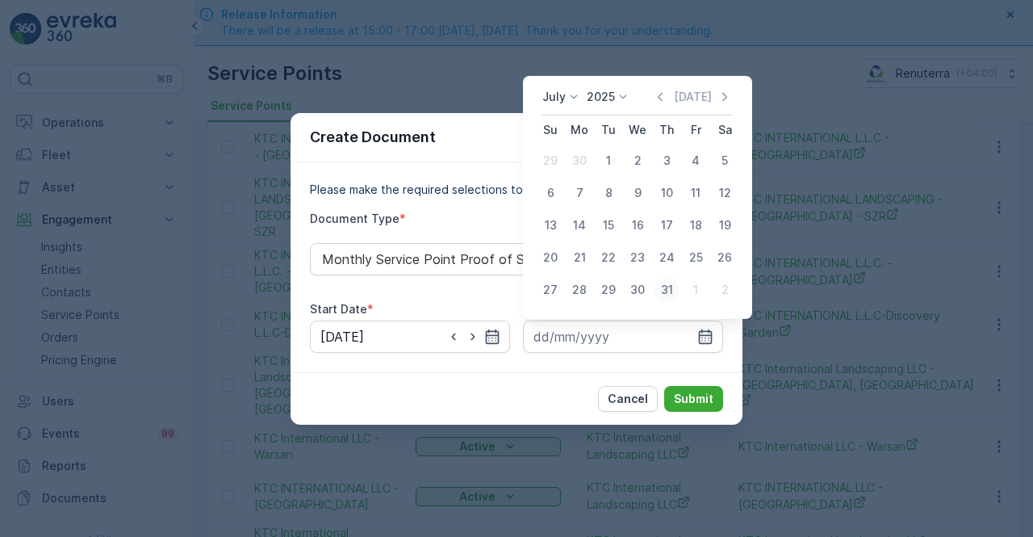
click at [669, 288] on div "31" at bounding box center [667, 290] width 26 height 26
type input "31.07.2025"
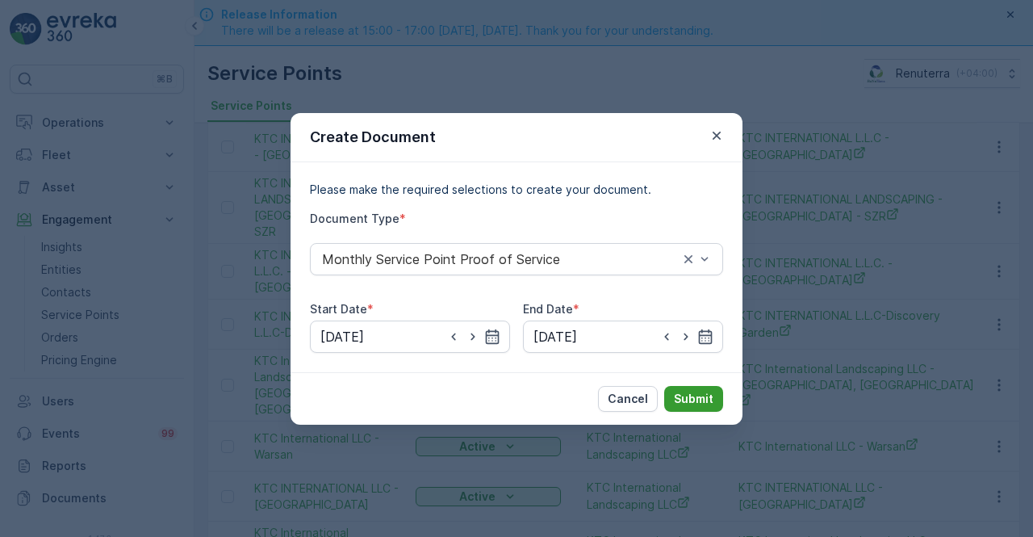
click at [702, 401] on p "Submit" at bounding box center [694, 399] width 40 height 16
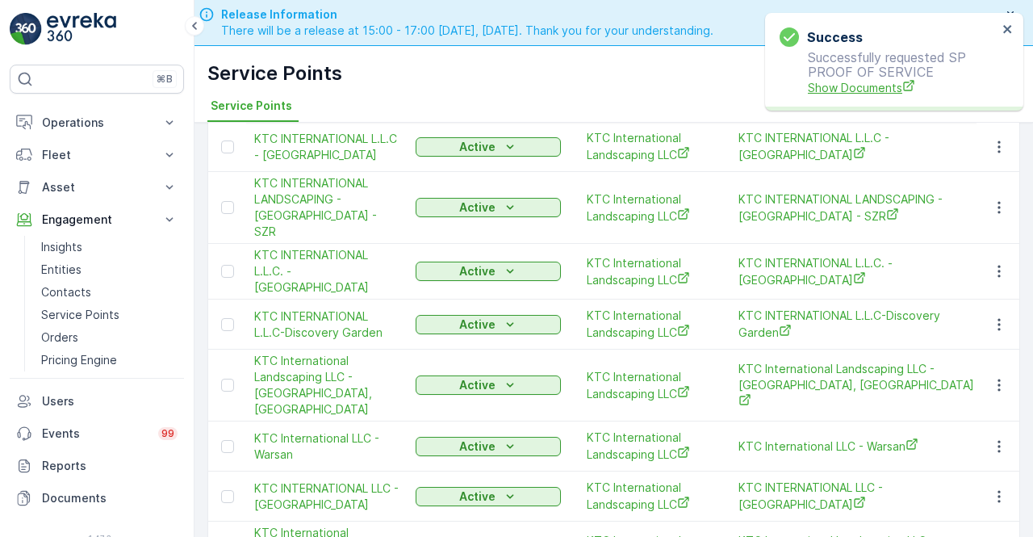
click at [837, 88] on span "Show Documents" at bounding box center [903, 87] width 190 height 17
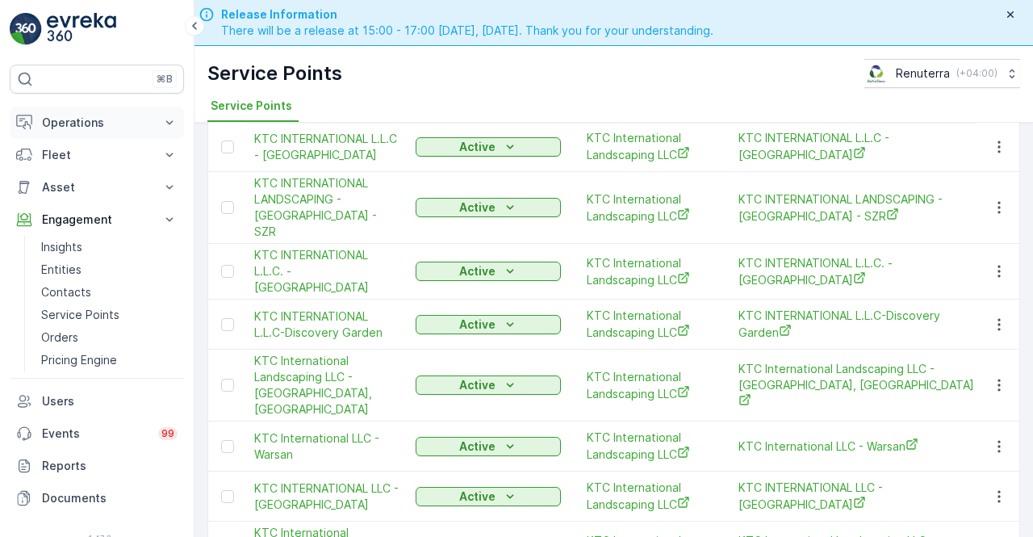
click at [167, 124] on icon at bounding box center [169, 123] width 16 height 16
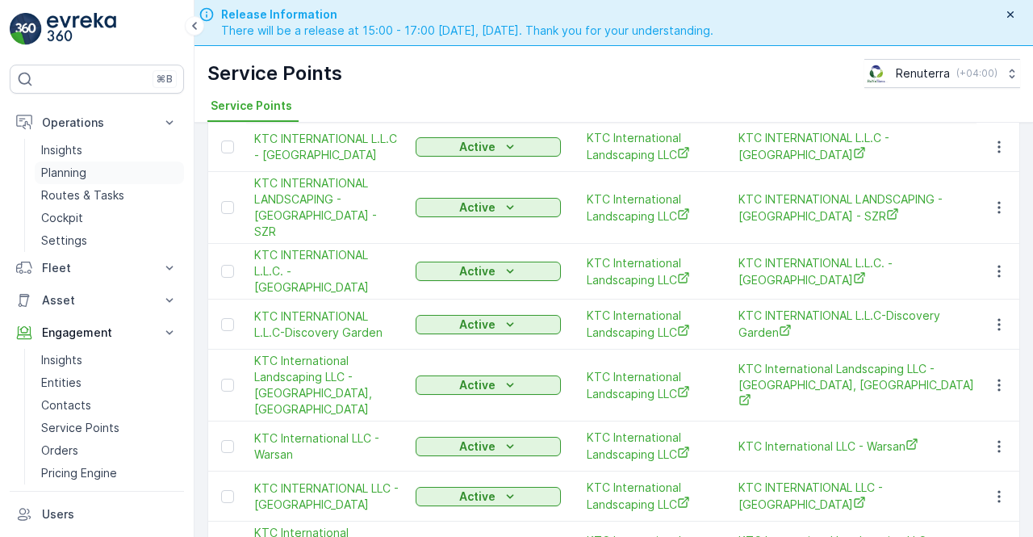
click at [98, 178] on link "Planning" at bounding box center [109, 172] width 149 height 23
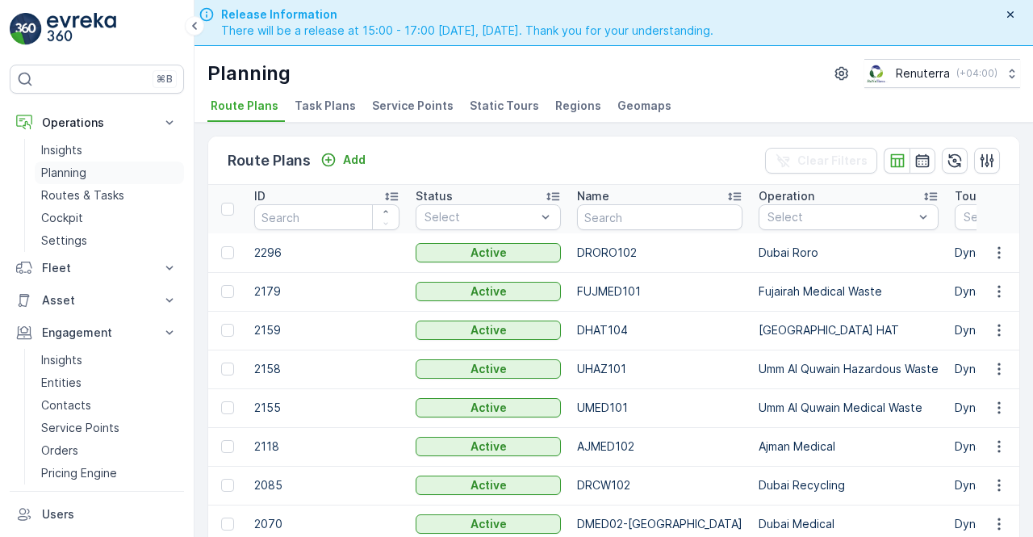
click at [84, 170] on p "Planning" at bounding box center [63, 173] width 45 height 16
click at [398, 111] on span "Service Points" at bounding box center [413, 106] width 82 height 16
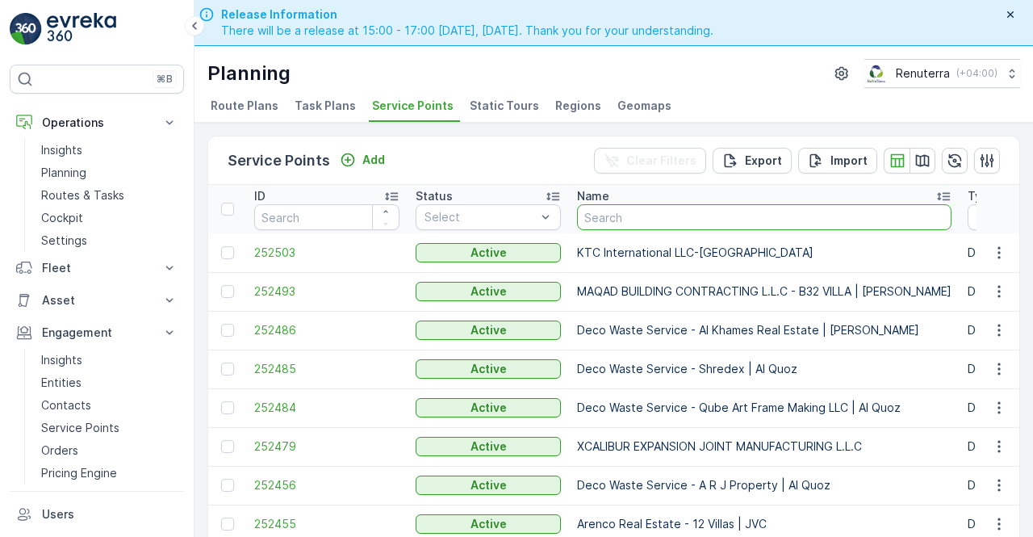
click at [585, 213] on input "text" at bounding box center [764, 217] width 375 height 26
type input "k"
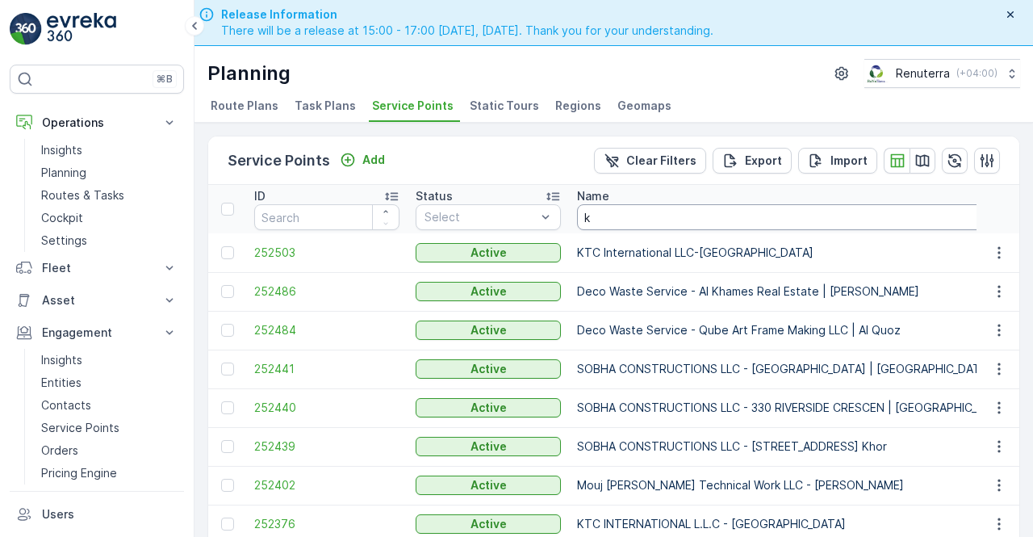
click at [585, 213] on input "k" at bounding box center [793, 217] width 433 height 26
drag, startPoint x: 588, startPoint y: 214, endPoint x: 589, endPoint y: 222, distance: 8.2
click at [589, 219] on input "k" at bounding box center [793, 217] width 433 height 26
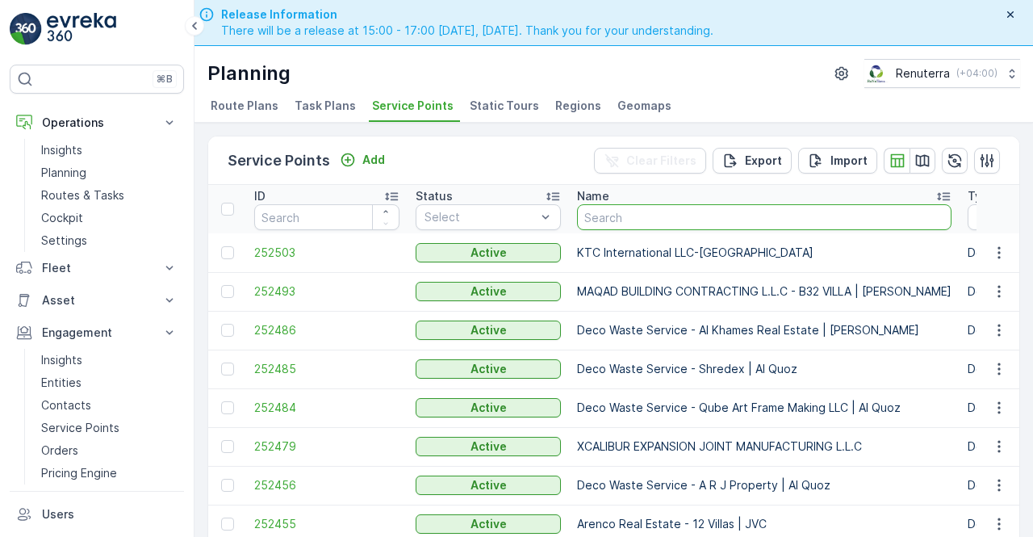
click at [596, 222] on input "text" at bounding box center [764, 217] width 375 height 26
type input "desert"
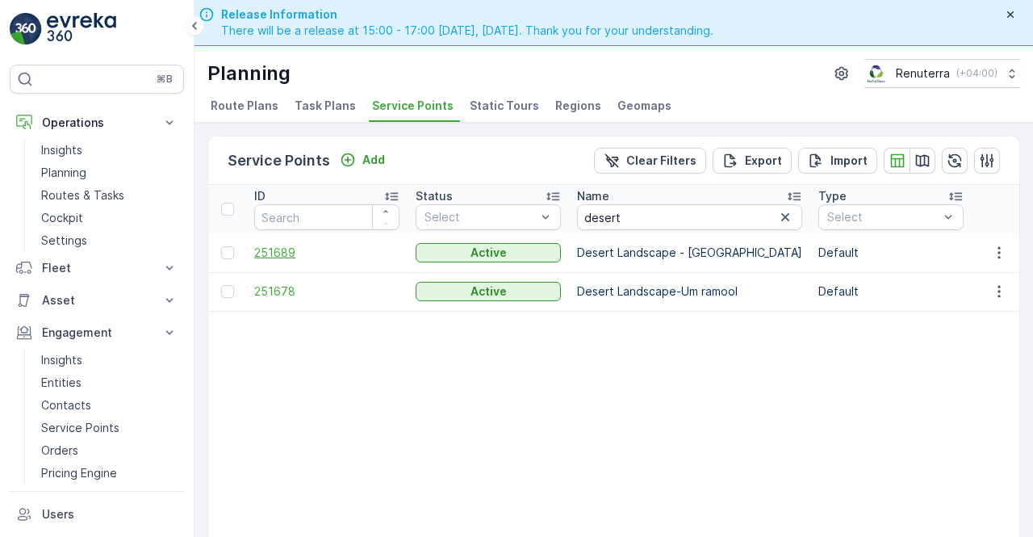
click at [286, 259] on span "251689" at bounding box center [326, 253] width 145 height 16
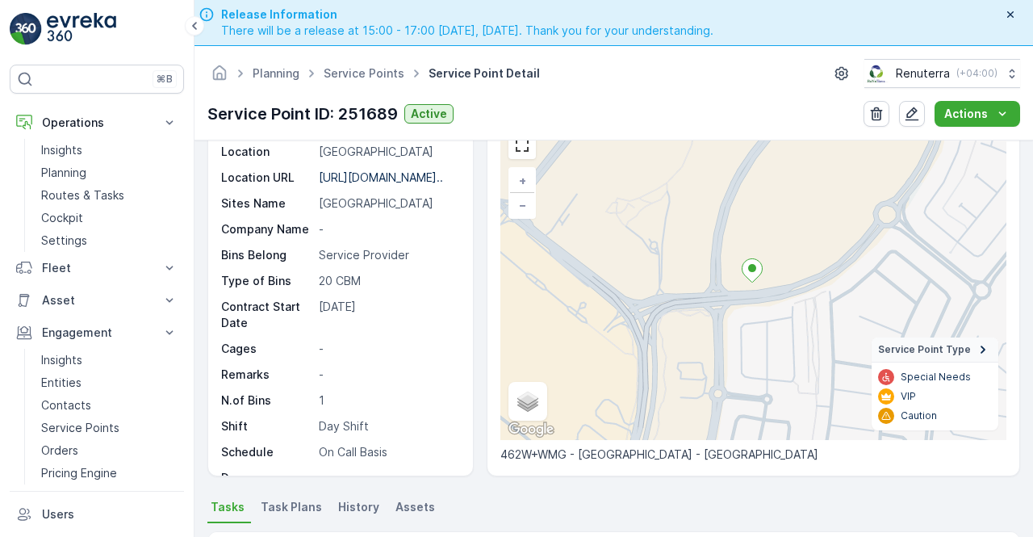
scroll to position [286, 0]
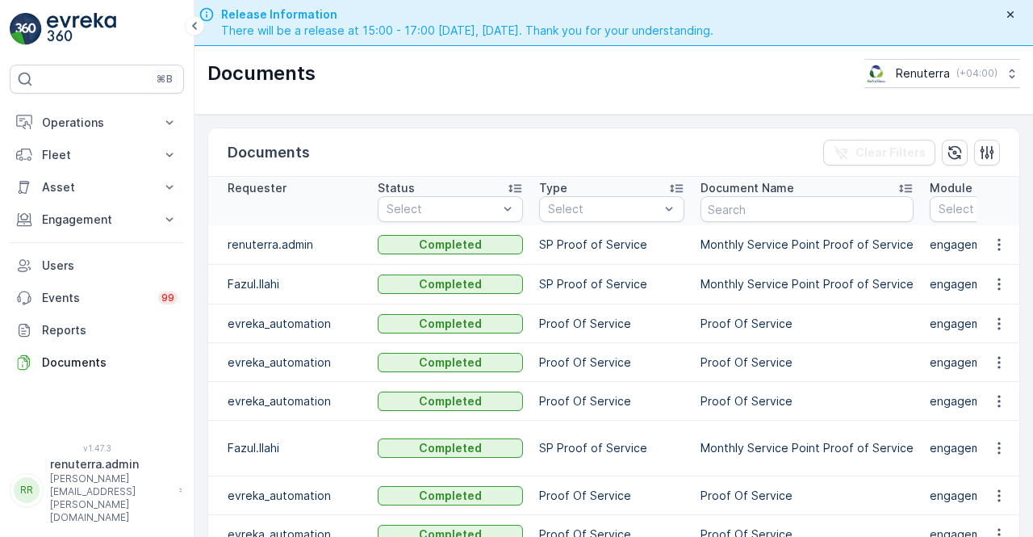
click at [992, 240] on icon "button" at bounding box center [1000, 245] width 16 height 16
click at [993, 262] on span "See Details" at bounding box center [995, 267] width 62 height 16
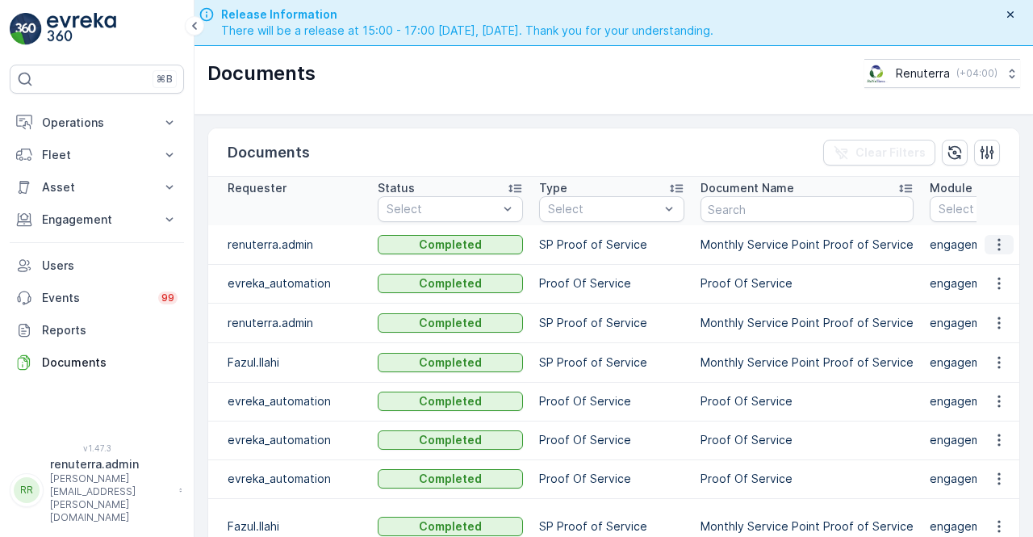
click at [1003, 241] on icon "button" at bounding box center [1000, 245] width 16 height 16
click at [992, 266] on span "See Details" at bounding box center [995, 267] width 62 height 16
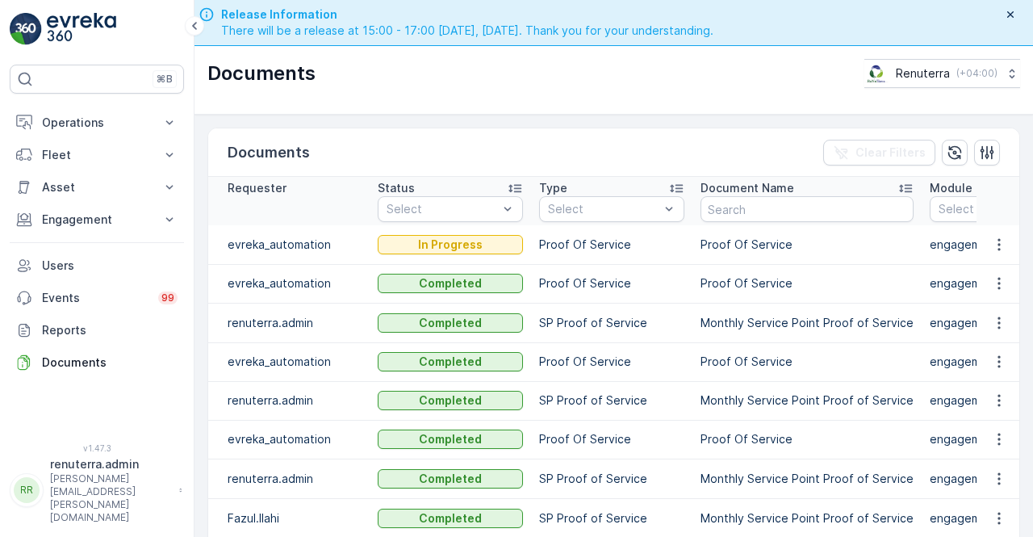
click at [806, 283] on td "Proof Of Service" at bounding box center [807, 283] width 229 height 39
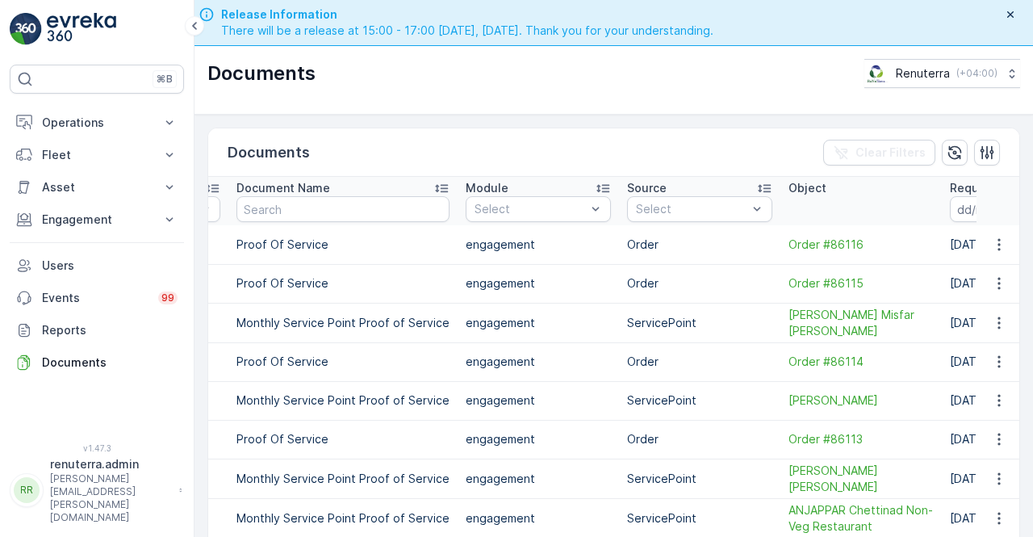
scroll to position [0, 581]
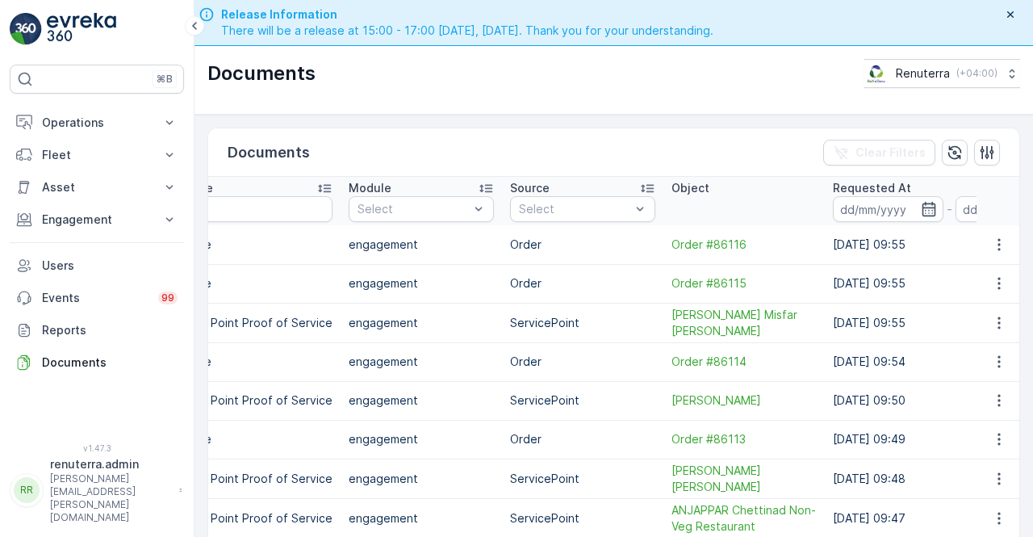
click at [1004, 331] on td at bounding box center [999, 323] width 44 height 40
click at [998, 325] on icon "button" at bounding box center [999, 323] width 2 height 12
click at [992, 350] on span "See Details" at bounding box center [995, 345] width 62 height 16
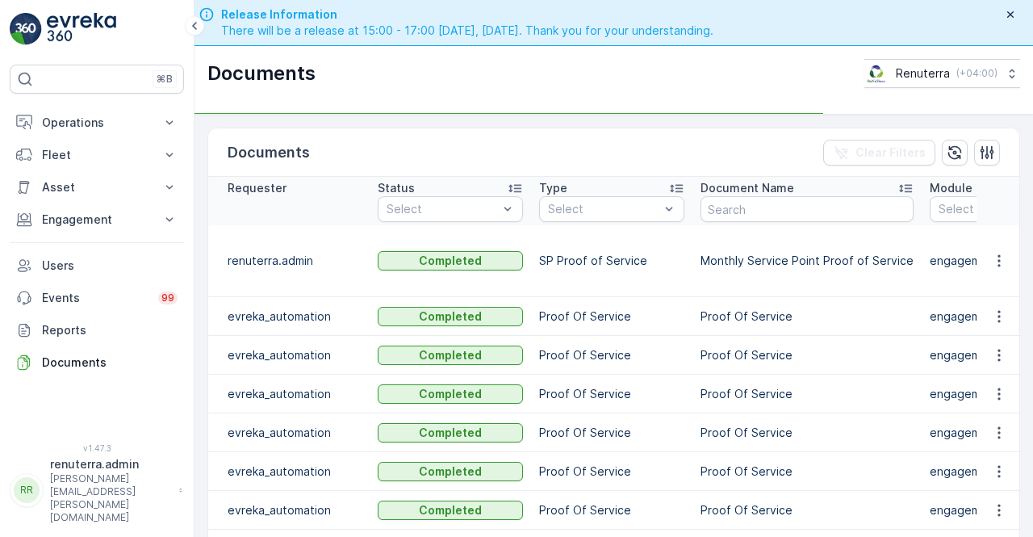
drag, startPoint x: 671, startPoint y: 272, endPoint x: 656, endPoint y: 270, distance: 15.4
click at [656, 297] on td "Proof Of Service" at bounding box center [611, 316] width 161 height 39
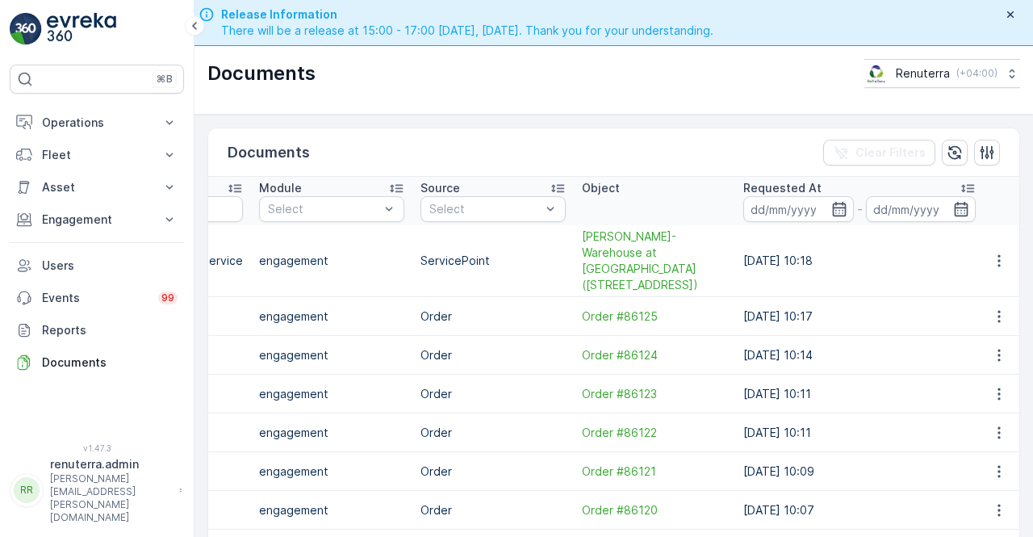
scroll to position [0, 675]
click at [997, 253] on icon "button" at bounding box center [1000, 261] width 16 height 16
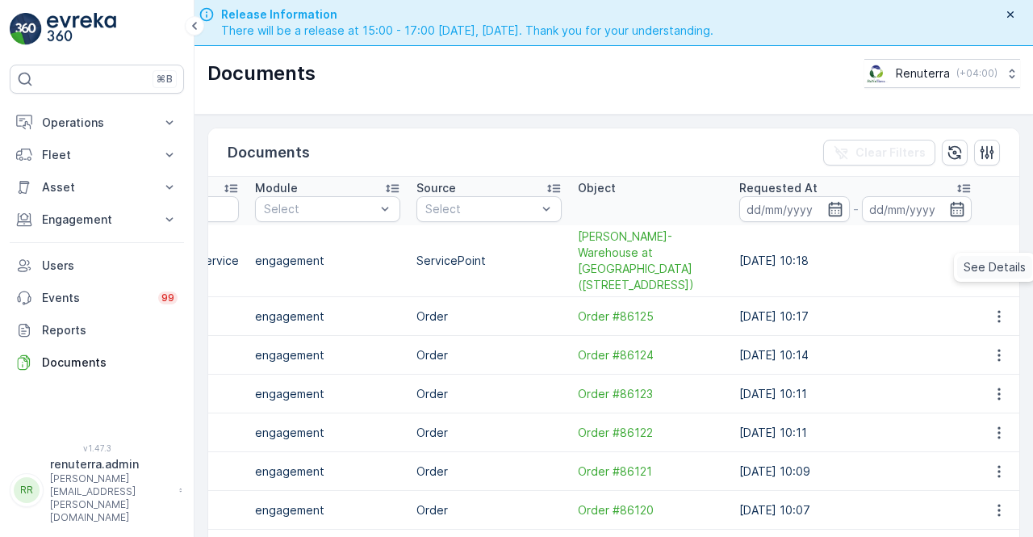
click at [990, 266] on span "See Details" at bounding box center [995, 267] width 62 height 16
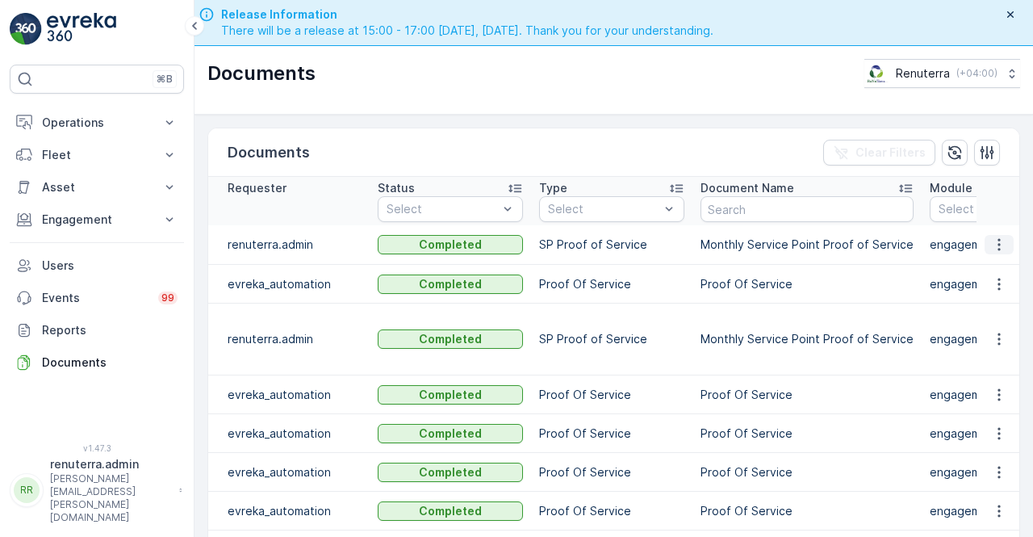
click at [992, 244] on icon "button" at bounding box center [1000, 245] width 16 height 16
click at [982, 267] on span "See Details" at bounding box center [995, 267] width 62 height 16
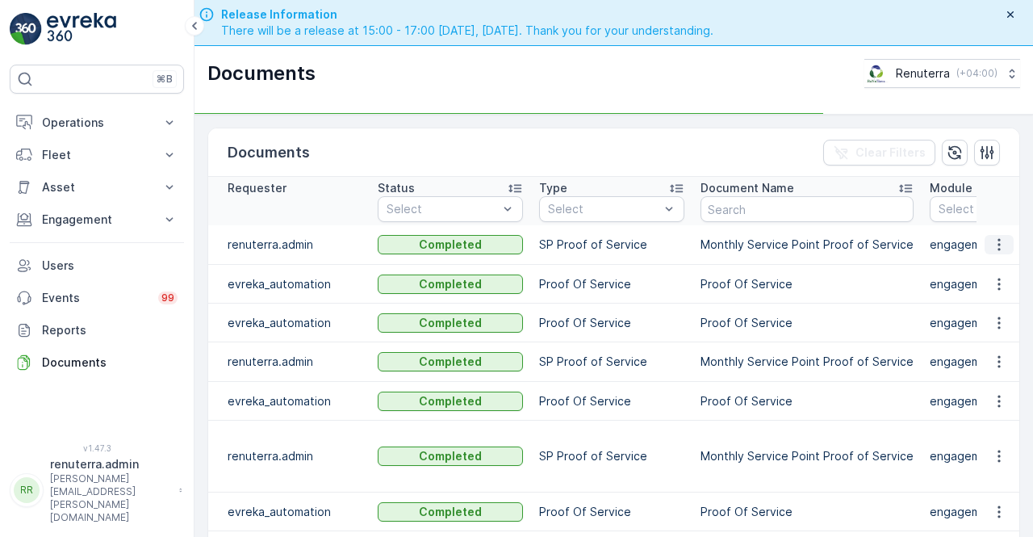
click at [1001, 246] on icon "button" at bounding box center [1000, 245] width 16 height 16
click at [996, 270] on td at bounding box center [999, 284] width 44 height 39
click at [997, 246] on icon "button" at bounding box center [1000, 245] width 16 height 16
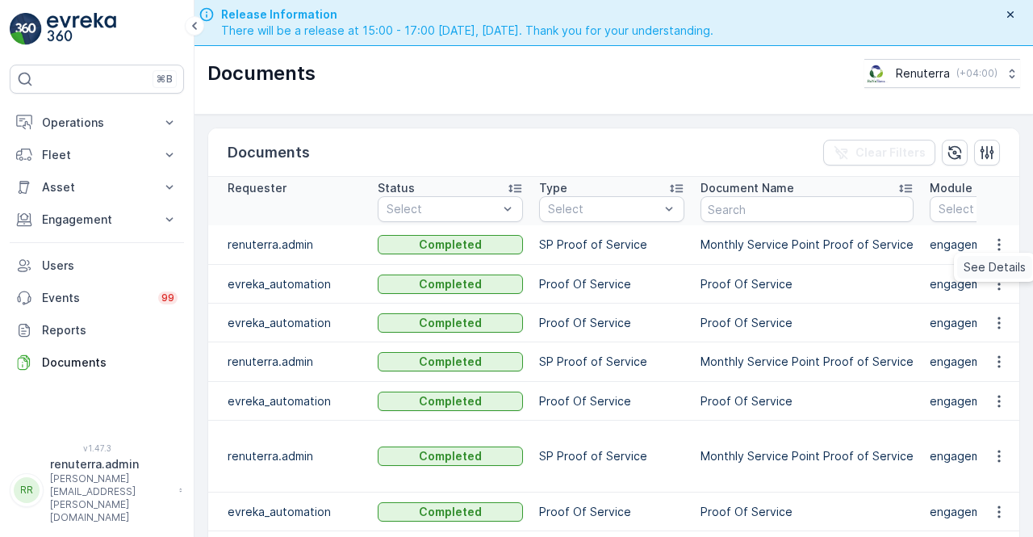
click at [1001, 266] on span "See Details" at bounding box center [995, 267] width 62 height 16
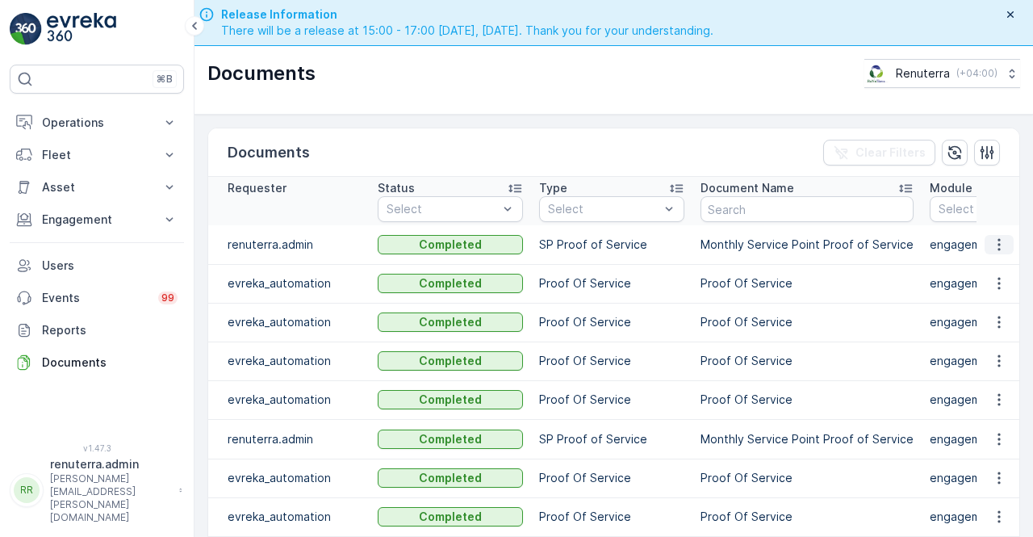
click at [992, 246] on icon "button" at bounding box center [1000, 245] width 16 height 16
click at [991, 266] on span "See Details" at bounding box center [995, 267] width 62 height 16
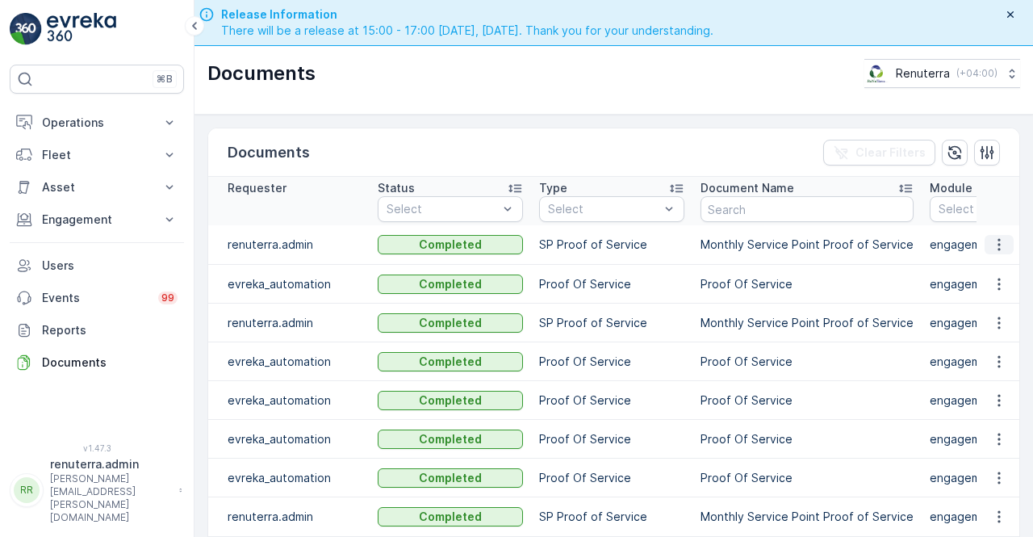
click at [1001, 246] on icon "button" at bounding box center [1000, 245] width 16 height 16
click at [990, 269] on span "See Details" at bounding box center [995, 267] width 62 height 16
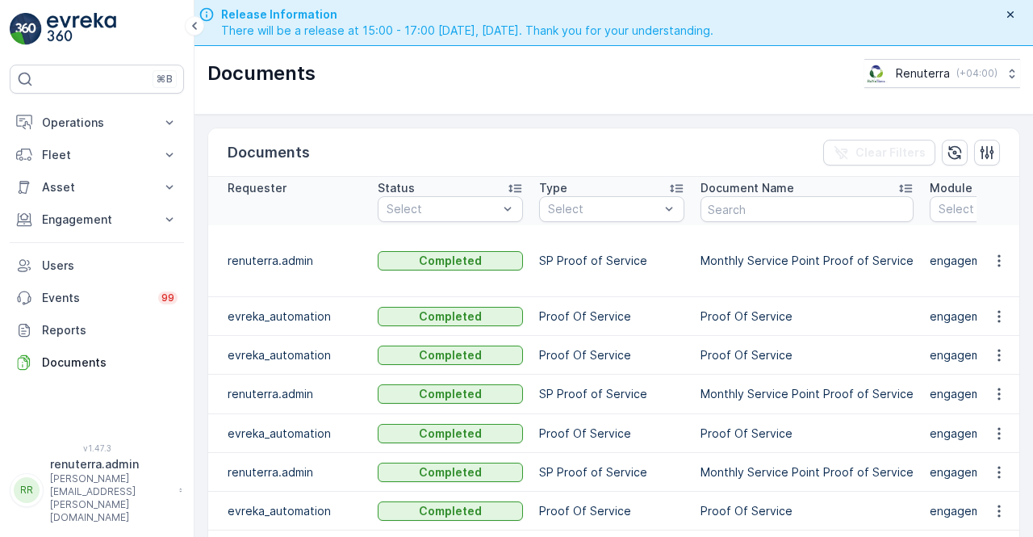
click at [1000, 256] on icon "button" at bounding box center [1000, 261] width 16 height 16
click at [992, 272] on span "See Details" at bounding box center [995, 275] width 62 height 16
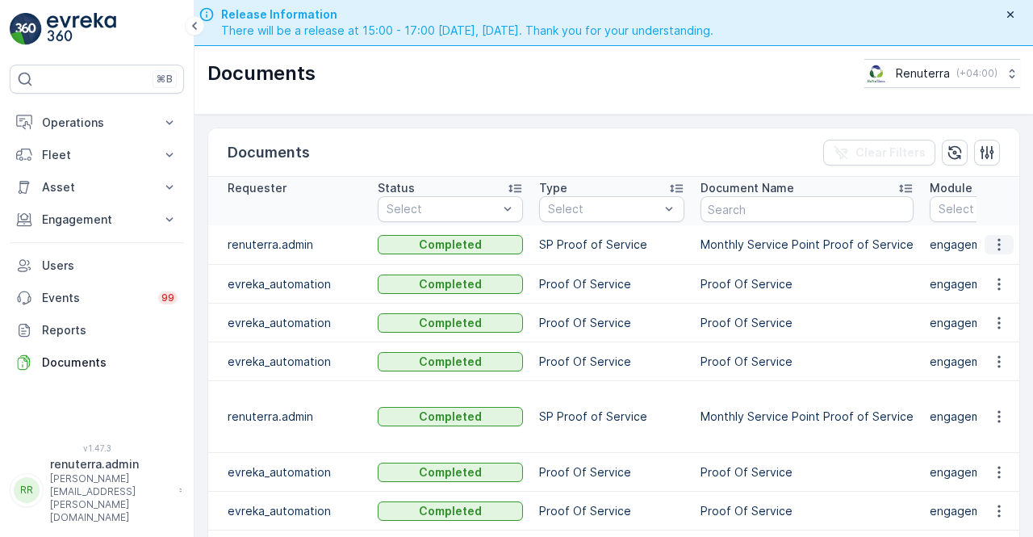
click at [994, 249] on icon "button" at bounding box center [1000, 245] width 16 height 16
click at [999, 268] on span "See Details" at bounding box center [995, 267] width 62 height 16
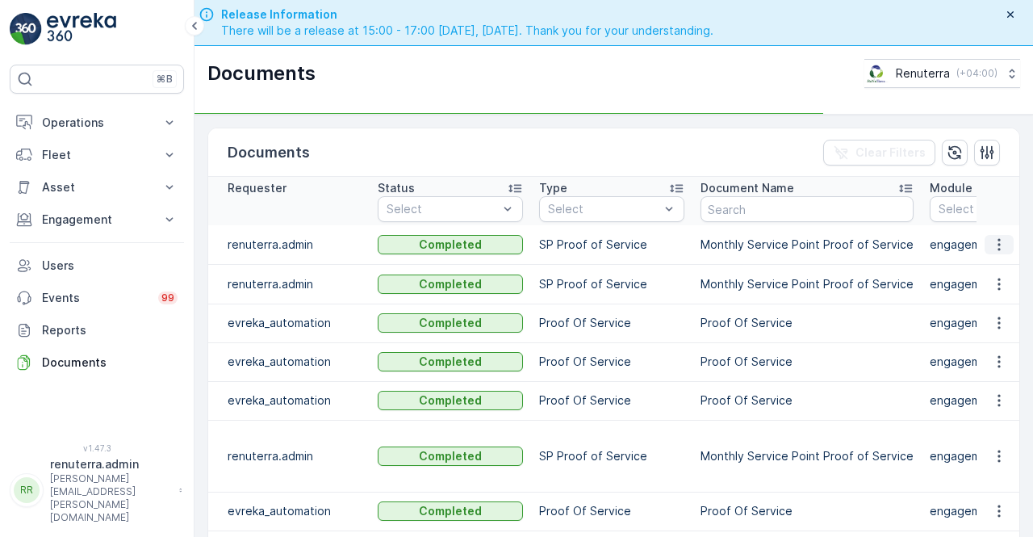
click at [996, 237] on icon "button" at bounding box center [1000, 245] width 16 height 16
click at [995, 248] on icon "button" at bounding box center [1000, 245] width 16 height 16
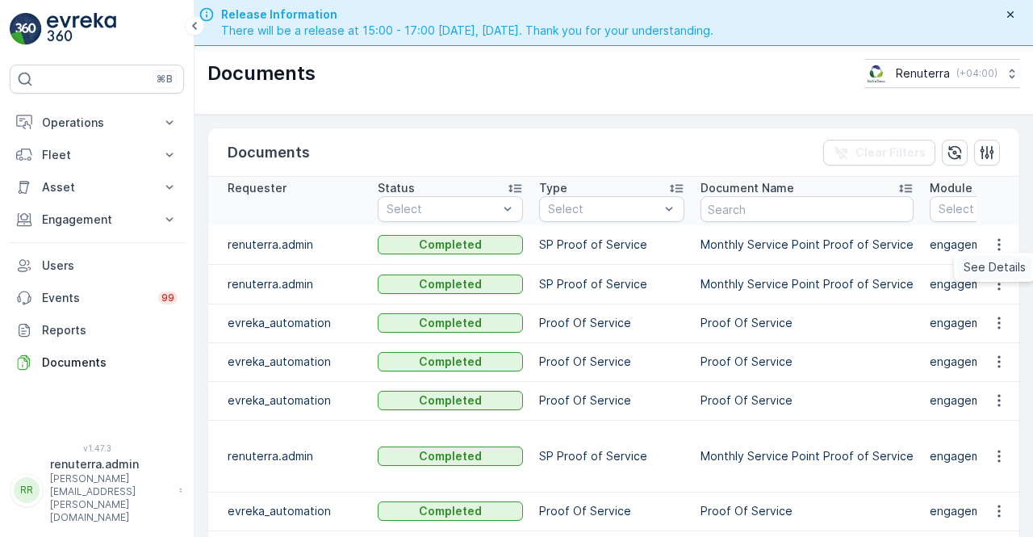
click at [990, 266] on span "See Details" at bounding box center [995, 267] width 62 height 16
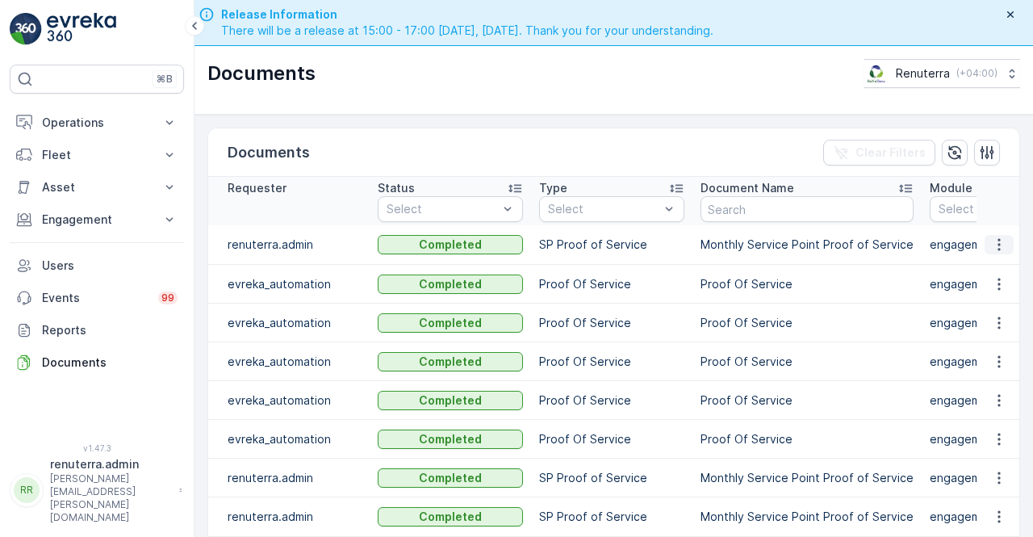
click at [1002, 251] on icon "button" at bounding box center [1000, 245] width 16 height 16
click at [999, 274] on span "See Details" at bounding box center [995, 275] width 62 height 16
click at [997, 239] on icon "button" at bounding box center [1000, 245] width 16 height 16
click at [996, 264] on span "See Details" at bounding box center [995, 267] width 62 height 16
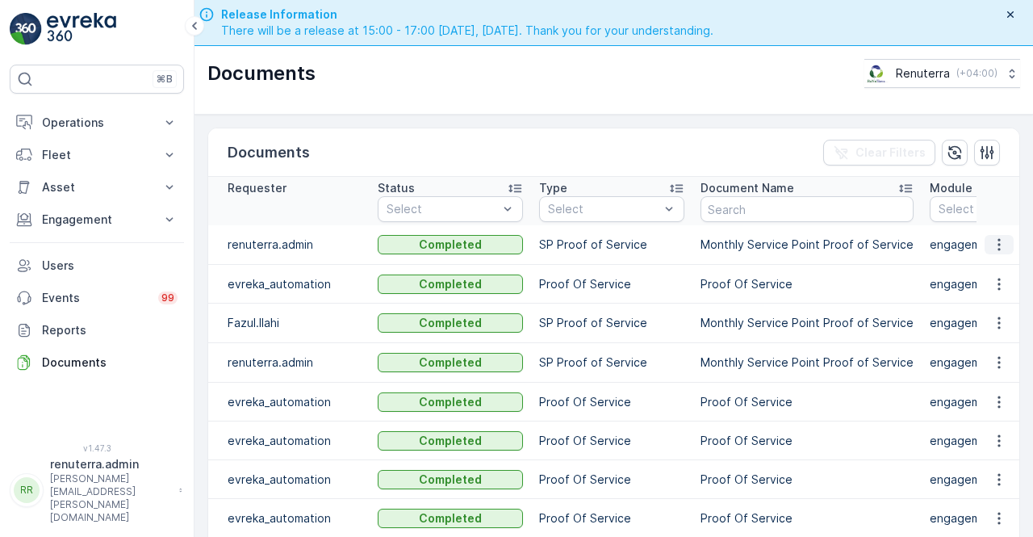
click at [993, 242] on icon "button" at bounding box center [1000, 245] width 16 height 16
click at [984, 269] on span "See Details" at bounding box center [995, 267] width 62 height 16
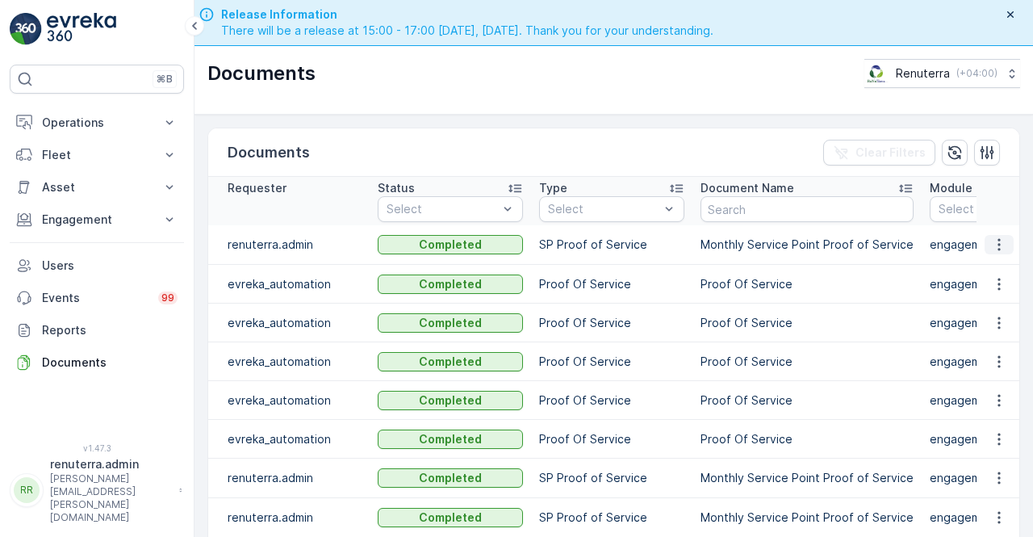
click at [995, 247] on icon "button" at bounding box center [1000, 245] width 16 height 16
click at [993, 266] on span "See Details" at bounding box center [995, 267] width 62 height 16
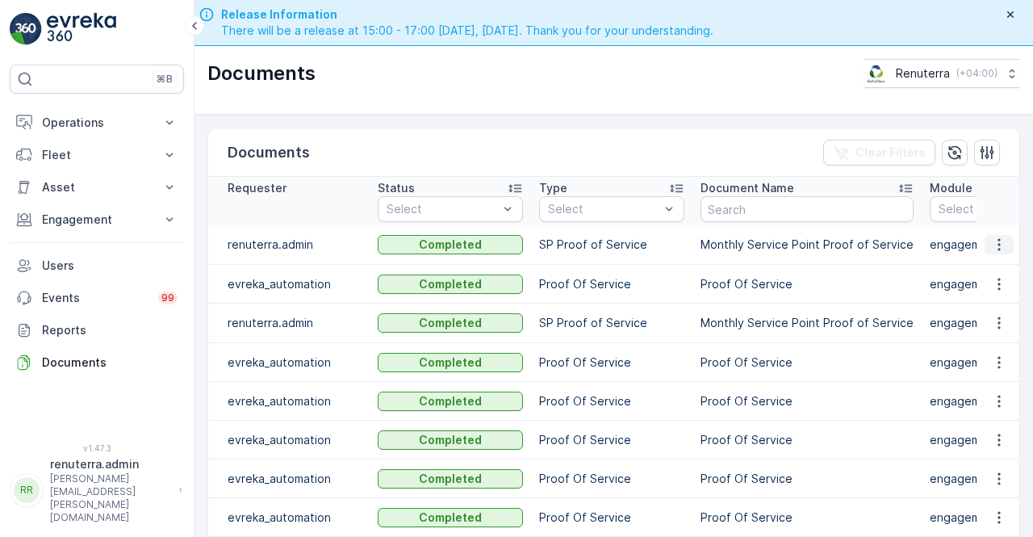
click at [992, 246] on icon "button" at bounding box center [1000, 245] width 16 height 16
click at [989, 262] on span "See Details" at bounding box center [995, 267] width 62 height 16
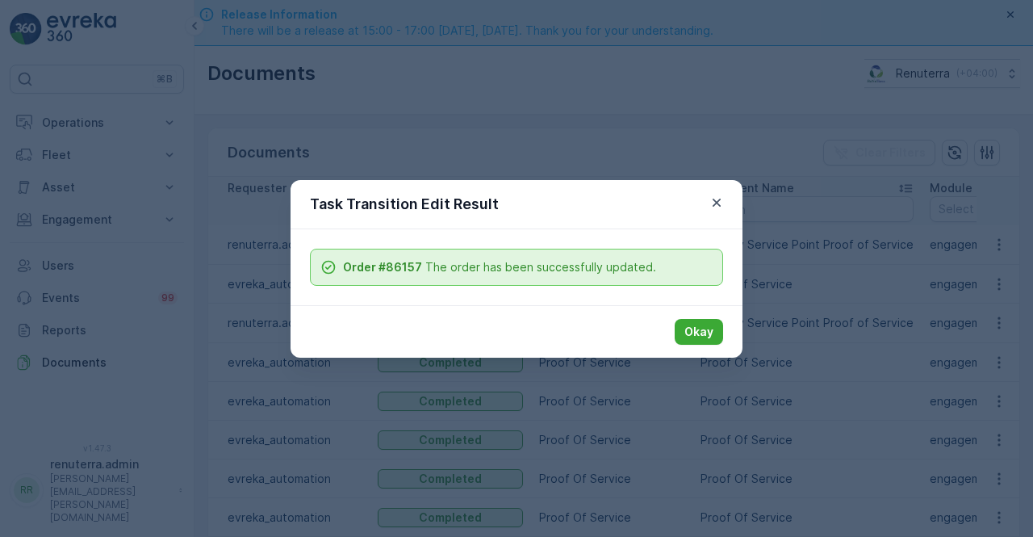
click at [719, 192] on div "Task Transition Edit Result" at bounding box center [517, 204] width 452 height 49
click at [715, 201] on icon "button" at bounding box center [717, 202] width 8 height 8
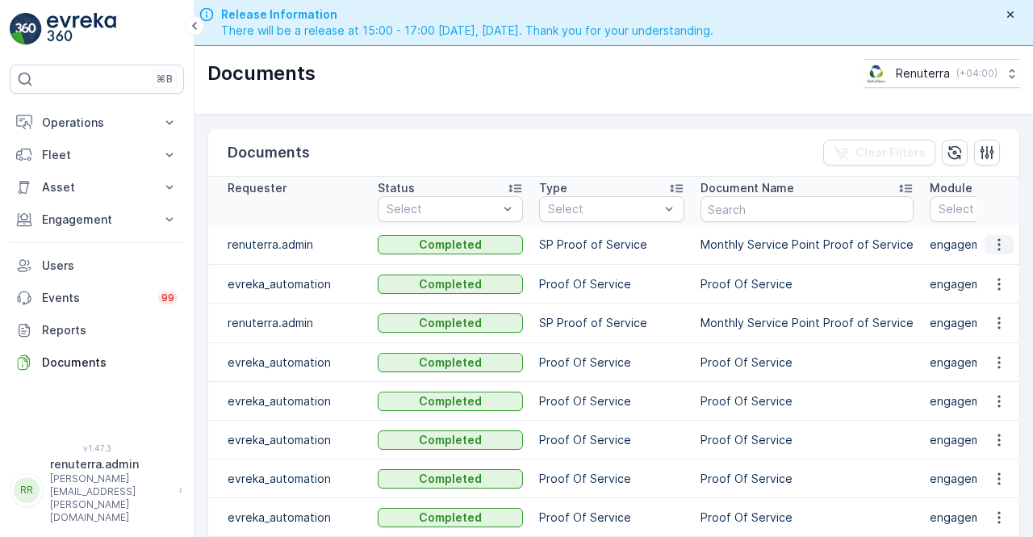
click at [1000, 243] on icon "button" at bounding box center [1000, 245] width 16 height 16
click at [993, 264] on span "See Details" at bounding box center [995, 267] width 62 height 16
click at [999, 322] on icon "button" at bounding box center [1000, 323] width 16 height 16
click at [980, 345] on span "See Details" at bounding box center [995, 345] width 62 height 16
click at [993, 238] on icon "button" at bounding box center [1000, 245] width 16 height 16
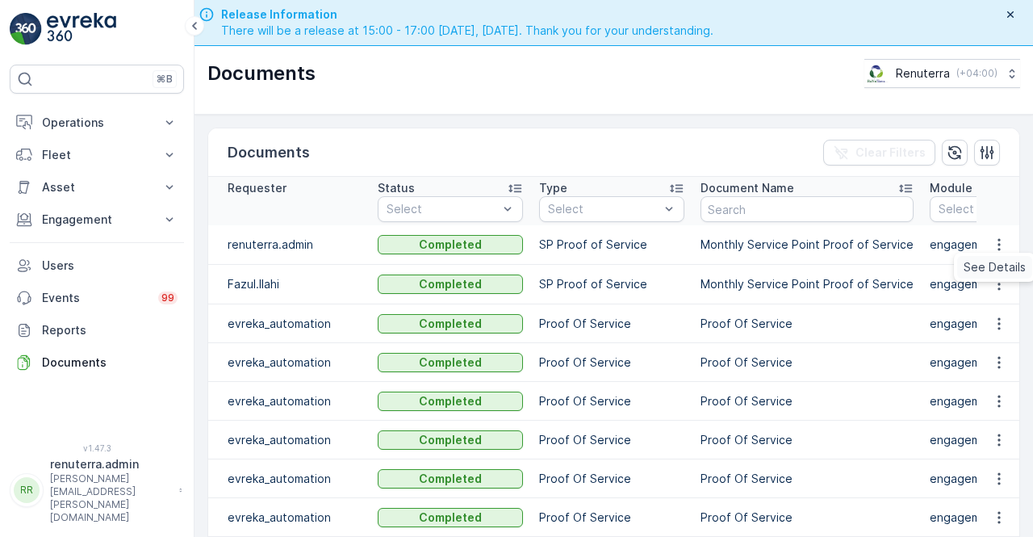
click at [984, 265] on span "See Details" at bounding box center [995, 267] width 62 height 16
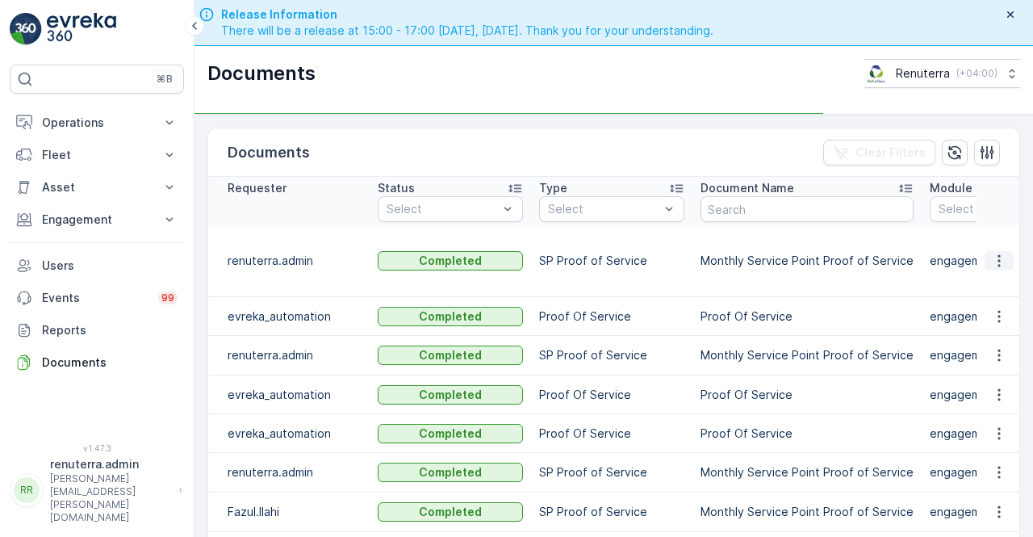
click at [1006, 258] on button "button" at bounding box center [999, 260] width 29 height 19
click at [982, 272] on td at bounding box center [999, 261] width 44 height 72
click at [1000, 254] on icon "button" at bounding box center [1000, 261] width 16 height 16
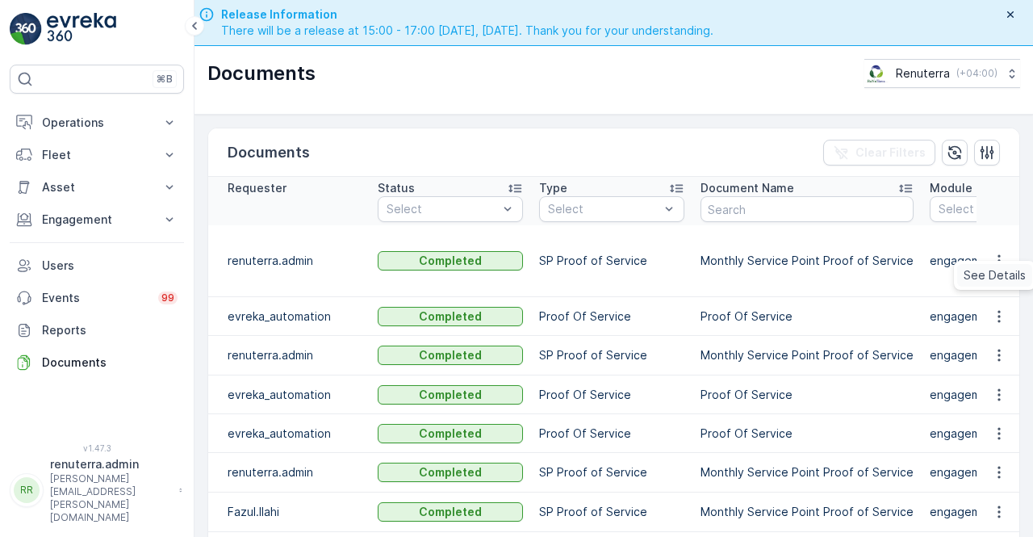
click at [992, 279] on span "See Details" at bounding box center [995, 275] width 62 height 16
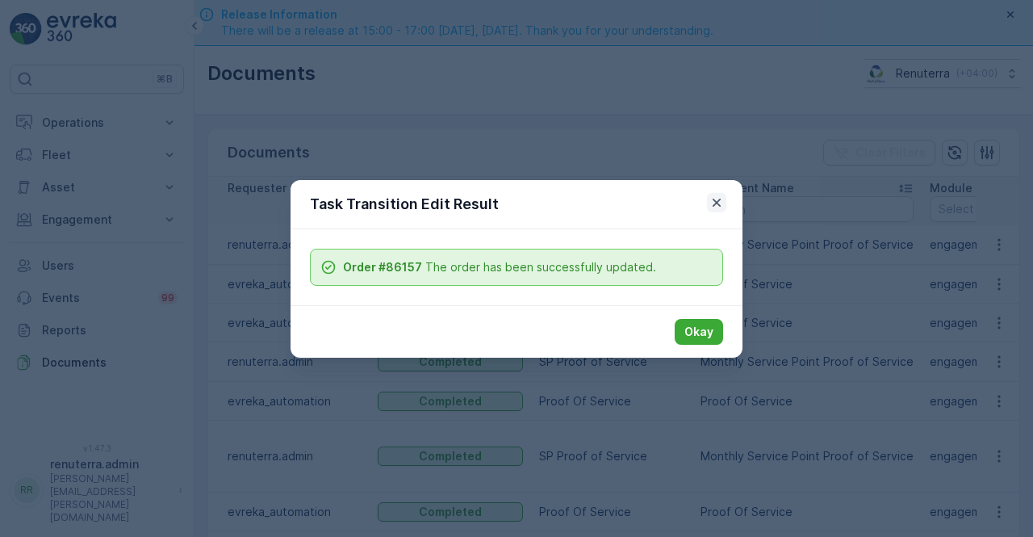
click at [715, 203] on icon "button" at bounding box center [717, 202] width 8 height 8
